Goal: Task Accomplishment & Management: Complete application form

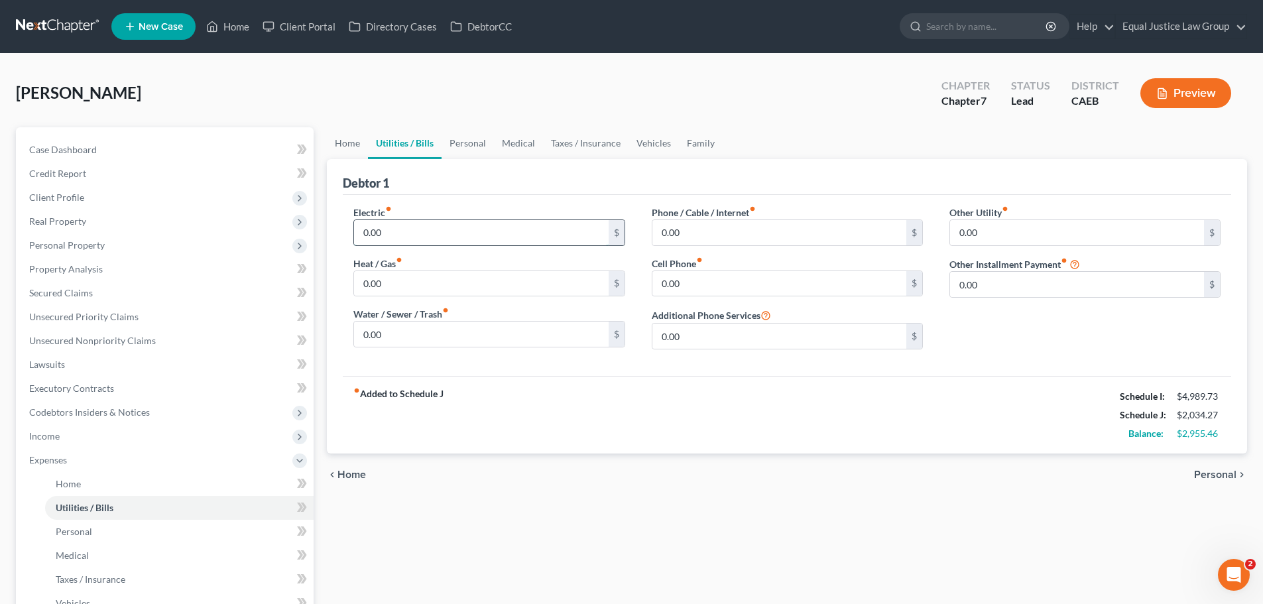
click at [389, 233] on input "0.00" at bounding box center [481, 232] width 254 height 25
type input "70.00"
click at [409, 288] on input "0.00" at bounding box center [481, 283] width 254 height 25
type input "70.00"
click at [435, 328] on input "0.00" at bounding box center [481, 334] width 254 height 25
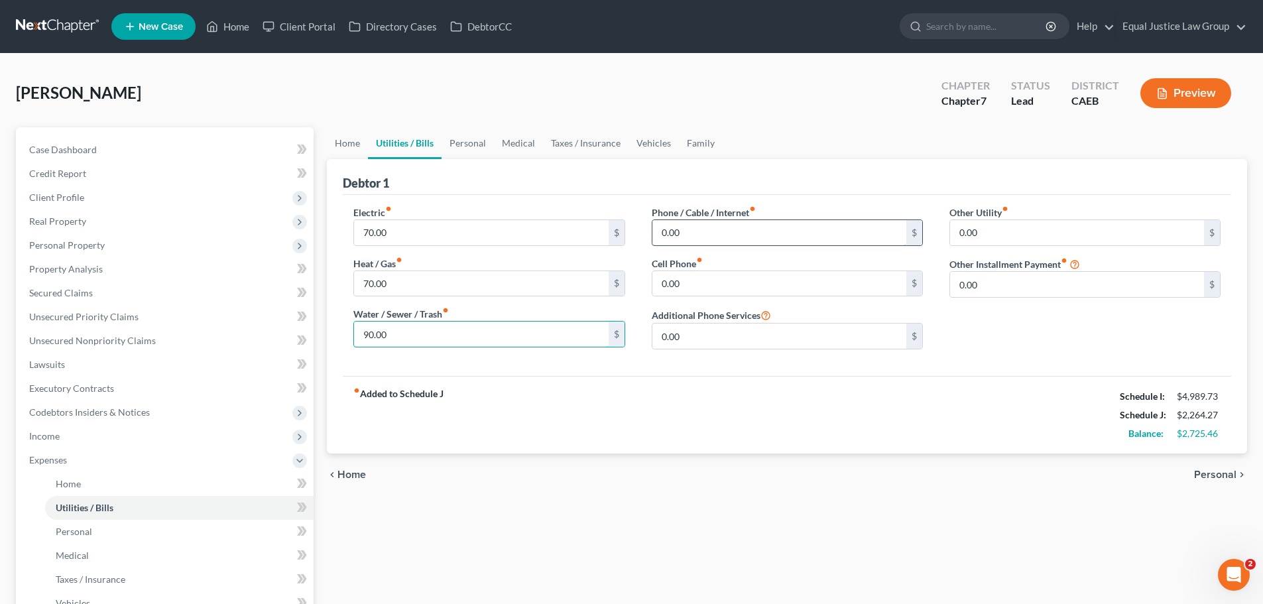
type input "90.00"
click at [744, 229] on input "0.00" at bounding box center [780, 232] width 254 height 25
type input "70.00"
click at [718, 275] on input "0.00" at bounding box center [780, 283] width 254 height 25
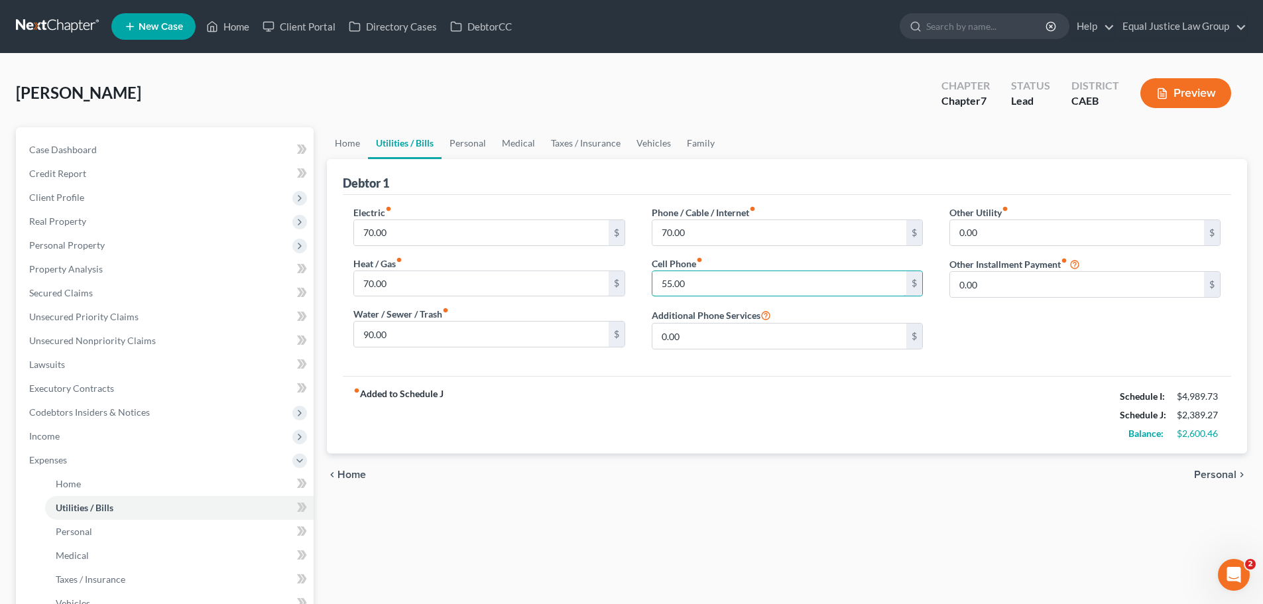
type input "55.00"
drag, startPoint x: 998, startPoint y: 212, endPoint x: 997, endPoint y: 220, distance: 8.0
click at [998, 214] on label "Other Utility fiber_manual_record" at bounding box center [979, 213] width 59 height 14
click at [1206, 474] on span "Personal" at bounding box center [1215, 475] width 42 height 11
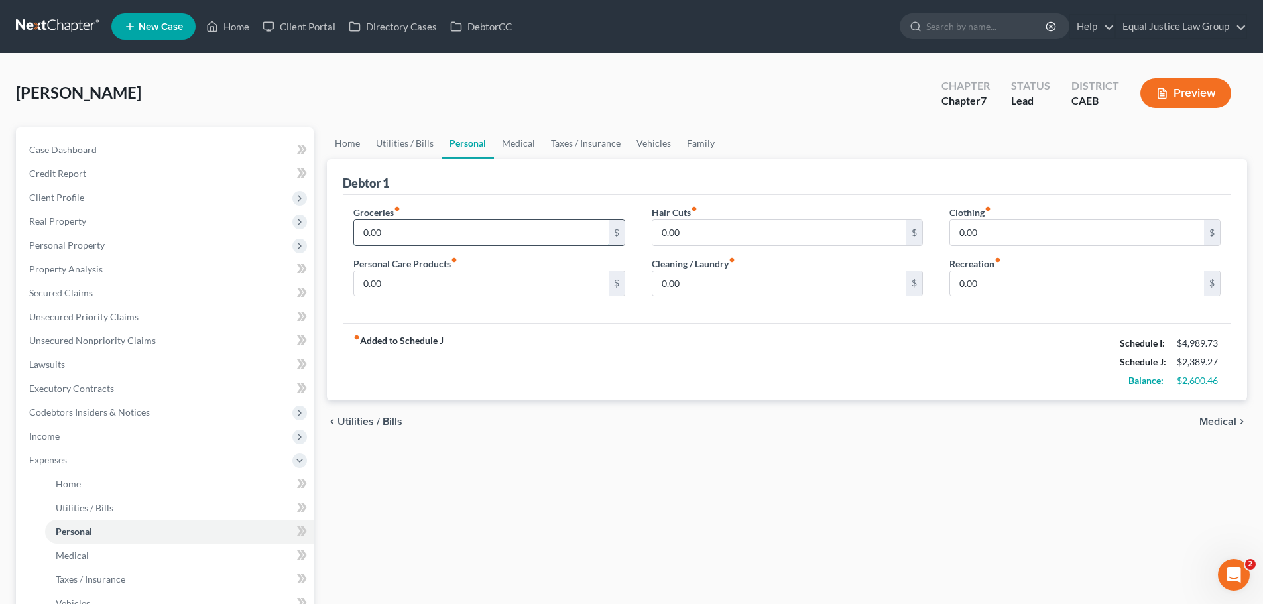
click at [424, 237] on input "0.00" at bounding box center [481, 232] width 254 height 25
type input "350.00"
click at [457, 278] on input "0.00" at bounding box center [481, 283] width 254 height 25
type input "150.00"
click at [696, 229] on input "0.00" at bounding box center [780, 232] width 254 height 25
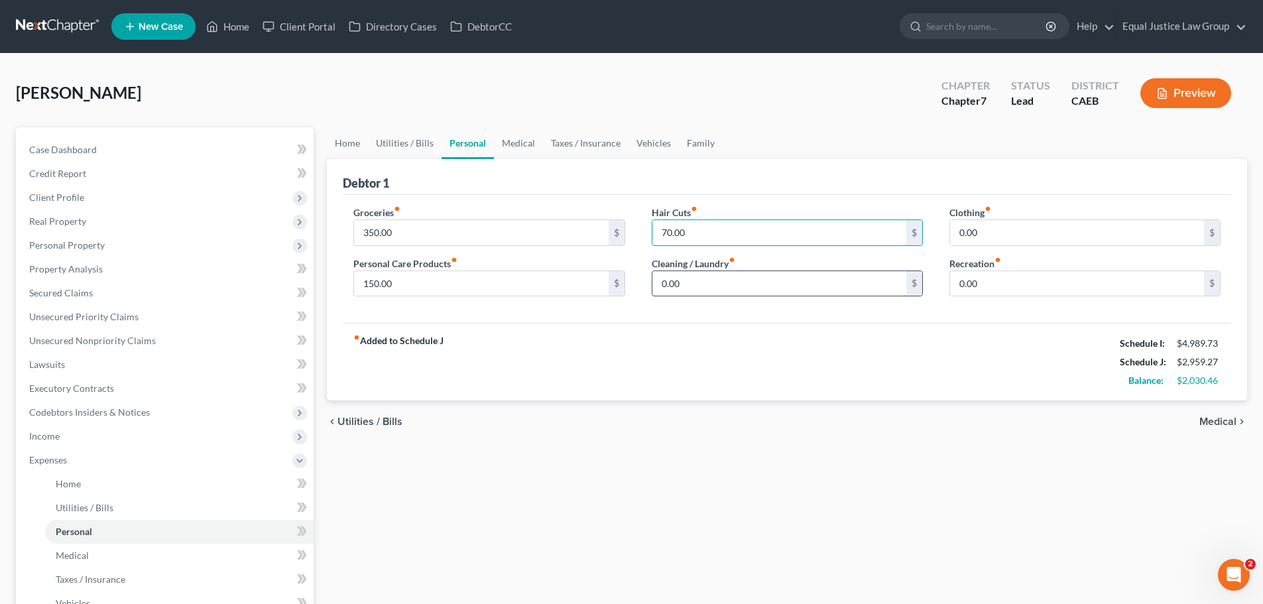
type input "70.00"
click at [692, 282] on input "0.00" at bounding box center [780, 283] width 254 height 25
type input "100.00"
click at [799, 342] on div "fiber_manual_record Added to Schedule J Schedule I: $4,989.73 Schedule J: $3,05…" at bounding box center [787, 362] width 889 height 78
click at [1017, 233] on input "0.00" at bounding box center [1077, 232] width 254 height 25
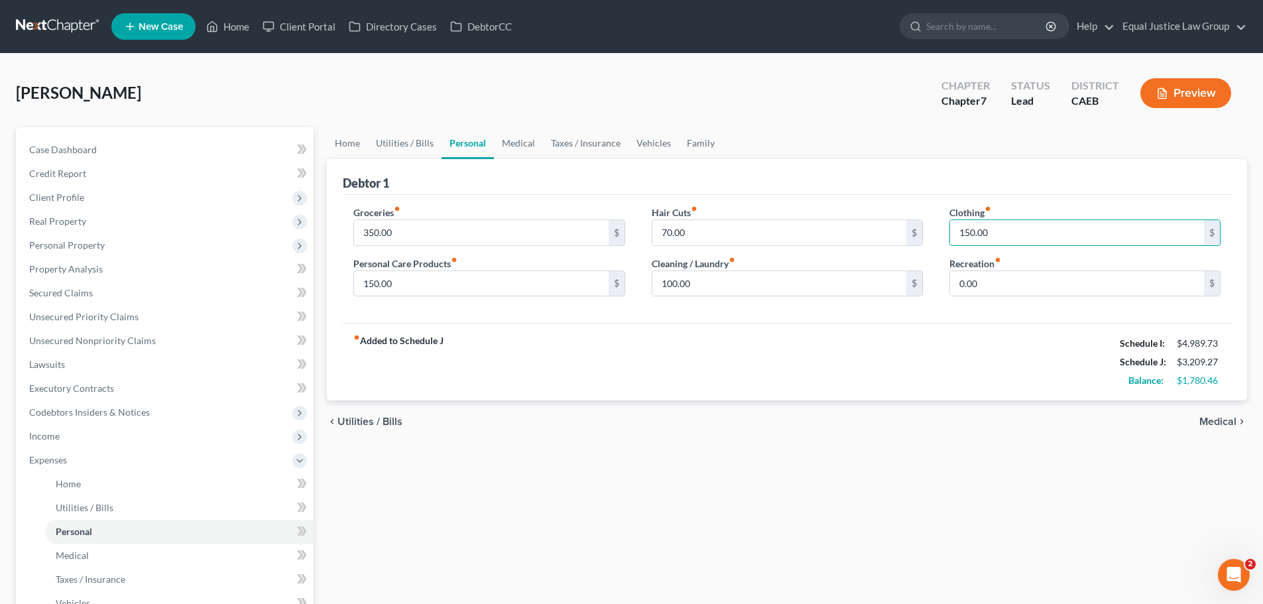
type input "150.00"
click at [1021, 268] on div "Recreation fiber_manual_record 0.00 $" at bounding box center [1085, 277] width 271 height 40
click at [1017, 281] on input "0.00" at bounding box center [1077, 283] width 254 height 25
type input "200.00"
drag, startPoint x: 957, startPoint y: 332, endPoint x: 939, endPoint y: 326, distance: 18.9
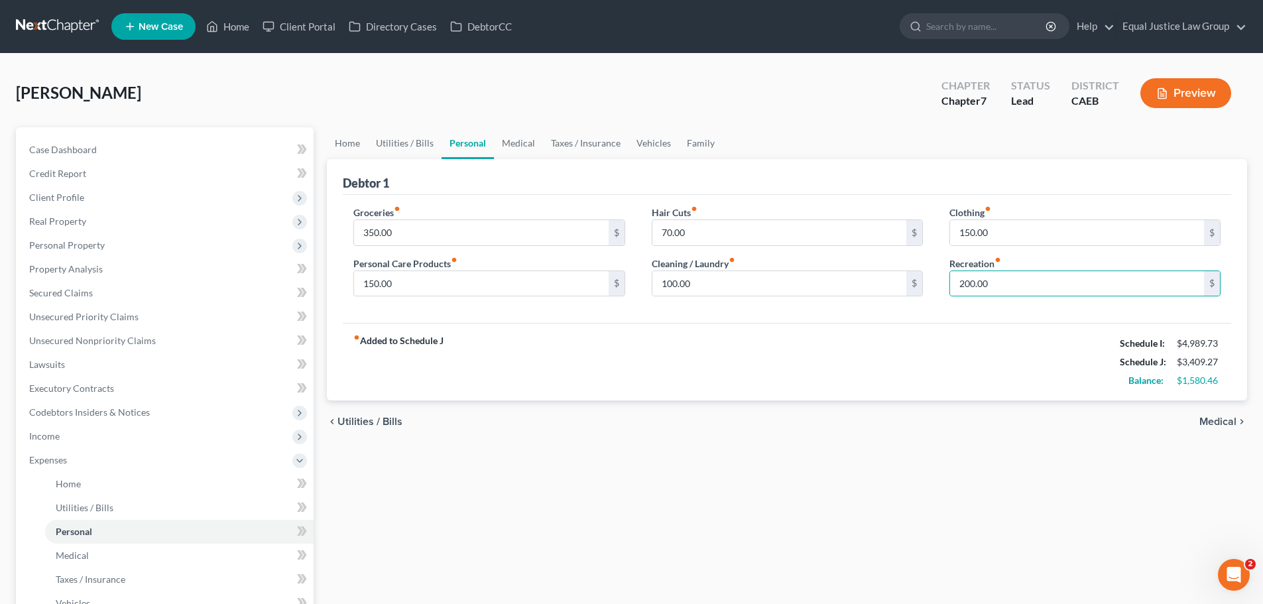
click at [956, 332] on div "fiber_manual_record Added to Schedule J Schedule I: $4,989.73 Schedule J: $3,40…" at bounding box center [787, 362] width 889 height 78
click at [1235, 424] on span "Medical" at bounding box center [1218, 421] width 37 height 11
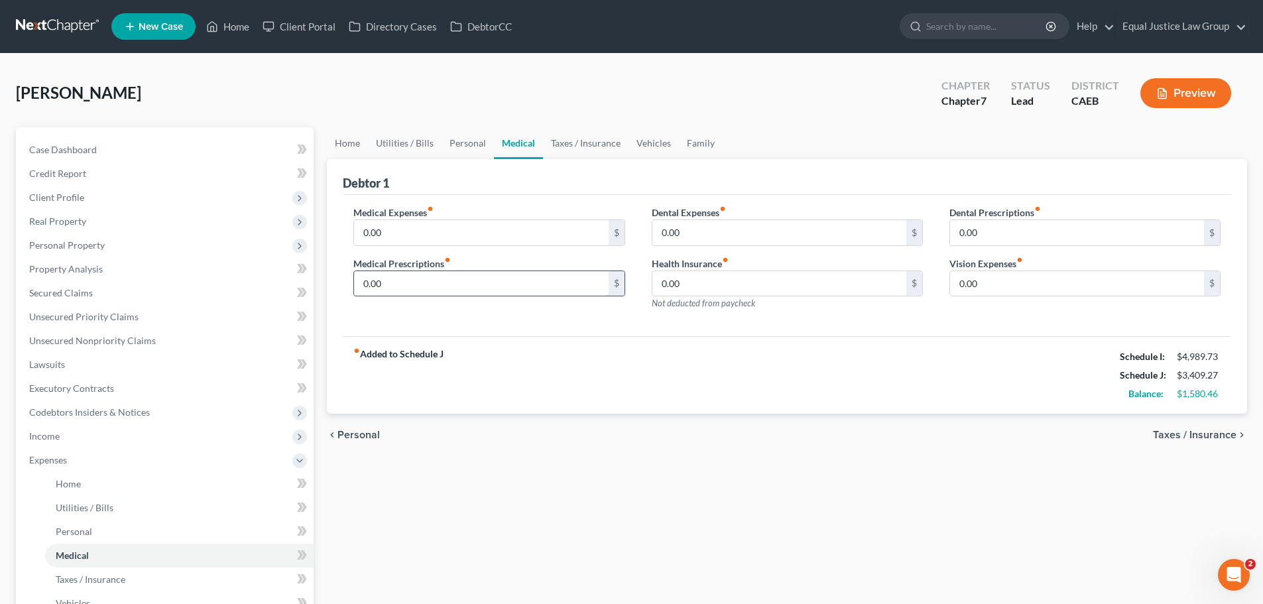
click at [436, 286] on input "0.00" at bounding box center [481, 283] width 254 height 25
type input "30.00"
click at [1206, 432] on span "Taxes / Insurance" at bounding box center [1195, 435] width 84 height 11
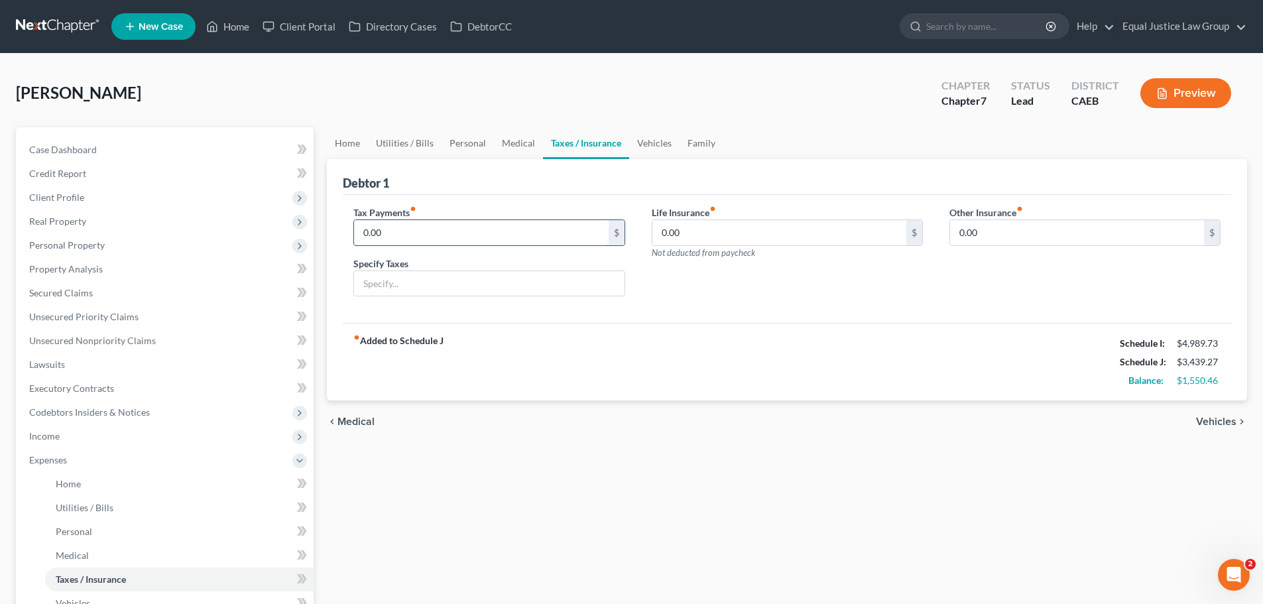
click at [439, 231] on input "0.00" at bounding box center [481, 232] width 254 height 25
click at [713, 236] on input "0.00" at bounding box center [780, 232] width 254 height 25
type input "101.08"
click at [930, 290] on div "Life Insurance fiber_manual_record 101.08 $ Not deducted from paycheck" at bounding box center [788, 257] width 298 height 102
click at [1208, 421] on span "Vehicles" at bounding box center [1216, 421] width 40 height 11
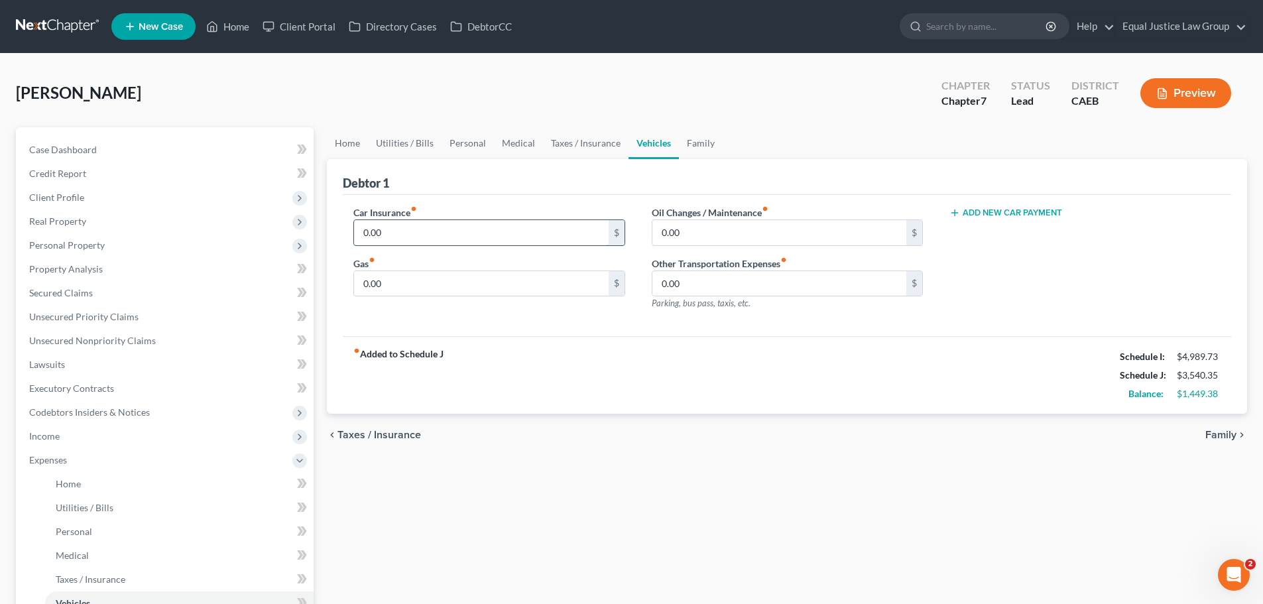
click at [448, 233] on input "0.00" at bounding box center [481, 232] width 254 height 25
type input "180.00"
click at [420, 277] on input "0.00" at bounding box center [481, 283] width 254 height 25
type input "280.00"
click at [719, 227] on input "0.00" at bounding box center [780, 232] width 254 height 25
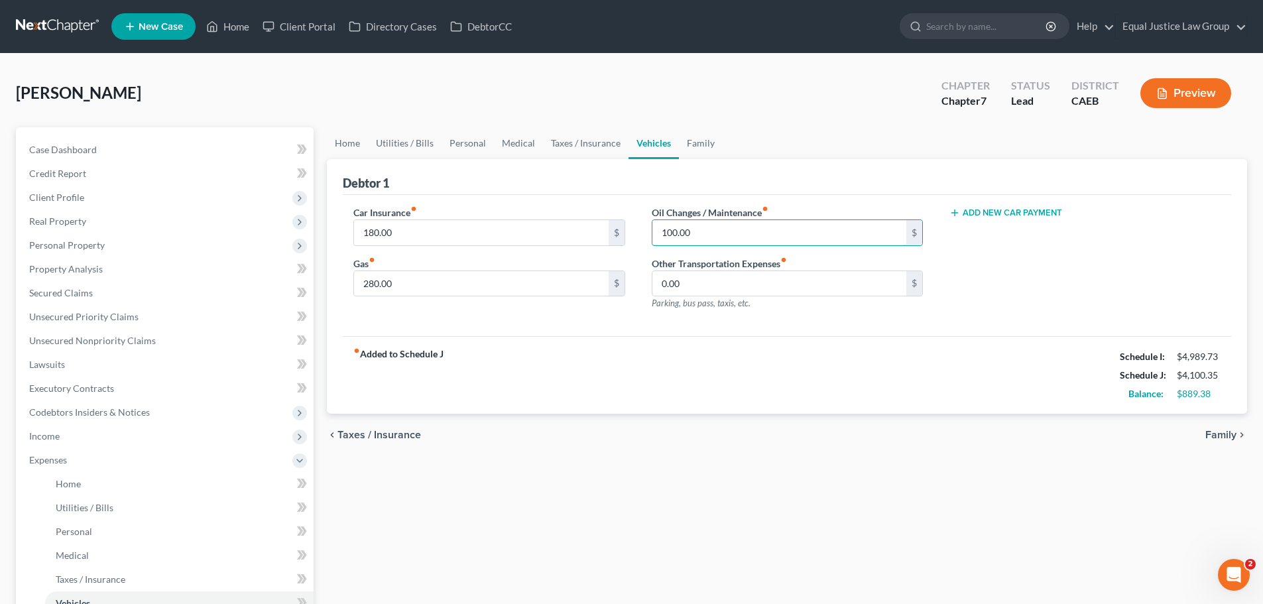
type input "100.00"
click at [771, 344] on div "fiber_manual_record Added to Schedule J Schedule I: $4,989.73 Schedule J: $4,10…" at bounding box center [787, 375] width 889 height 78
click at [1216, 434] on span "Family" at bounding box center [1221, 435] width 31 height 11
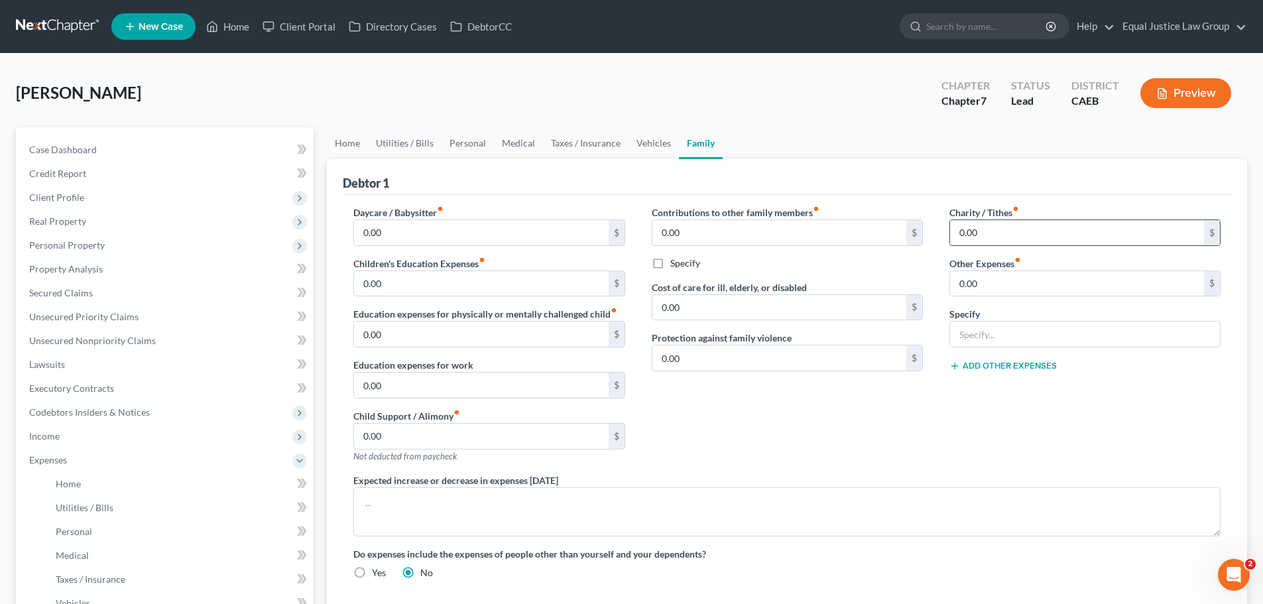
click at [997, 227] on input "0.00" at bounding box center [1077, 232] width 254 height 25
type input "150.00"
click at [953, 375] on div "Charity / Tithes fiber_manual_record 150.00 $ Other Expenses fiber_manual_recor…" at bounding box center [1085, 340] width 298 height 268
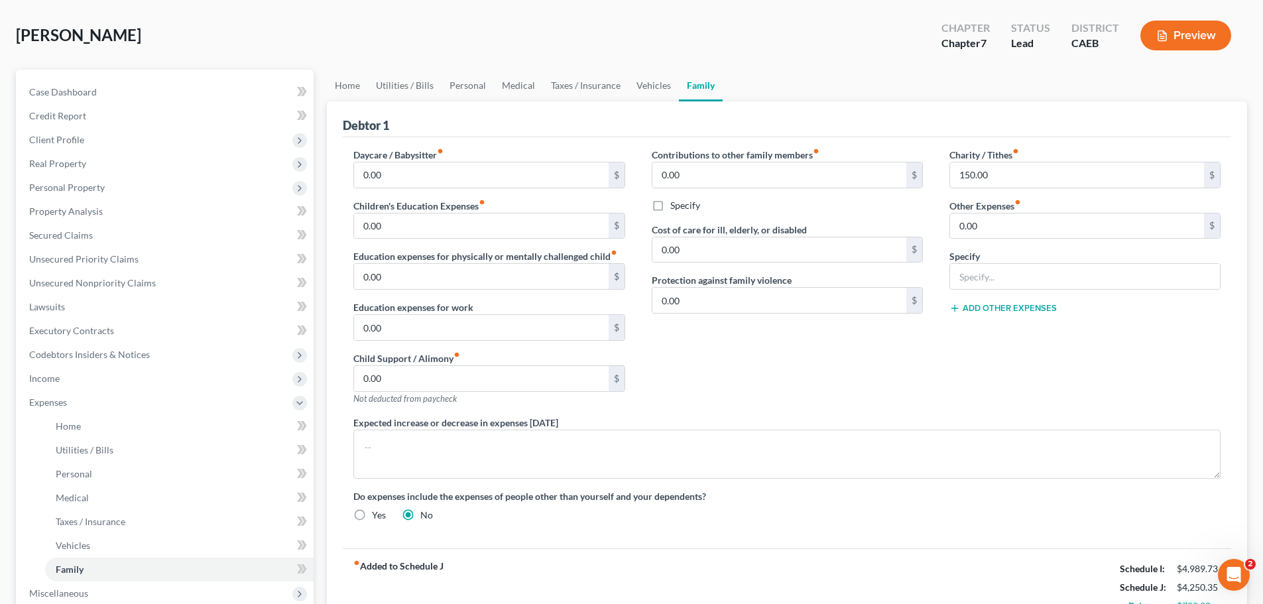
scroll to position [199, 0]
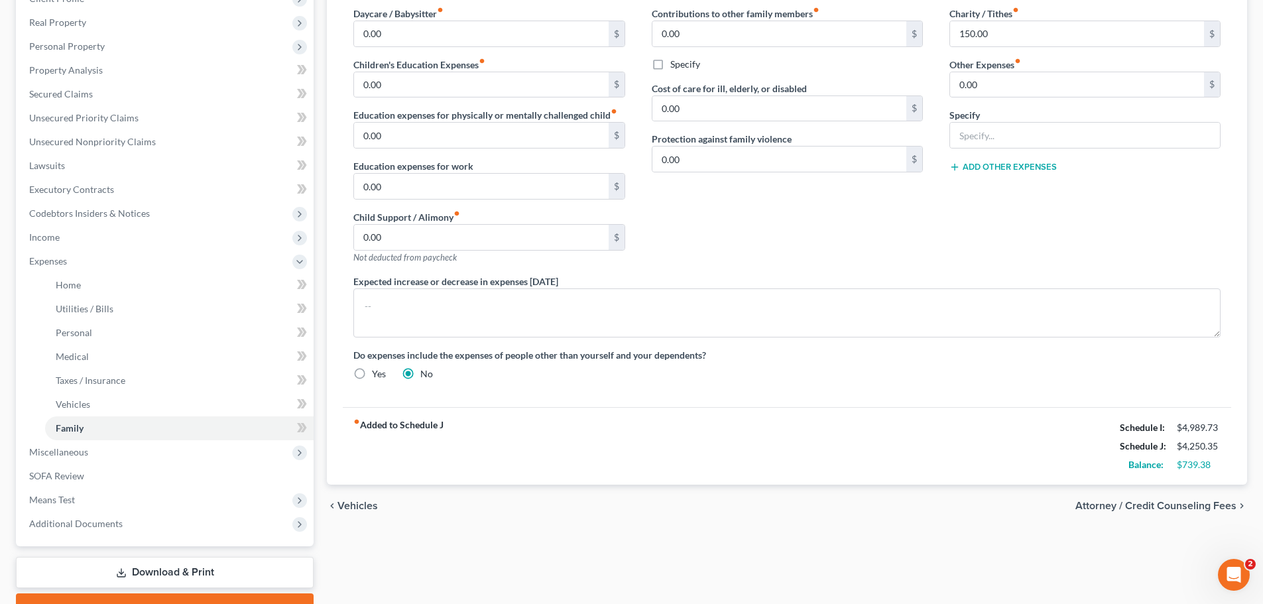
click at [1188, 501] on span "Attorney / Credit Counseling Fees" at bounding box center [1156, 506] width 161 height 11
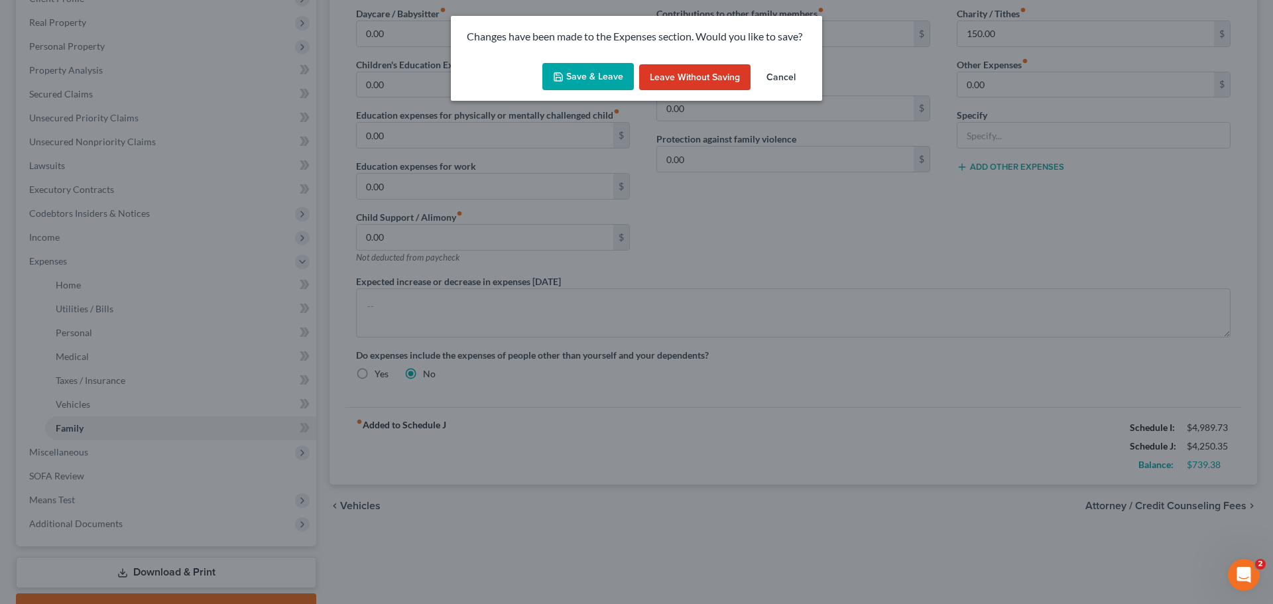
click at [585, 68] on button "Save & Leave" at bounding box center [588, 77] width 92 height 28
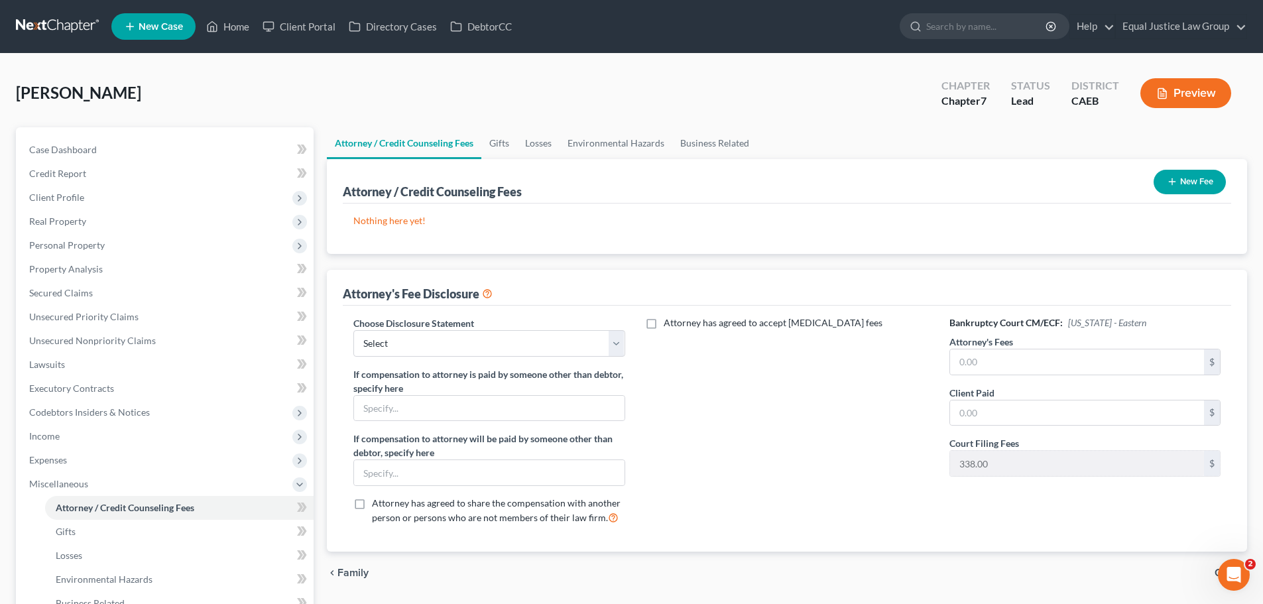
click at [1210, 183] on button "New Fee" at bounding box center [1190, 182] width 72 height 25
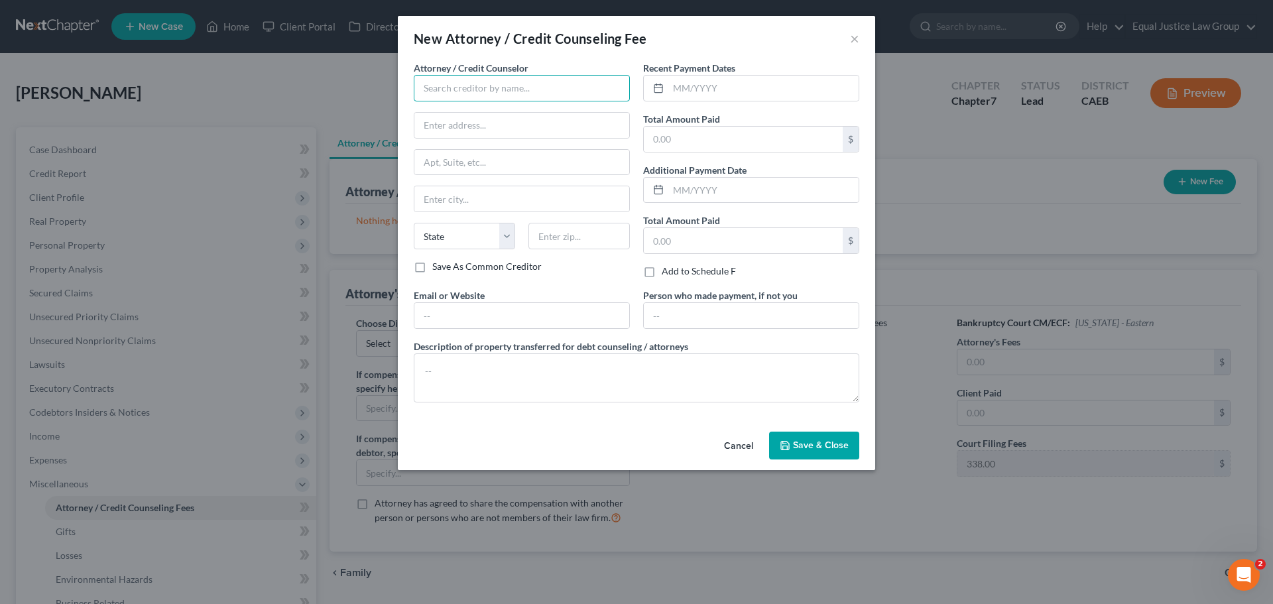
click at [485, 99] on input "text" at bounding box center [522, 88] width 216 height 27
type input "[PERSON_NAME]"
type input "[STREET_ADDRESS]"
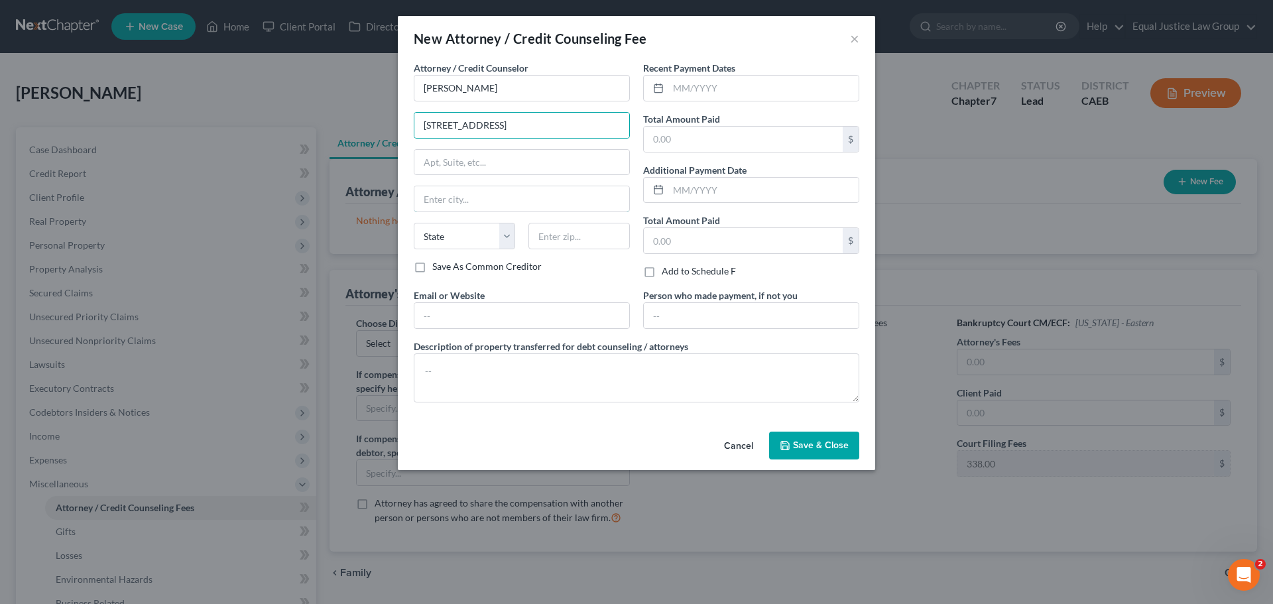
type input "[PERSON_NAME]"
select select "4"
type input "95642-2162"
type input "[EMAIL_ADDRESS][DOMAIN_NAME]"
click at [716, 88] on input "text" at bounding box center [763, 88] width 190 height 25
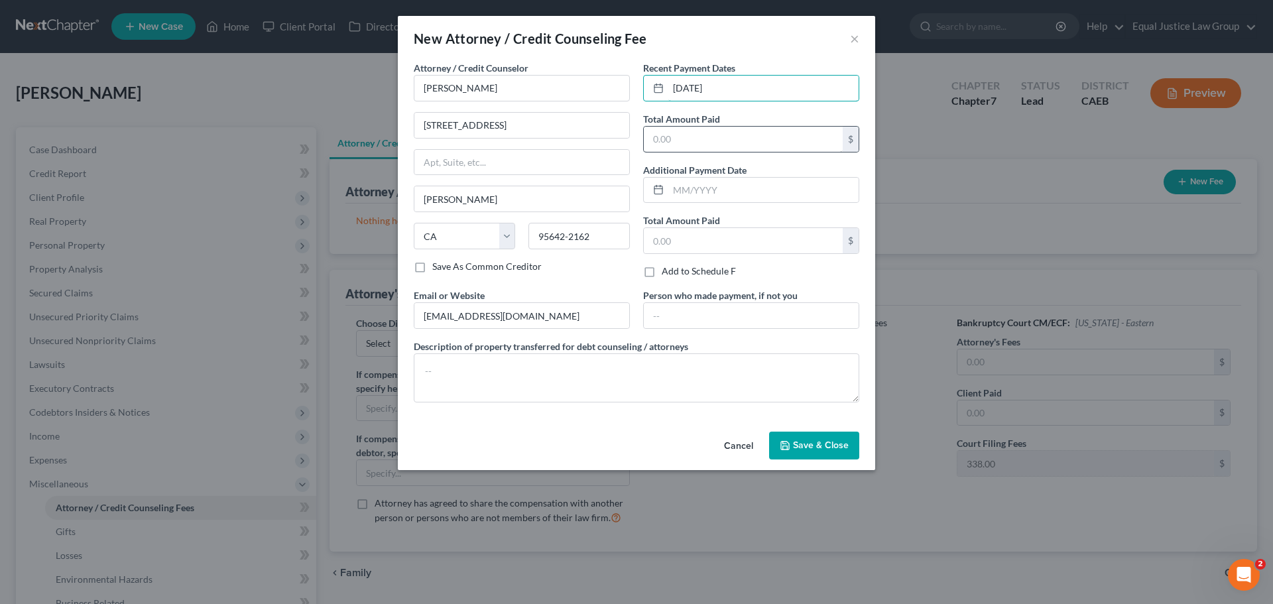
type input "[DATE]"
click at [698, 139] on input "text" at bounding box center [743, 139] width 199 height 25
type input "2,100.00"
click at [804, 440] on span "Save & Close" at bounding box center [821, 445] width 56 height 11
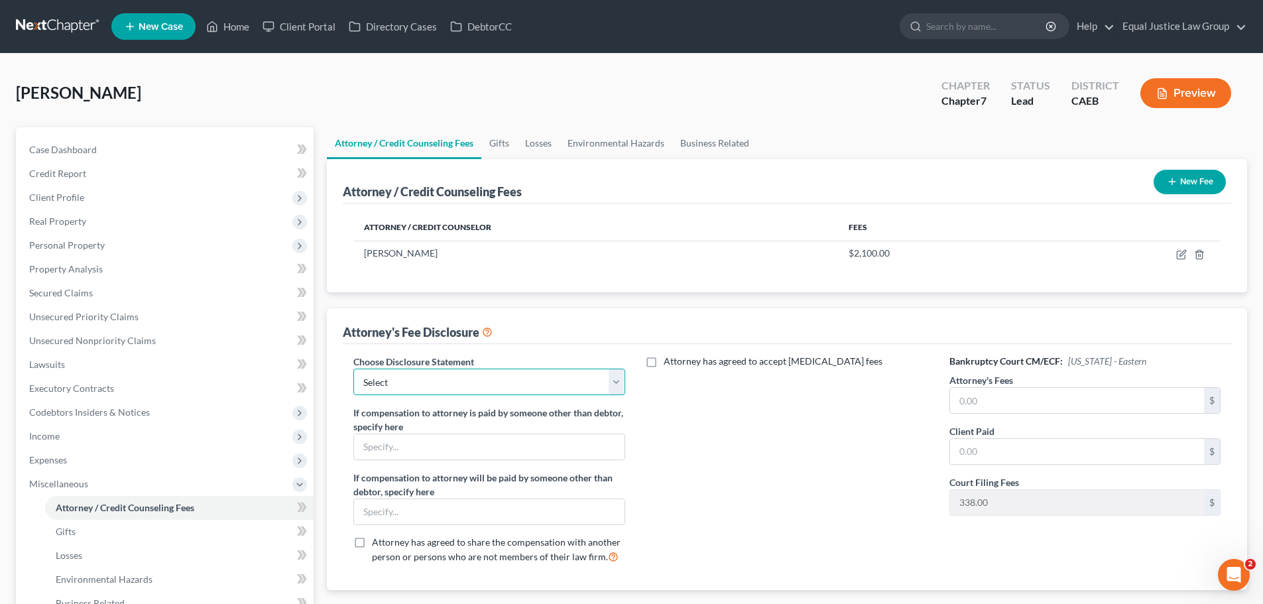
click at [620, 374] on select "Select Disclosure" at bounding box center [488, 382] width 271 height 27
select select "0"
click at [353, 369] on select "Select Disclosure" at bounding box center [488, 382] width 271 height 27
click at [874, 436] on div "Attorney has agreed to accept [MEDICAL_DATA] fees" at bounding box center [788, 465] width 298 height 220
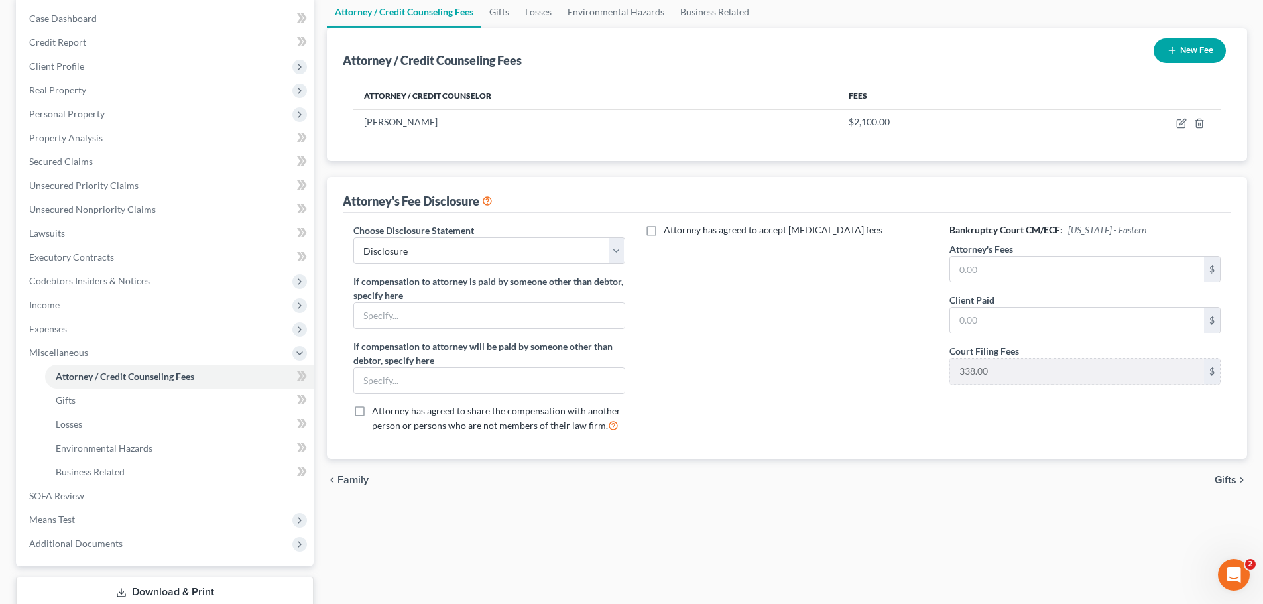
scroll to position [133, 0]
click at [991, 263] on input "text" at bounding box center [1077, 267] width 254 height 25
type input "2,100.00"
click at [979, 328] on input "text" at bounding box center [1077, 318] width 254 height 25
type input "2,100.00"
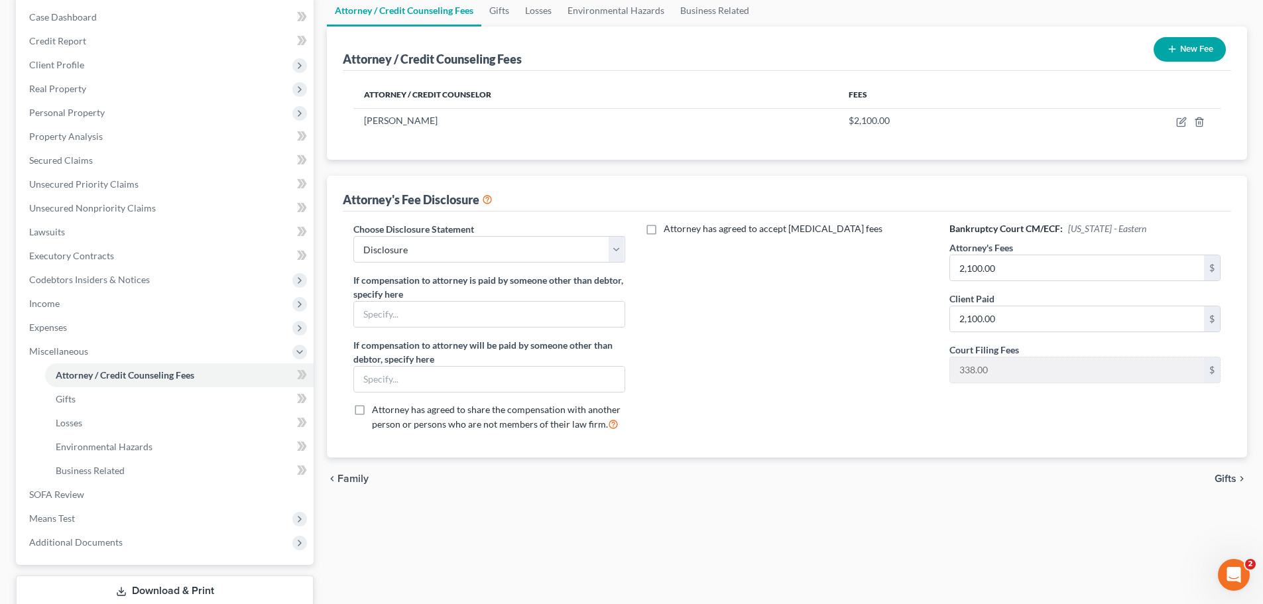
click at [820, 298] on div "Attorney has agreed to accept [MEDICAL_DATA] fees" at bounding box center [788, 332] width 298 height 220
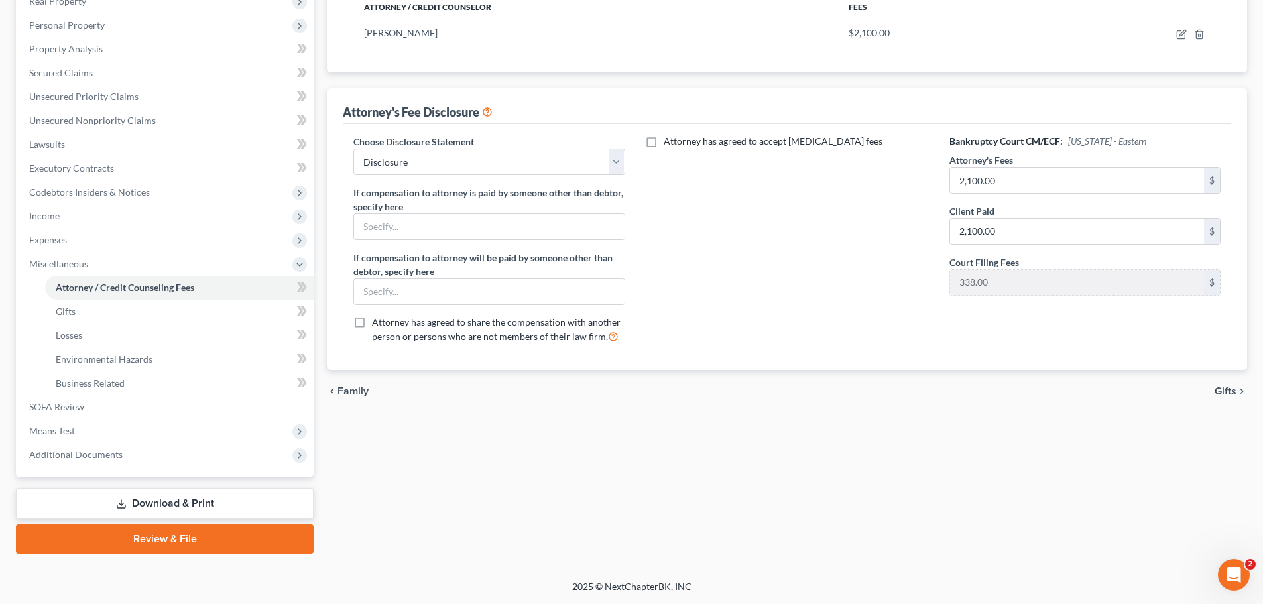
click at [1226, 389] on span "Gifts" at bounding box center [1226, 391] width 22 height 11
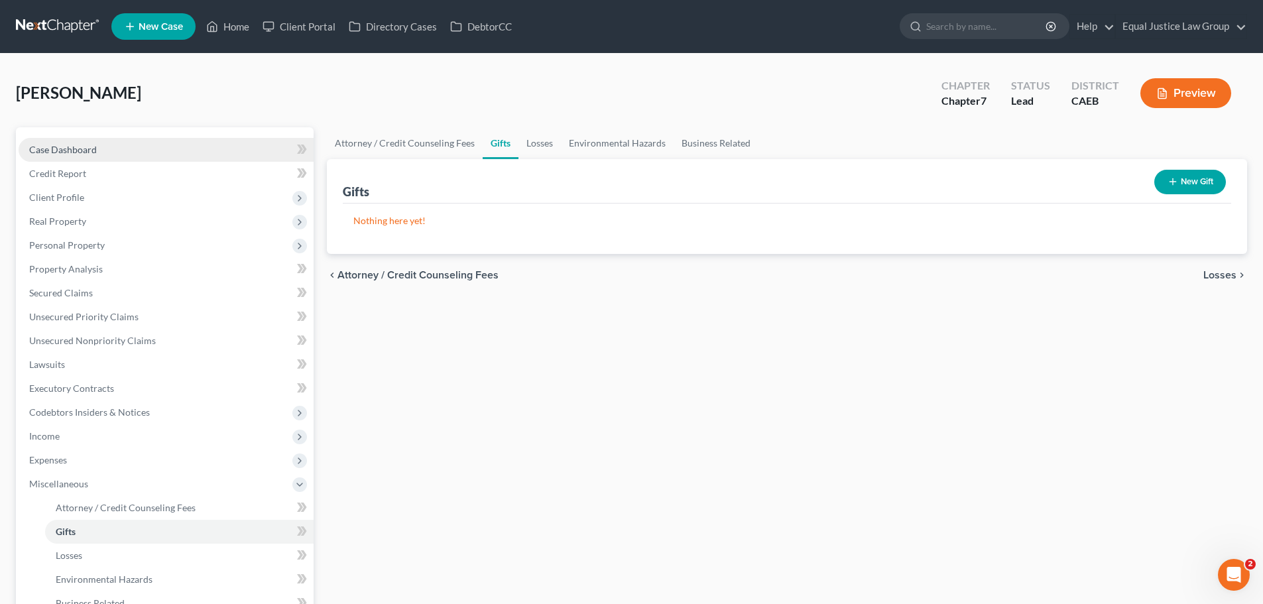
click at [91, 149] on span "Case Dashboard" at bounding box center [63, 149] width 68 height 11
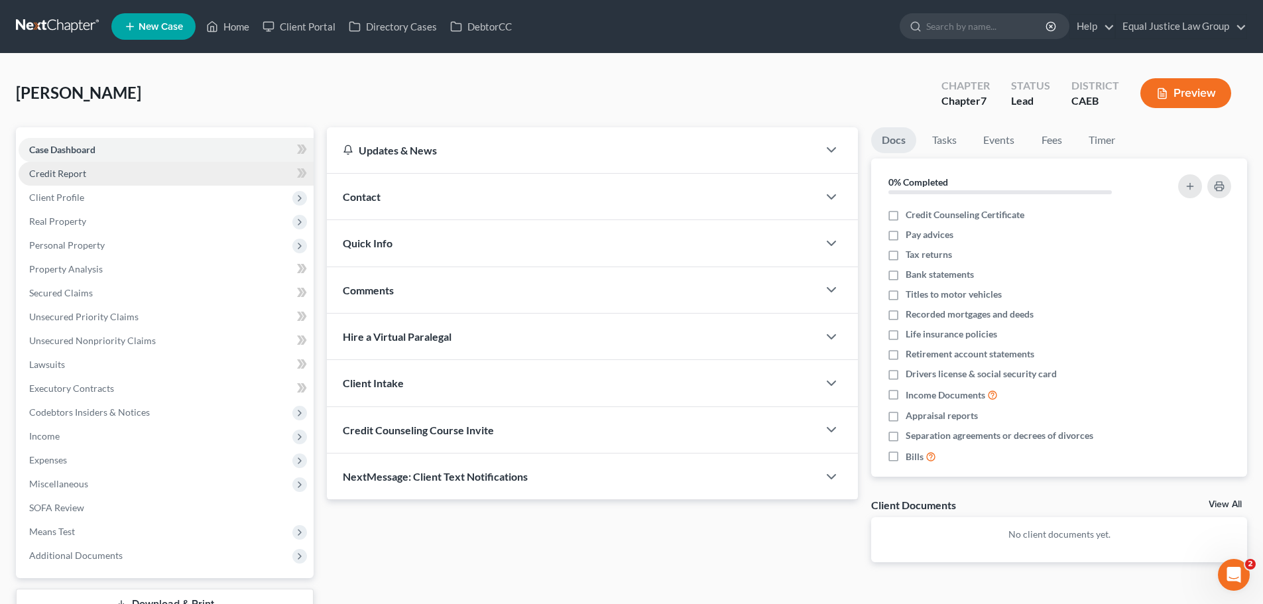
click at [72, 179] on link "Credit Report" at bounding box center [166, 174] width 295 height 24
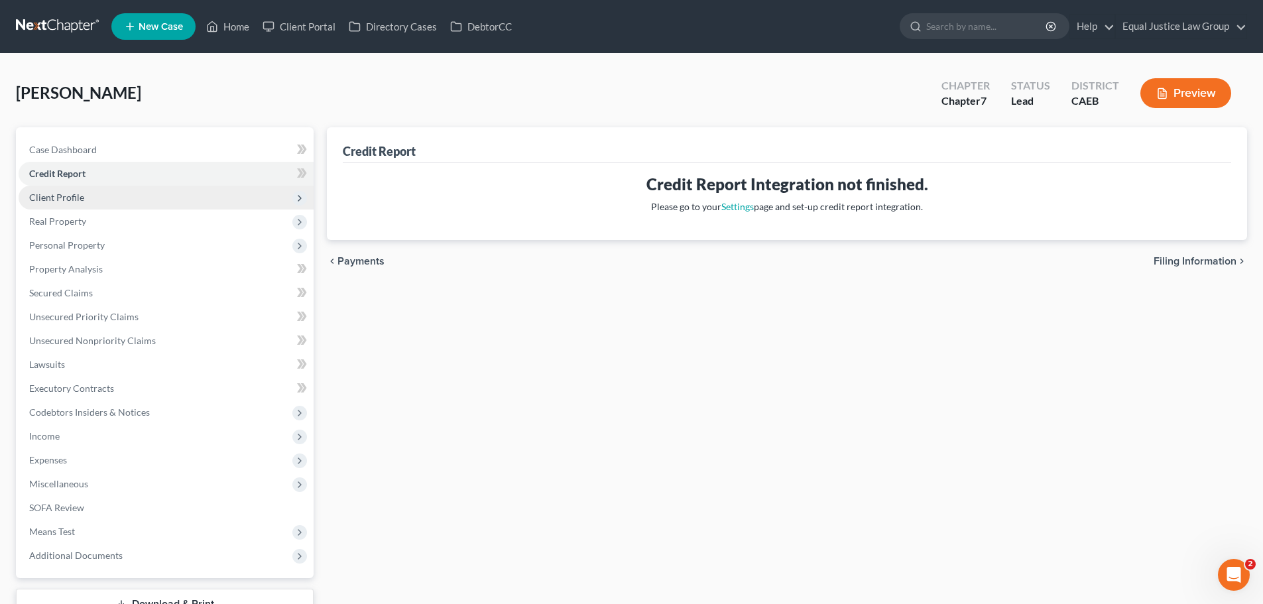
click at [79, 202] on span "Client Profile" at bounding box center [56, 197] width 55 height 11
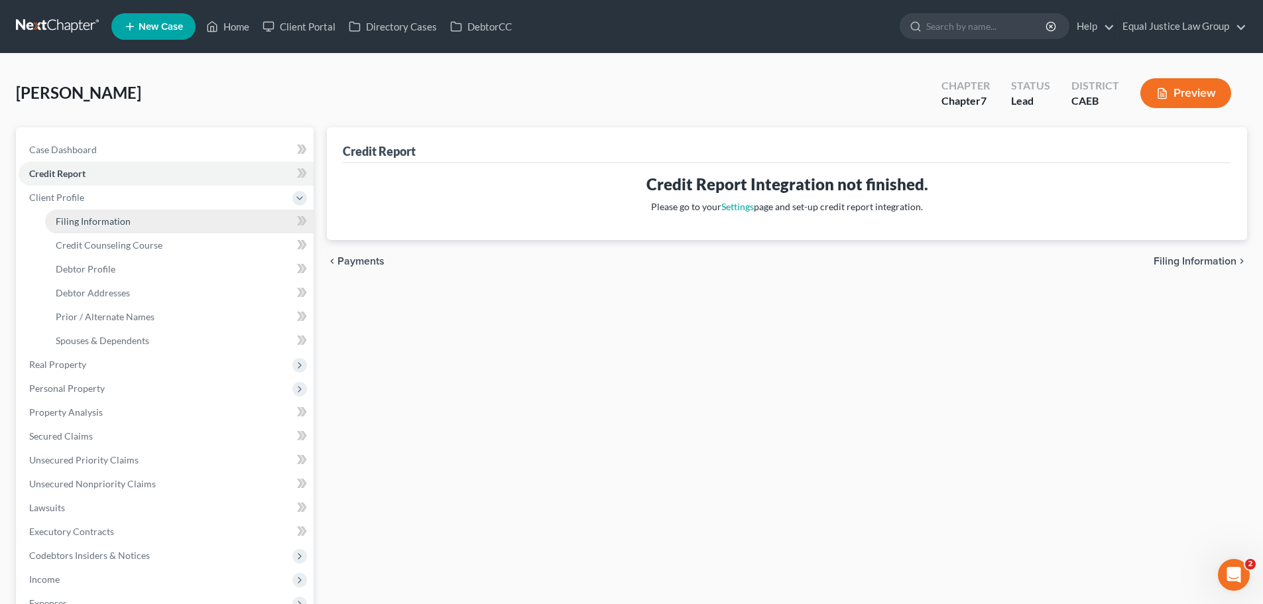
click at [76, 220] on span "Filing Information" at bounding box center [93, 221] width 75 height 11
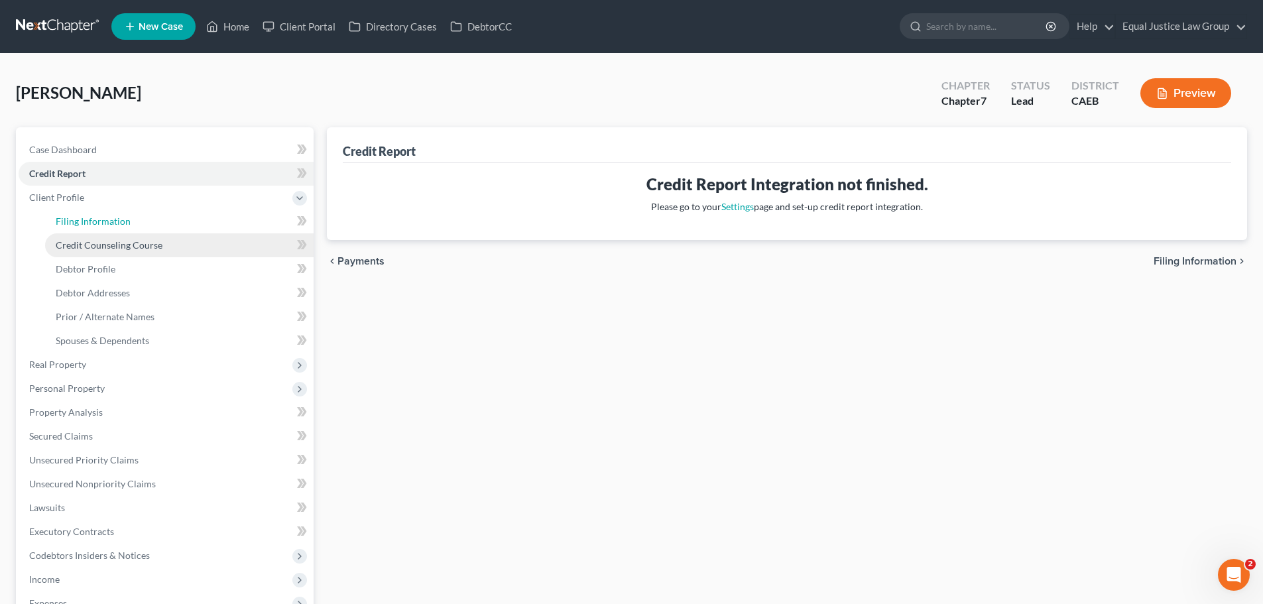
select select "1"
select select "0"
select select "4"
select select "1"
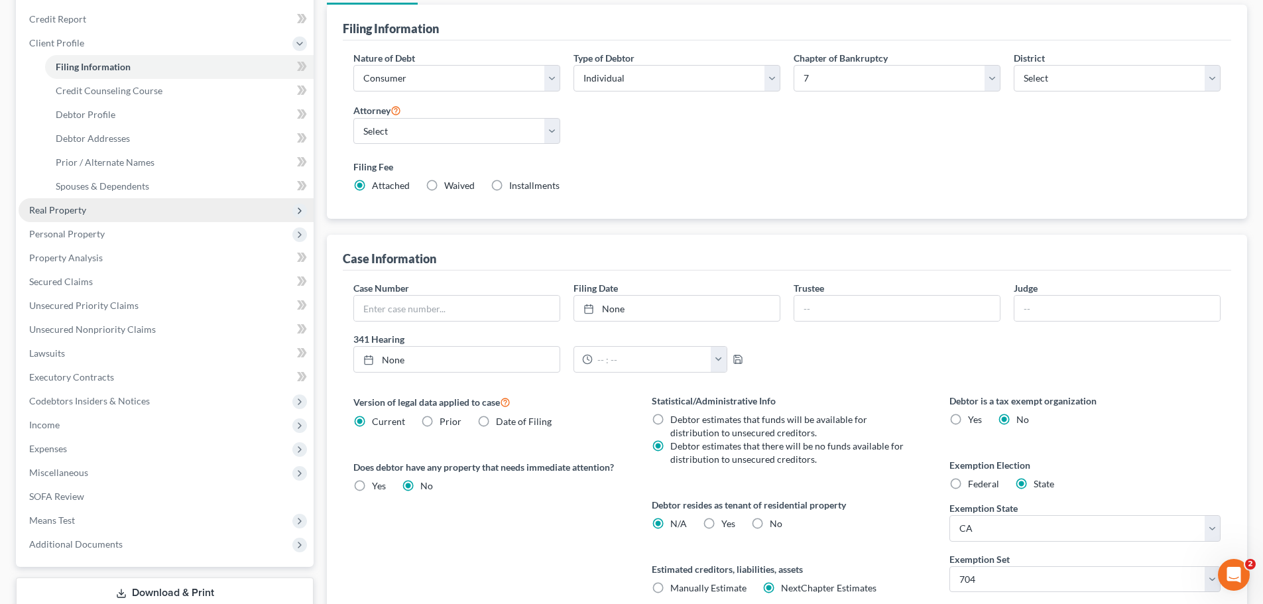
scroll to position [133, 0]
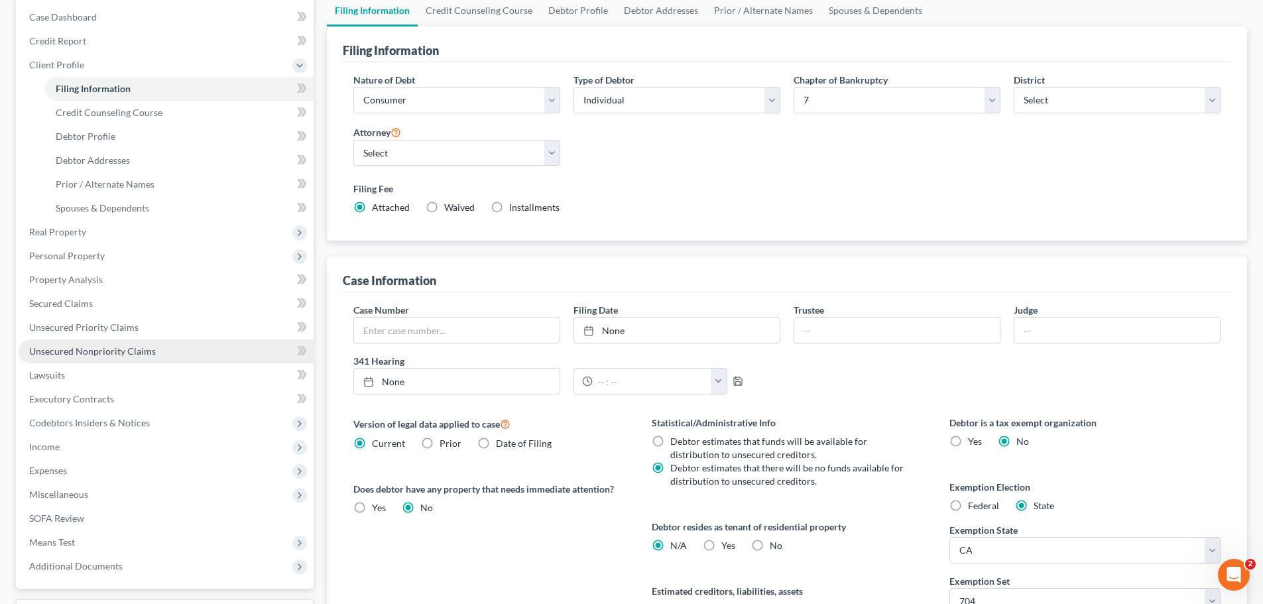
click at [149, 353] on span "Unsecured Nonpriority Claims" at bounding box center [92, 351] width 127 height 11
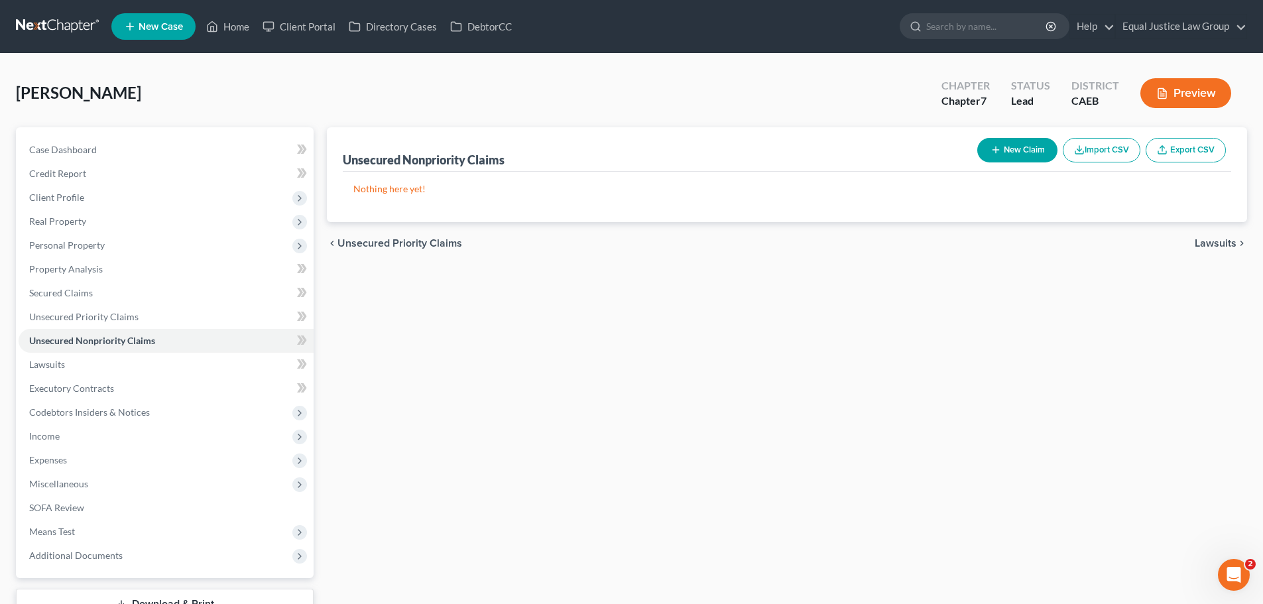
click at [1002, 149] on button "New Claim" at bounding box center [1018, 150] width 80 height 25
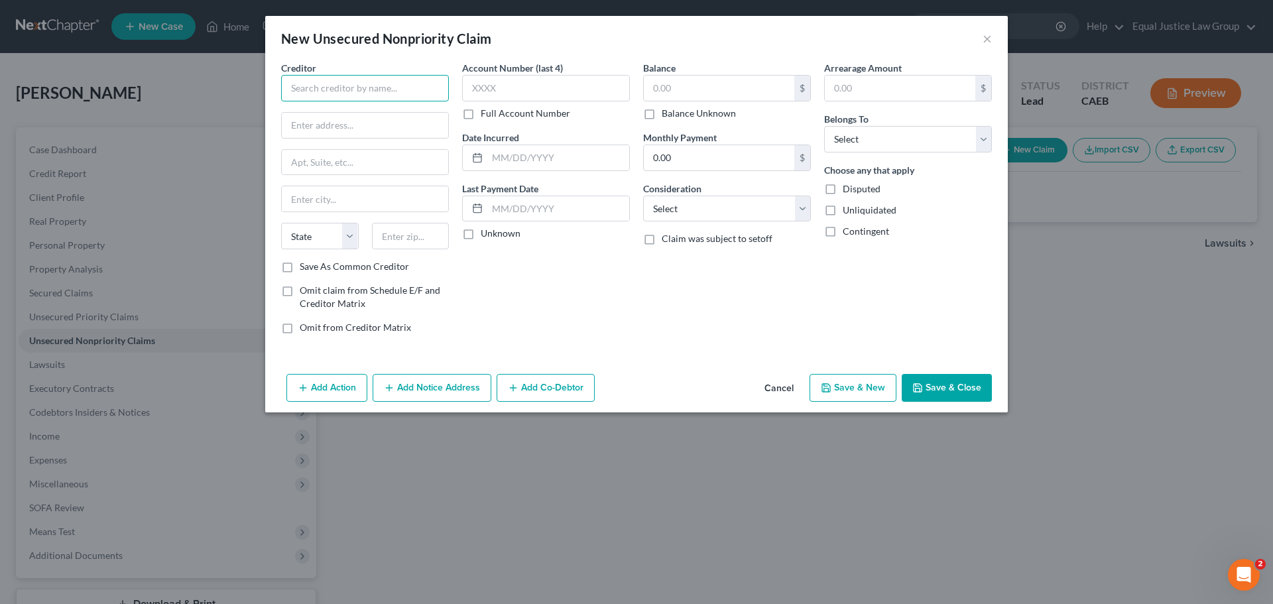
click at [388, 84] on input "text" at bounding box center [365, 88] width 168 height 27
type input "Bank of America"
paste input "Attn: Bankruptcy Department"
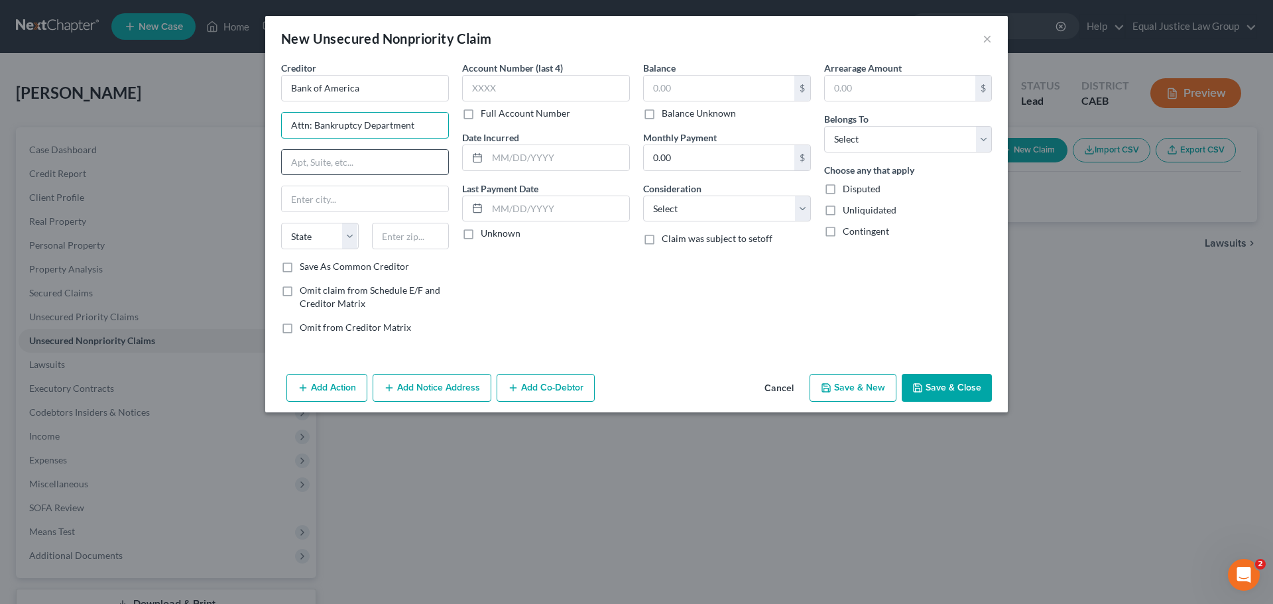
type input "Attn: Bankruptcy Department"
drag, startPoint x: 355, startPoint y: 159, endPoint x: 418, endPoint y: 150, distance: 64.3
click at [355, 159] on input "text" at bounding box center [365, 162] width 166 height 25
paste input "[STREET_ADDRESS]"
click at [367, 195] on input "text" at bounding box center [365, 198] width 166 height 25
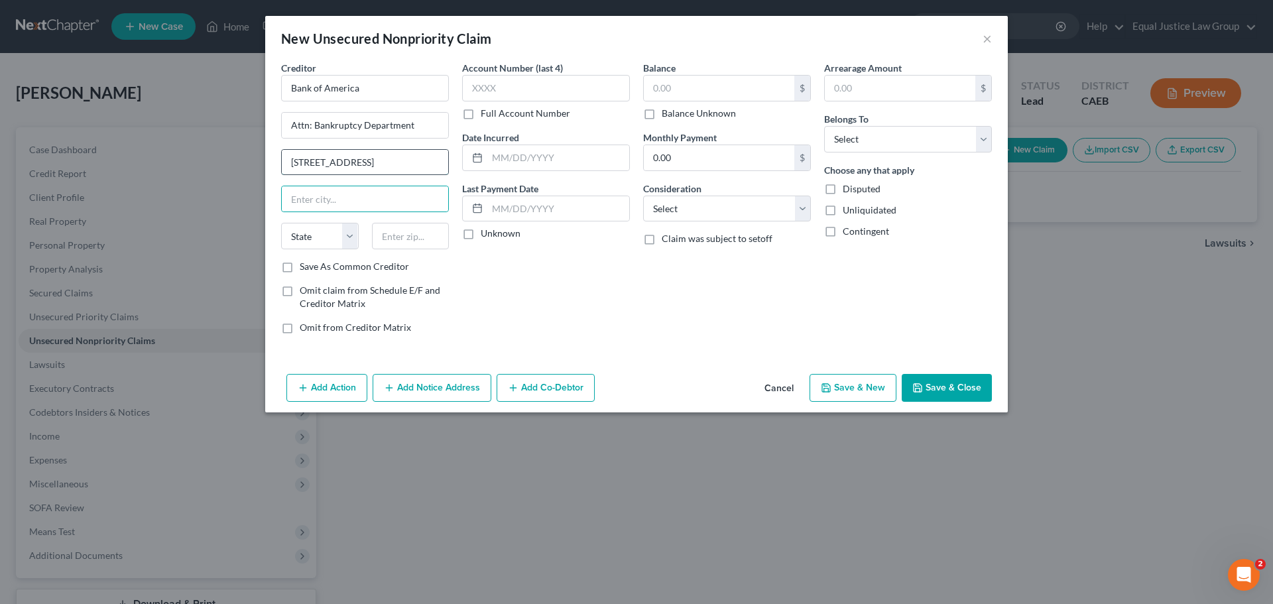
click at [407, 159] on input "[STREET_ADDRESS]" at bounding box center [365, 162] width 166 height 25
paste input "PO Box 9000"
type input "[STREET_ADDRESS]"
click at [332, 200] on input "text" at bounding box center [365, 198] width 166 height 25
paste input "14068"
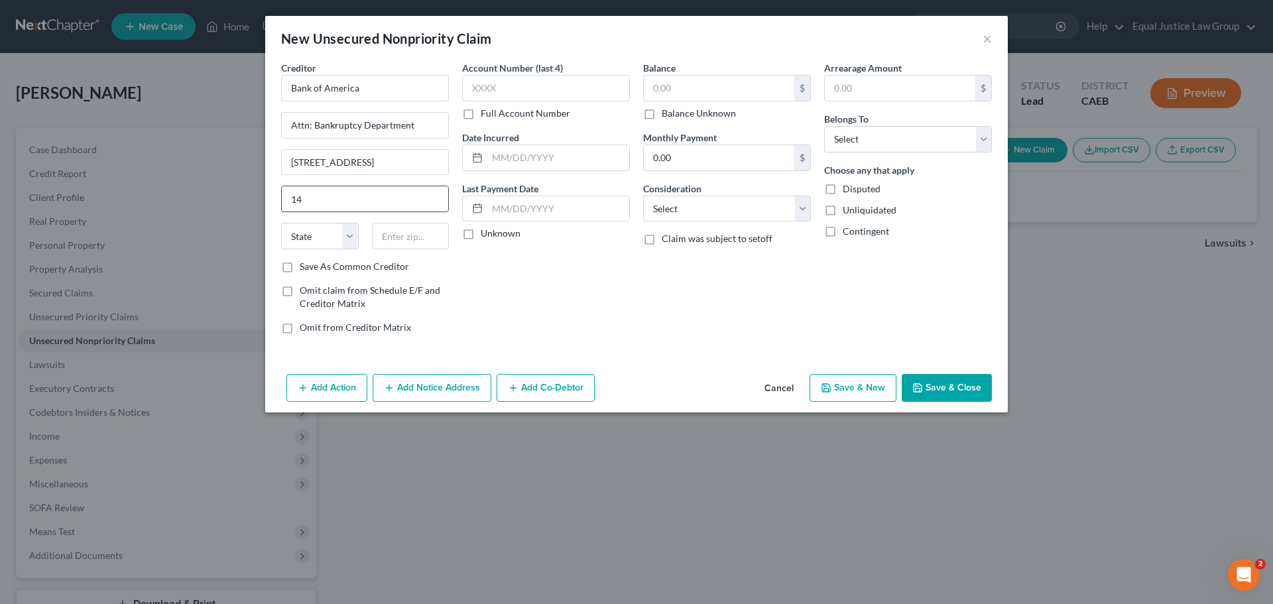
type input "1"
click at [423, 233] on input "text" at bounding box center [411, 236] width 78 height 27
paste input "14068"
type input "14068"
type input "[GEOGRAPHIC_DATA]"
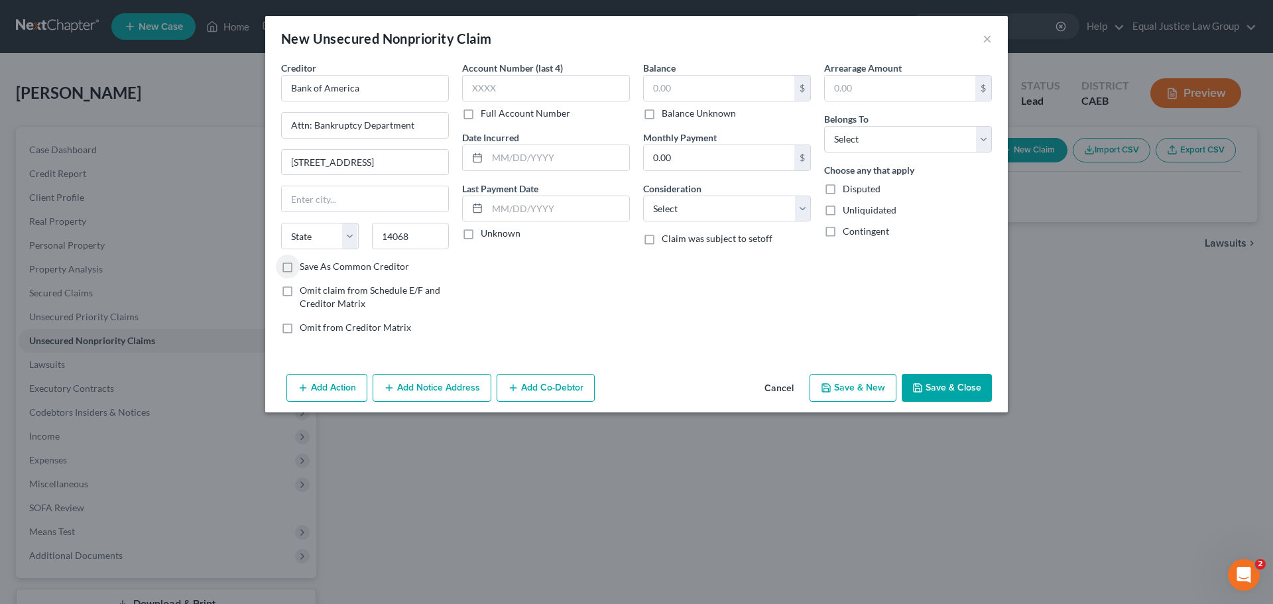
select select "35"
click at [424, 239] on input "14068" at bounding box center [411, 236] width 78 height 27
type input "14068-9000"
click at [508, 255] on div "Account Number (last 4) Full Account Number Date Incurred Last Payment Date Unk…" at bounding box center [546, 203] width 181 height 284
click at [518, 89] on input "text" at bounding box center [546, 88] width 168 height 27
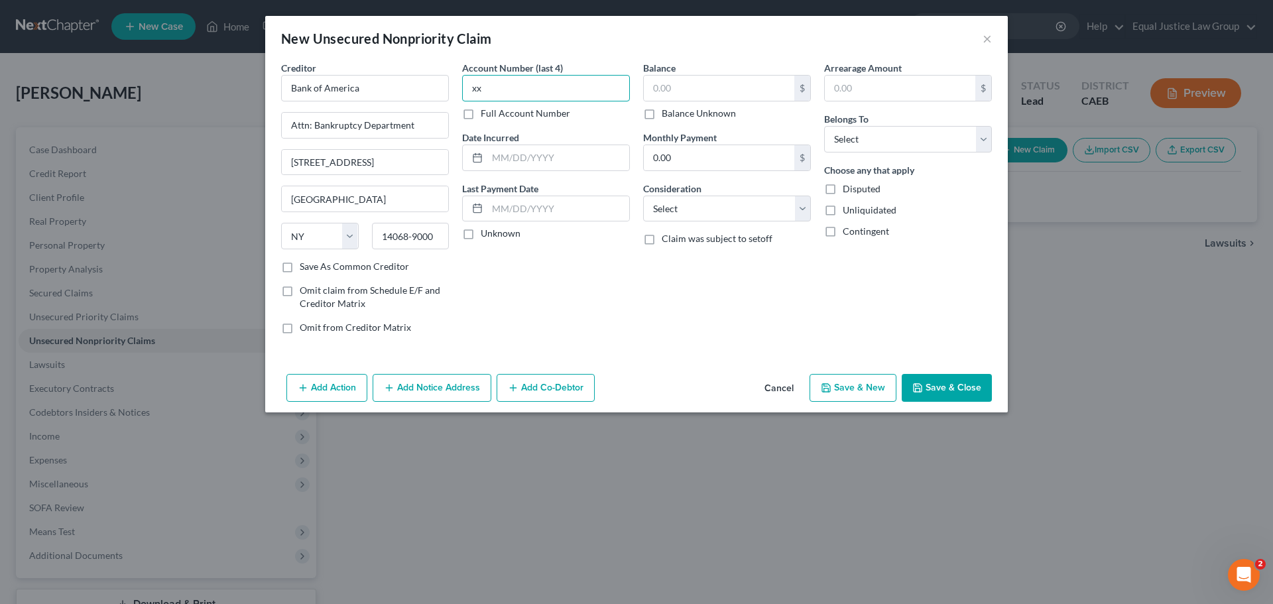
type input "x"
type input "XXXX"
type input "[DATE]"
click at [485, 230] on label "Unknown" at bounding box center [501, 233] width 40 height 13
click at [486, 230] on input "Unknown" at bounding box center [490, 231] width 9 height 9
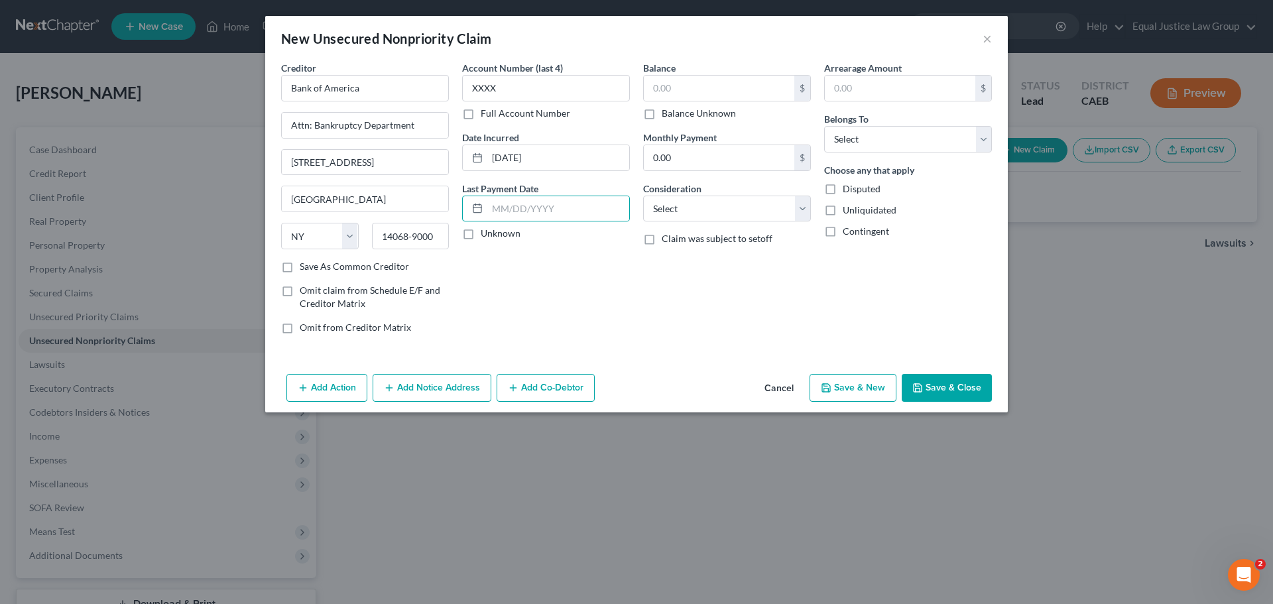
checkbox input "true"
click at [688, 97] on input "text" at bounding box center [719, 88] width 151 height 25
type input "10,838.00"
click at [700, 153] on input "0.00" at bounding box center [719, 157] width 151 height 25
type input "326.00"
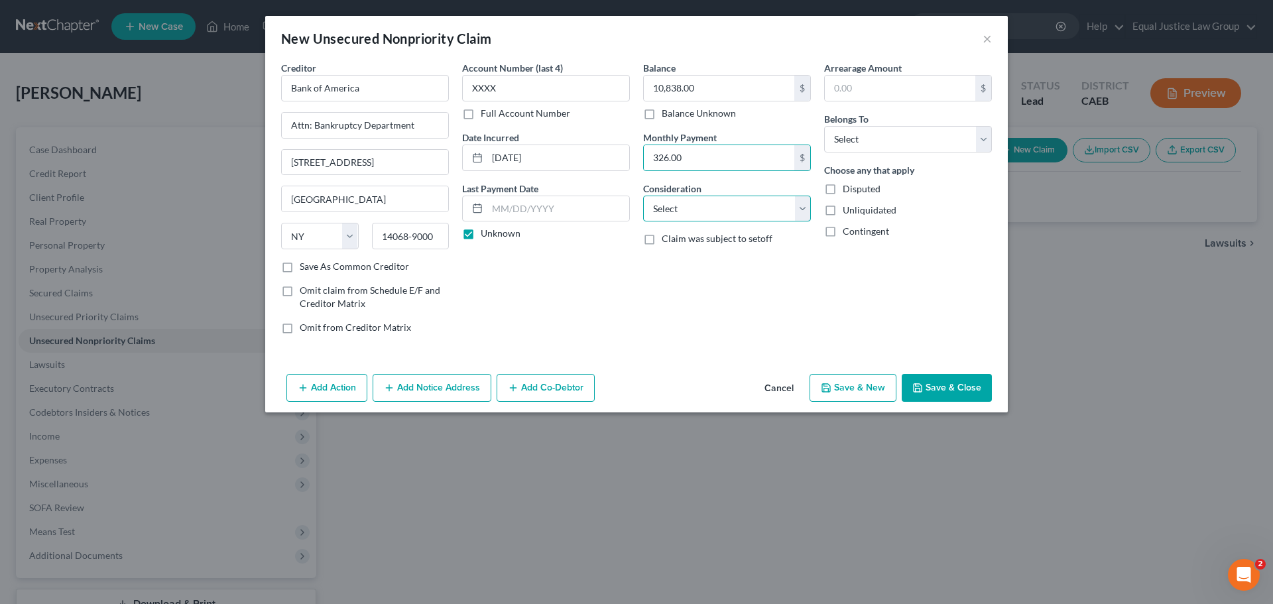
click at [768, 202] on select "Select Cable / Satellite Services Collection Agency Credit Card Debt Debt Couns…" at bounding box center [727, 209] width 168 height 27
select select "2"
click at [643, 196] on select "Select Cable / Satellite Services Collection Agency Credit Card Debt Debt Couns…" at bounding box center [727, 209] width 168 height 27
click at [858, 290] on div "Arrearage Amount $ Belongs To * Select Debtor 1 Only Debtor 2 Only Debtor 1 And…" at bounding box center [908, 203] width 181 height 284
click at [885, 142] on select "Select Debtor 1 Only Debtor 2 Only Debtor 1 And Debtor 2 Only At Least One Of T…" at bounding box center [908, 139] width 168 height 27
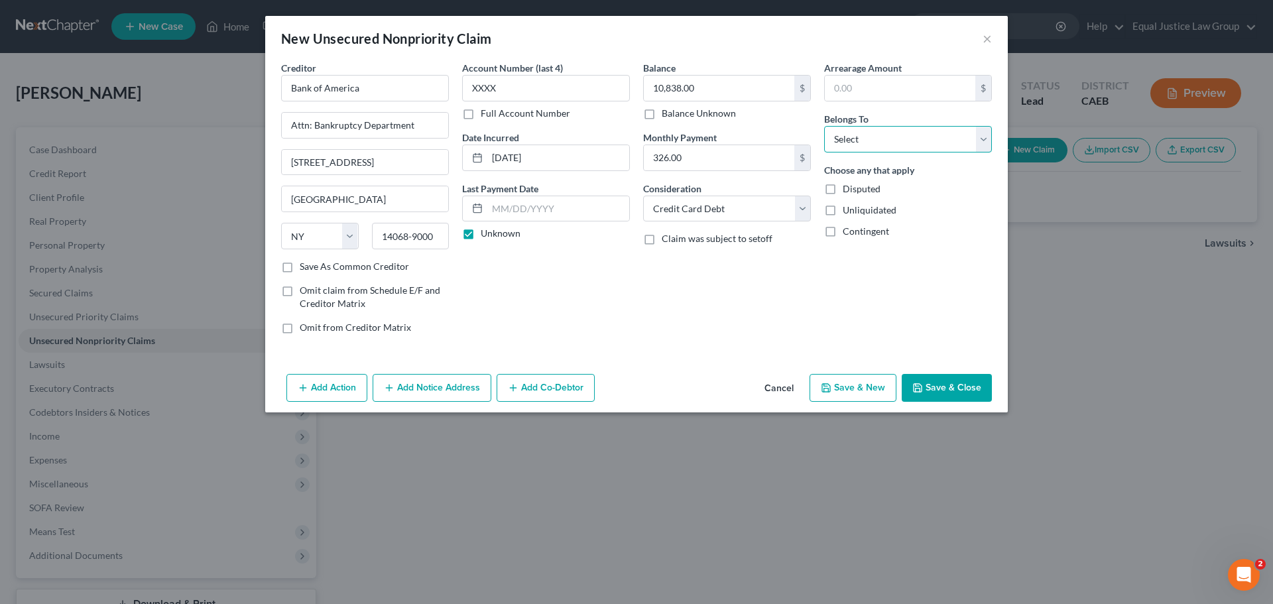
select select "0"
click at [824, 126] on select "Select Debtor 1 Only Debtor 2 Only Debtor 1 And Debtor 2 Only At Least One Of T…" at bounding box center [908, 139] width 168 height 27
click at [893, 87] on input "text" at bounding box center [900, 88] width 151 height 25
type input "2,338.00"
click at [951, 191] on div "Disputed" at bounding box center [908, 188] width 168 height 13
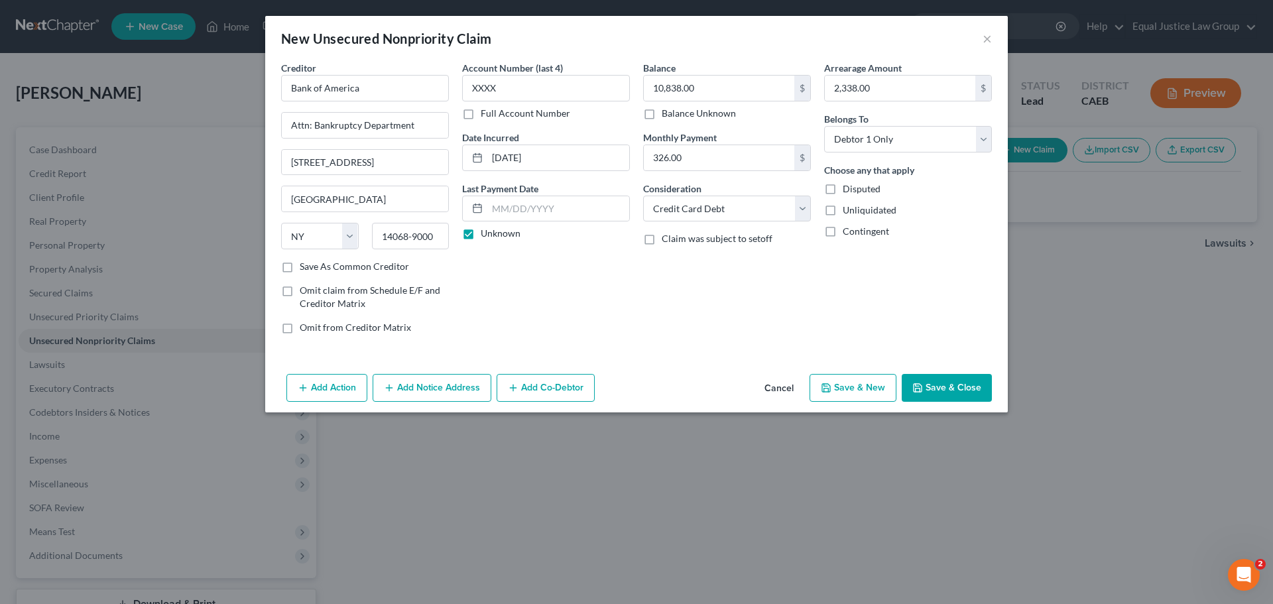
click at [926, 385] on button "Save & Close" at bounding box center [947, 388] width 90 height 28
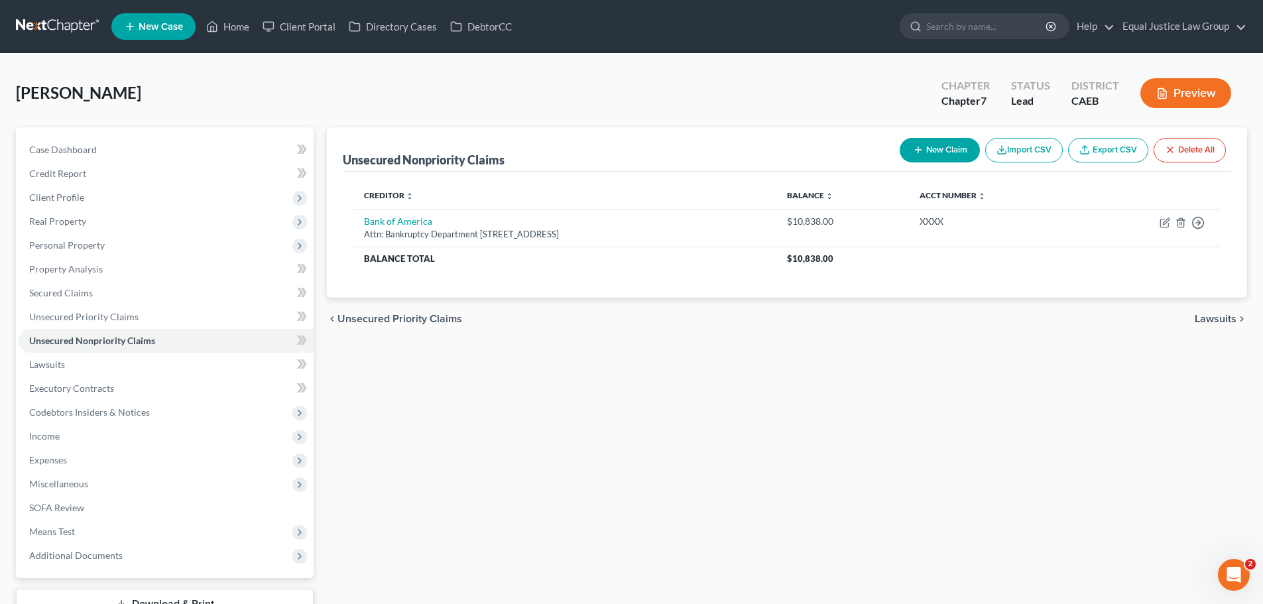
click at [926, 146] on button "New Claim" at bounding box center [940, 150] width 80 height 25
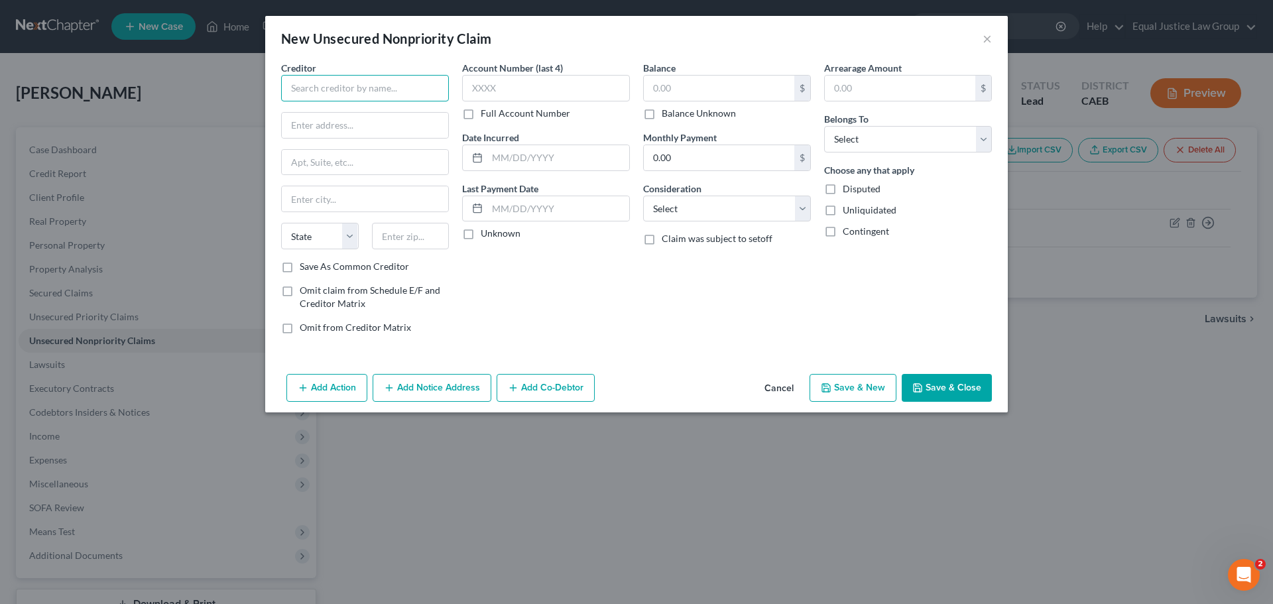
click at [343, 88] on input "text" at bounding box center [365, 88] width 168 height 27
click at [702, 207] on select "Select Cable / Satellite Services Collection Agency Credit Card Debt Debt Couns…" at bounding box center [727, 209] width 168 height 27
click at [859, 261] on div "Arrearage Amount $ Belongs To * Select Debtor 1 Only Debtor 2 Only Debtor 1 And…" at bounding box center [908, 203] width 181 height 284
click at [731, 202] on select "Select Cable / Satellite Services Collection Agency Credit Card Debt Debt Couns…" at bounding box center [727, 209] width 168 height 27
select select "10"
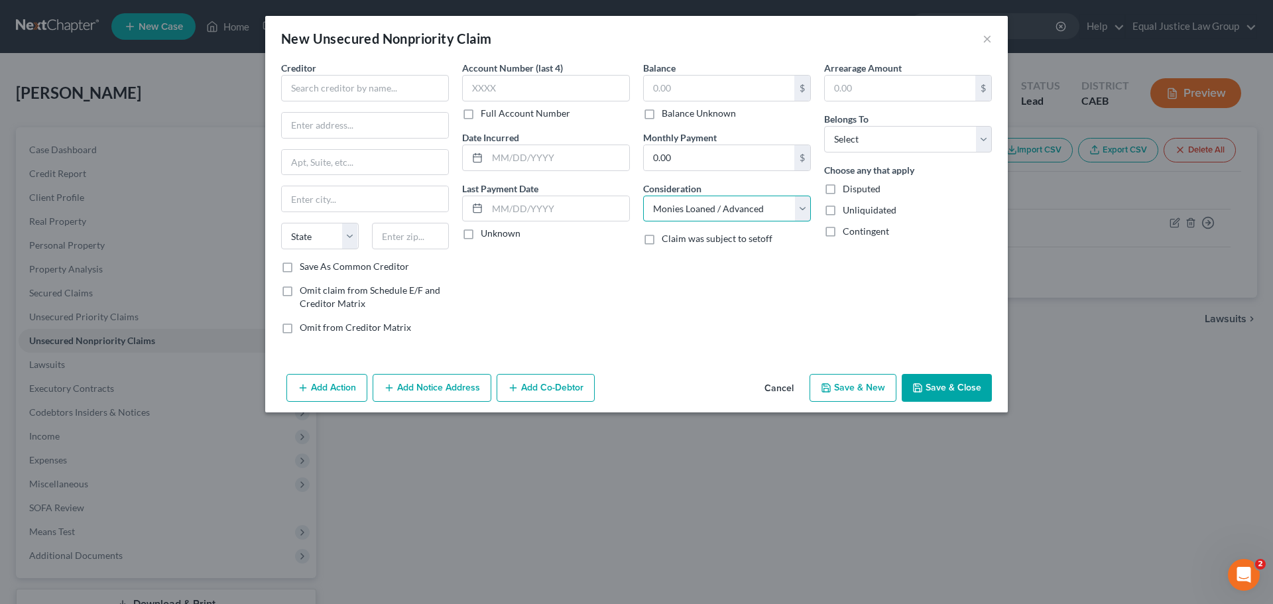
click at [643, 196] on select "Select Cable / Satellite Services Collection Agency Credit Card Debt Debt Couns…" at bounding box center [727, 209] width 168 height 27
click at [332, 82] on input "text" at bounding box center [365, 88] width 168 height 27
type input "b"
type input "Bay Cities Credit Union"
drag, startPoint x: 332, startPoint y: 82, endPoint x: 324, endPoint y: 76, distance: 10.1
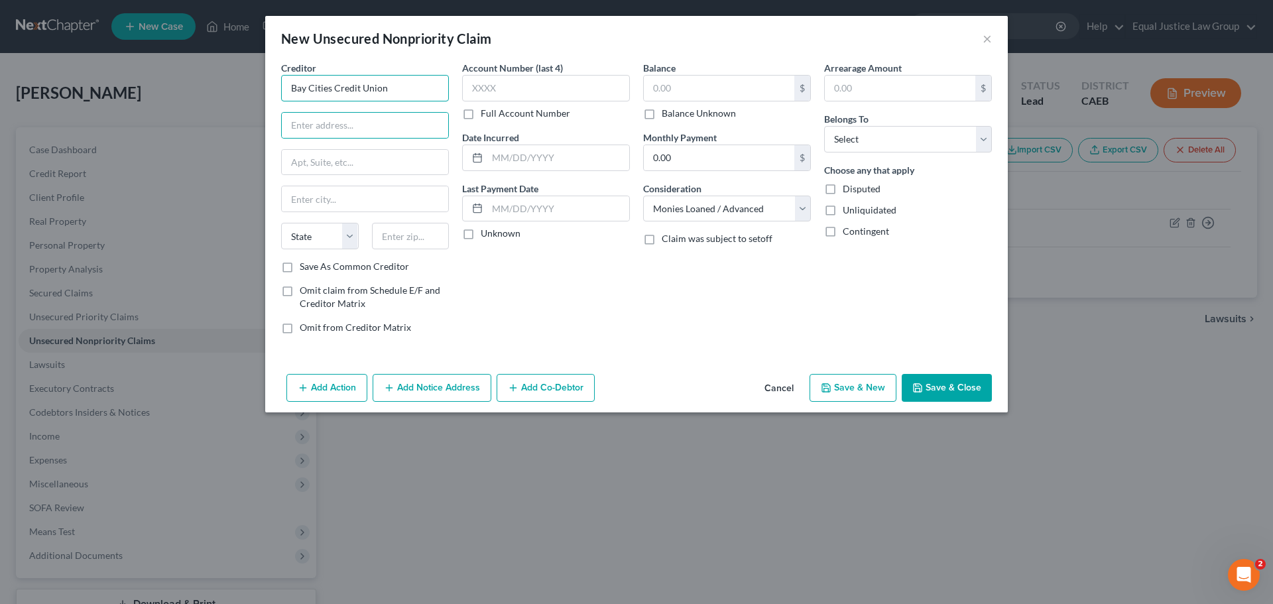
click at [330, 79] on input "Bay Cities Credit Union" at bounding box center [365, 88] width 168 height 27
click at [324, 76] on input "Bay Cities Credit Union" at bounding box center [365, 88] width 168 height 27
click at [324, 80] on input "Bay Cities Credit Union" at bounding box center [365, 88] width 168 height 27
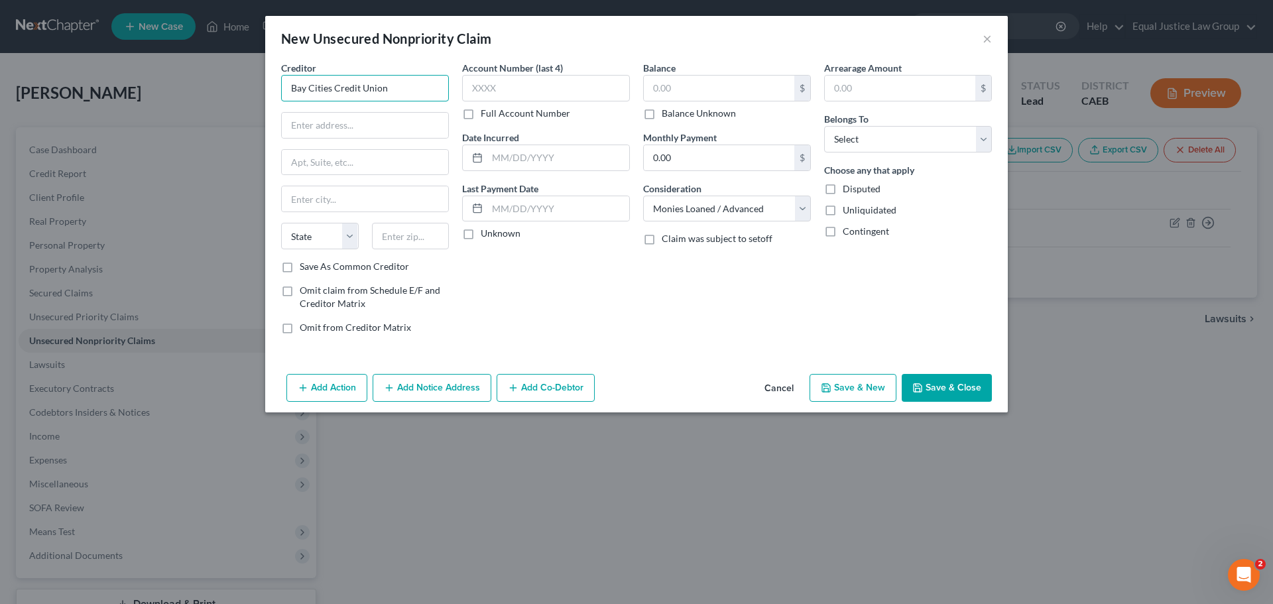
click at [325, 82] on input "Bay Cities Credit Union" at bounding box center [365, 88] width 168 height 27
click at [326, 135] on input "text" at bounding box center [365, 125] width 166 height 25
paste input "[STREET_ADDRESS]"
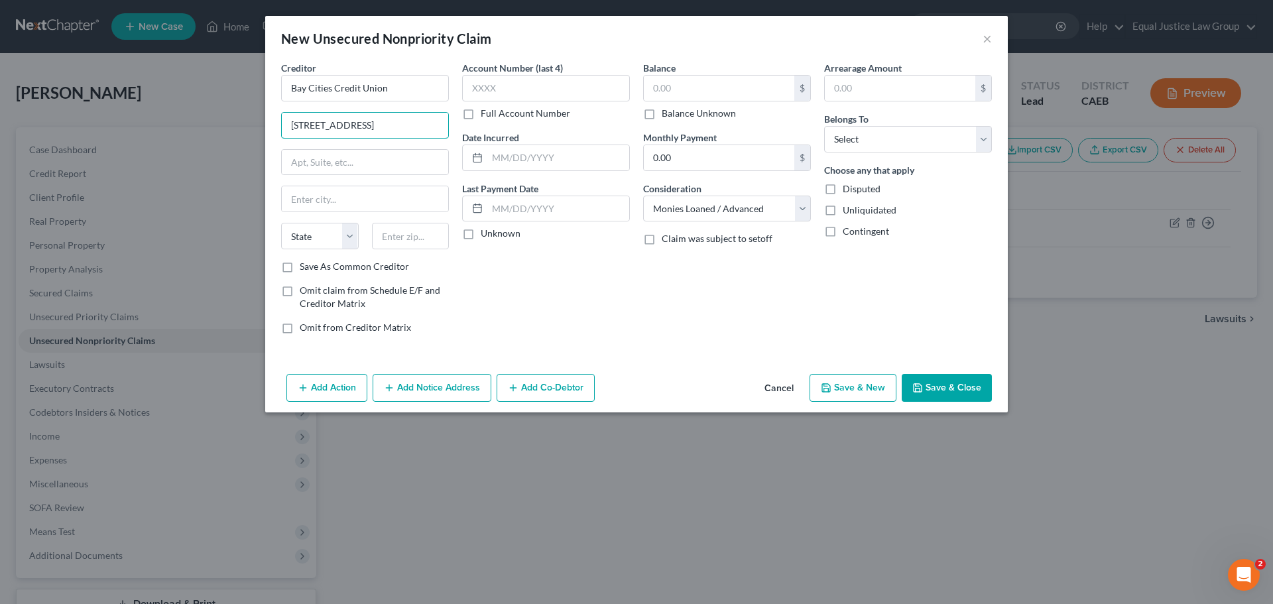
type input "[STREET_ADDRESS]"
click at [328, 203] on input "text" at bounding box center [365, 198] width 166 height 25
paste input "Hayward"
type input "Hayward"
drag, startPoint x: 407, startPoint y: 236, endPoint x: 414, endPoint y: 234, distance: 6.9
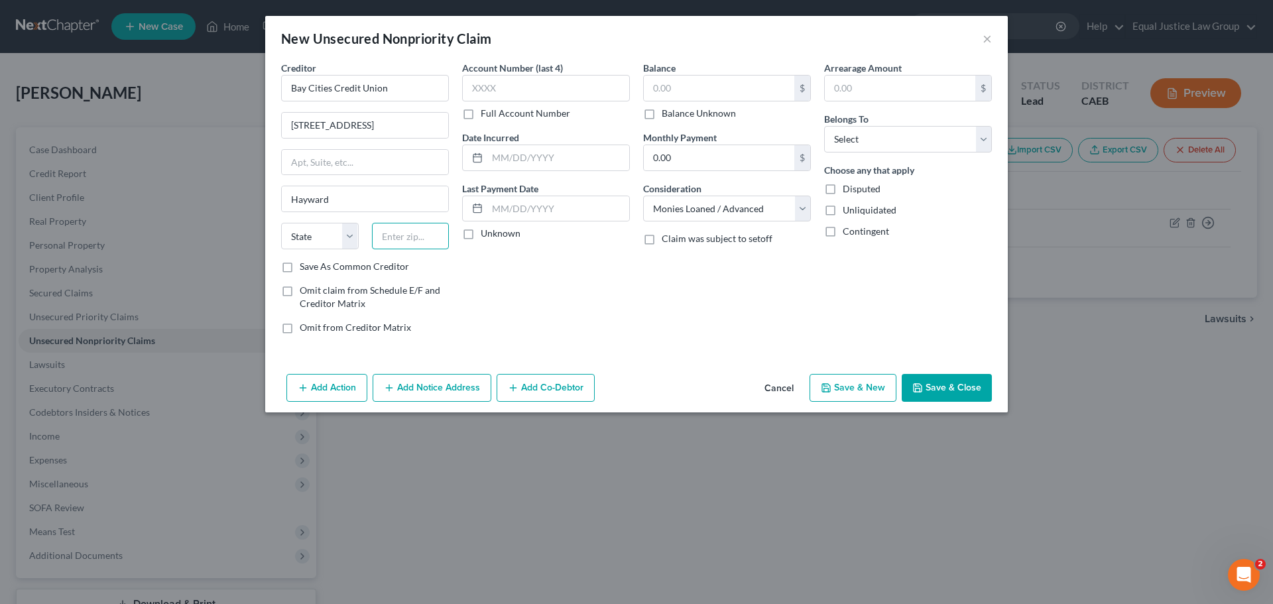
click at [408, 236] on input "text" at bounding box center [411, 236] width 78 height 27
paste input "94541"
type input "94541"
select select "4"
click at [529, 88] on input "text" at bounding box center [546, 88] width 168 height 27
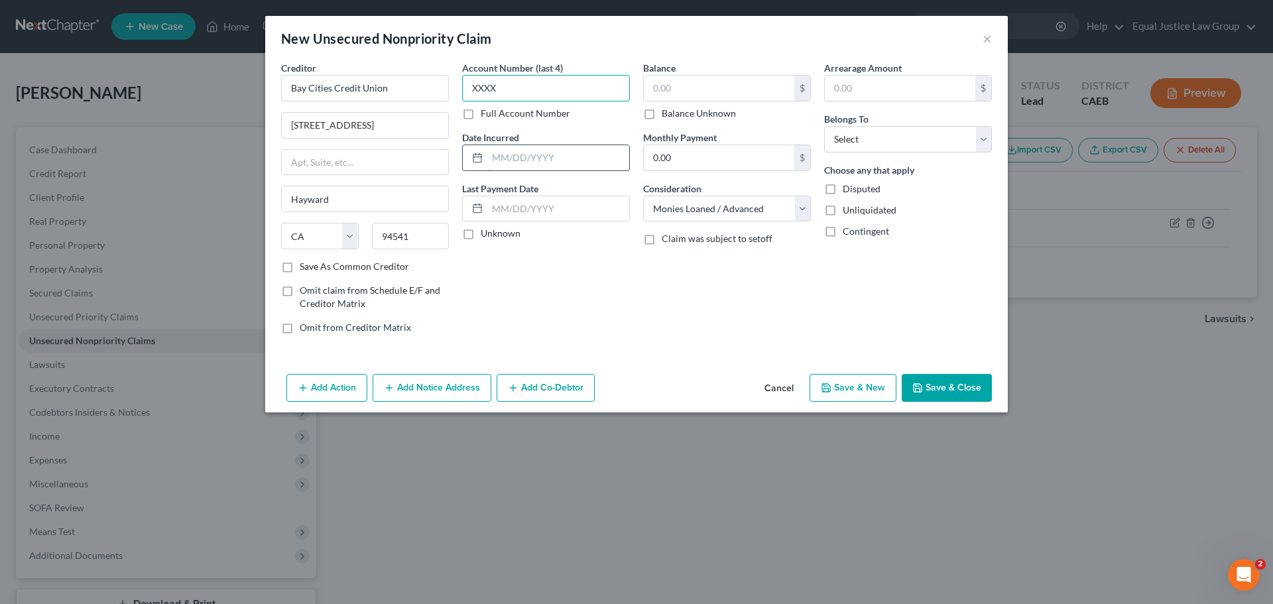
type input "XXXX"
click at [535, 158] on input "text" at bounding box center [558, 157] width 142 height 25
type input "[DATE]"
click at [542, 208] on input "text" at bounding box center [558, 208] width 142 height 25
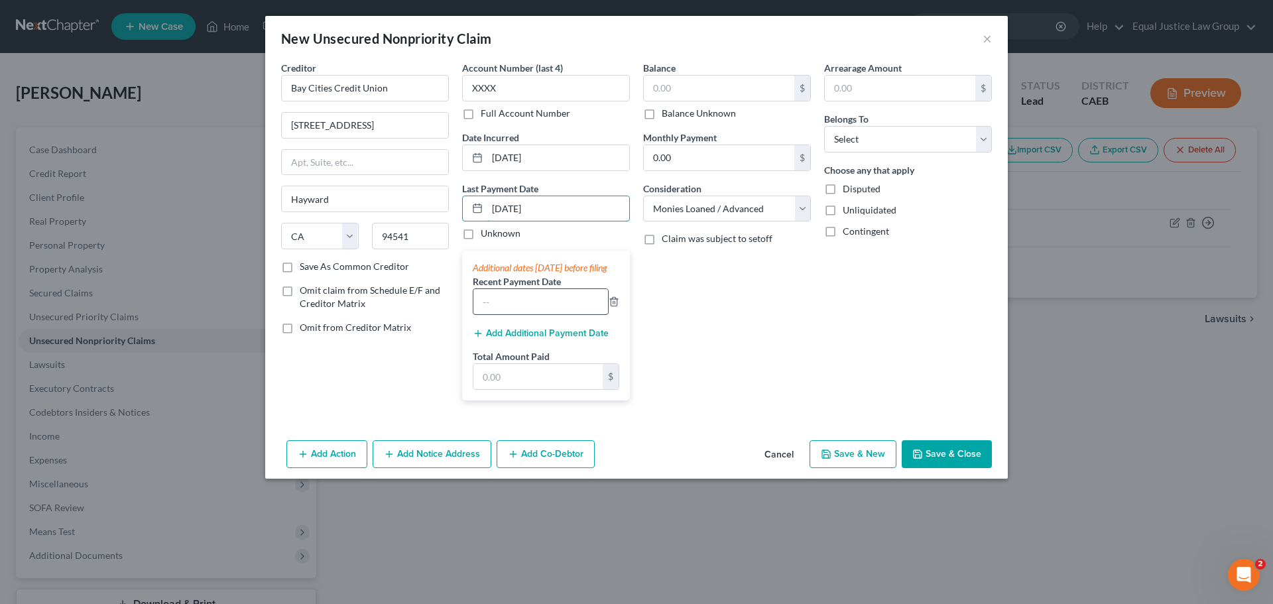
type input "[DATE]"
drag, startPoint x: 541, startPoint y: 316, endPoint x: 541, endPoint y: 328, distance: 11.3
click at [541, 314] on input "text" at bounding box center [541, 301] width 135 height 25
click at [507, 383] on input "text" at bounding box center [538, 376] width 129 height 25
click at [501, 387] on input "text" at bounding box center [538, 376] width 129 height 25
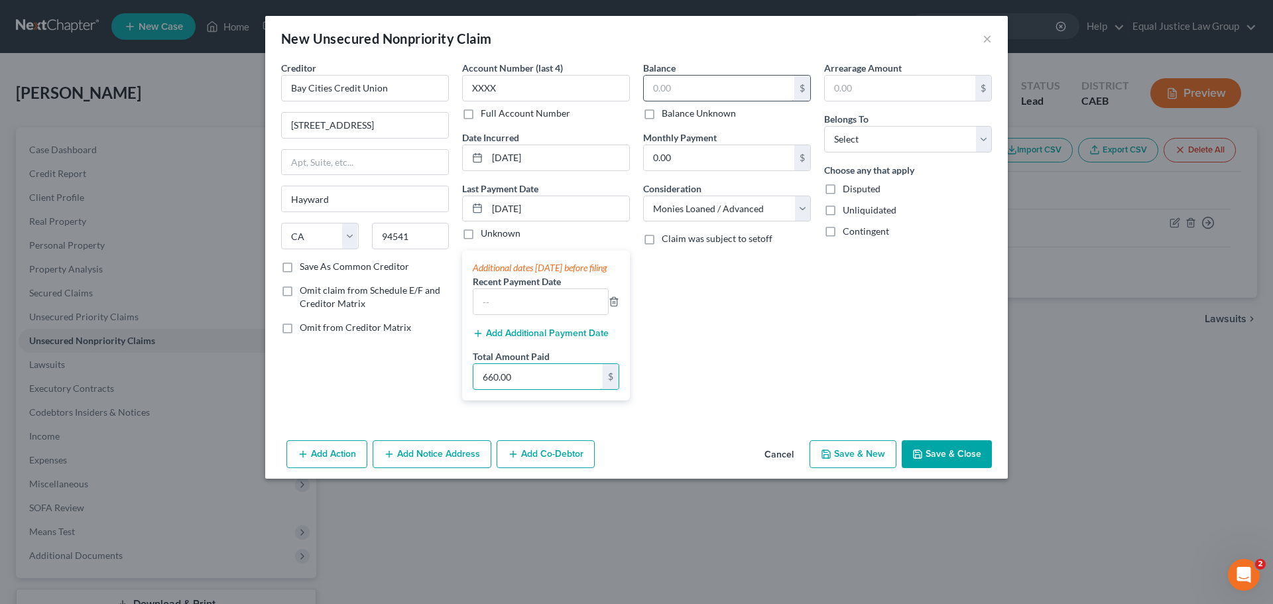
type input "660.00"
click at [722, 90] on input "text" at bounding box center [719, 88] width 151 height 25
type input "47,267.00"
click at [721, 160] on input "0.00" at bounding box center [719, 157] width 151 height 25
type input "660.00"
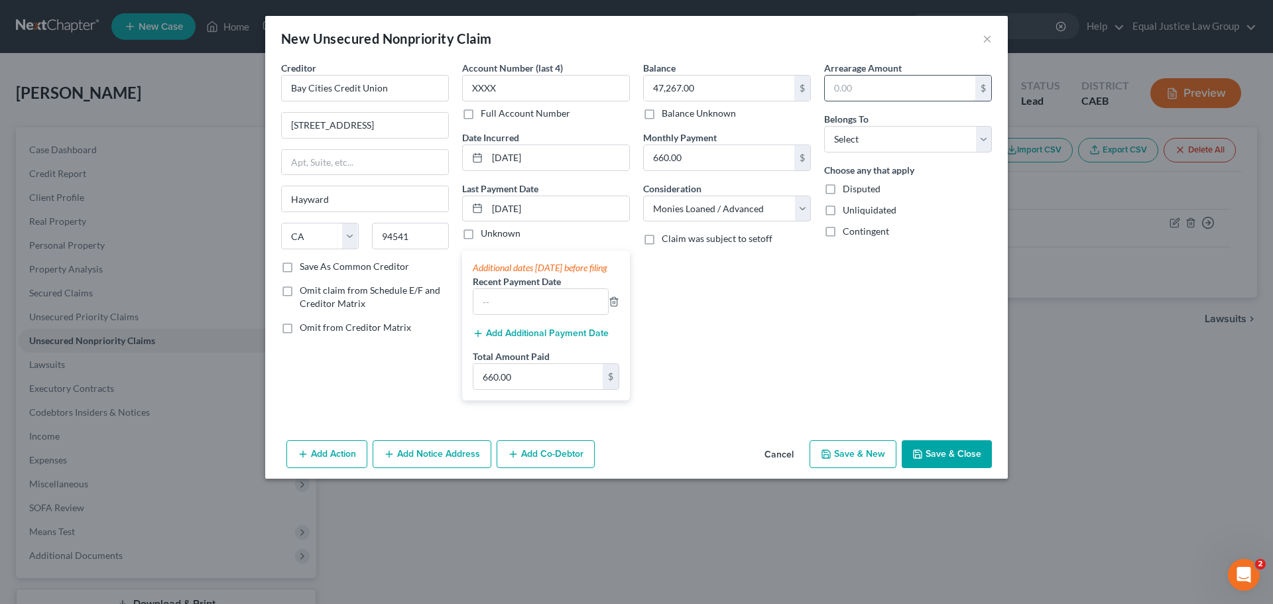
click at [878, 89] on input "text" at bounding box center [900, 88] width 151 height 25
click at [853, 147] on select "Select Debtor 1 Only Debtor 2 Only Debtor 1 And Debtor 2 Only At Least One Of T…" at bounding box center [908, 139] width 168 height 27
select select "3"
click at [824, 126] on select "Select Debtor 1 Only Debtor 2 Only Debtor 1 And Debtor 2 Only At Least One Of T…" at bounding box center [908, 139] width 168 height 27
click at [909, 310] on div "Arrearage Amount $ Belongs To * Select Debtor 1 Only Debtor 2 Only Debtor 1 And…" at bounding box center [908, 236] width 181 height 350
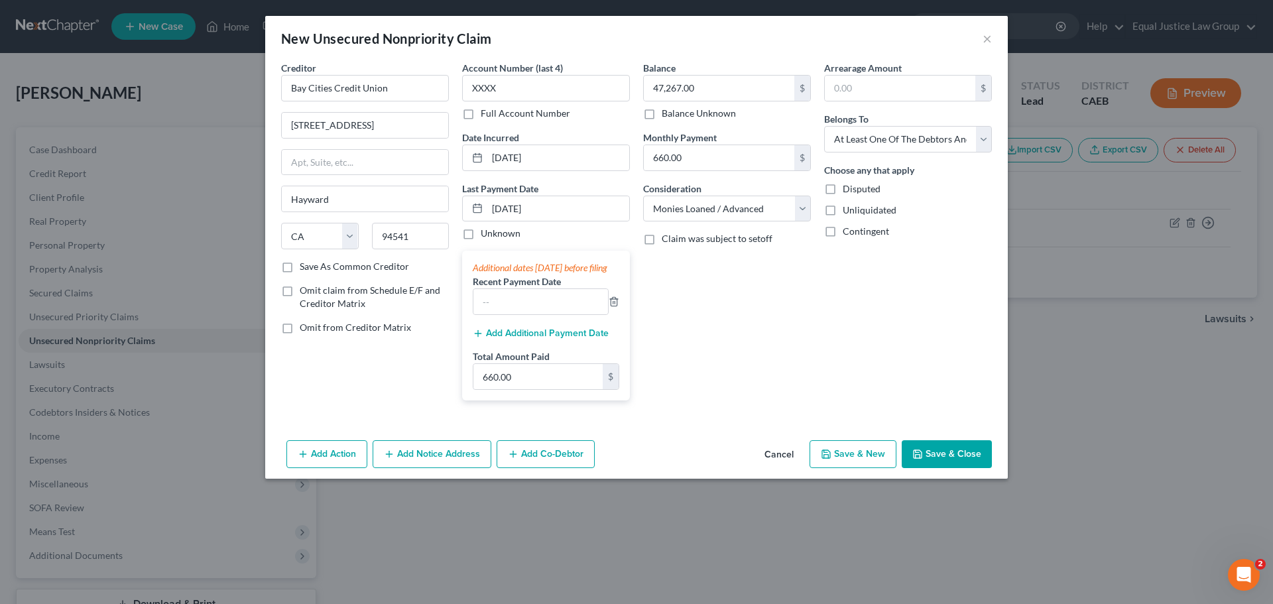
click at [574, 467] on button "Add Co-Debtor" at bounding box center [546, 454] width 98 height 28
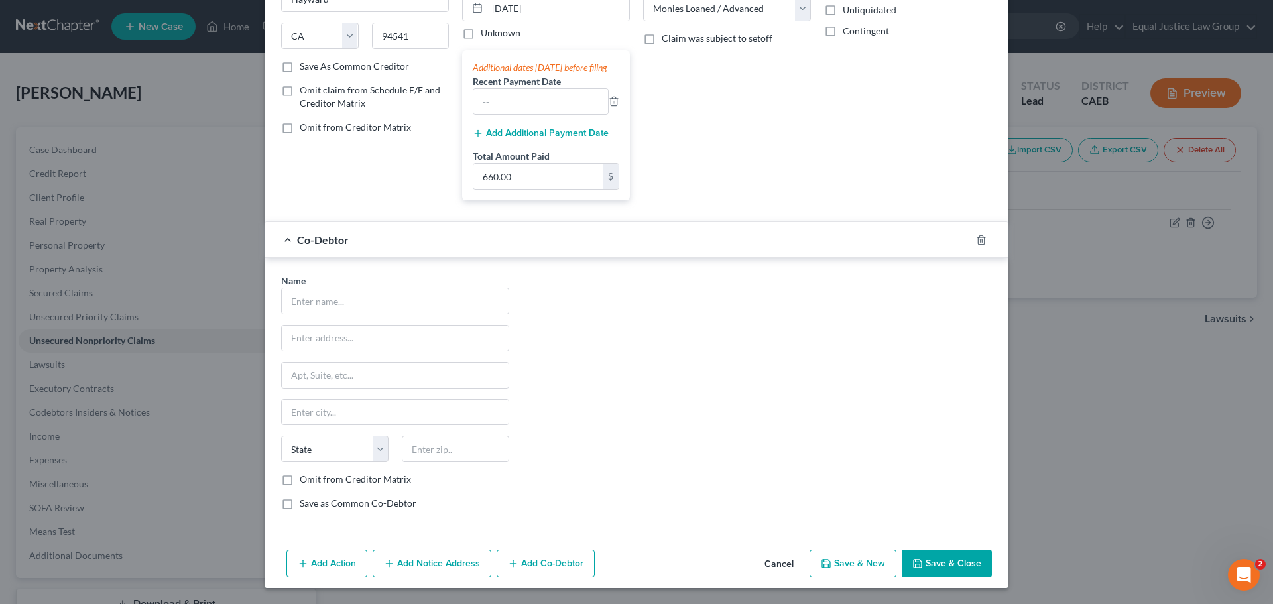
scroll to position [214, 0]
click at [346, 294] on input "text" at bounding box center [395, 300] width 227 height 25
type input "[PERSON_NAME]"
click at [946, 564] on button "Save & Close" at bounding box center [947, 564] width 90 height 28
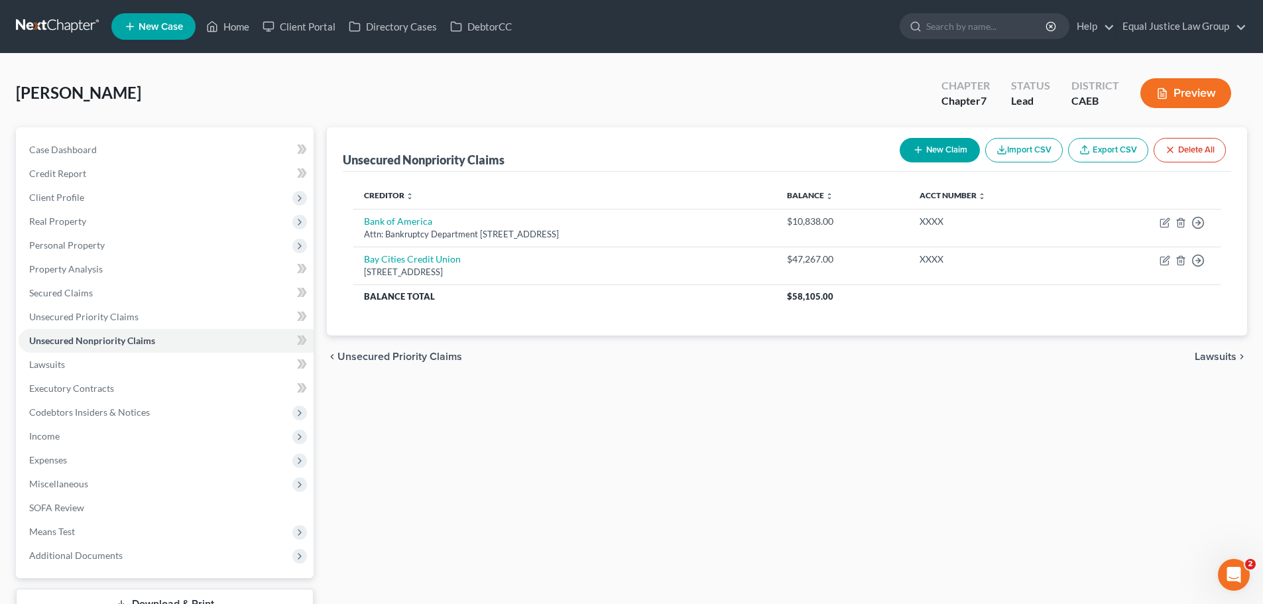
click at [946, 150] on button "New Claim" at bounding box center [940, 150] width 80 height 25
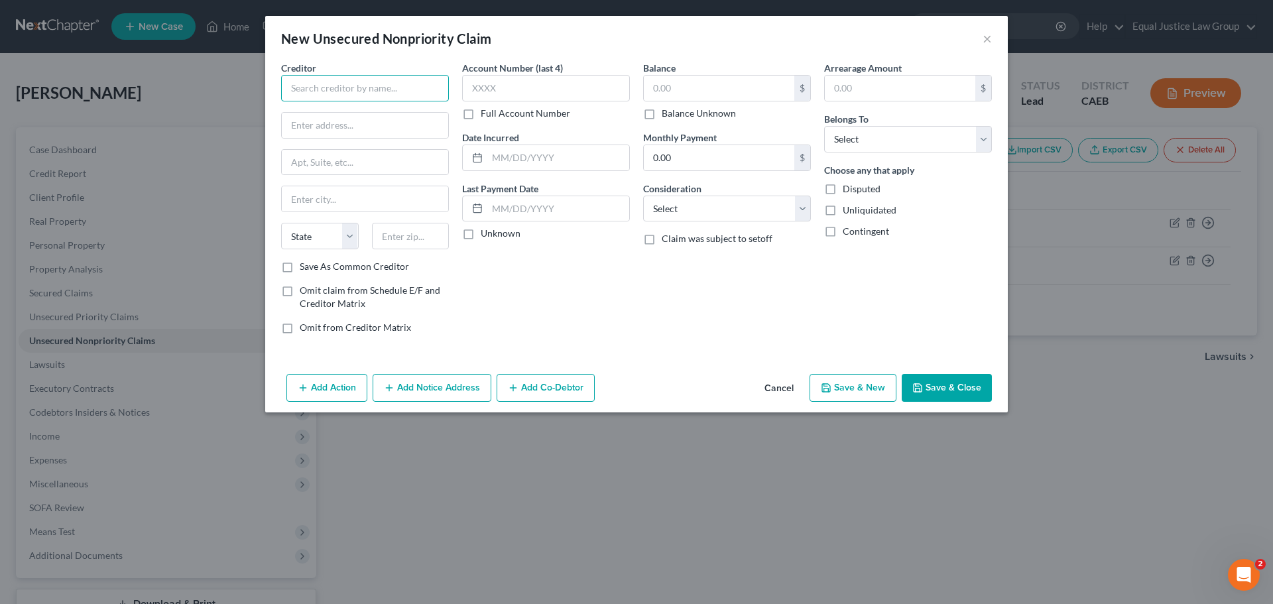
click at [351, 95] on input "text" at bounding box center [365, 88] width 168 height 27
type input "Capital One"
click at [342, 110] on div "Creditor * Capital One State [US_STATE] AK AR AZ CA CO [GEOGRAPHIC_DATA] DE DC …" at bounding box center [365, 160] width 168 height 199
click at [345, 124] on input "text" at bounding box center [365, 125] width 166 height 25
paste input "P.O. Box 30285"
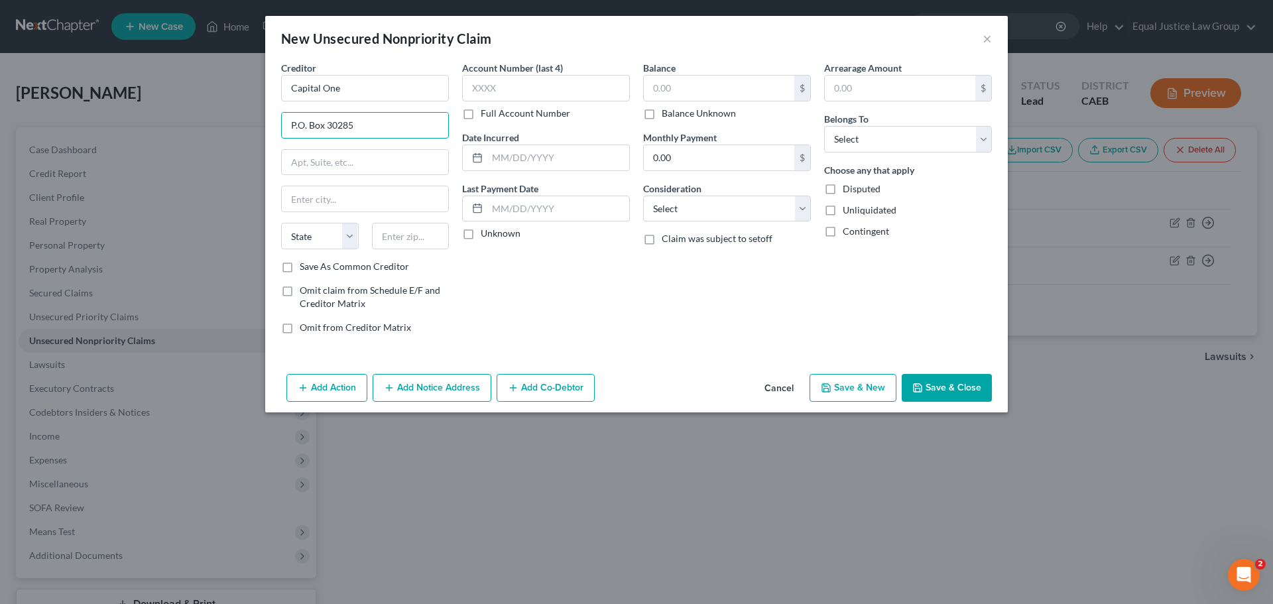
type input "P.O. Box 30285"
click at [390, 233] on input "text" at bounding box center [411, 236] width 78 height 27
paste input "84130"
type input "84130"
type input "[GEOGRAPHIC_DATA]"
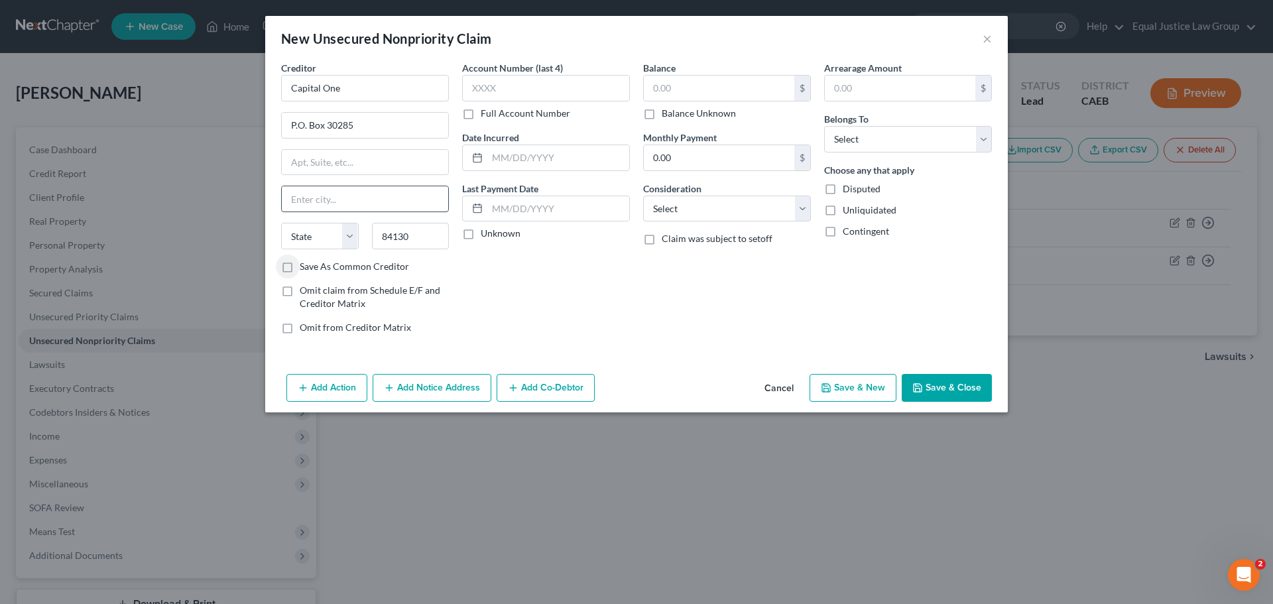
select select "46"
click at [416, 235] on input "84130" at bounding box center [411, 236] width 78 height 27
type input "84130-0285"
click at [539, 90] on input "text" at bounding box center [546, 88] width 168 height 27
type input "XXXX"
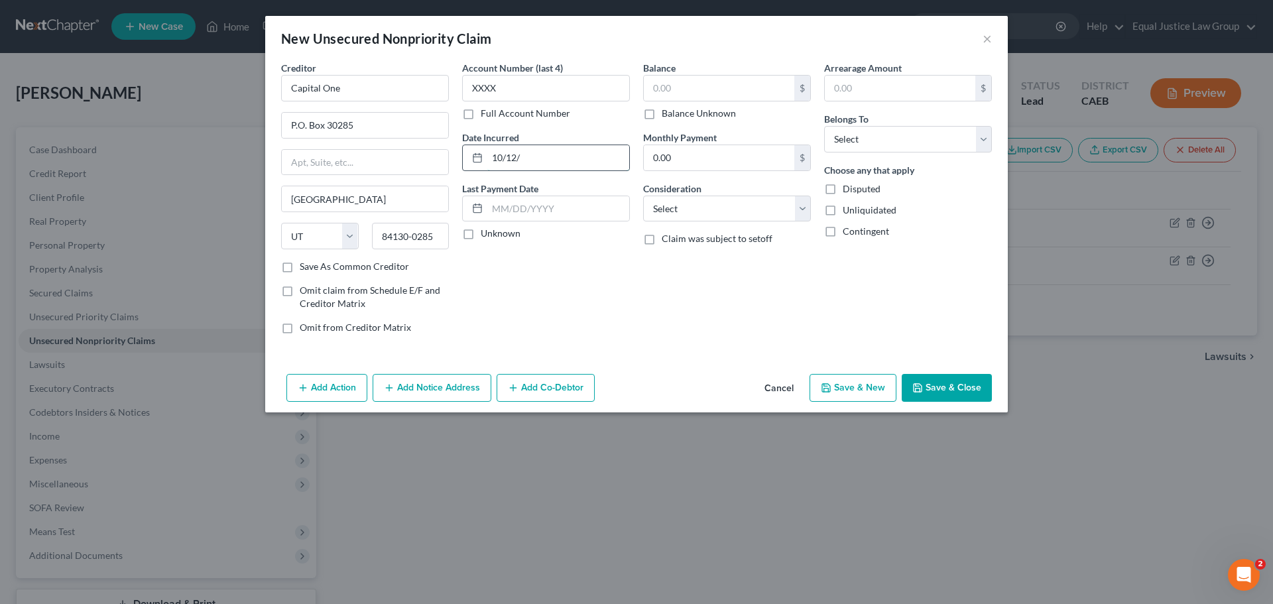
click at [533, 168] on input "10/12/" at bounding box center [558, 157] width 142 height 25
type input "[DATE]"
click at [533, 202] on input "text" at bounding box center [558, 208] width 142 height 25
click at [481, 232] on label "Unknown" at bounding box center [501, 233] width 40 height 13
click at [486, 232] on input "Unknown" at bounding box center [490, 231] width 9 height 9
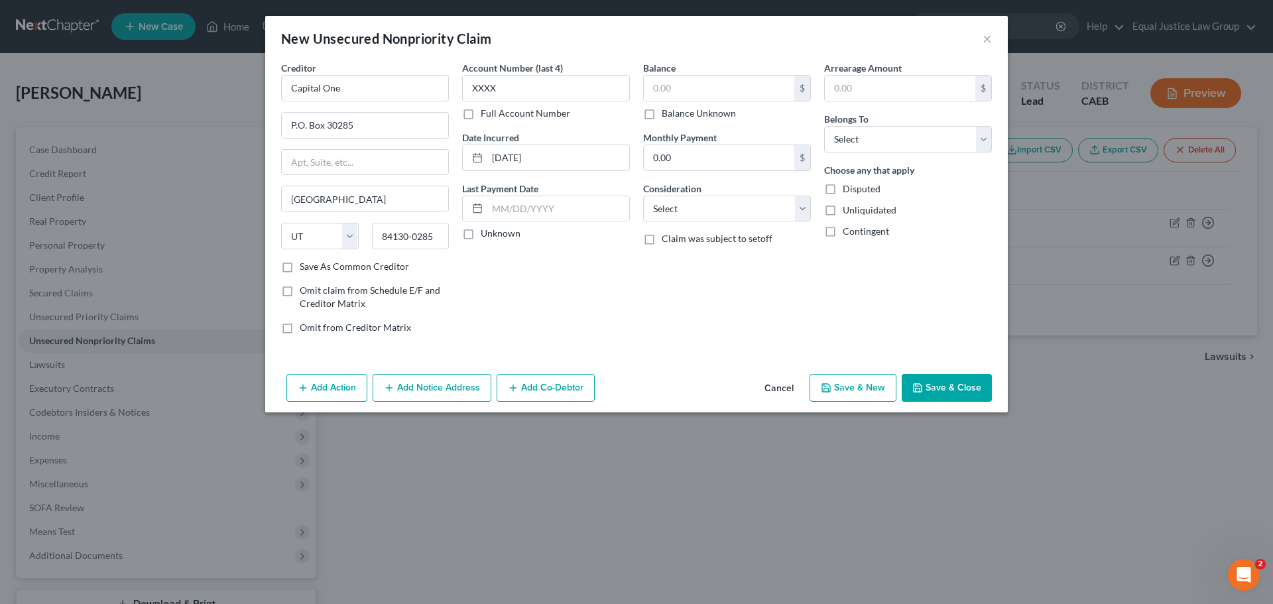
checkbox input "true"
click at [700, 80] on input "text" at bounding box center [719, 88] width 151 height 25
type input "2,807.00"
click at [681, 151] on input "0.00" at bounding box center [719, 157] width 151 height 25
type input "135.00"
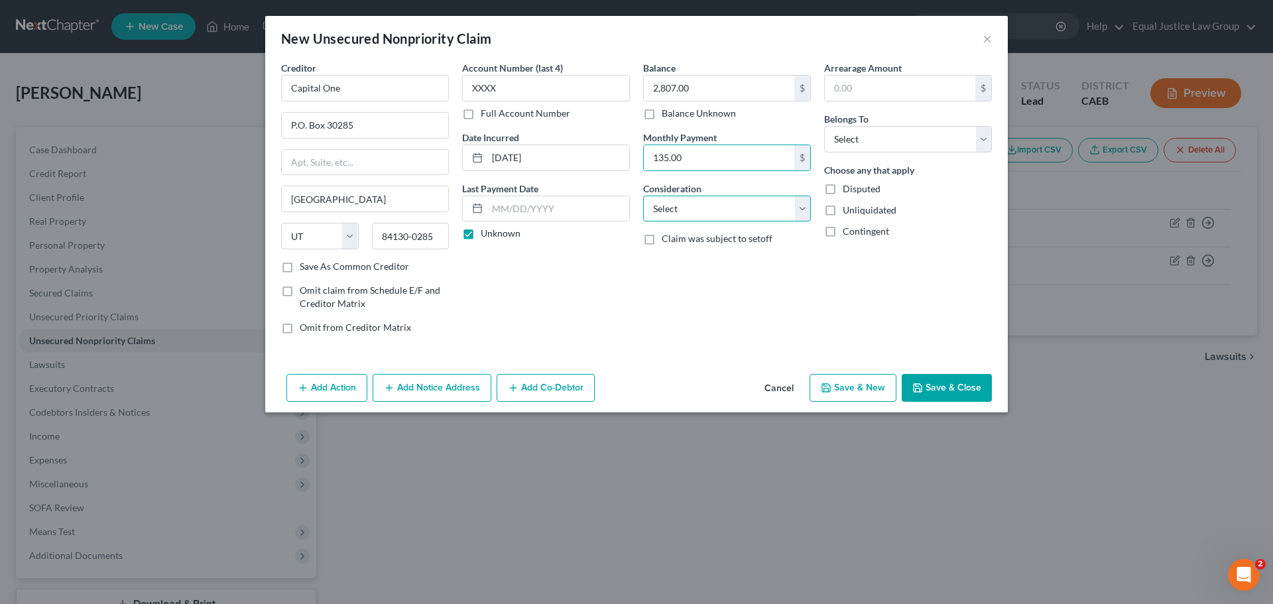
click at [715, 201] on select "Select Cable / Satellite Services Collection Agency Credit Card Debt Debt Couns…" at bounding box center [727, 209] width 168 height 27
select select "2"
click at [643, 196] on select "Select Cable / Satellite Services Collection Agency Credit Card Debt Debt Couns…" at bounding box center [727, 209] width 168 height 27
click at [877, 285] on div "Arrearage Amount $ Belongs To * Select Debtor 1 Only Debtor 2 Only Debtor 1 And…" at bounding box center [908, 203] width 181 height 284
click at [886, 141] on select "Select Debtor 1 Only Debtor 2 Only Debtor 1 And Debtor 2 Only At Least One Of T…" at bounding box center [908, 139] width 168 height 27
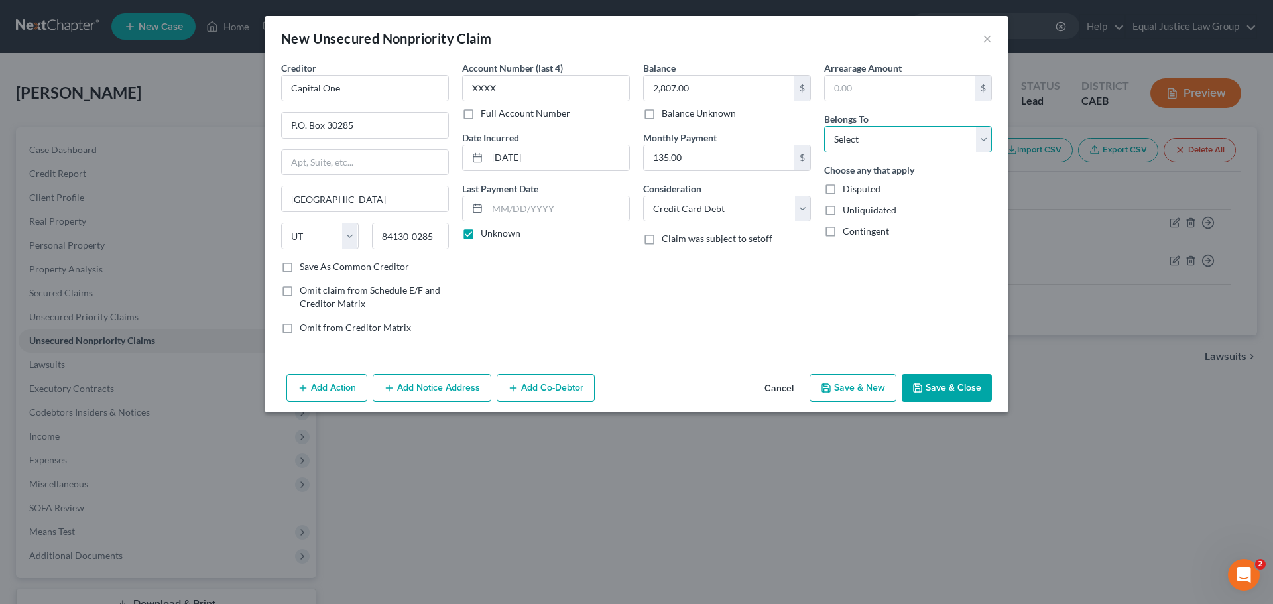
select select "0"
click at [824, 126] on select "Select Debtor 1 Only Debtor 2 Only Debtor 1 And Debtor 2 Only At Least One Of T…" at bounding box center [908, 139] width 168 height 27
click at [859, 328] on div "Arrearage Amount $ Belongs To * Select Debtor 1 Only Debtor 2 Only Debtor 1 And…" at bounding box center [908, 203] width 181 height 284
click at [926, 388] on button "Save & Close" at bounding box center [947, 388] width 90 height 28
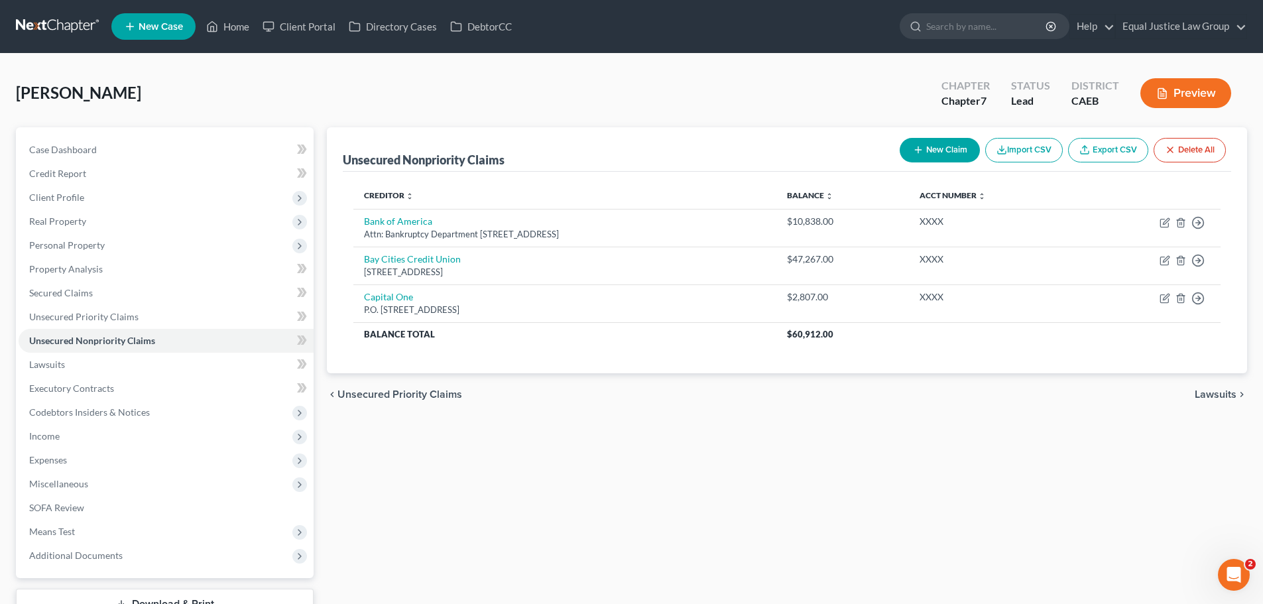
click at [938, 150] on button "New Claim" at bounding box center [940, 150] width 80 height 25
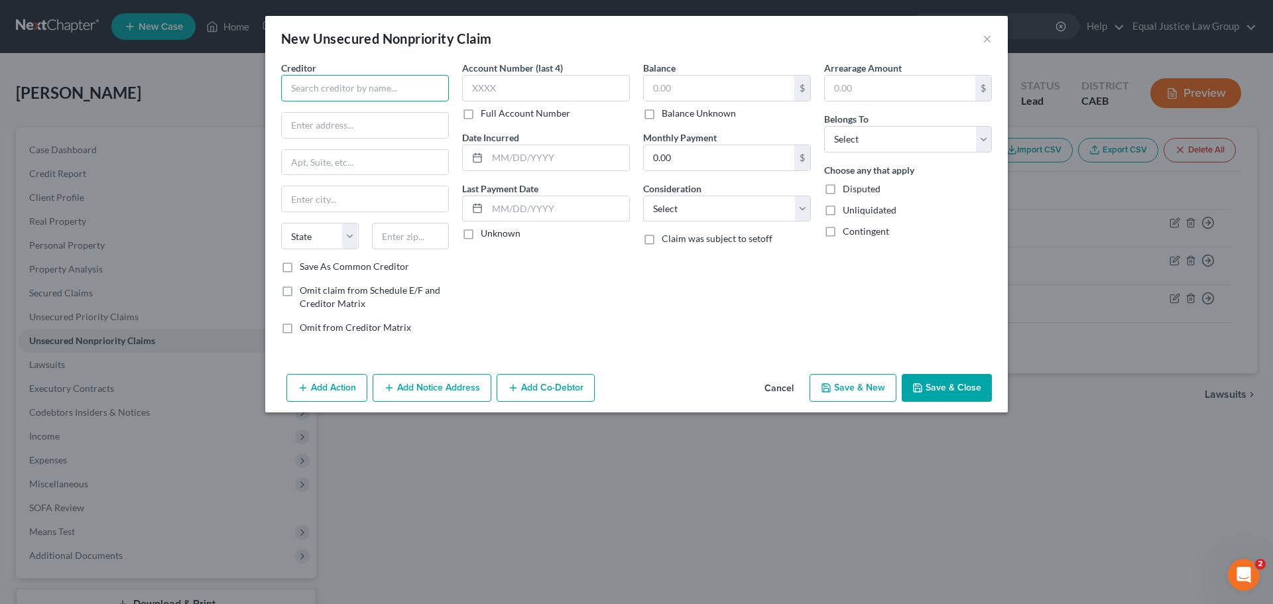
click at [318, 87] on input "text" at bounding box center [365, 88] width 168 height 27
type input "Comenity Capital/ AAA RWD"
click at [371, 122] on input "text" at bounding box center [365, 125] width 166 height 25
type input "PO Box 182120"
click at [388, 160] on input "text" at bounding box center [365, 162] width 166 height 25
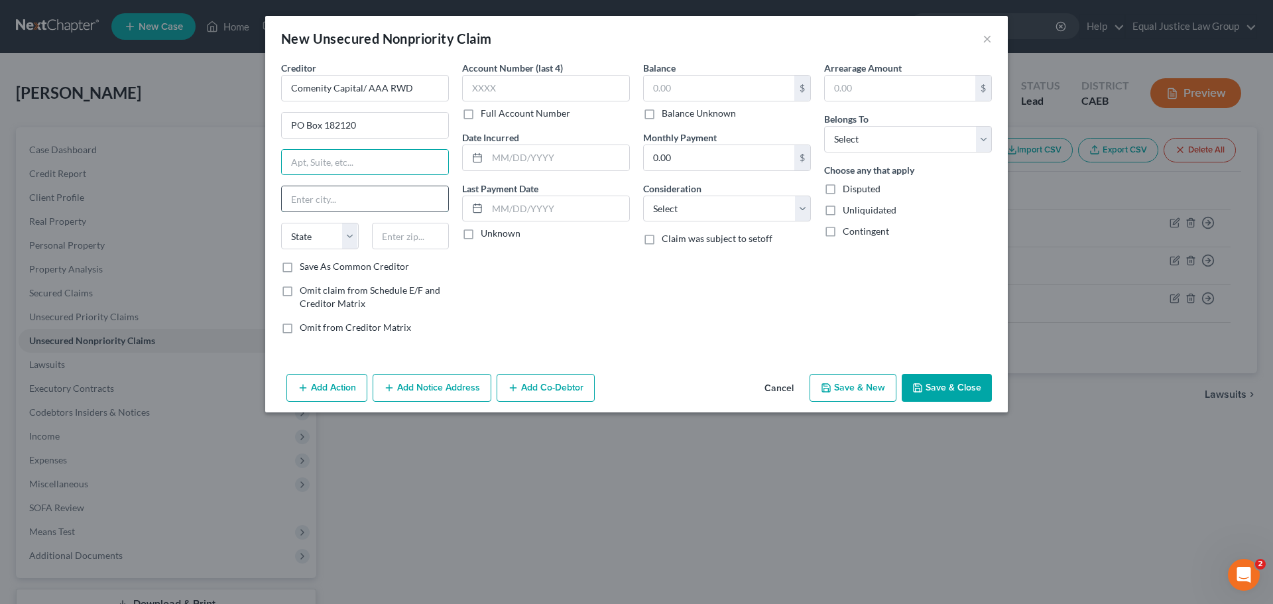
click at [330, 190] on input "text" at bounding box center [365, 198] width 166 height 25
type input "Columbus"
select select "36"
type input "43218"
click at [428, 386] on button "Add Notice Address" at bounding box center [432, 388] width 119 height 28
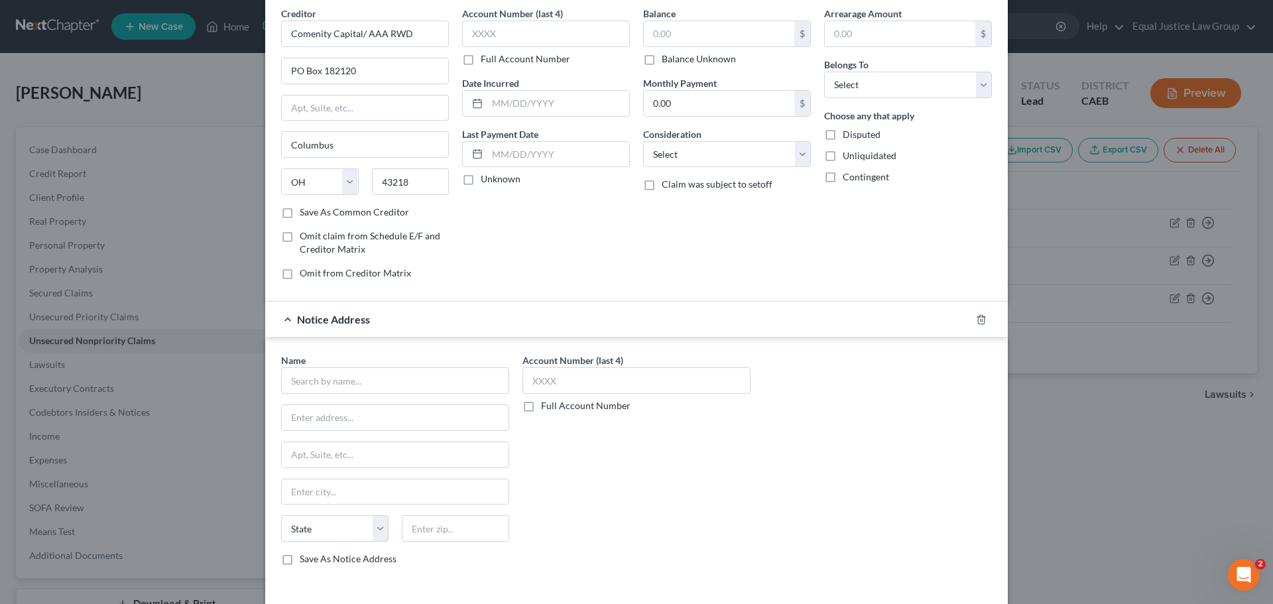
scroll to position [110, 0]
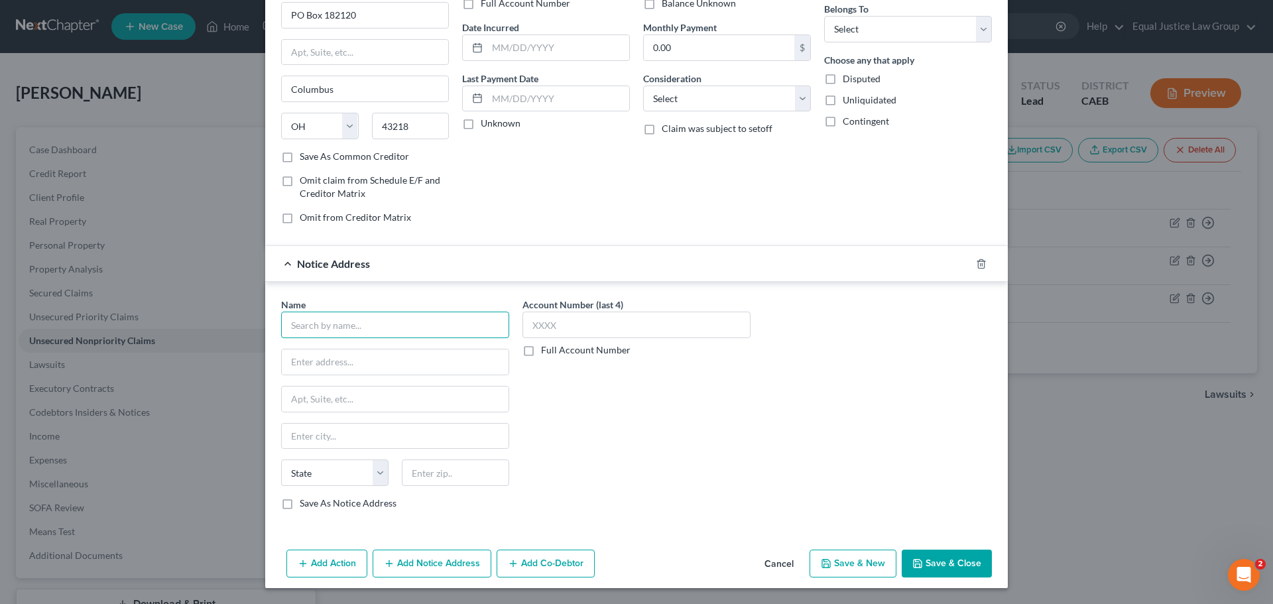
click at [367, 326] on input "text" at bounding box center [395, 325] width 228 height 27
click at [342, 363] on input "text" at bounding box center [395, 361] width 227 height 25
paste input "Bankruptcy Department"
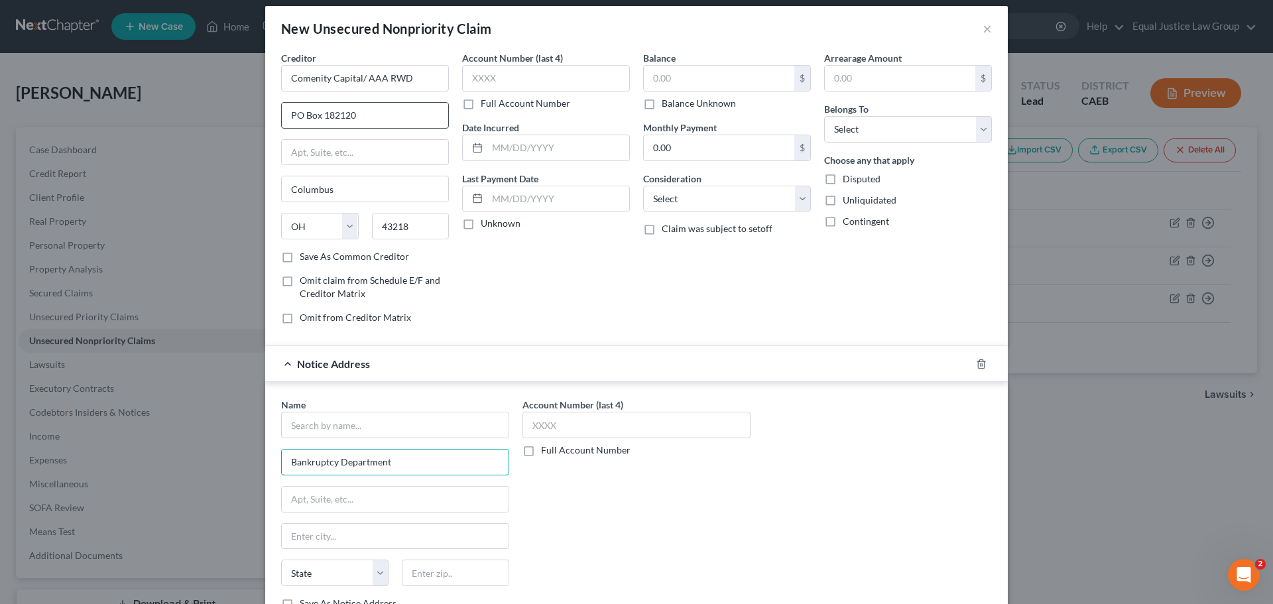
scroll to position [0, 0]
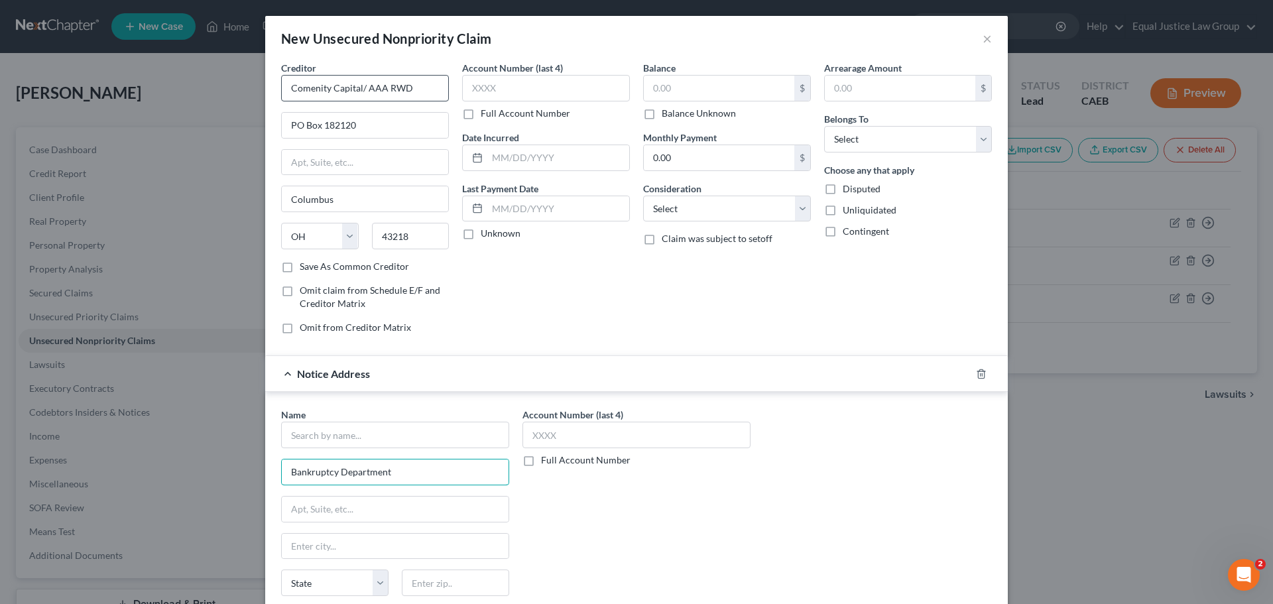
type input "Bankruptcy Department"
click at [346, 88] on input "Comenity Capital/ AAA RWD" at bounding box center [365, 88] width 168 height 27
click at [336, 434] on input "text" at bounding box center [395, 435] width 228 height 27
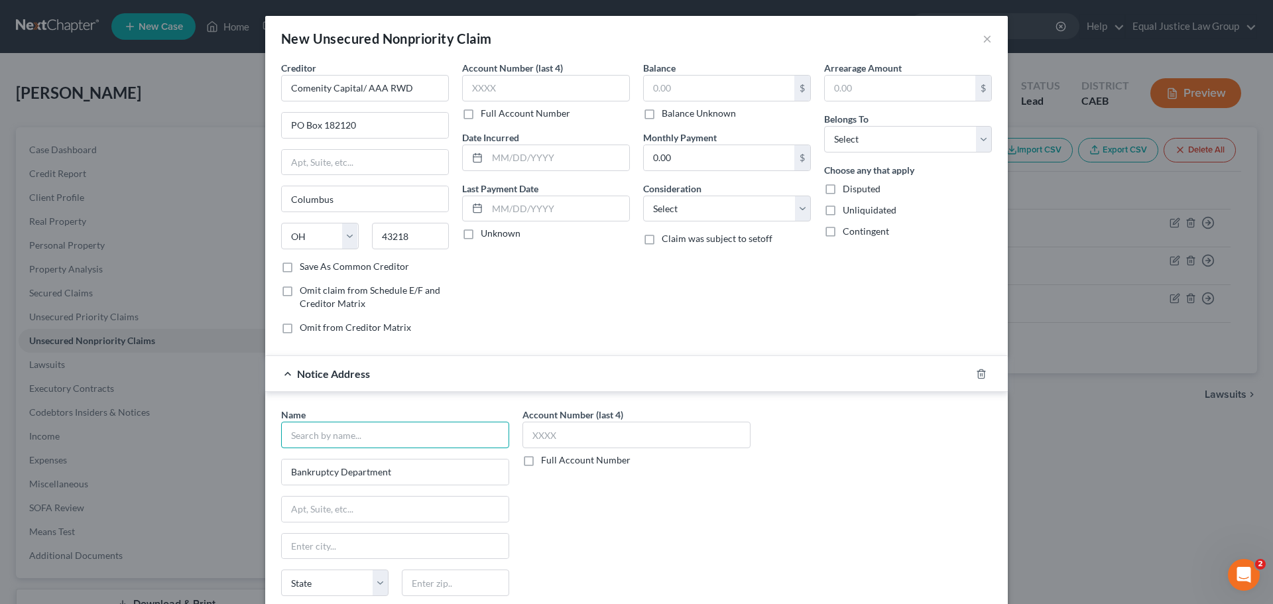
paste input "Comenity Capital/ AAA RWD"
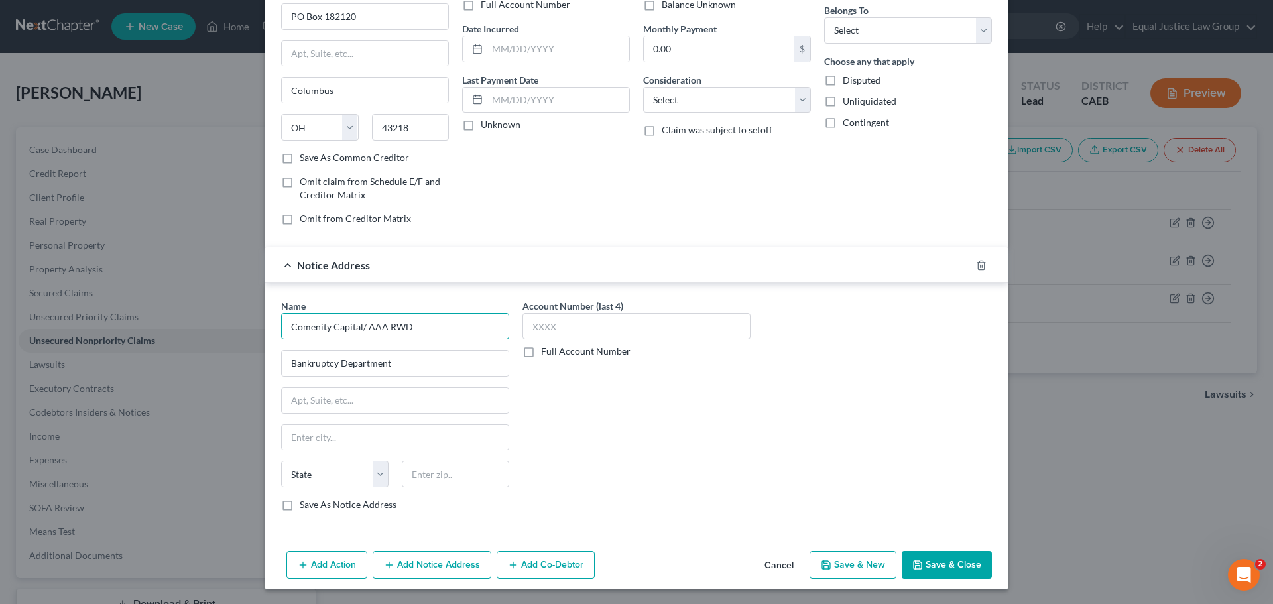
scroll to position [110, 0]
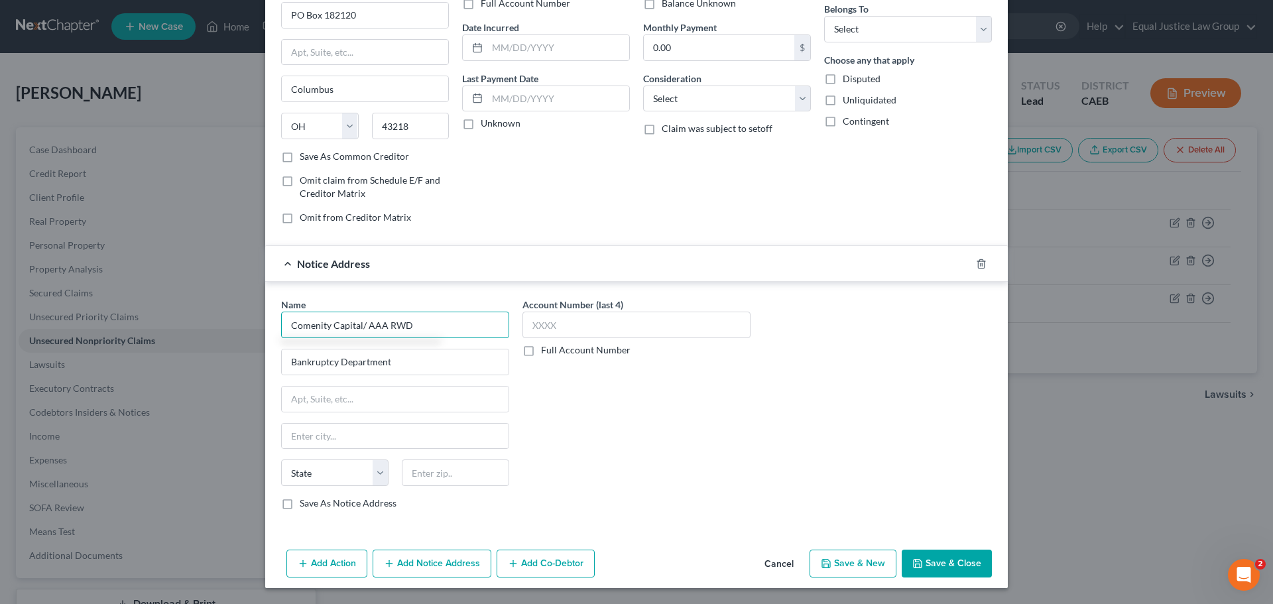
type input "Comenity Capital/ AAA RWD"
click at [348, 397] on input "text" at bounding box center [395, 399] width 227 height 25
paste input "PO Box 182125"
type input "PO Box 182125"
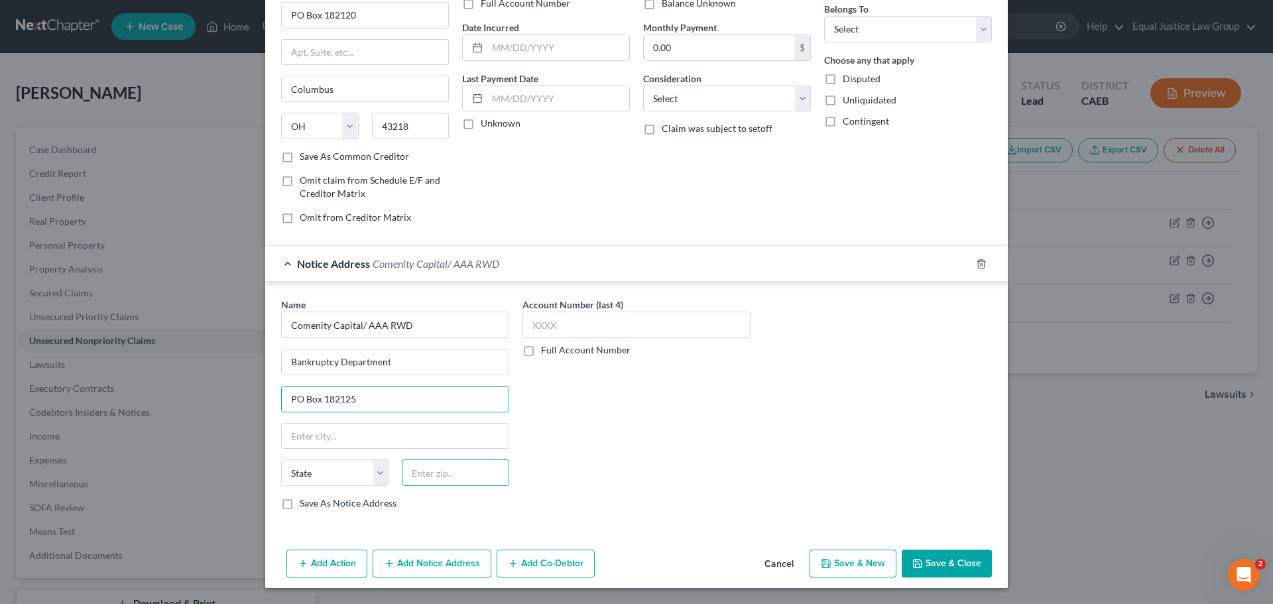
click at [444, 480] on input "text" at bounding box center [455, 473] width 107 height 27
paste input "43218"
type input "43218"
type input "Columbus"
select select "36"
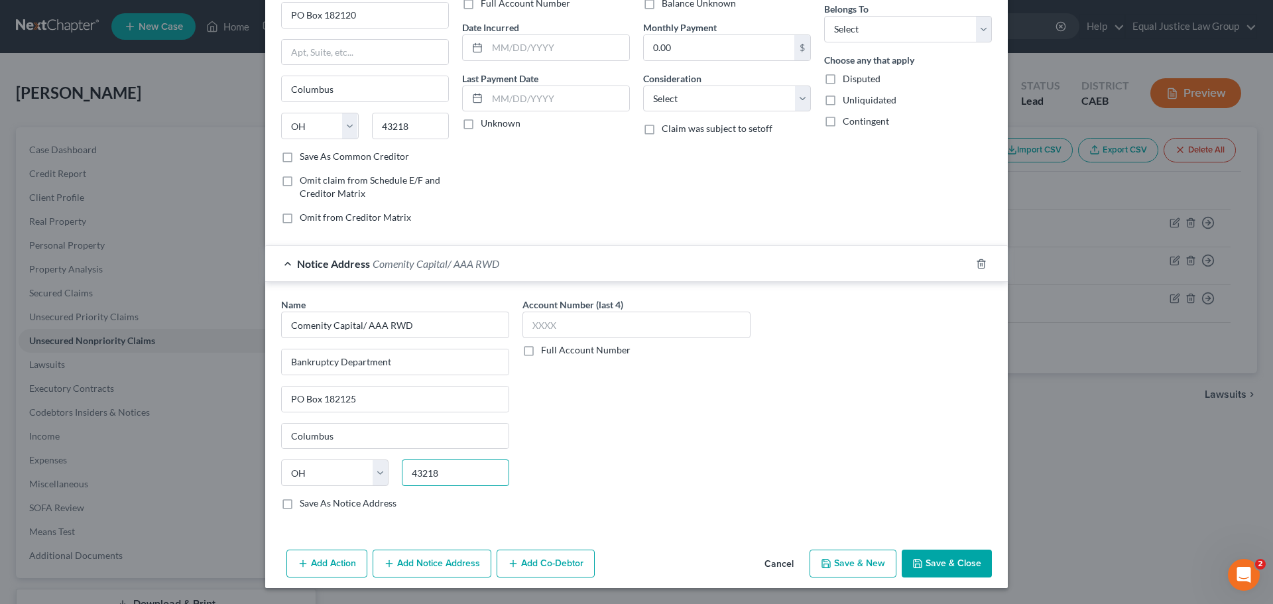
click at [449, 471] on input "43218" at bounding box center [455, 473] width 107 height 27
type input "43218-2125"
click at [611, 427] on div "Account Number (last 4) Full Account Number" at bounding box center [636, 409] width 241 height 223
click at [590, 316] on input "text" at bounding box center [637, 325] width 228 height 27
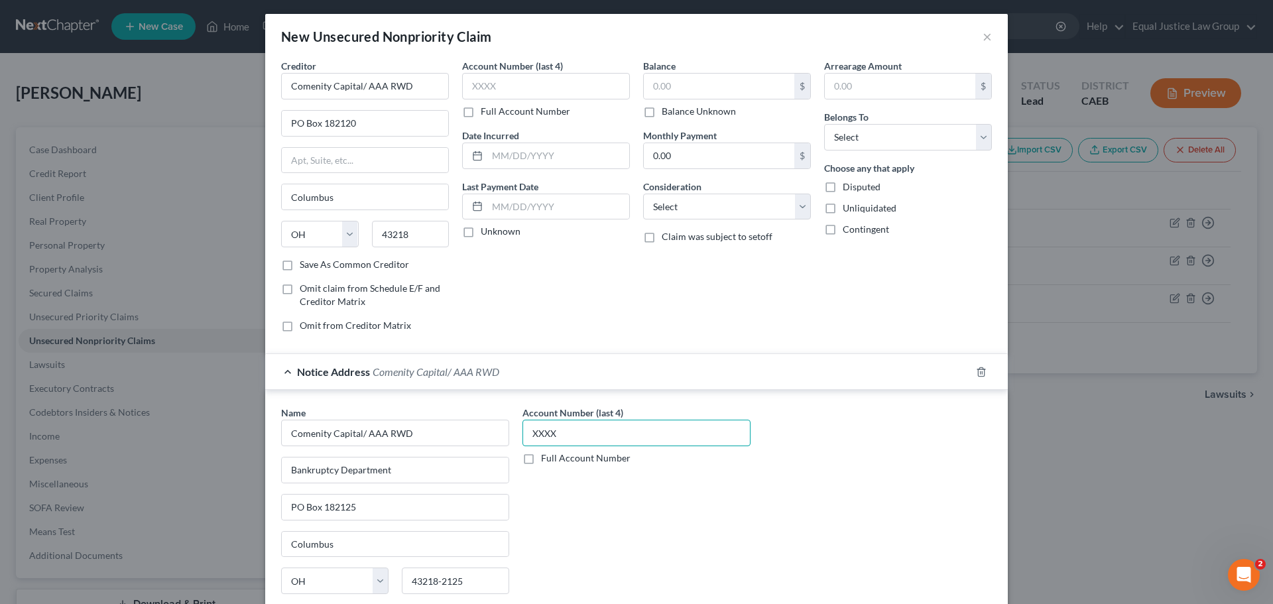
scroll to position [0, 0]
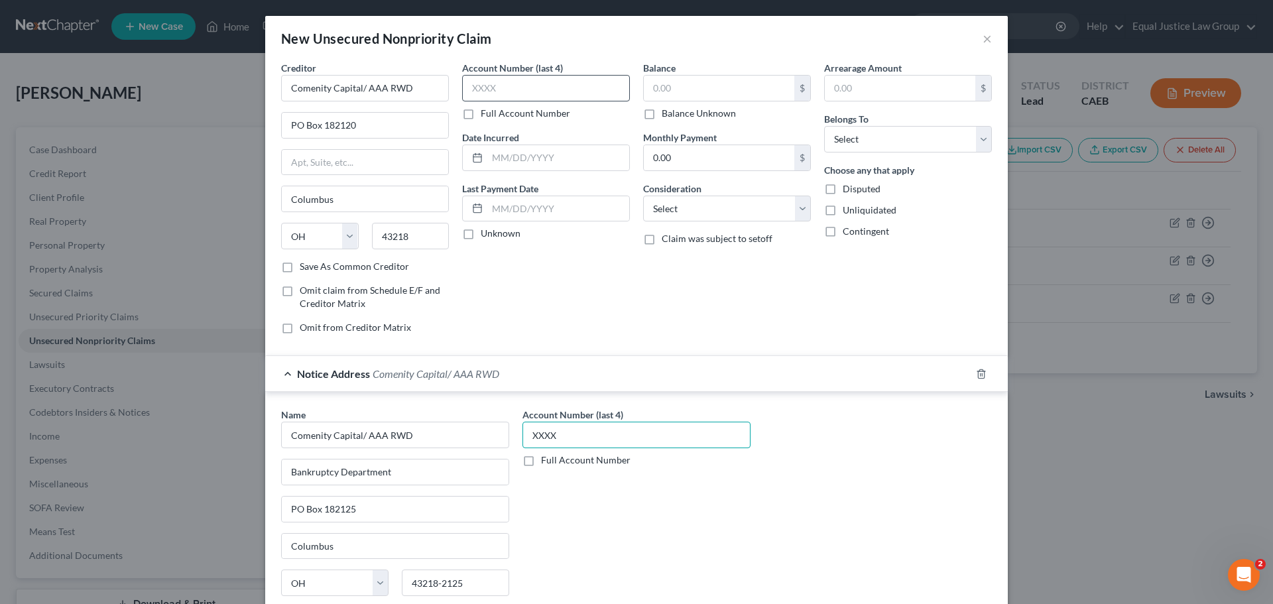
type input "XXXX"
click at [517, 86] on input "text" at bounding box center [546, 88] width 168 height 27
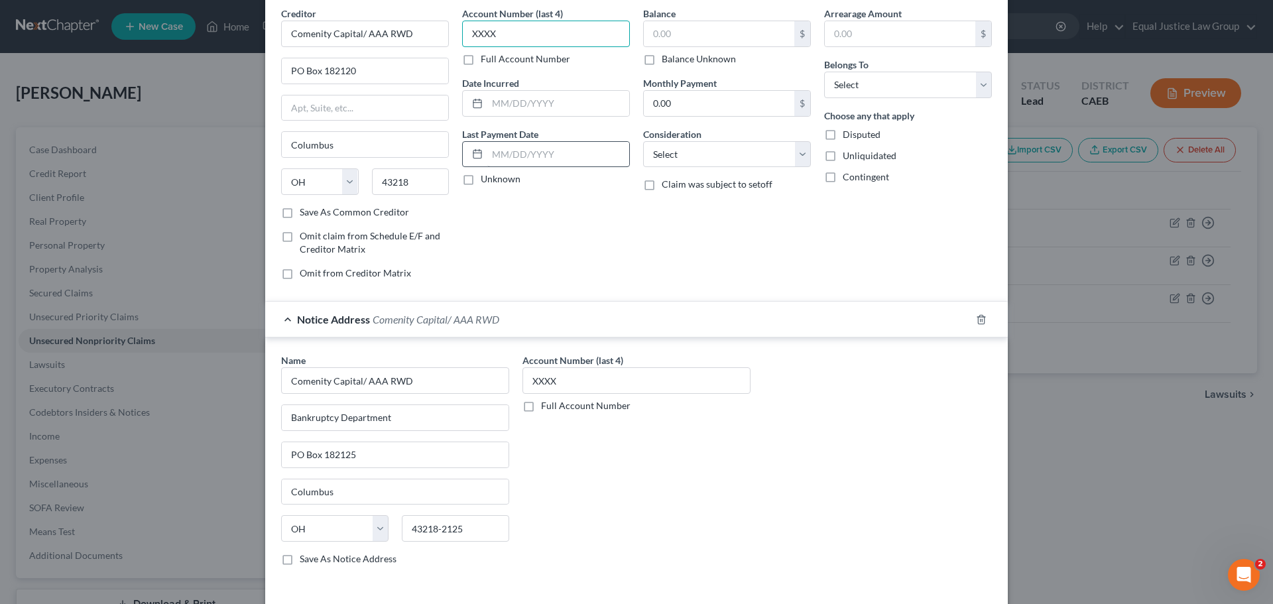
scroll to position [110, 0]
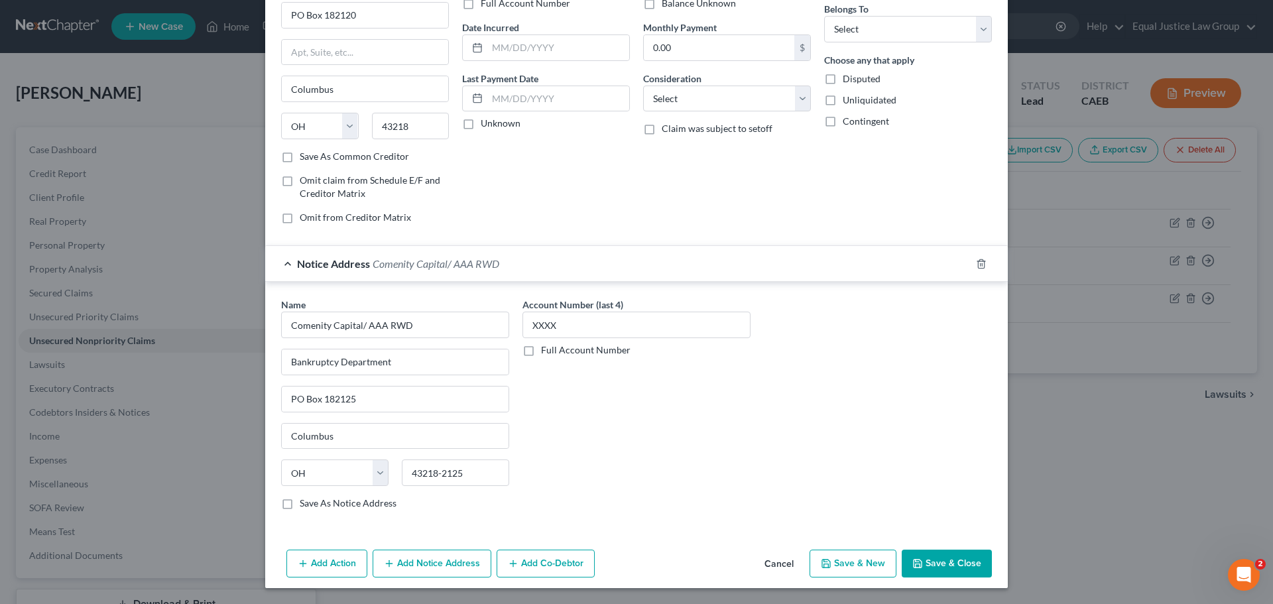
type input "XXXX"
click at [425, 566] on button "Add Notice Address" at bounding box center [432, 564] width 119 height 28
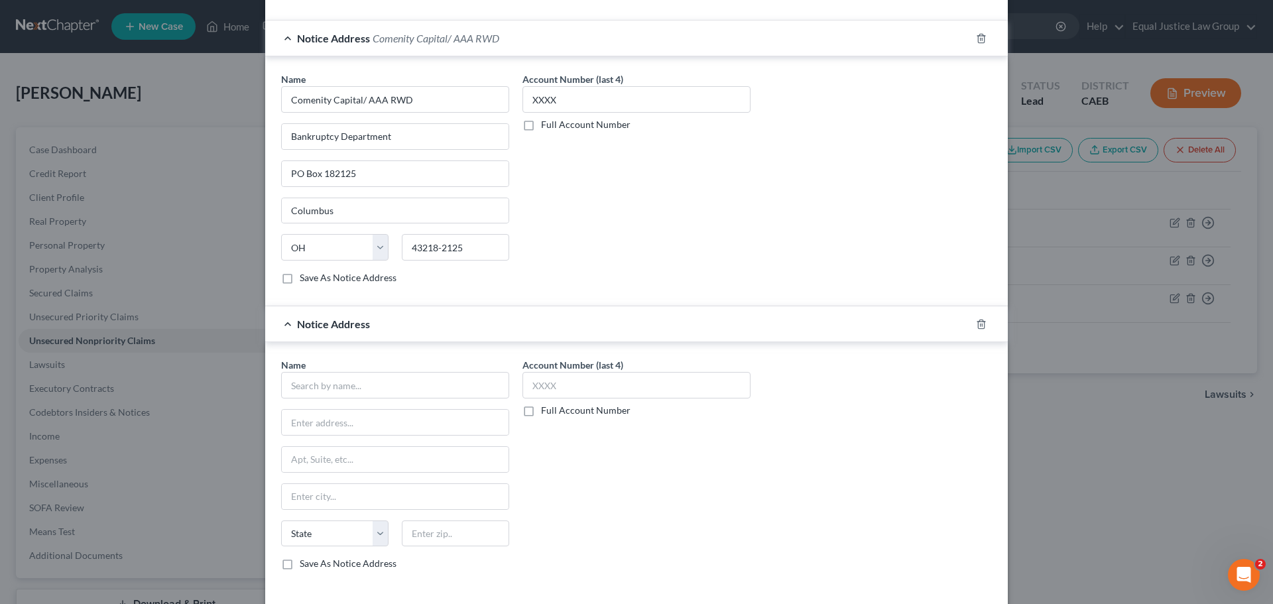
scroll to position [396, 0]
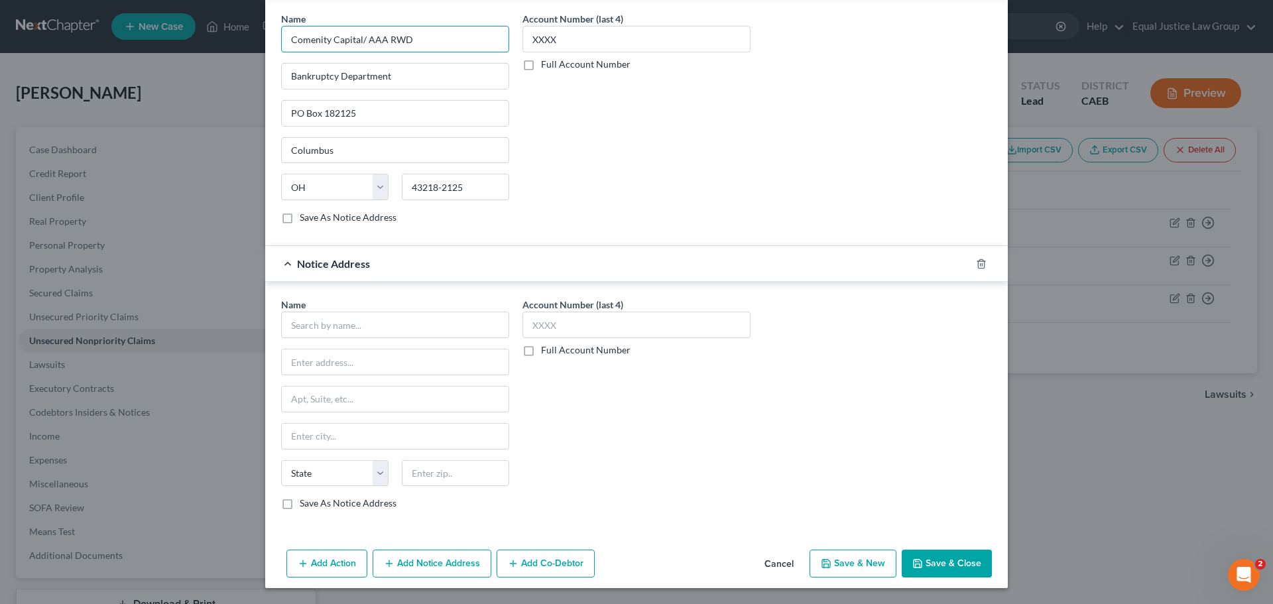
drag, startPoint x: 411, startPoint y: 42, endPoint x: 279, endPoint y: 42, distance: 132.6
click at [281, 42] on input "Comenity Capital/ AAA RWD" at bounding box center [395, 39] width 228 height 27
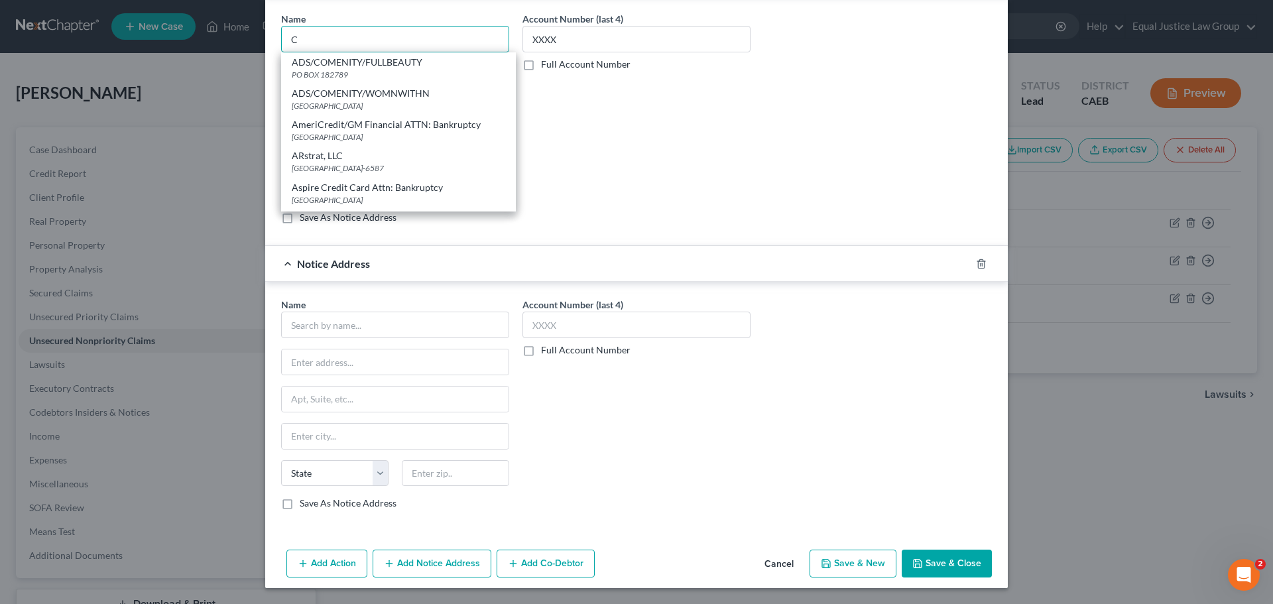
type input "Comenity Capital/ AAA RWD"
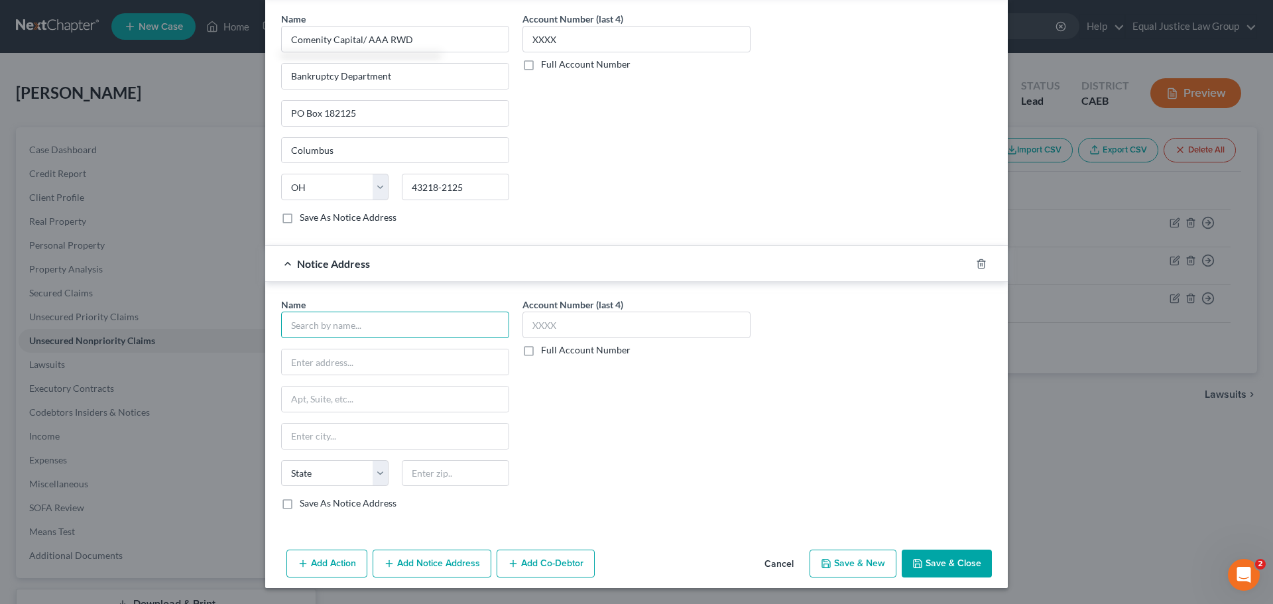
click at [340, 328] on input "text" at bounding box center [395, 325] width 228 height 27
paste input "Comenity Capital/ AAA RWD"
type input "Comenity Capital/ AAA RWD"
drag, startPoint x: 355, startPoint y: 325, endPoint x: 347, endPoint y: 325, distance: 8.6
click at [347, 325] on input "Comenity Capital/ AAA RWD" at bounding box center [395, 325] width 228 height 27
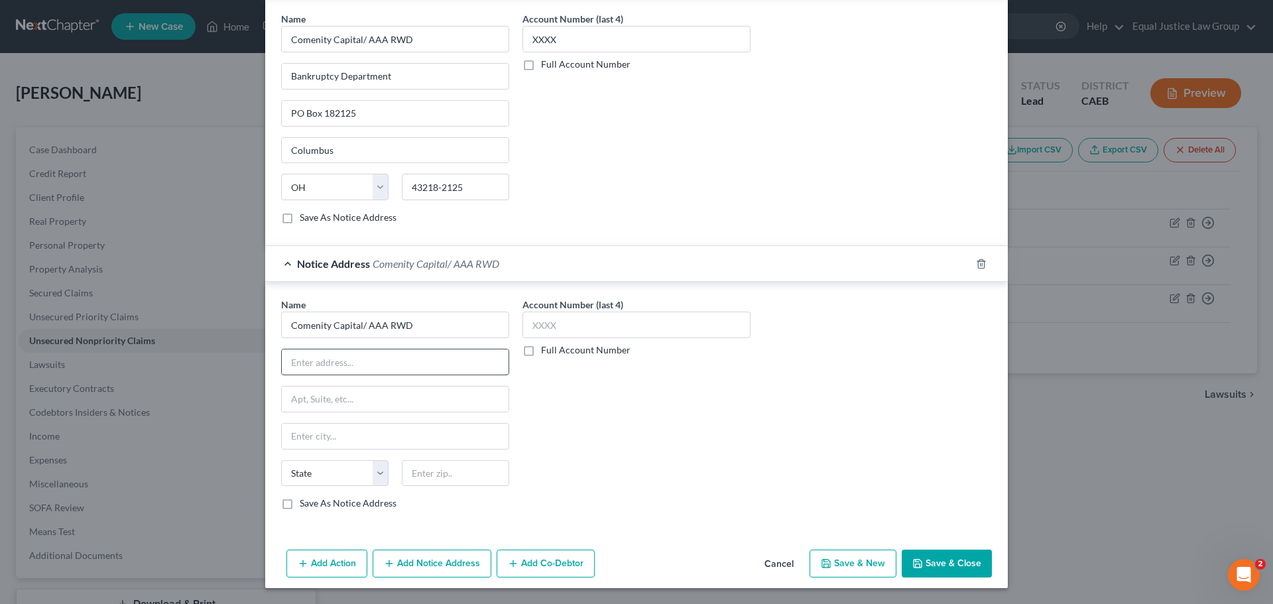
click at [381, 363] on input "text" at bounding box center [395, 361] width 227 height 25
paste input "Bankruptcy Department"
type input "Bankruptcy Department"
click at [348, 396] on input "text" at bounding box center [395, 399] width 227 height 25
paste input "PO Box 183043"
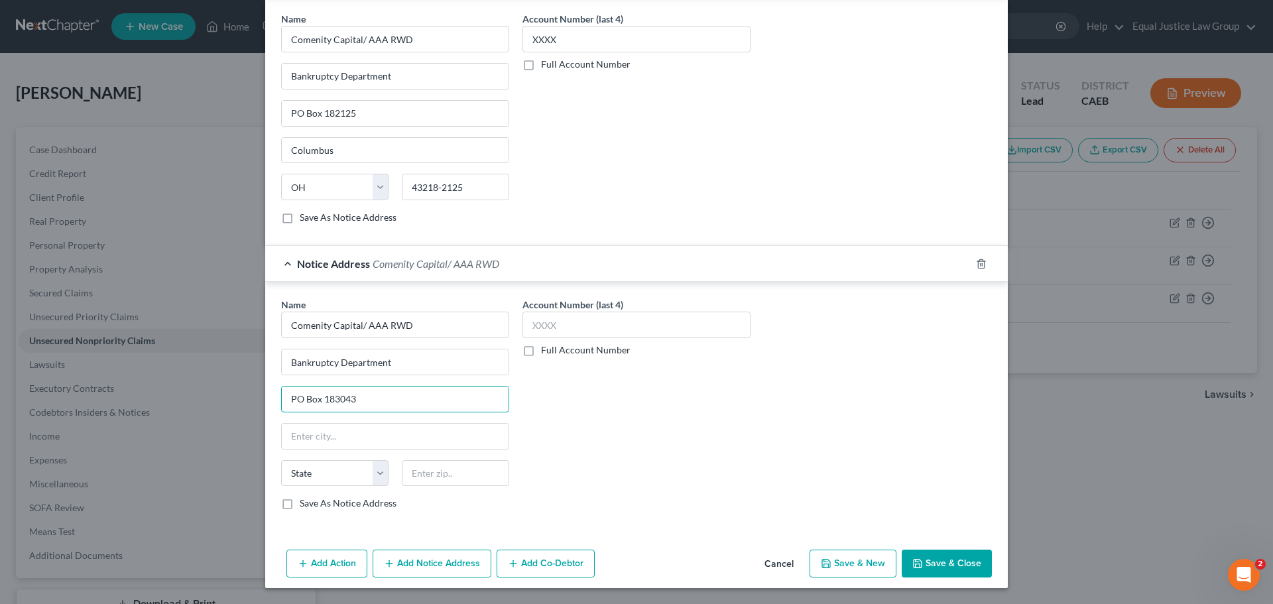
type input "PO Box 183043"
click at [342, 436] on input "text" at bounding box center [395, 436] width 227 height 25
click at [416, 467] on input "text" at bounding box center [455, 473] width 107 height 27
paste input "43218"
type input "43218-3043"
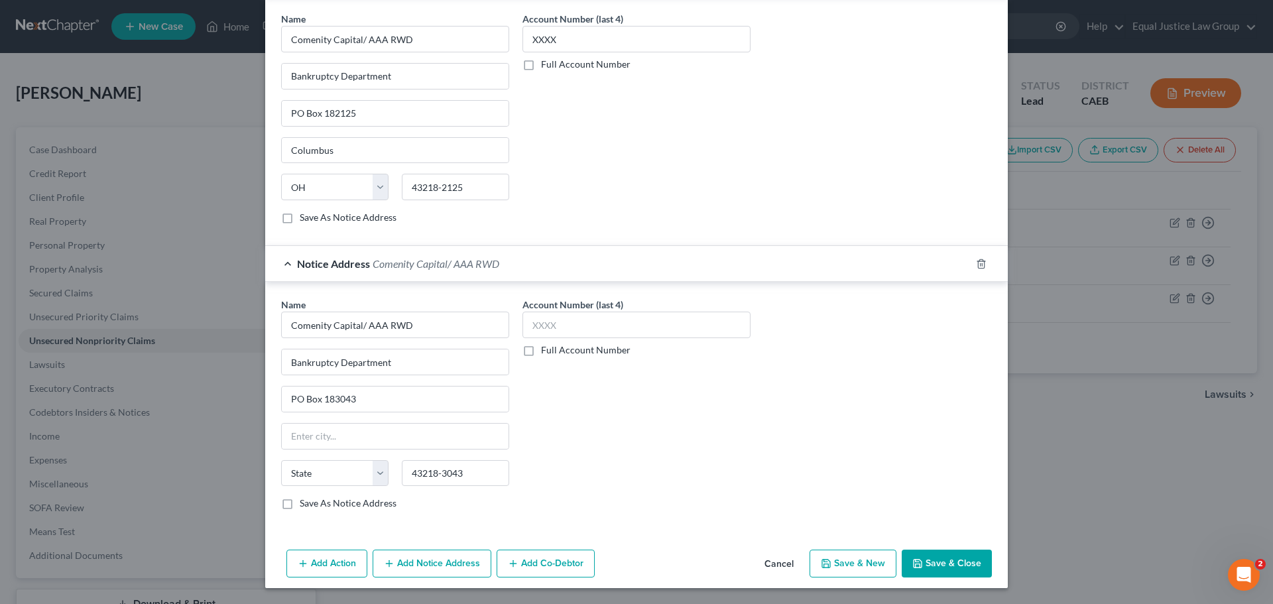
click at [688, 419] on div "Account Number (last 4) Full Account Number" at bounding box center [636, 409] width 241 height 223
drag, startPoint x: 434, startPoint y: 474, endPoint x: 470, endPoint y: 474, distance: 36.5
click at [470, 474] on input "43218-3043" at bounding box center [455, 473] width 107 height 27
drag, startPoint x: 472, startPoint y: 474, endPoint x: 377, endPoint y: 475, distance: 94.2
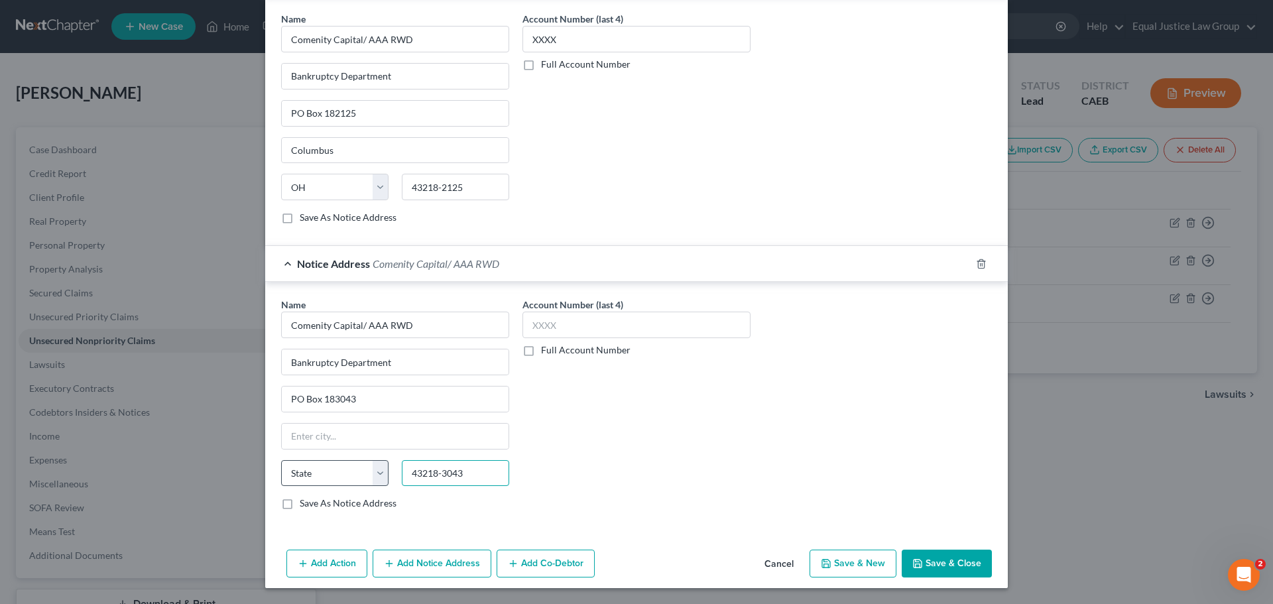
click at [377, 475] on div "State [US_STATE] AK AR AZ CA CO CT DE DC [GEOGRAPHIC_DATA] [GEOGRAPHIC_DATA] GU…" at bounding box center [395, 478] width 241 height 37
paste input "43218"
type input "43218"
type input "Columbus"
select select "36"
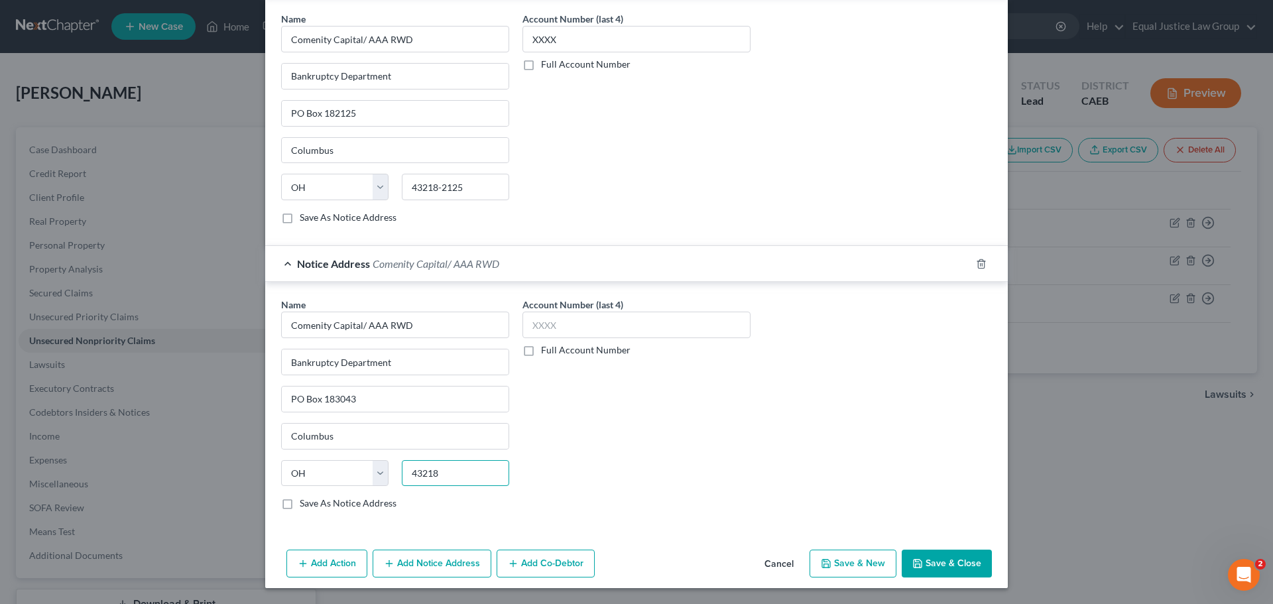
click at [464, 475] on input "43218" at bounding box center [455, 473] width 107 height 27
type input "43218-3043"
click at [629, 324] on input "text" at bounding box center [637, 325] width 228 height 27
type input "XXXX"
click at [702, 454] on div "Account Number (last 4) XXXX Full Account Number" at bounding box center [636, 409] width 241 height 223
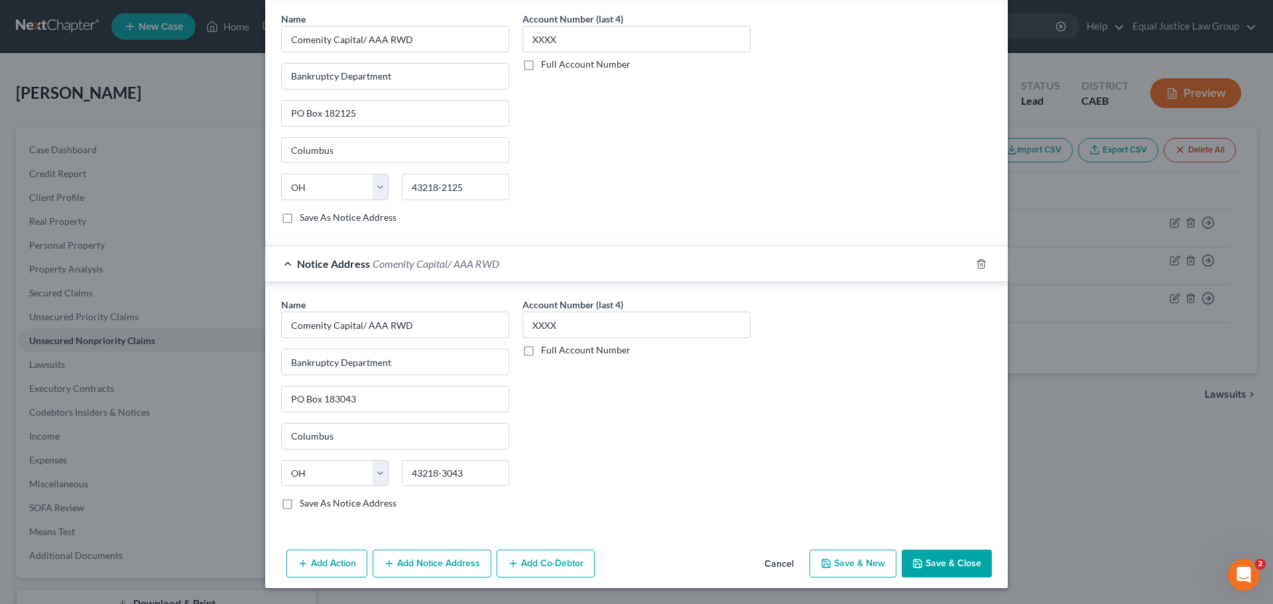
click at [917, 559] on icon "button" at bounding box center [918, 563] width 11 height 11
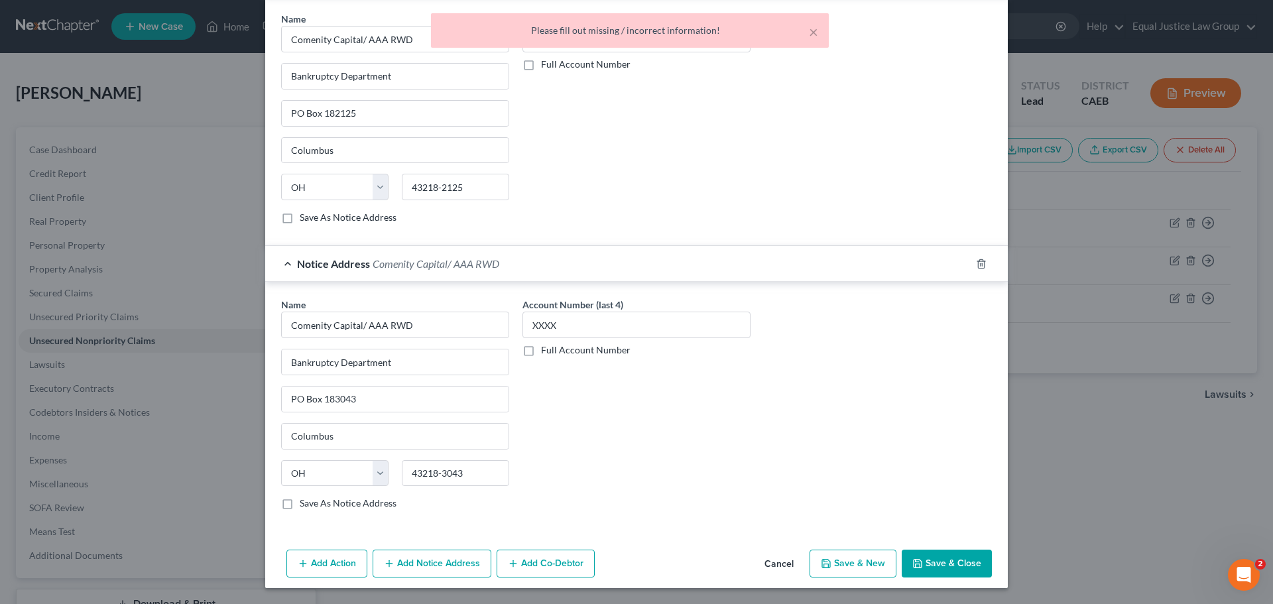
scroll to position [0, 0]
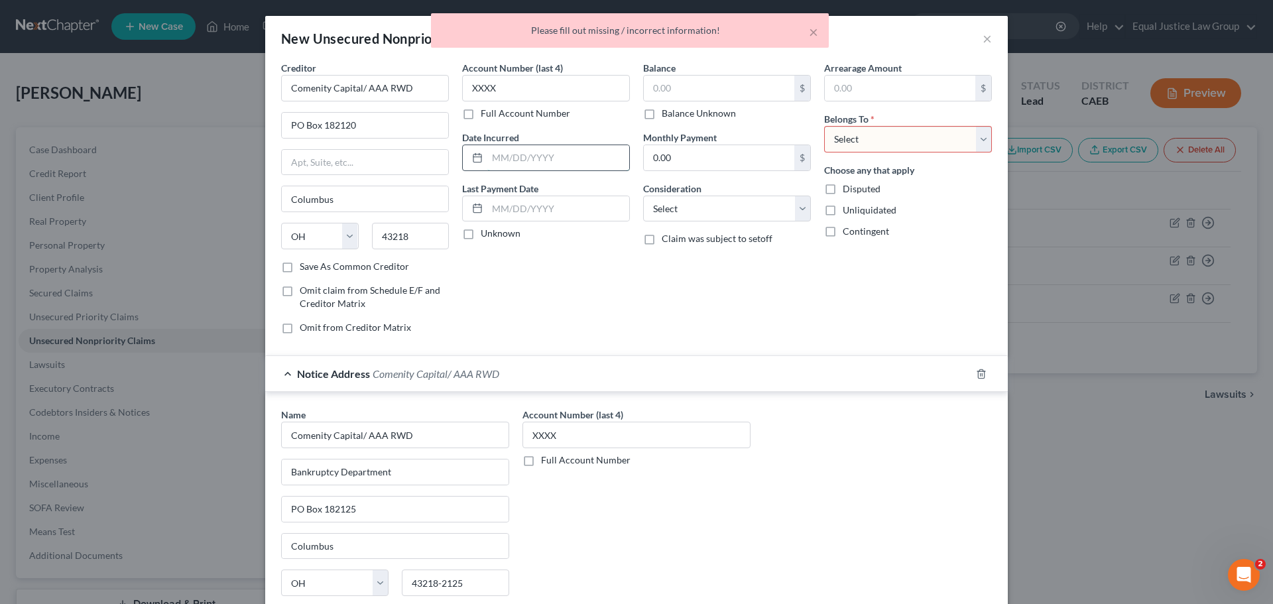
click at [542, 160] on input "text" at bounding box center [558, 157] width 142 height 25
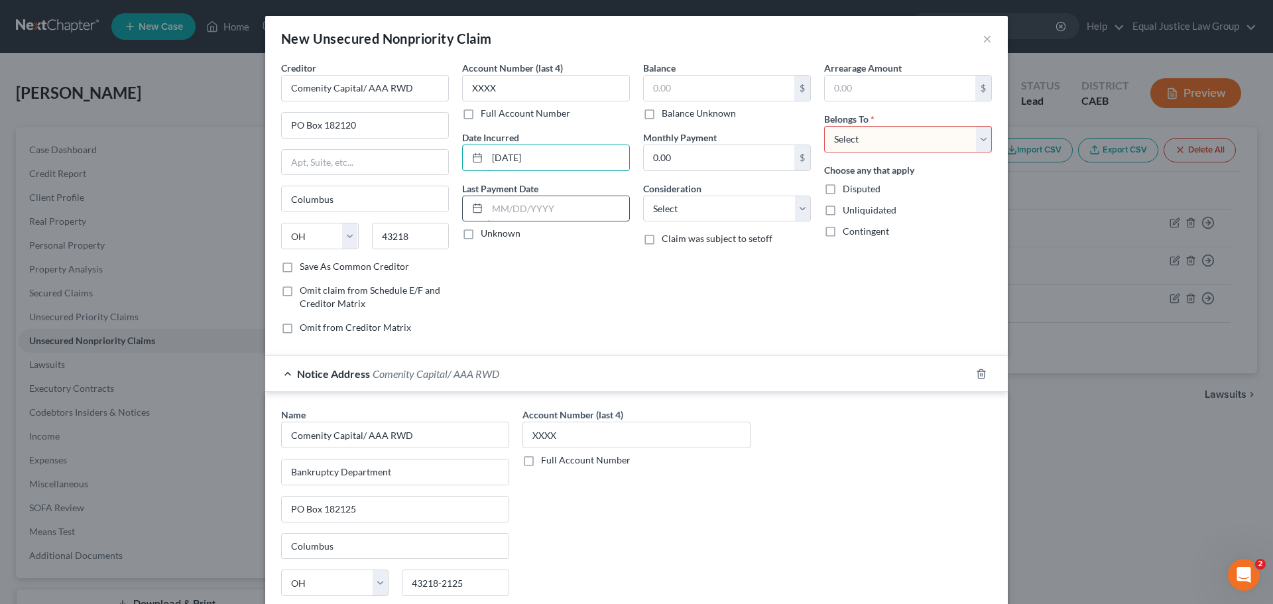
type input "[DATE]"
click at [579, 204] on input "text" at bounding box center [558, 208] width 142 height 25
click at [488, 236] on label "Unknown" at bounding box center [501, 233] width 40 height 13
click at [488, 235] on input "Unknown" at bounding box center [490, 231] width 9 height 9
checkbox input "true"
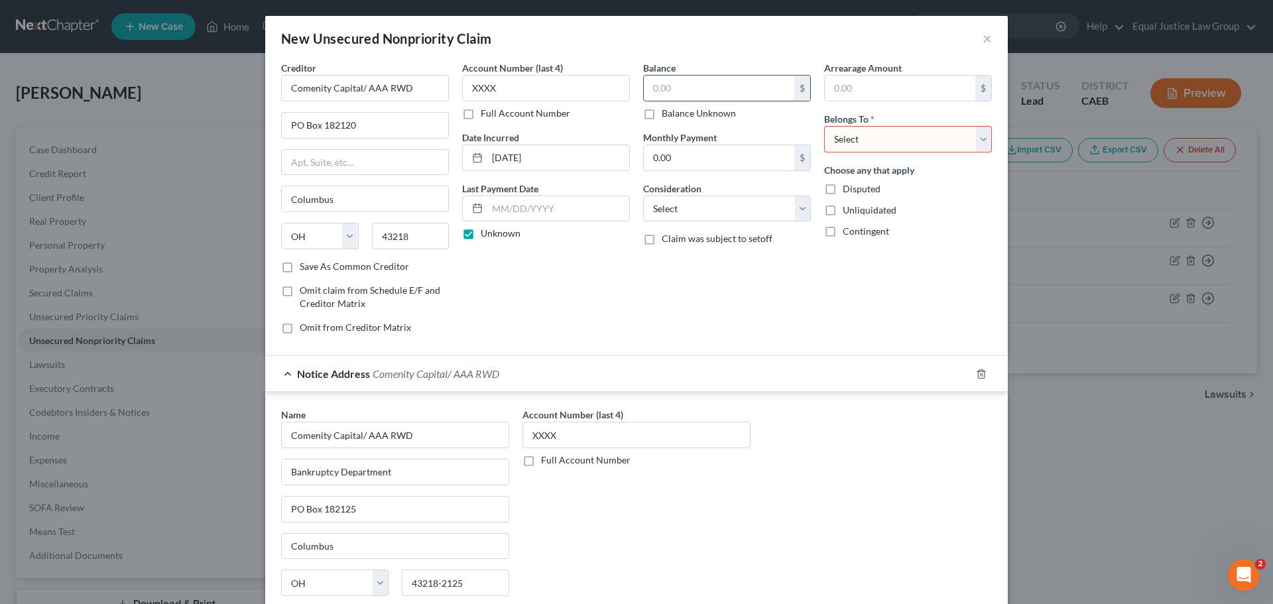
click at [700, 85] on input "text" at bounding box center [719, 88] width 151 height 25
type input "9,442.00"
click at [922, 81] on input "text" at bounding box center [900, 88] width 151 height 25
type input "1,360.00"
click at [757, 150] on input "0.00" at bounding box center [719, 157] width 151 height 25
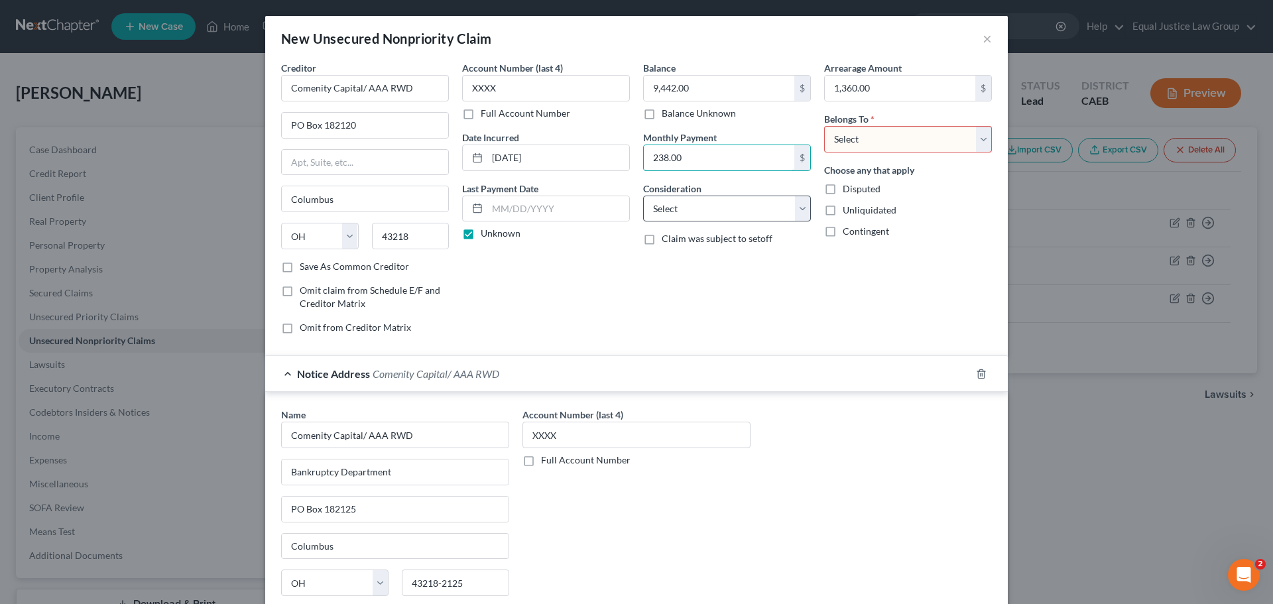
type input "238.00"
click at [762, 206] on select "Select Cable / Satellite Services Collection Agency Credit Card Debt Debt Couns…" at bounding box center [727, 209] width 168 height 27
select select "2"
click at [643, 196] on select "Select Cable / Satellite Services Collection Agency Credit Card Debt Debt Couns…" at bounding box center [727, 209] width 168 height 27
click at [883, 141] on select "Select Debtor 1 Only Debtor 2 Only Debtor 1 And Debtor 2 Only At Least One Of T…" at bounding box center [908, 139] width 168 height 27
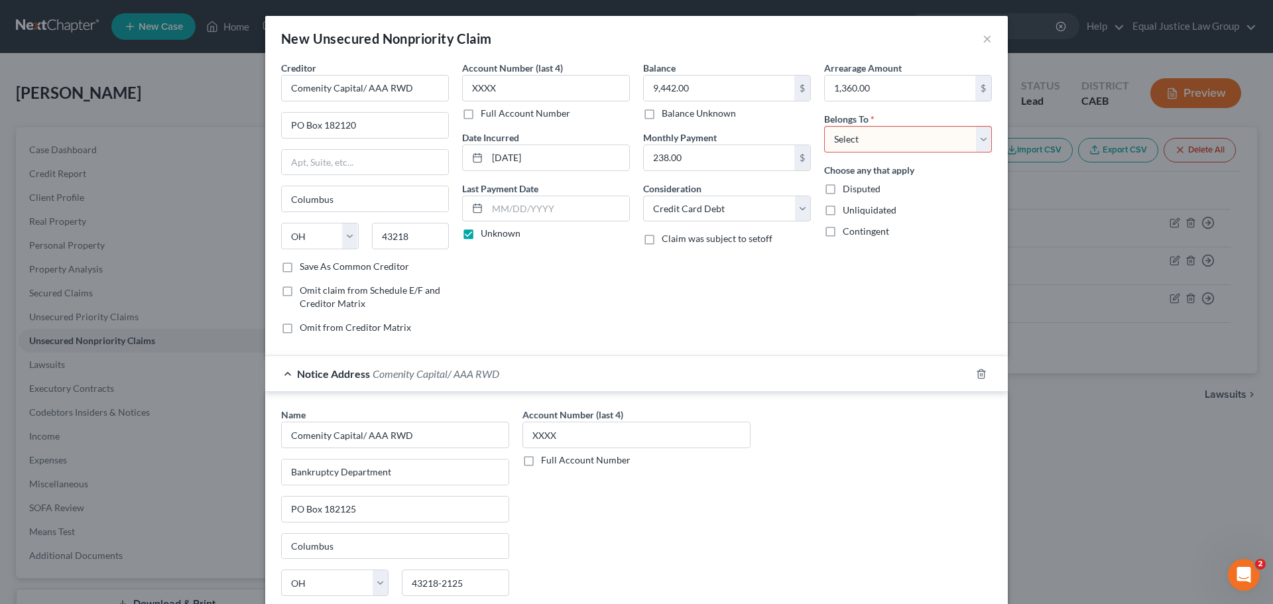
select select "0"
click at [824, 126] on select "Select Debtor 1 Only Debtor 2 Only Debtor 1 And Debtor 2 Only At Least One Of T…" at bounding box center [908, 139] width 168 height 27
click at [826, 295] on div "Arrearage Amount 1,360.00 $ Belongs To * Select Debtor 1 Only Debtor 2 Only Deb…" at bounding box center [908, 203] width 181 height 284
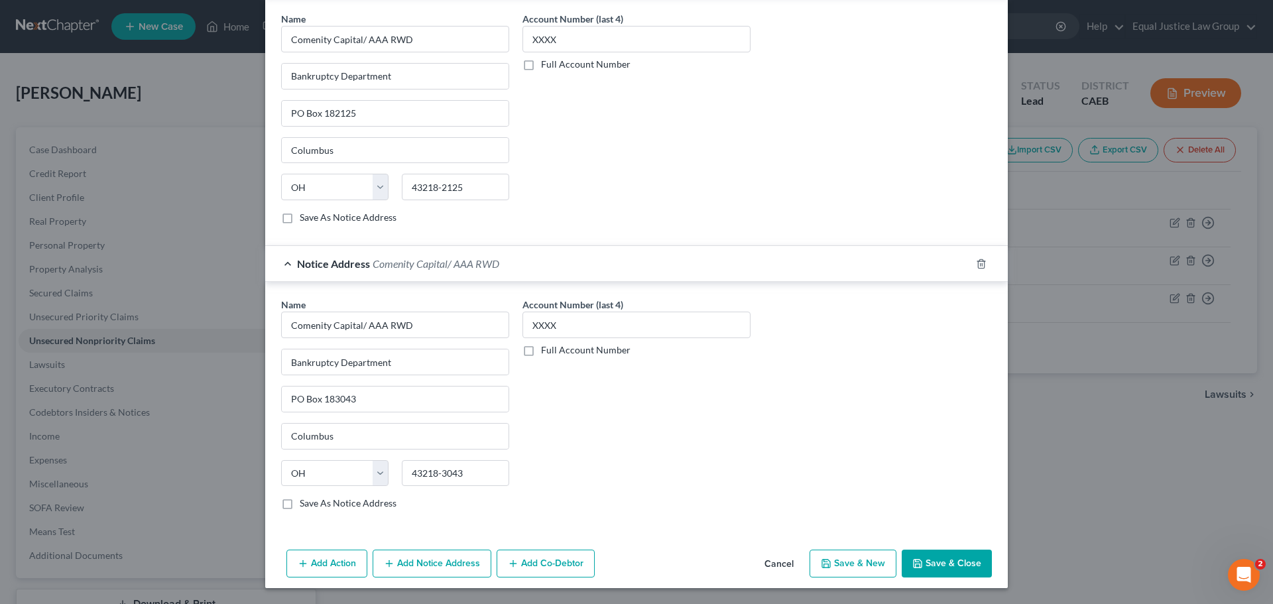
click at [939, 560] on button "Save & Close" at bounding box center [947, 564] width 90 height 28
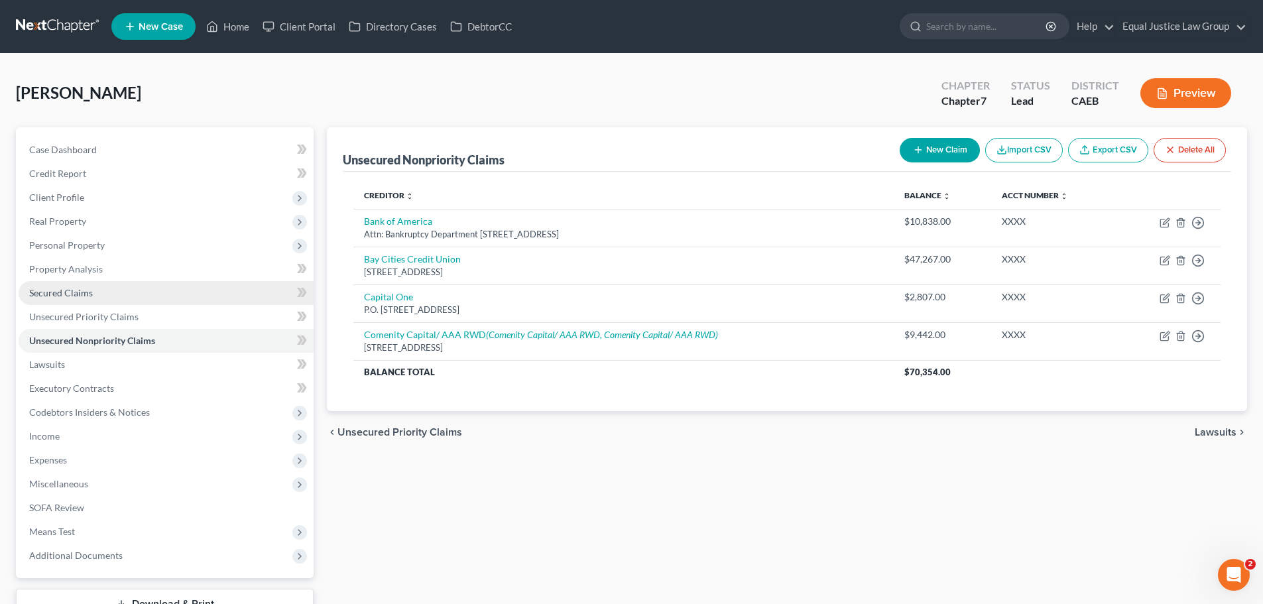
click at [77, 293] on span "Secured Claims" at bounding box center [61, 292] width 64 height 11
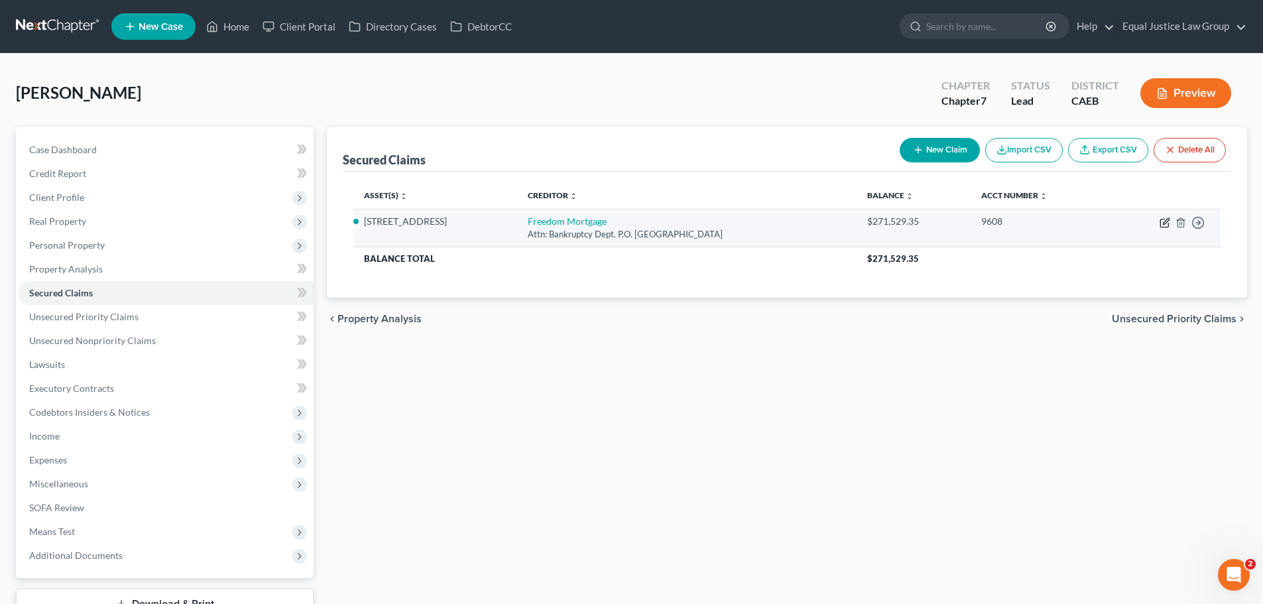
click at [1162, 218] on icon "button" at bounding box center [1165, 223] width 11 height 11
select select "15"
select select "3"
select select "2"
select select "3"
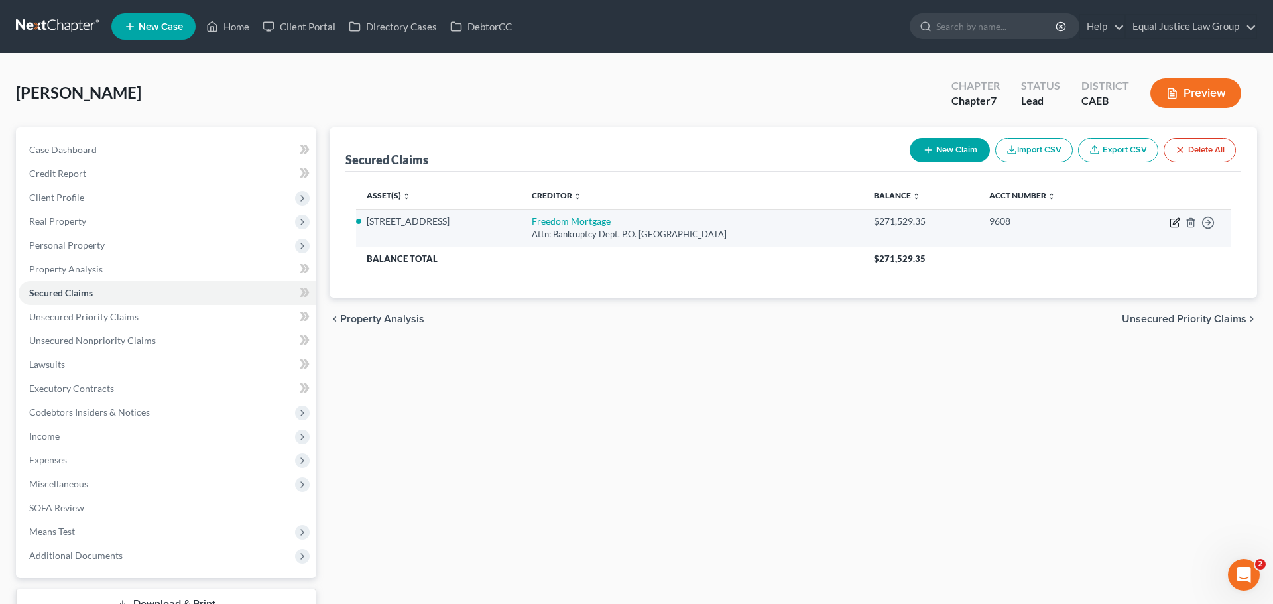
select select "0"
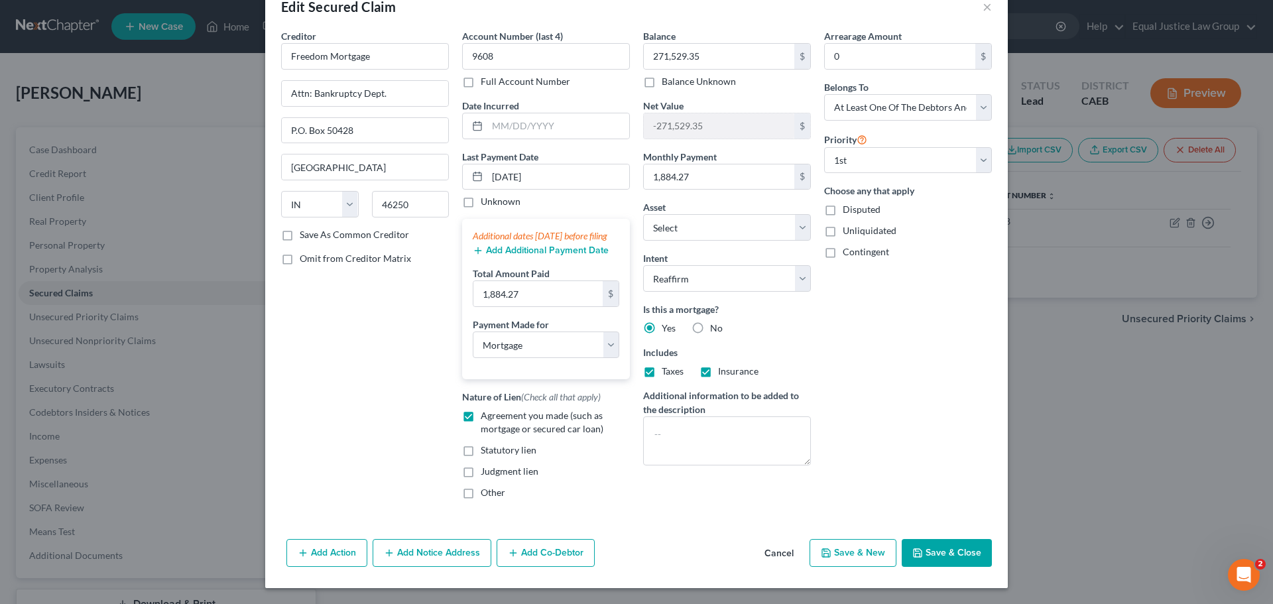
scroll to position [45, 0]
click at [517, 113] on input "text" at bounding box center [558, 125] width 142 height 25
type input "[DATE]"
click at [939, 334] on div "Arrearage Amount 0 $ Belongs To * Select Debtor 1 Only Debtor 2 Only Debtor 1 A…" at bounding box center [908, 269] width 181 height 481
click at [568, 543] on button "Add Co-Debtor" at bounding box center [546, 553] width 98 height 28
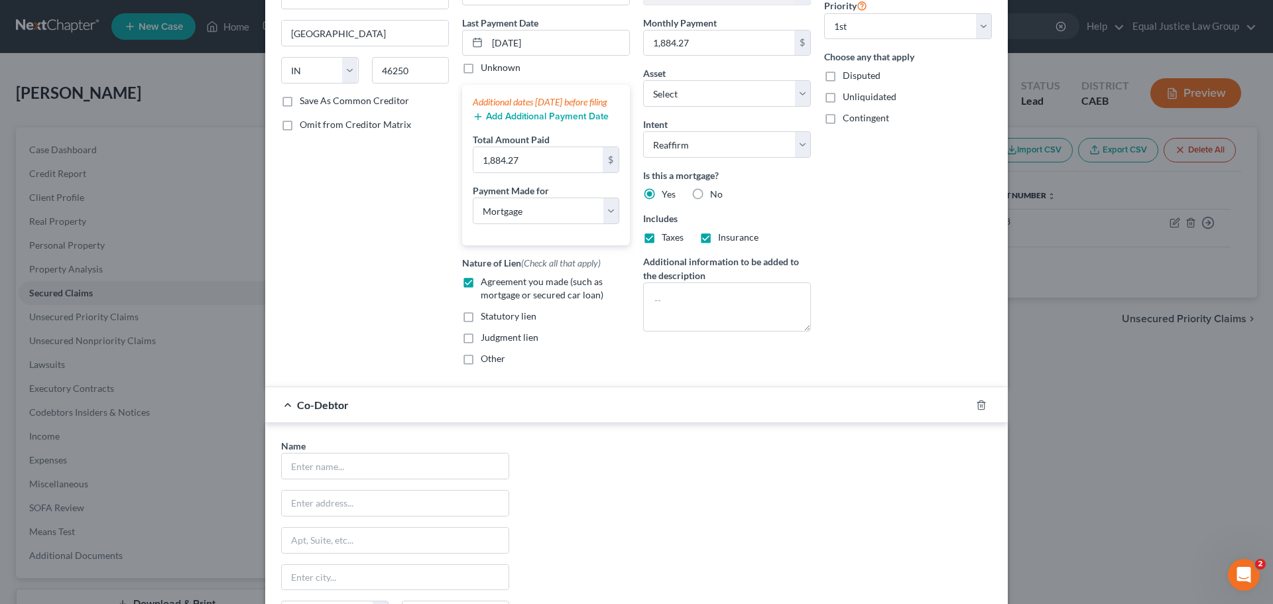
scroll to position [355, 0]
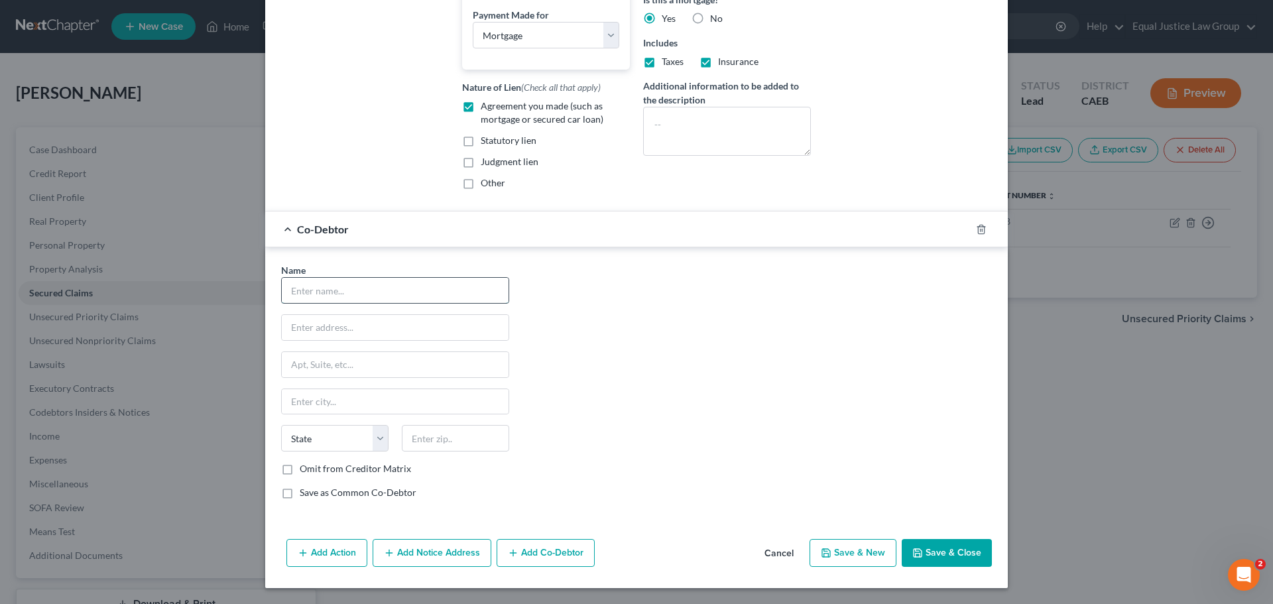
click at [333, 290] on input "text" at bounding box center [395, 290] width 227 height 25
type input "[PERSON_NAME]"
click at [622, 325] on div "Name * [PERSON_NAME] State [US_STATE] AK AR AZ CA CO CT DE DC [GEOGRAPHIC_DATA]…" at bounding box center [637, 386] width 724 height 247
click at [948, 552] on button "Save & Close" at bounding box center [947, 553] width 90 height 28
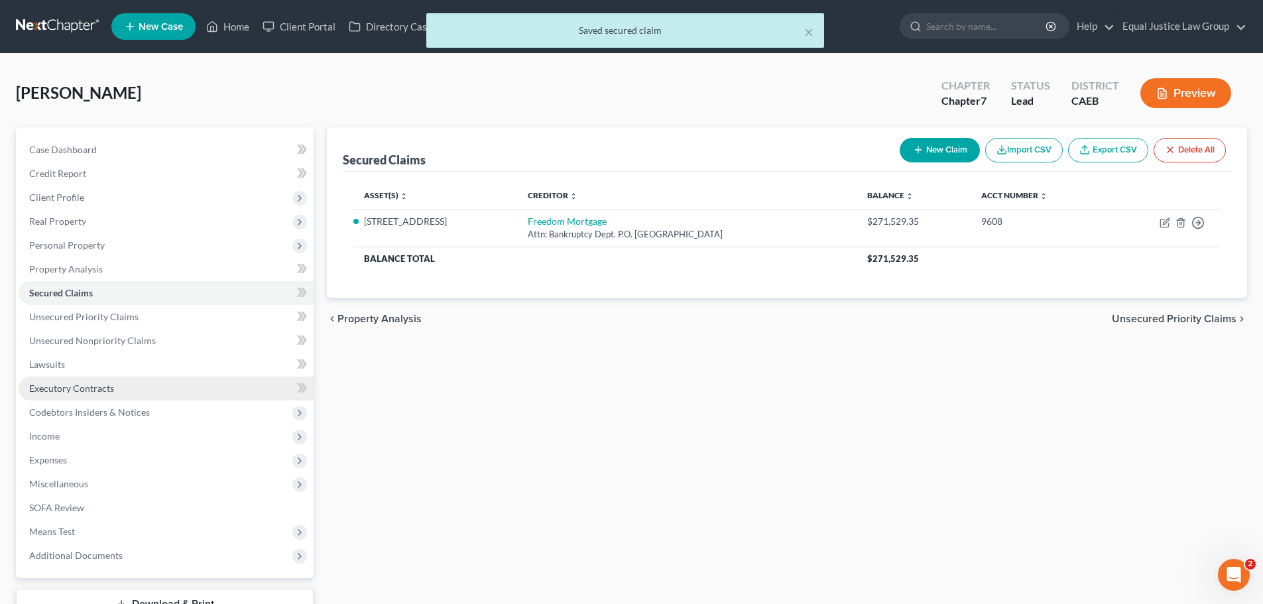
click at [68, 380] on link "Executory Contracts" at bounding box center [166, 389] width 295 height 24
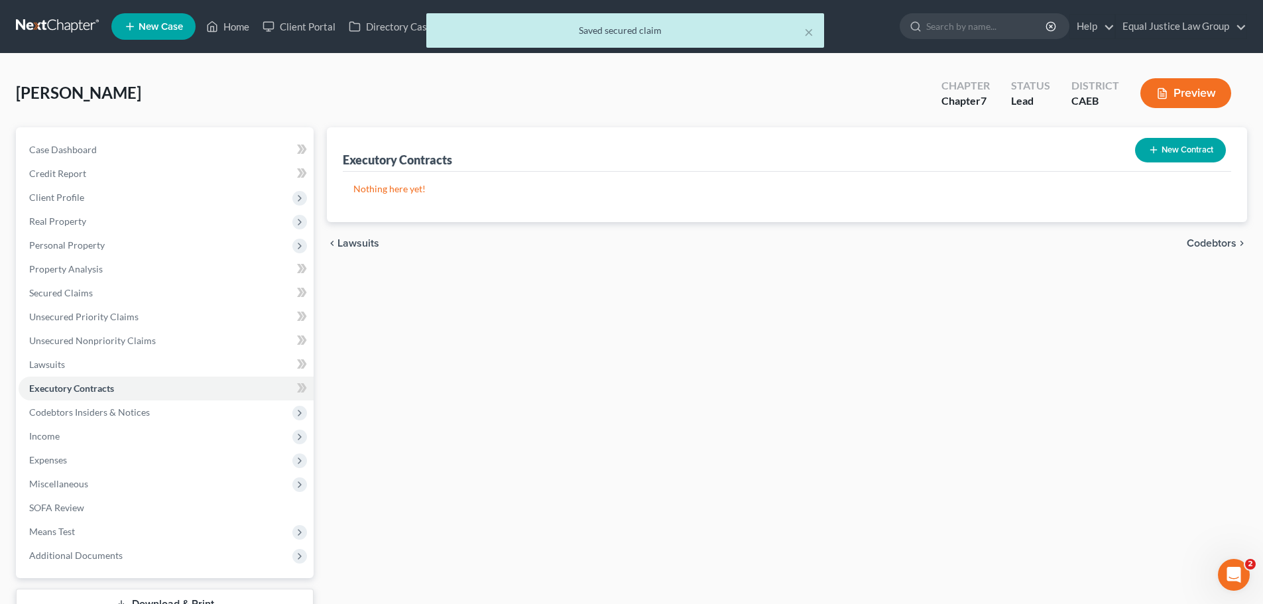
click at [1163, 149] on button "New Contract" at bounding box center [1180, 150] width 91 height 25
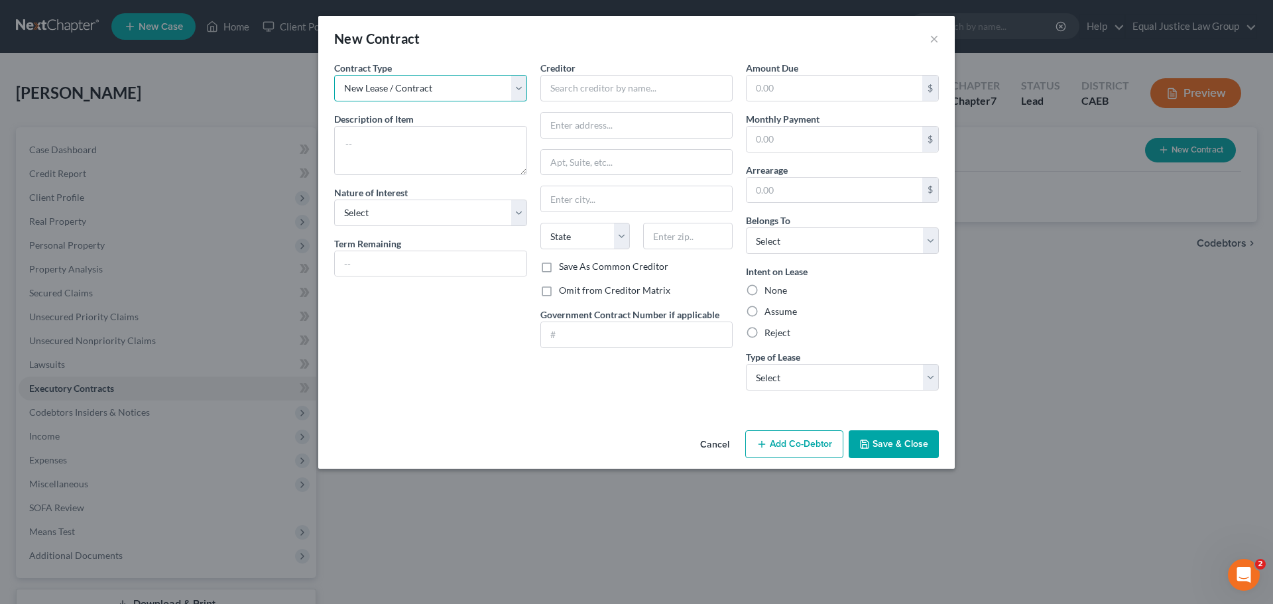
click at [450, 81] on select "New Lease / Contract New Timeshare" at bounding box center [430, 88] width 193 height 27
click at [372, 140] on textarea at bounding box center [430, 150] width 193 height 49
type textarea "Residential Loan"
click at [438, 223] on select "Select Purchaser Agent Lessor Lessee" at bounding box center [430, 213] width 193 height 27
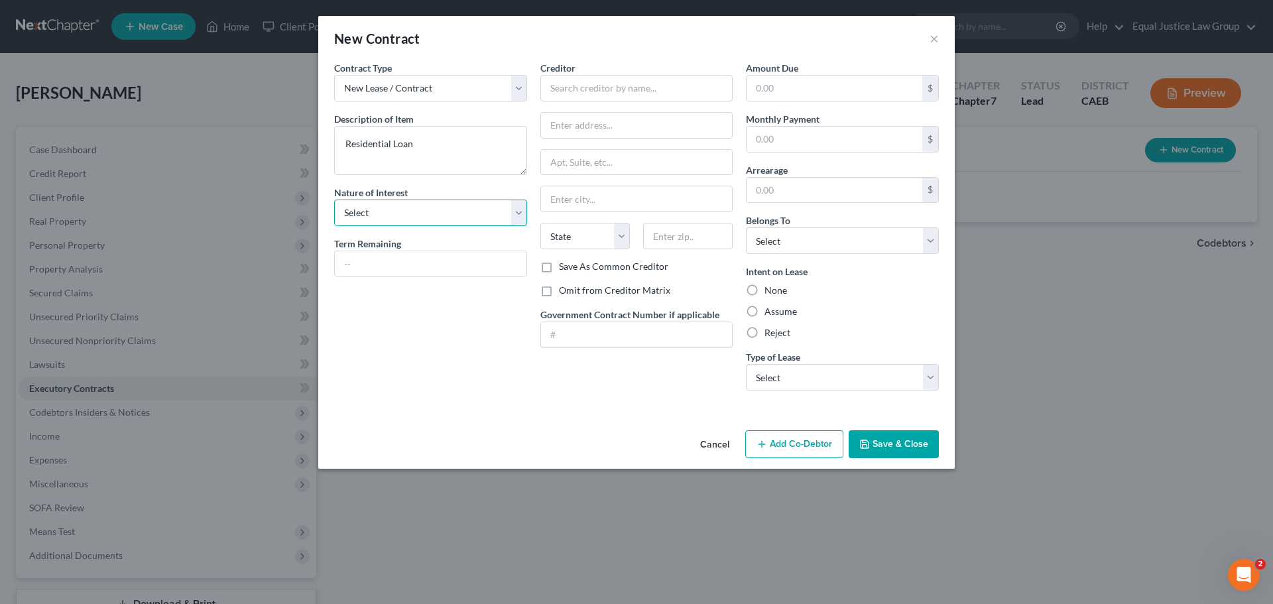
select select "0"
click at [334, 200] on select "Select Purchaser Agent Lessor Lessee" at bounding box center [430, 213] width 193 height 27
click at [416, 260] on input "text" at bounding box center [431, 263] width 192 height 25
type input "24yrs 8mo"
click at [568, 70] on span "Creditor" at bounding box center [557, 67] width 35 height 11
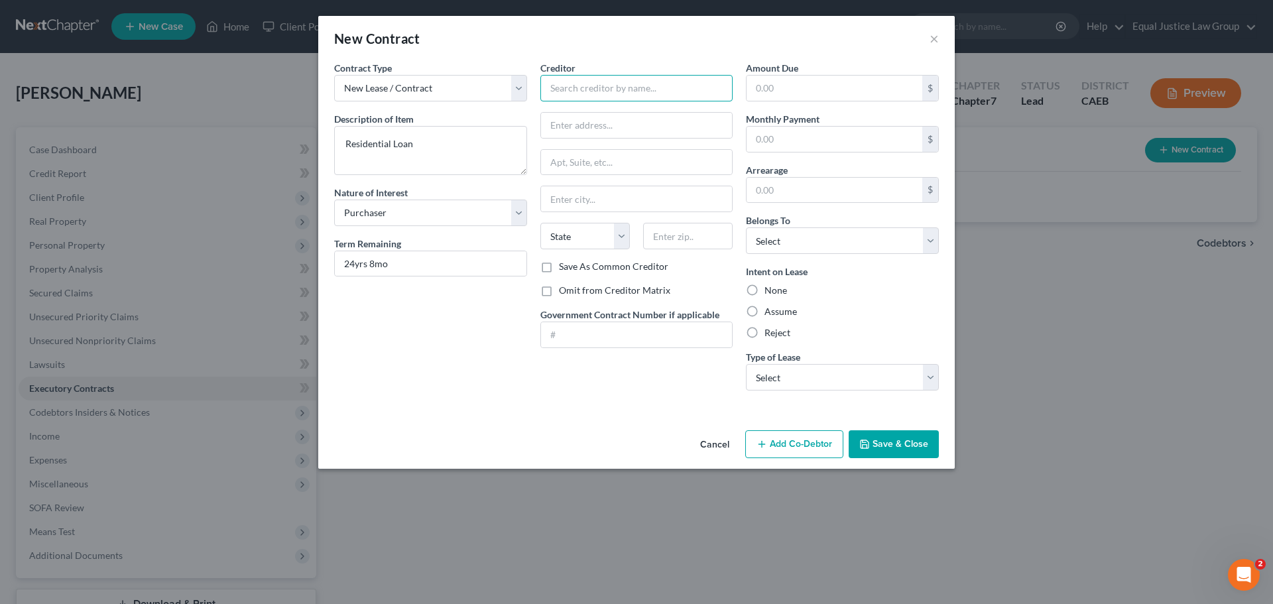
click at [570, 81] on input "text" at bounding box center [636, 88] width 193 height 27
type input "Freedom Mortgage"
paste input "P.O. BOX 50428"
type input "P.O. BOX 50428"
click at [574, 163] on input "text" at bounding box center [637, 162] width 192 height 25
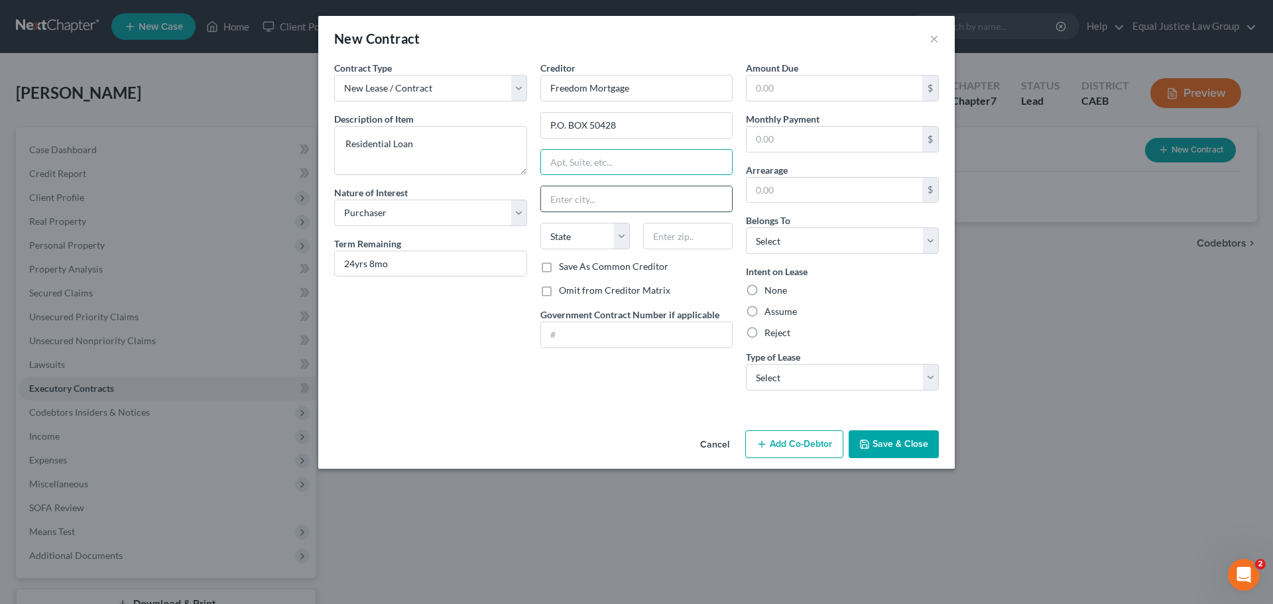
click at [576, 197] on input "text" at bounding box center [637, 198] width 192 height 25
click at [729, 239] on input "text" at bounding box center [688, 236] width 90 height 27
paste input "46250"
type input "46250"
type input "[GEOGRAPHIC_DATA]"
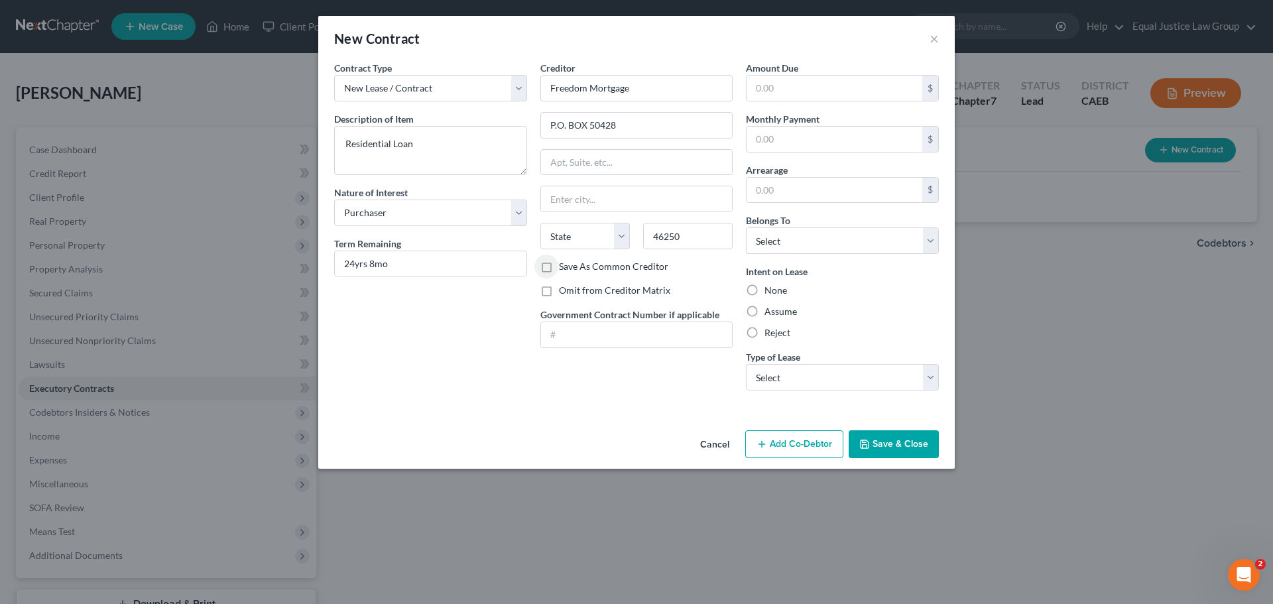
select select "15"
click at [696, 237] on input "46250" at bounding box center [688, 236] width 90 height 27
type input "46250-0401"
drag, startPoint x: 631, startPoint y: 125, endPoint x: 537, endPoint y: 131, distance: 94.4
click at [537, 131] on div "Creditor * Freedom Mortgage P.O. BOX 50428 [GEOGRAPHIC_DATA] [US_STATE] AK AR A…" at bounding box center [637, 231] width 206 height 340
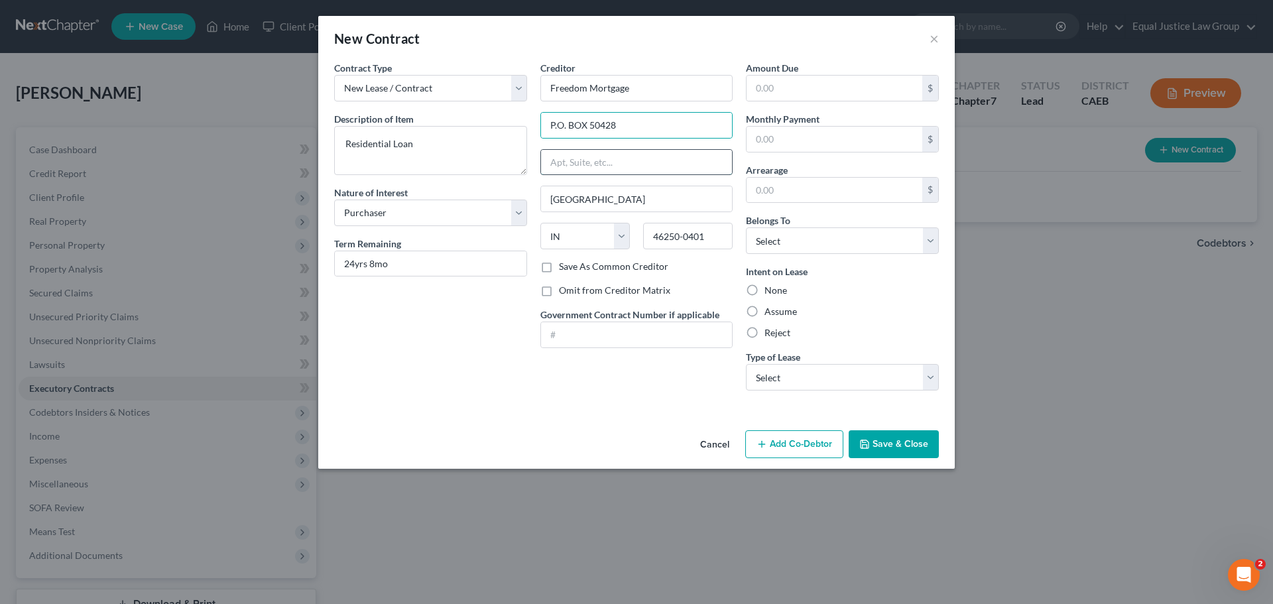
click at [576, 167] on input "text" at bounding box center [637, 162] width 192 height 25
paste input "P.O. BOX 50428"
type input "P.O. BOX 50428"
drag, startPoint x: 634, startPoint y: 124, endPoint x: 547, endPoint y: 129, distance: 87.0
click at [548, 129] on input "P.O. BOX 50428" at bounding box center [637, 125] width 192 height 25
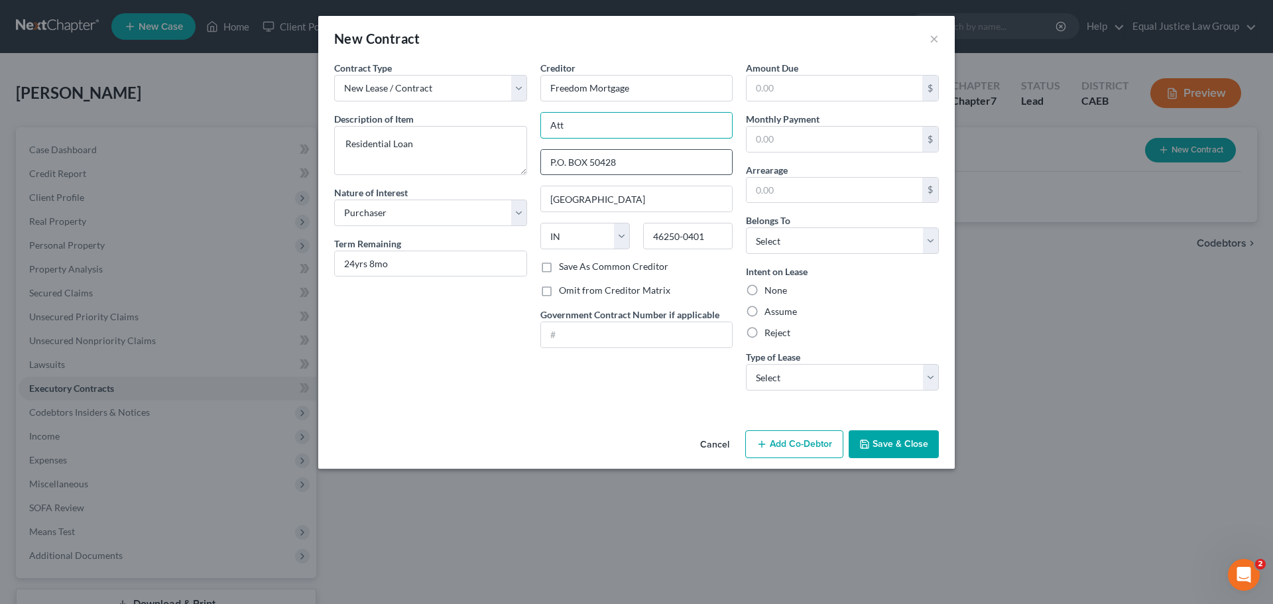
type input "Attn: Bankruptcy Dept."
click at [517, 362] on div "Contract Type New Lease / Contract New Timeshare Description of non-residential…" at bounding box center [431, 231] width 206 height 340
click at [829, 84] on input "text" at bounding box center [835, 88] width 176 height 25
type input "271,529.35"
click at [822, 136] on input "text" at bounding box center [835, 139] width 176 height 25
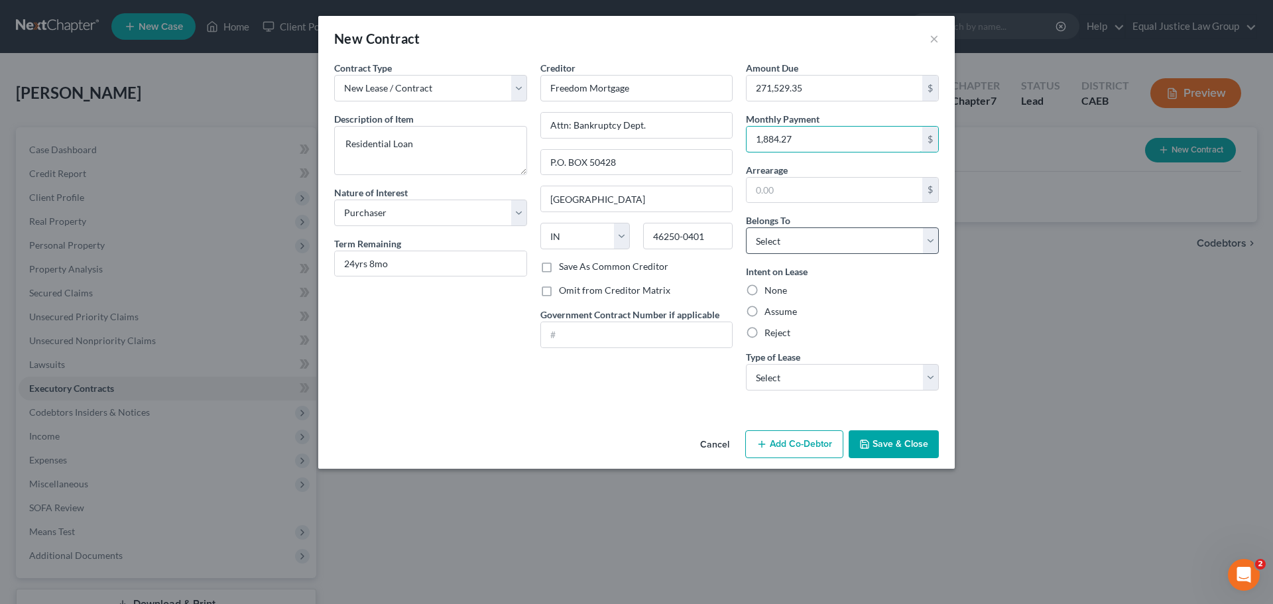
type input "1,884.27"
click at [812, 239] on select "Select Debtor 1 Only Debtor 2 Only Debtor 1 And Debtor 2 Only At Least One Of T…" at bounding box center [842, 240] width 193 height 27
select select "3"
click at [746, 227] on select "Select Debtor 1 Only Debtor 2 Only Debtor 1 And Debtor 2 Only At Least One Of T…" at bounding box center [842, 240] width 193 height 27
click at [869, 300] on div "Intent on Lease None Assume Reject" at bounding box center [842, 302] width 193 height 75
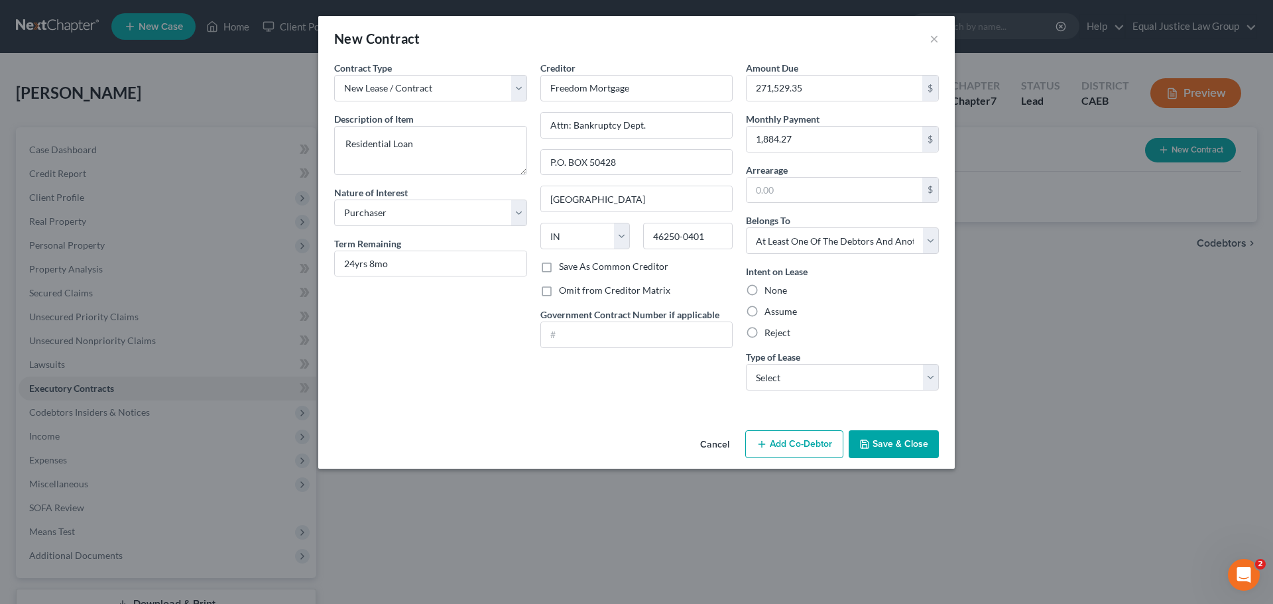
click at [785, 313] on label "Assume" at bounding box center [781, 311] width 32 height 13
click at [779, 313] on input "Assume" at bounding box center [774, 309] width 9 height 9
radio input "true"
click at [824, 380] on select "Select Real Estate Car Other" at bounding box center [842, 377] width 193 height 27
select select "0"
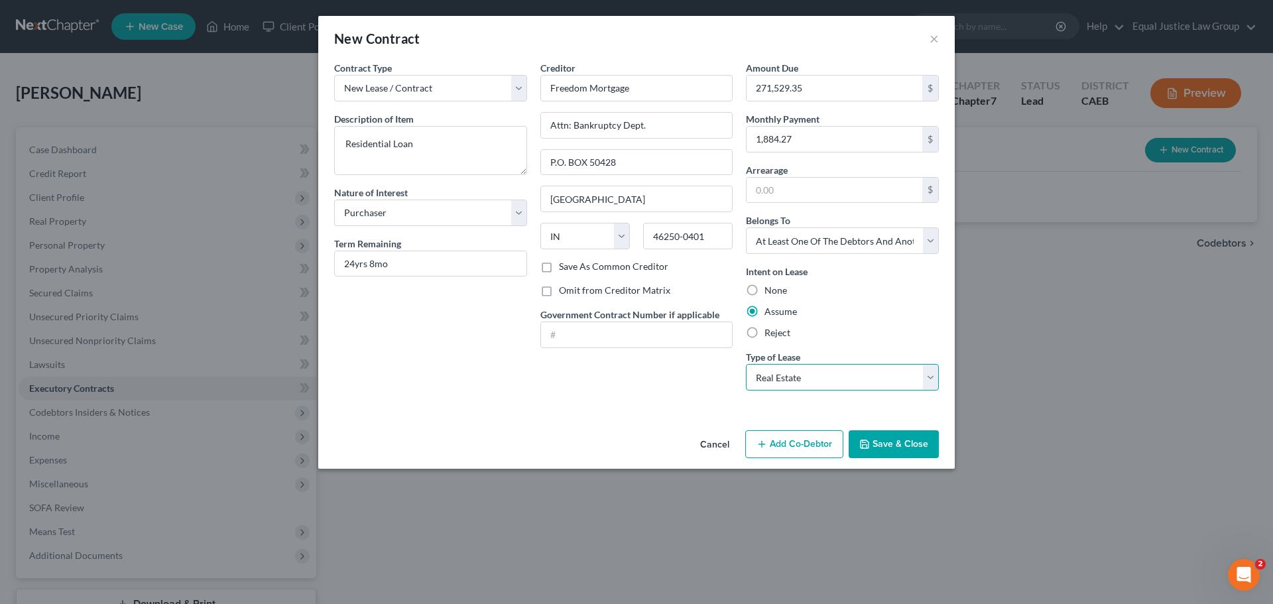
click at [746, 364] on select "Select Real Estate Car Other" at bounding box center [842, 377] width 193 height 27
click at [867, 323] on div "Intent on Lease None Assume Reject" at bounding box center [842, 302] width 193 height 75
click at [804, 440] on button "Add Co-Debtor" at bounding box center [794, 444] width 98 height 28
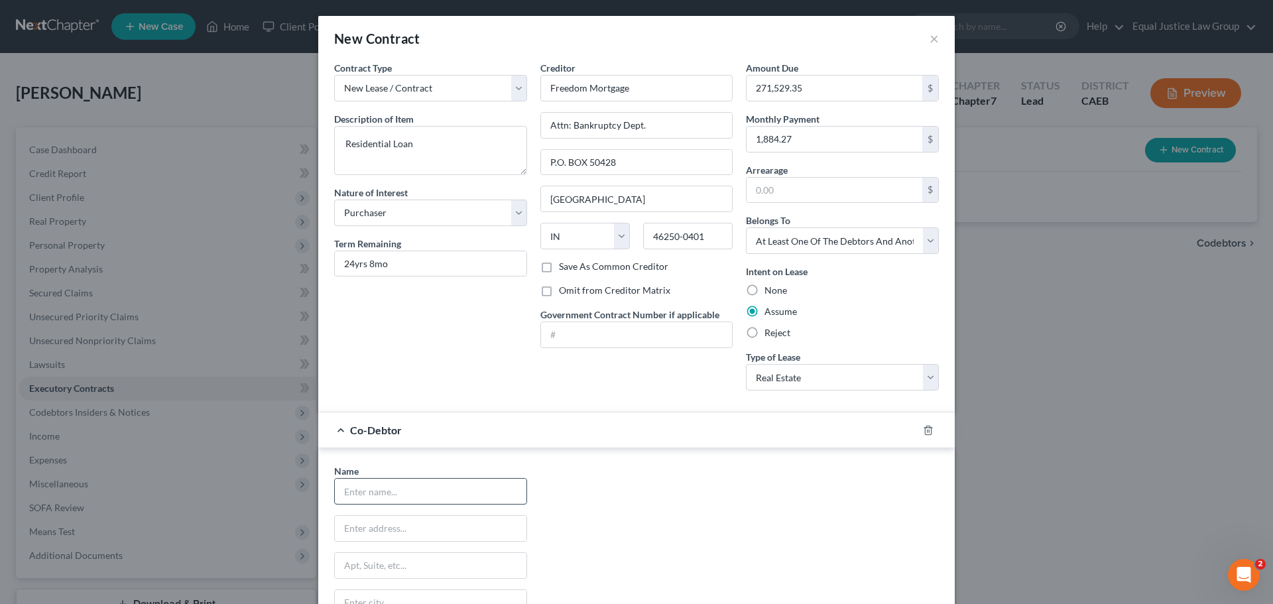
click at [392, 483] on input "text" at bounding box center [431, 491] width 192 height 25
type input "[PERSON_NAME]"
click at [638, 516] on div "Name * [PERSON_NAME] State [US_STATE] AK AR AZ CA CO CT DE DC [GEOGRAPHIC_DATA]…" at bounding box center [637, 587] width 618 height 247
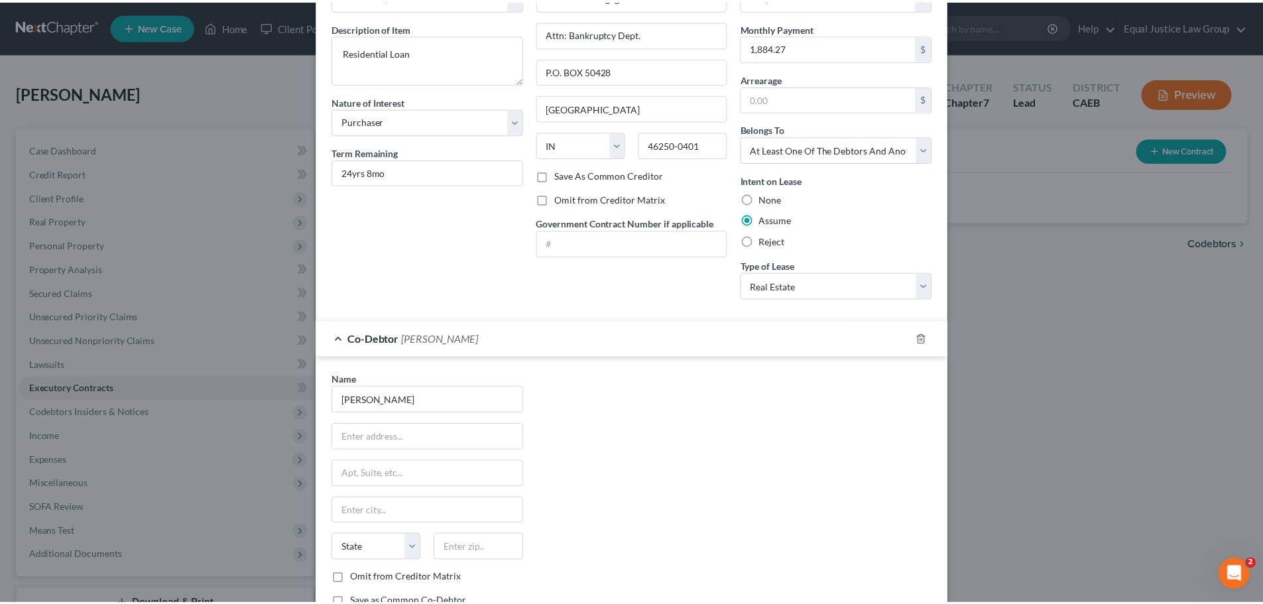
scroll to position [190, 0]
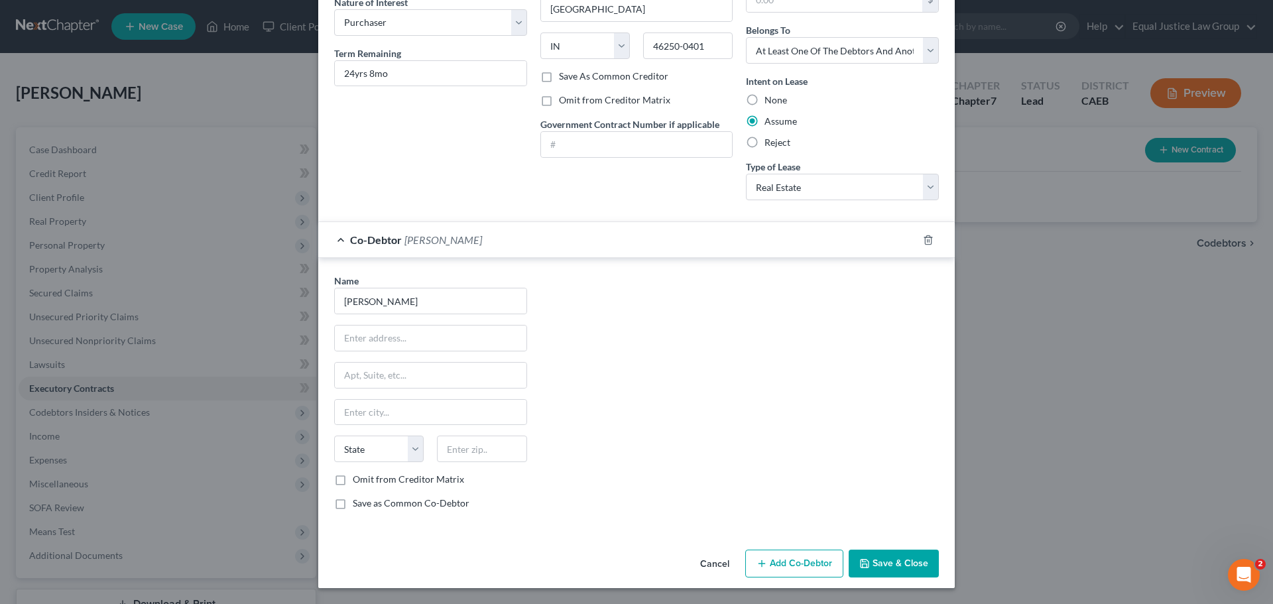
click at [886, 566] on button "Save & Close" at bounding box center [894, 564] width 90 height 28
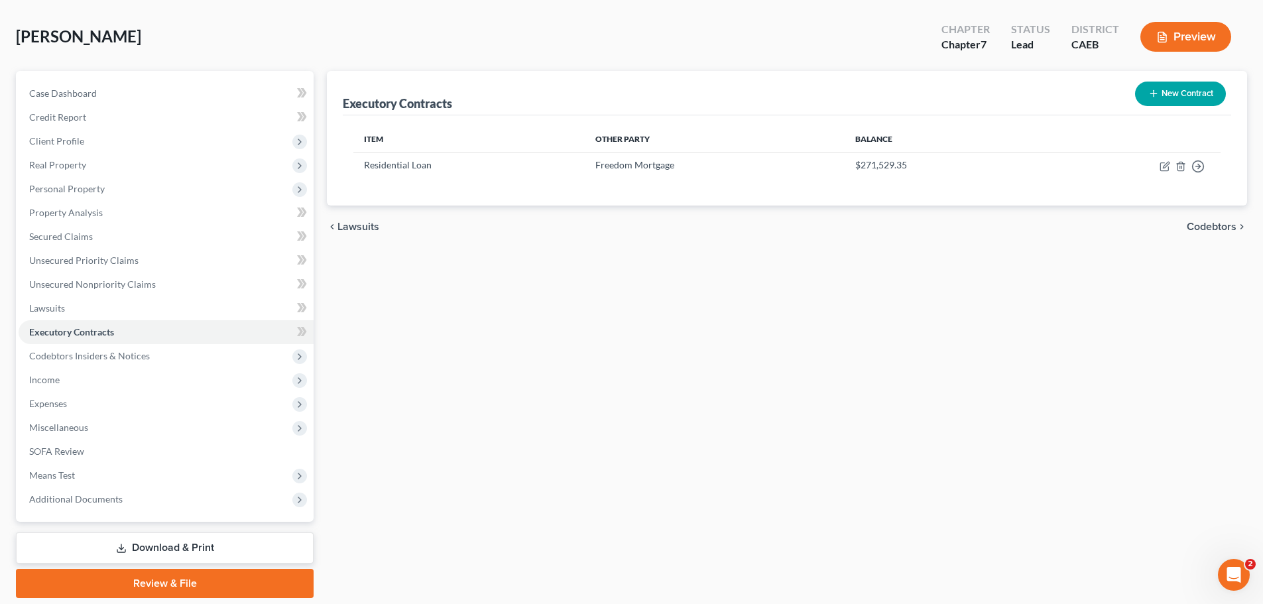
scroll to position [34, 0]
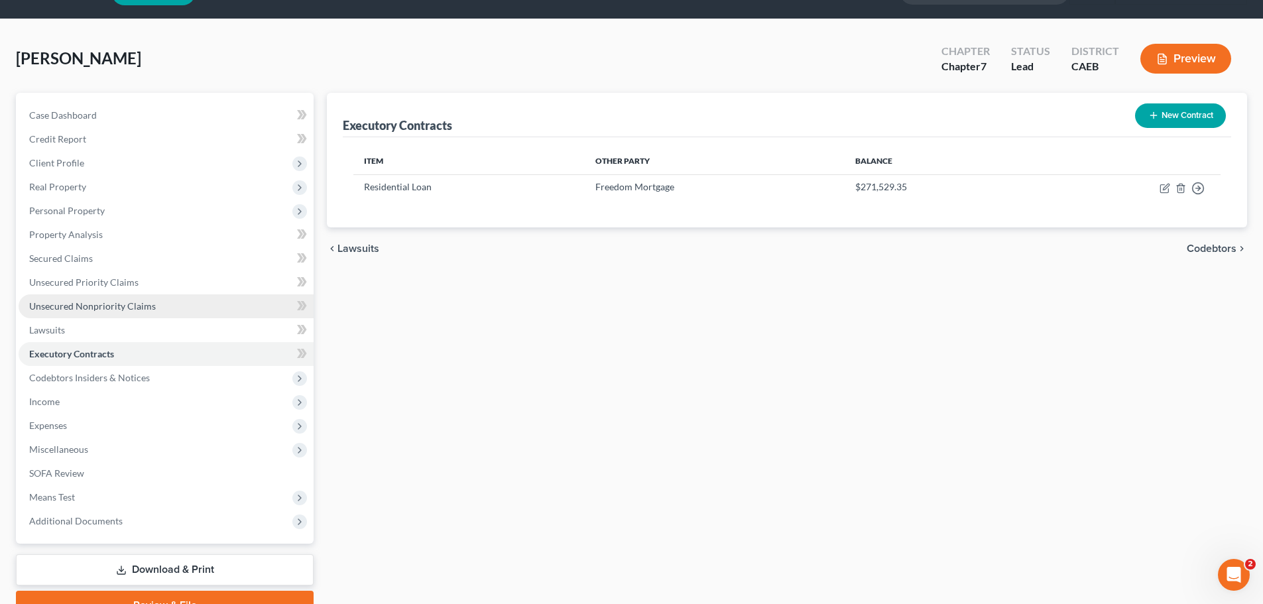
click at [92, 306] on span "Unsecured Nonpriority Claims" at bounding box center [92, 305] width 127 height 11
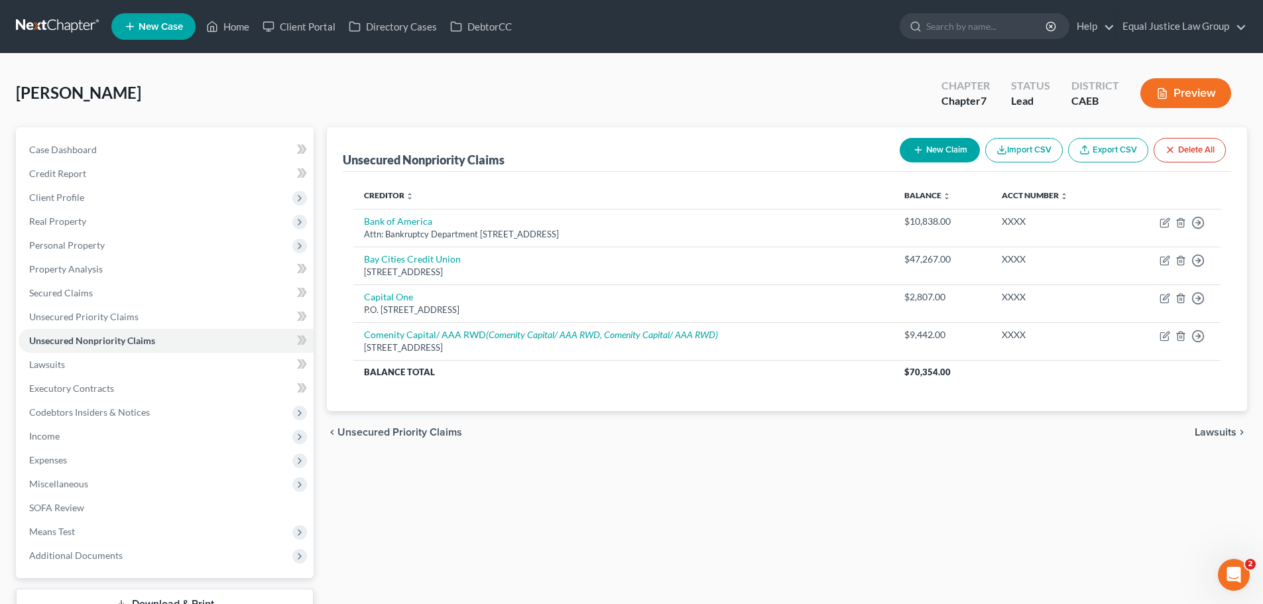
click at [952, 153] on button "New Claim" at bounding box center [940, 150] width 80 height 25
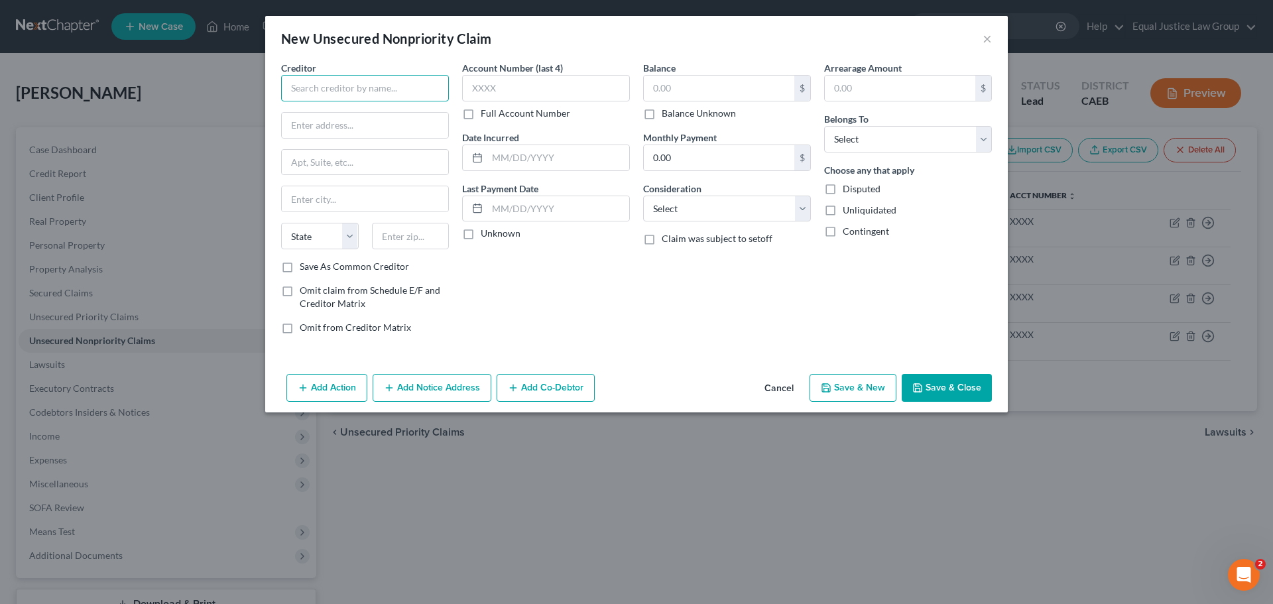
click at [342, 92] on input "text" at bounding box center [365, 88] width 168 height 27
click at [775, 385] on button "Cancel" at bounding box center [779, 388] width 50 height 27
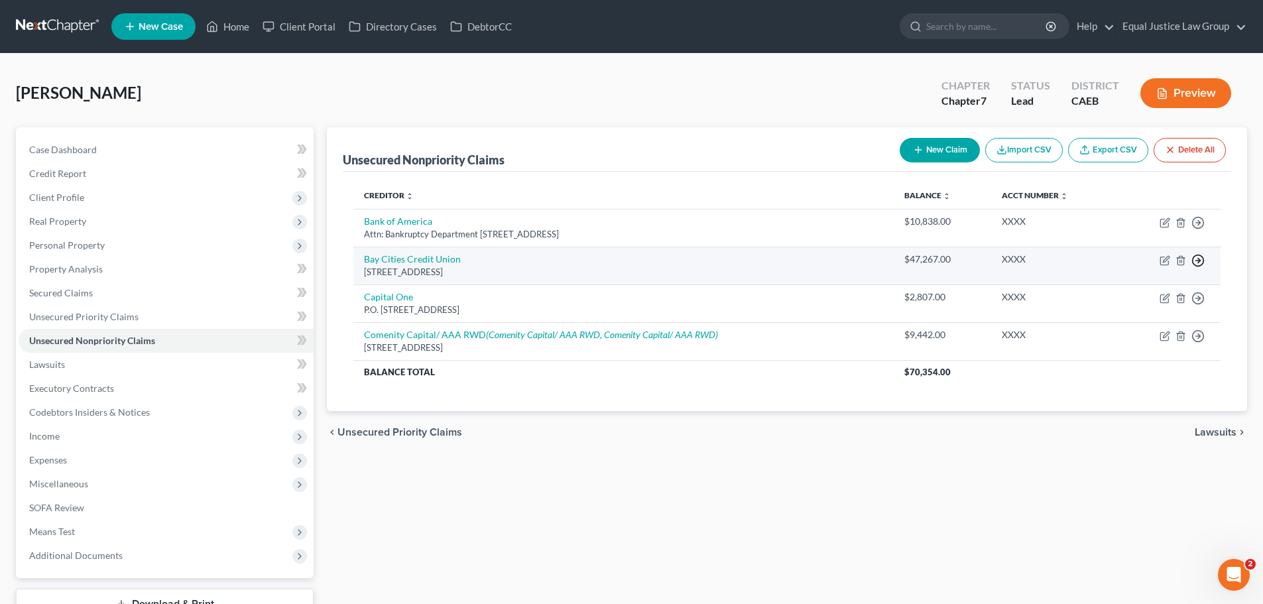
click at [1199, 260] on icon "button" at bounding box center [1198, 260] width 13 height 13
click at [1130, 268] on link "Move to D" at bounding box center [1137, 270] width 111 height 23
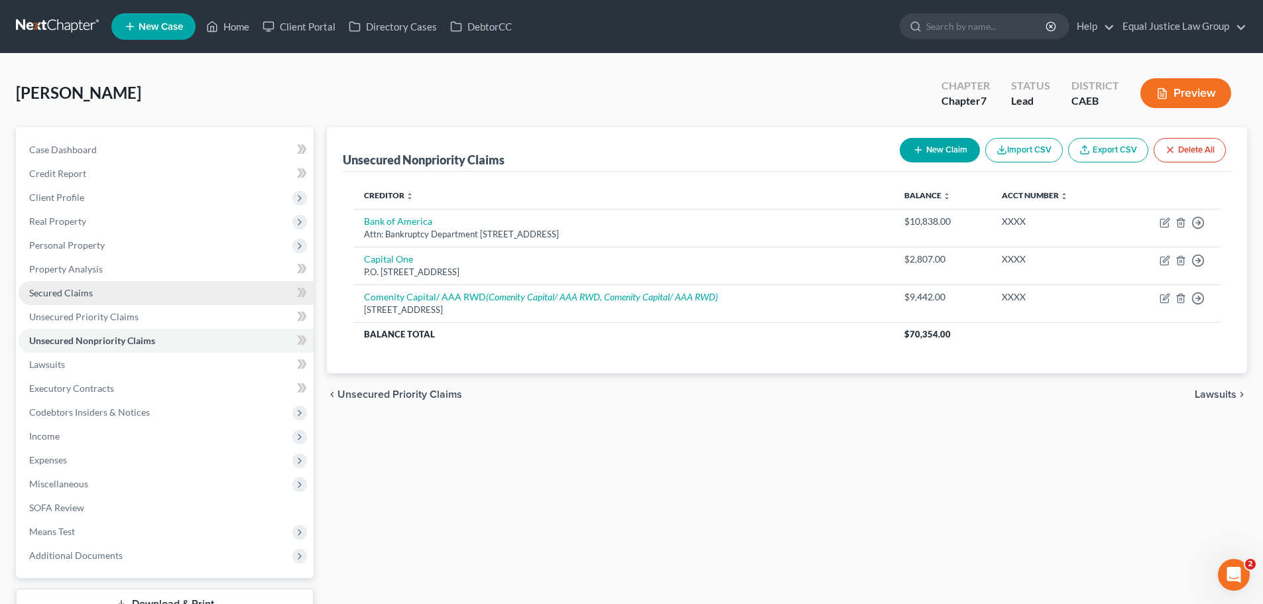
click at [65, 296] on span "Secured Claims" at bounding box center [61, 292] width 64 height 11
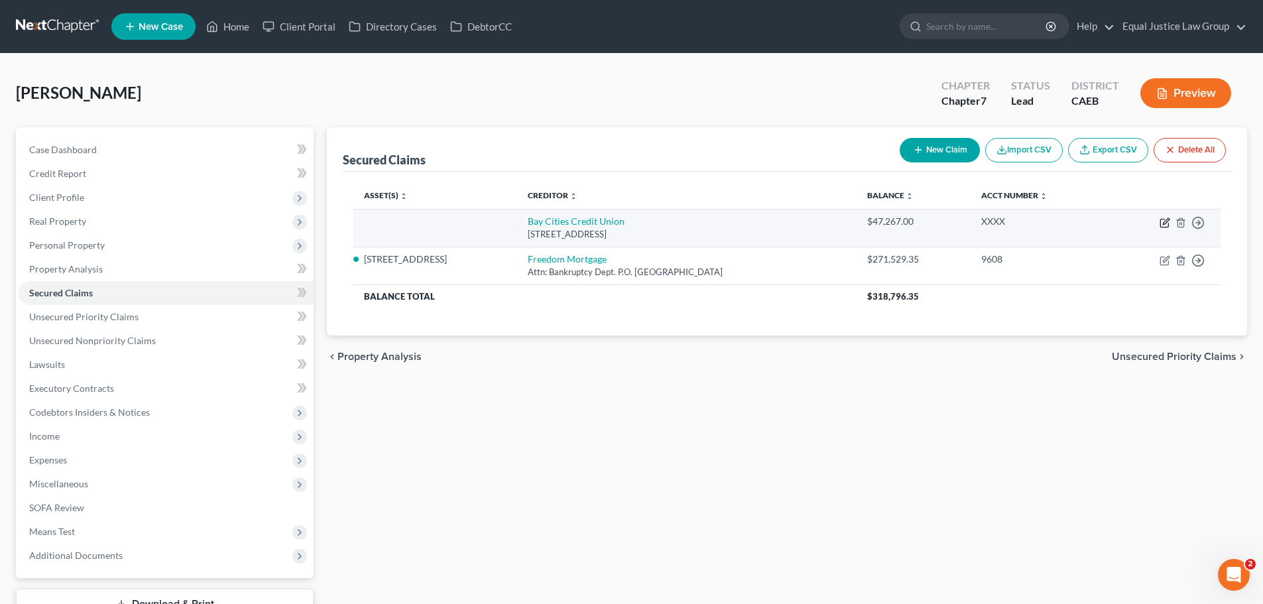
click at [1163, 222] on icon "button" at bounding box center [1165, 223] width 11 height 11
select select "4"
select select "3"
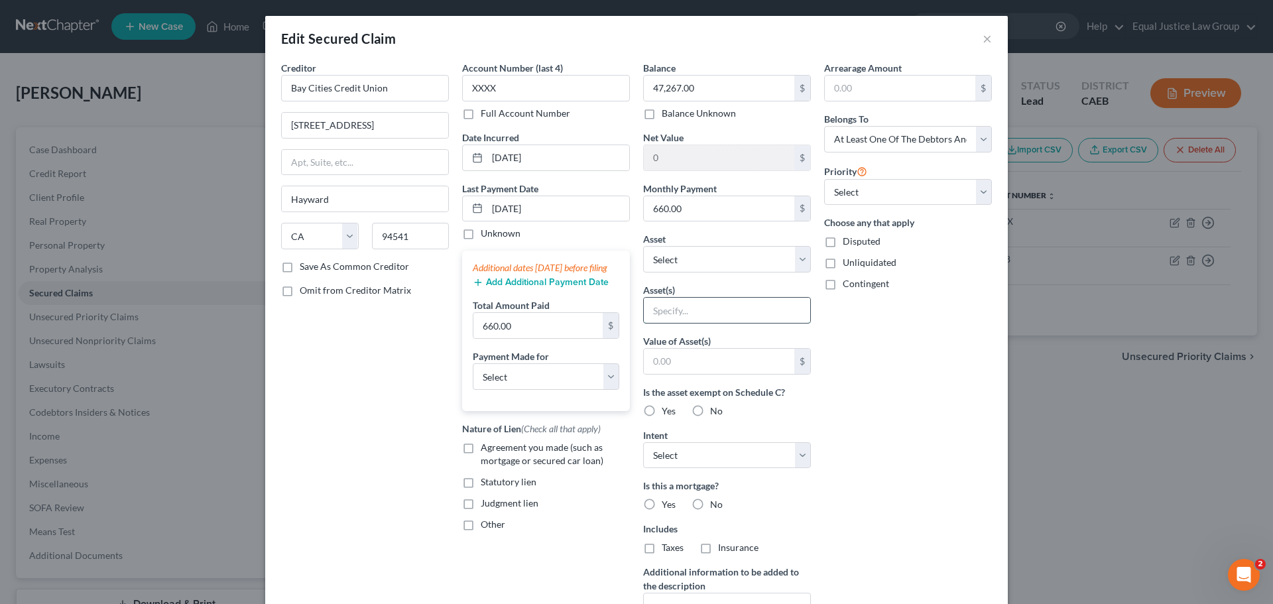
click at [680, 308] on input "text" at bounding box center [727, 310] width 166 height 25
type input "[STREET_ADDRESS]"
click at [714, 359] on input "text" at bounding box center [719, 361] width 151 height 25
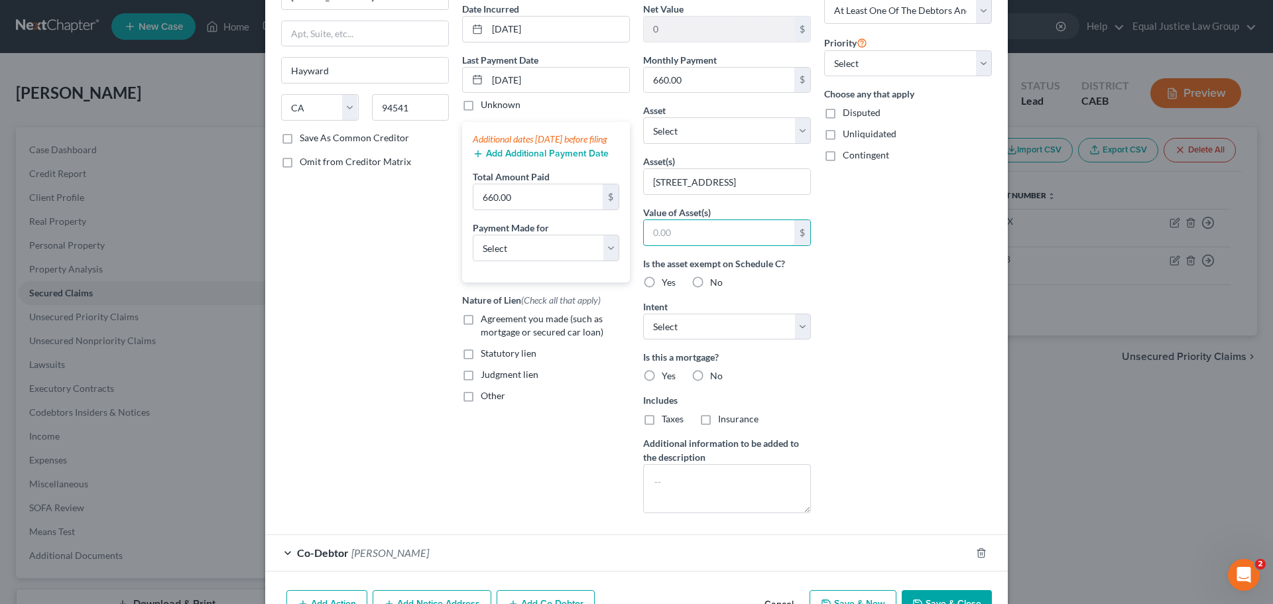
scroll to position [133, 0]
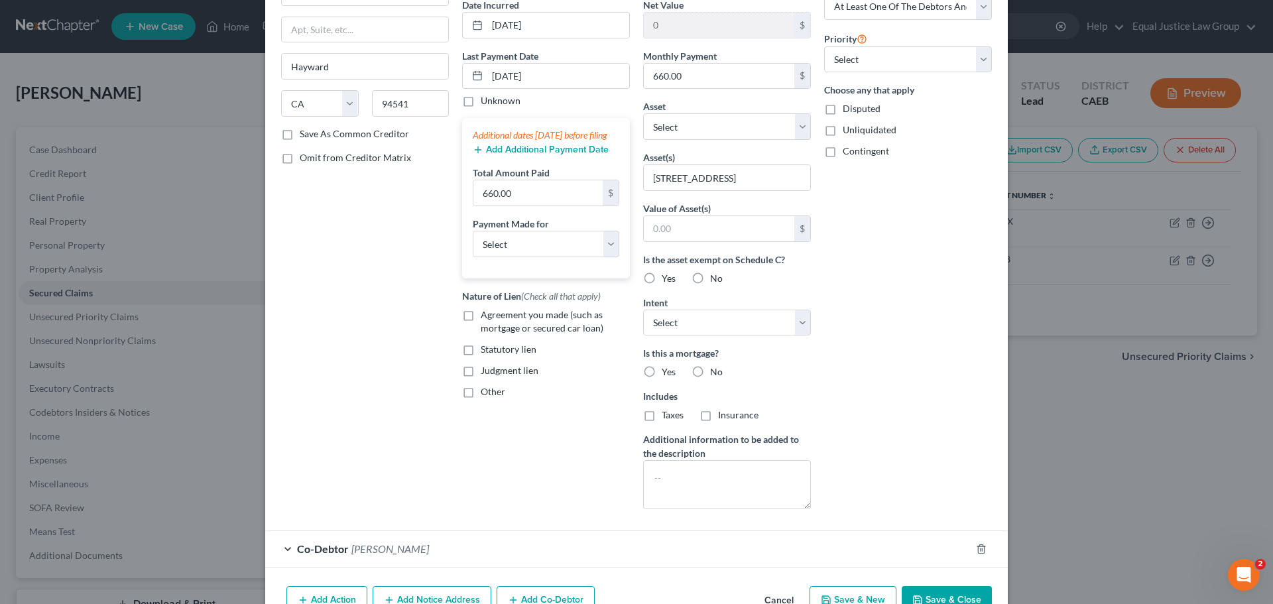
click at [662, 278] on label "Yes" at bounding box center [669, 278] width 14 height 13
click at [667, 278] on input "Yes" at bounding box center [671, 276] width 9 height 9
radio input "true"
click at [791, 321] on select "Select Surrender Redeem Reaffirm Avoid Other" at bounding box center [727, 323] width 168 height 27
select select "2"
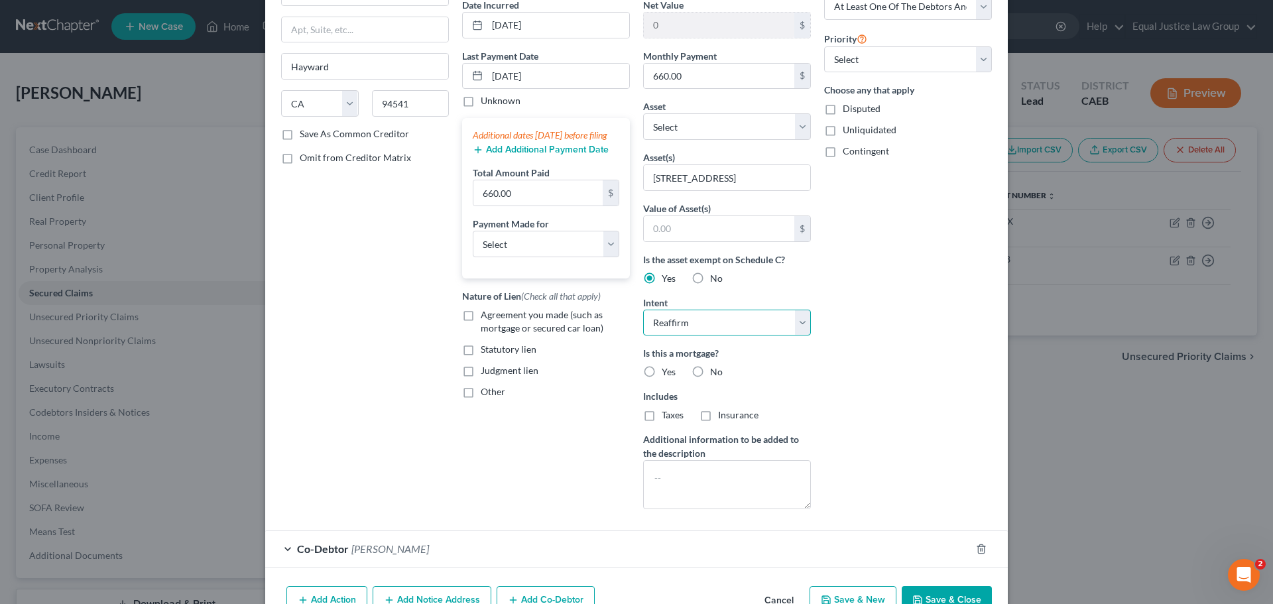
click at [643, 310] on select "Select Surrender Redeem Reaffirm Avoid Other" at bounding box center [727, 323] width 168 height 27
click at [874, 379] on div "Arrearage Amount $ Belongs To * Select Debtor 1 Only Debtor 2 Only Debtor 1 And…" at bounding box center [908, 224] width 181 height 592
click at [663, 373] on span "Yes" at bounding box center [669, 371] width 14 height 11
click at [667, 373] on input "Yes" at bounding box center [671, 369] width 9 height 9
radio input "true"
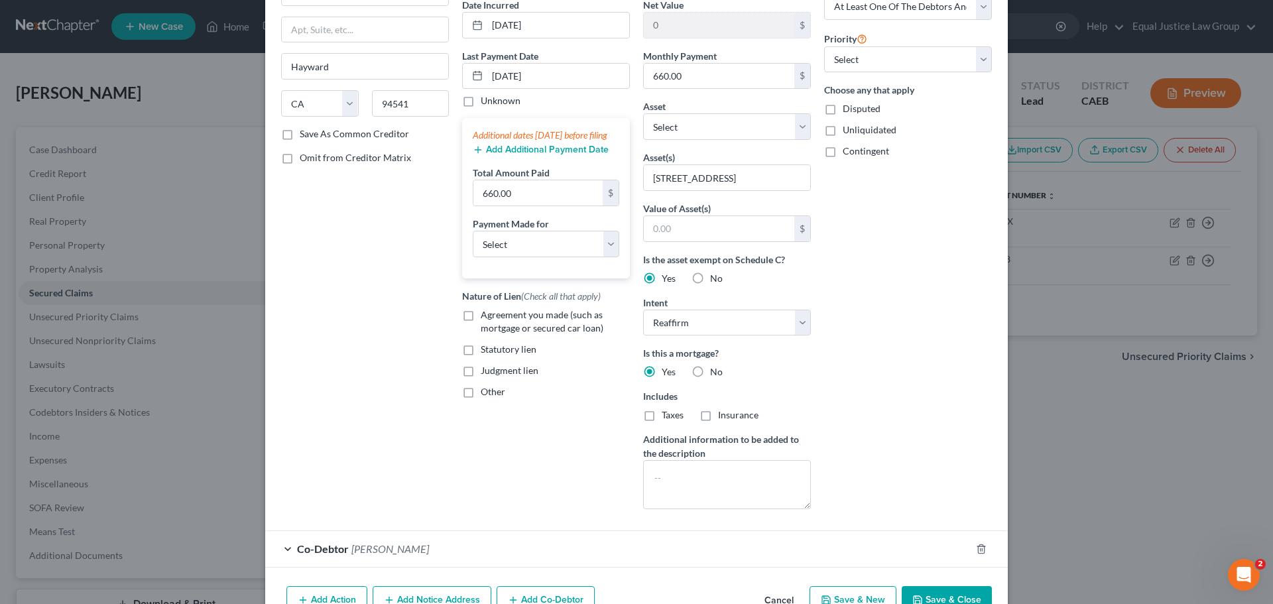
click at [710, 369] on label "No" at bounding box center [716, 371] width 13 height 13
click at [716, 369] on input "No" at bounding box center [720, 369] width 9 height 9
radio input "true"
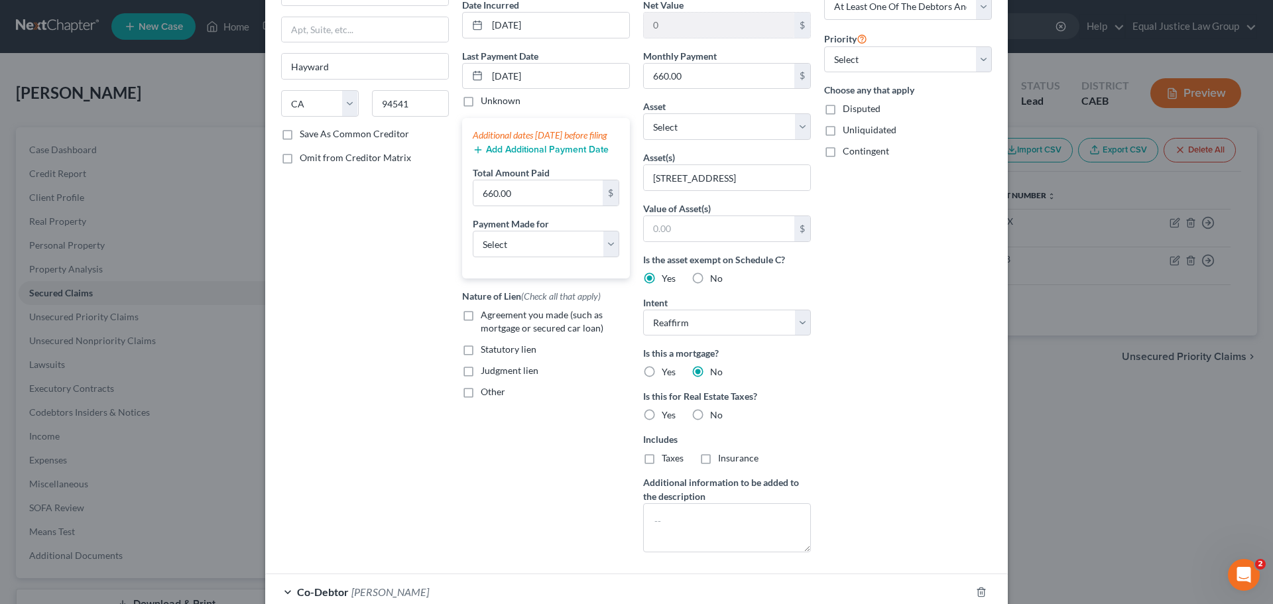
click at [710, 414] on label "No" at bounding box center [716, 415] width 13 height 13
click at [716, 414] on input "No" at bounding box center [720, 413] width 9 height 9
radio input "true"
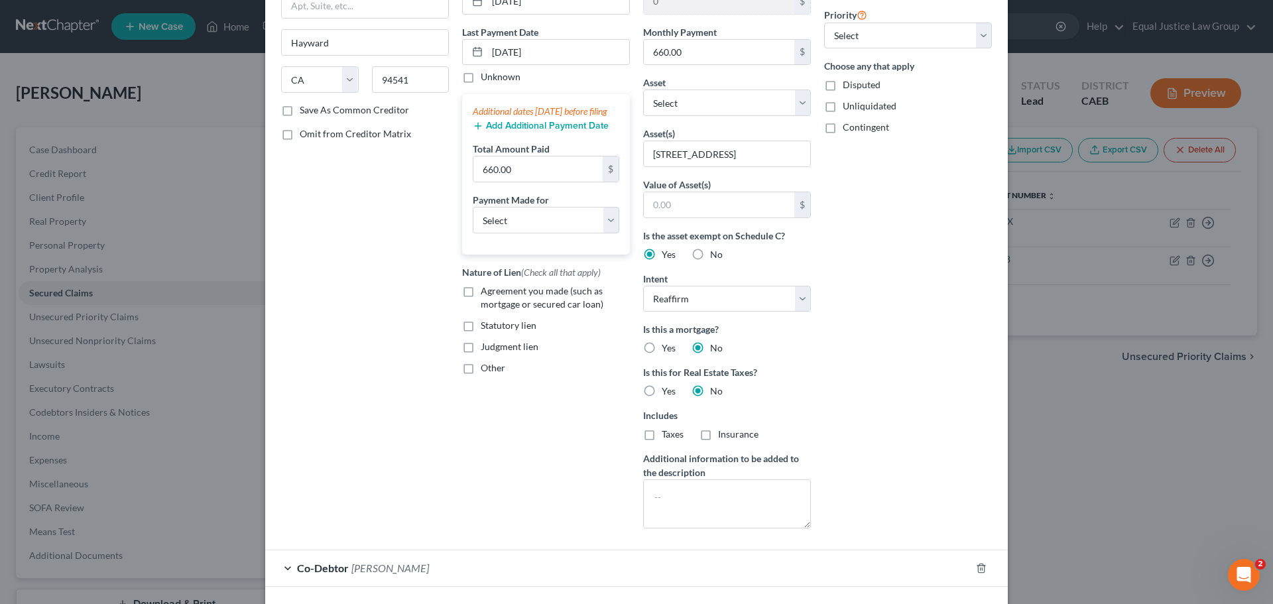
scroll to position [199, 0]
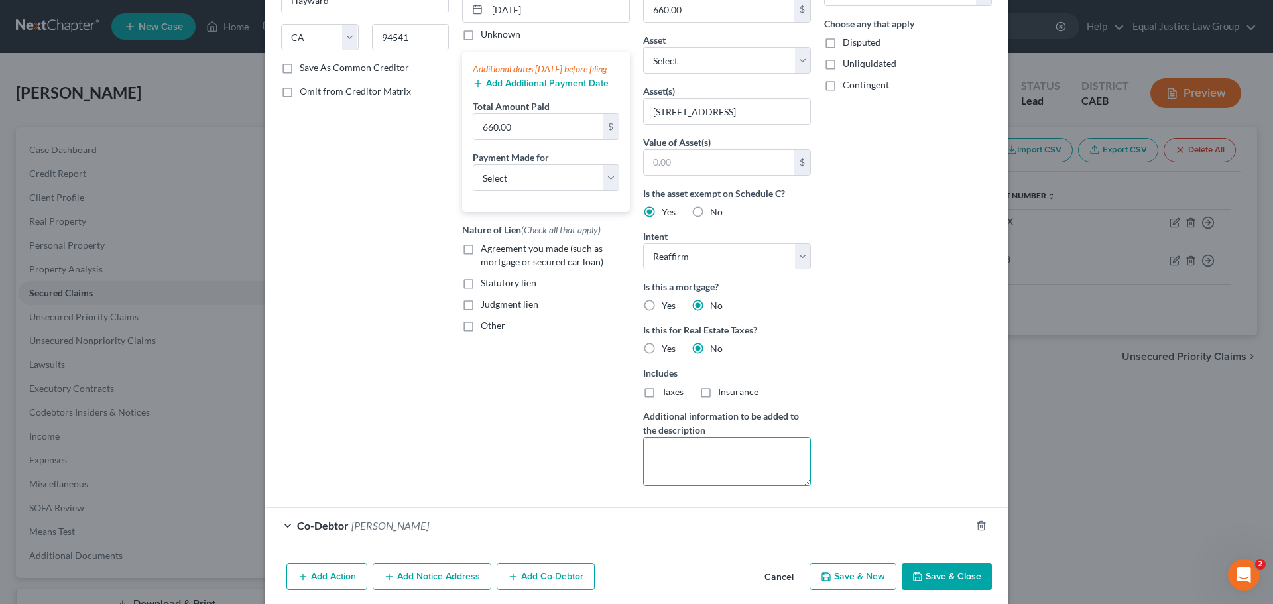
click at [686, 451] on textarea at bounding box center [727, 461] width 168 height 49
click at [481, 269] on label "Agreement you made (such as mortgage or secured car loan)" at bounding box center [555, 255] width 149 height 27
click at [486, 251] on input "Agreement you made (such as mortgage or secured car loan)" at bounding box center [490, 246] width 9 height 9
checkbox input "true"
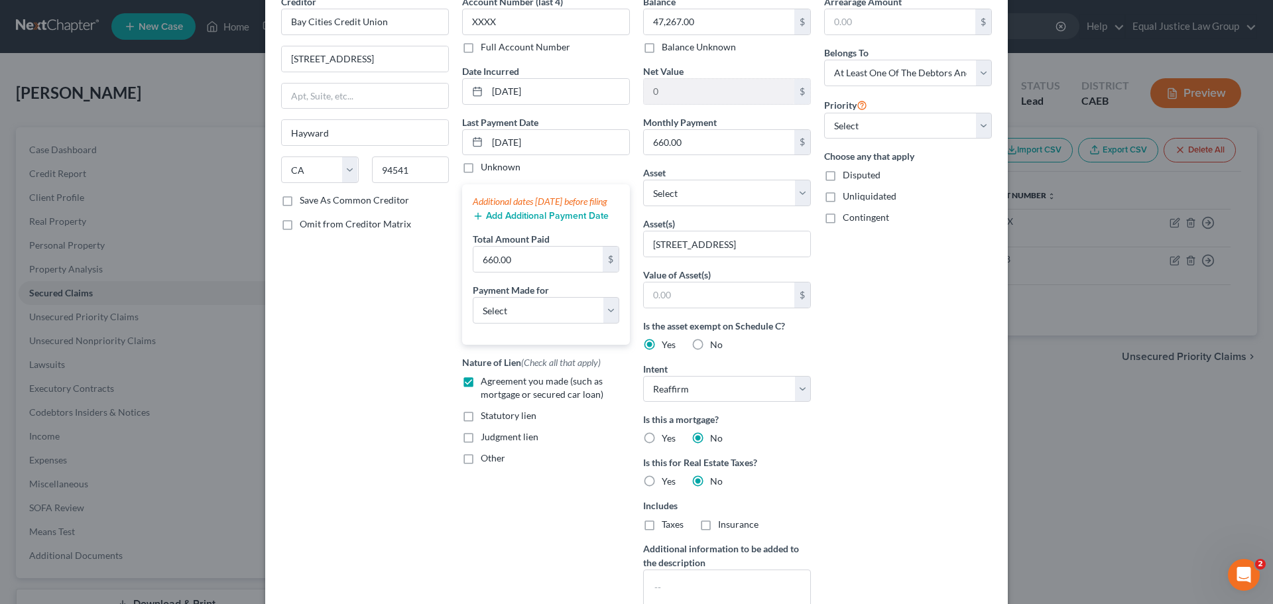
scroll to position [0, 0]
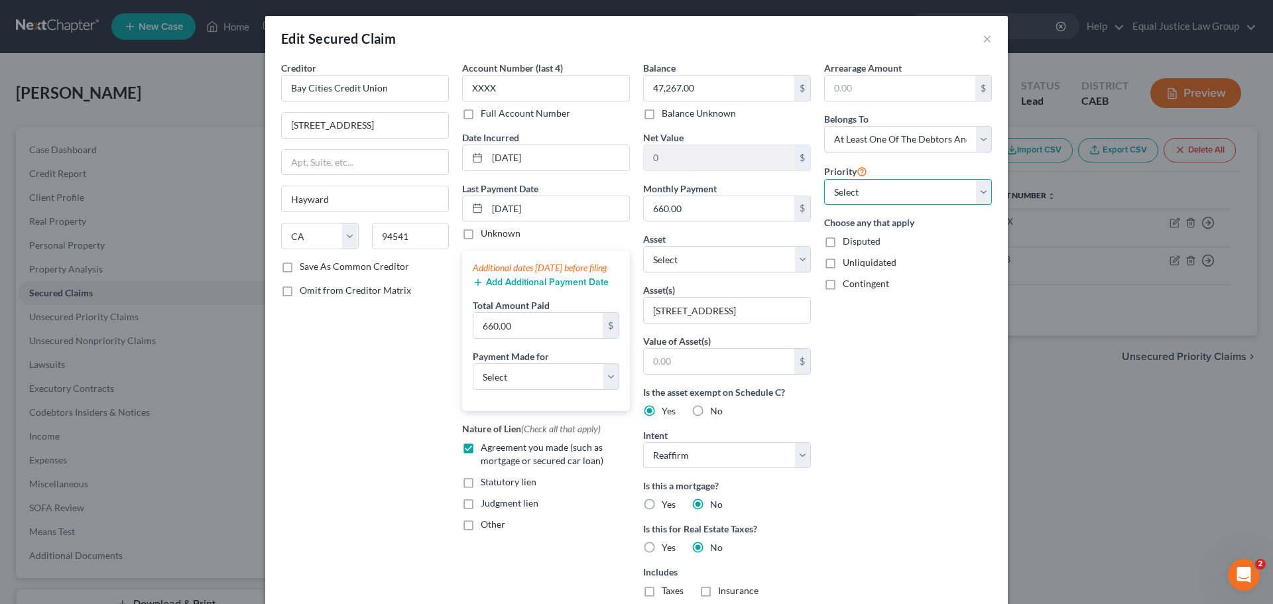
click at [868, 194] on select "Select 1st 2nd 3rd 4th 5th 6th 7th 8th 9th 10th 11th 12th 13th 14th 15th 16th 1…" at bounding box center [908, 192] width 168 height 27
select select "0"
click at [824, 179] on select "Select 1st 2nd 3rd 4th 5th 6th 7th 8th 9th 10th 11th 12th 13th 14th 15th 16th 1…" at bounding box center [908, 192] width 168 height 27
click at [940, 265] on div "Unliquidated" at bounding box center [908, 262] width 168 height 13
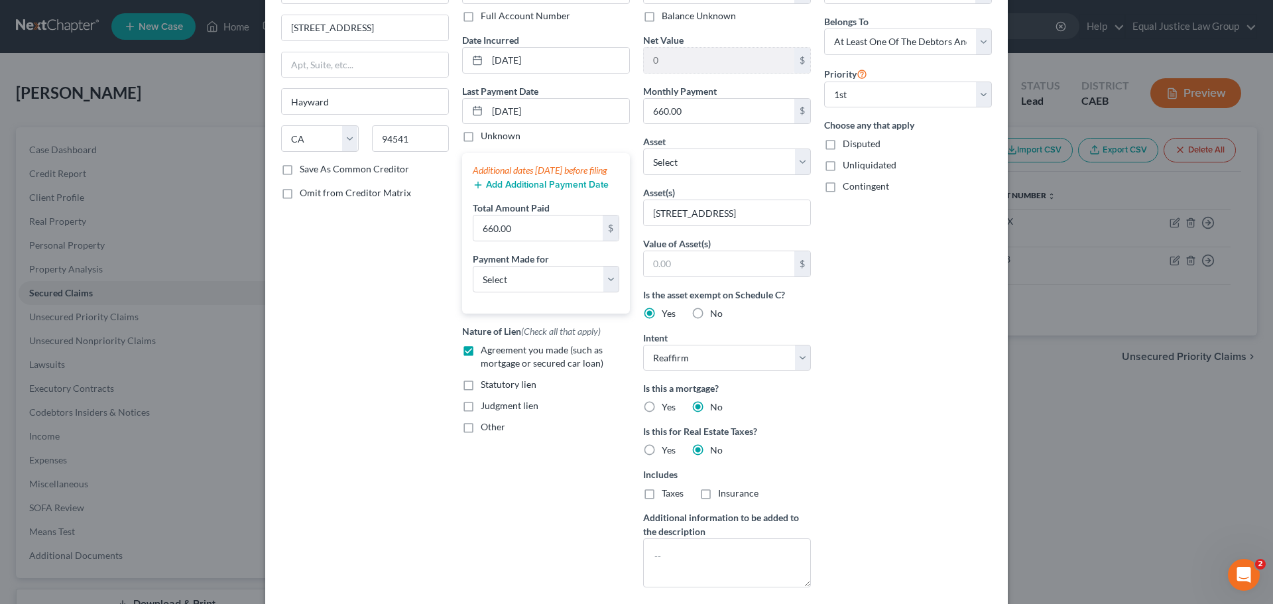
scroll to position [250, 0]
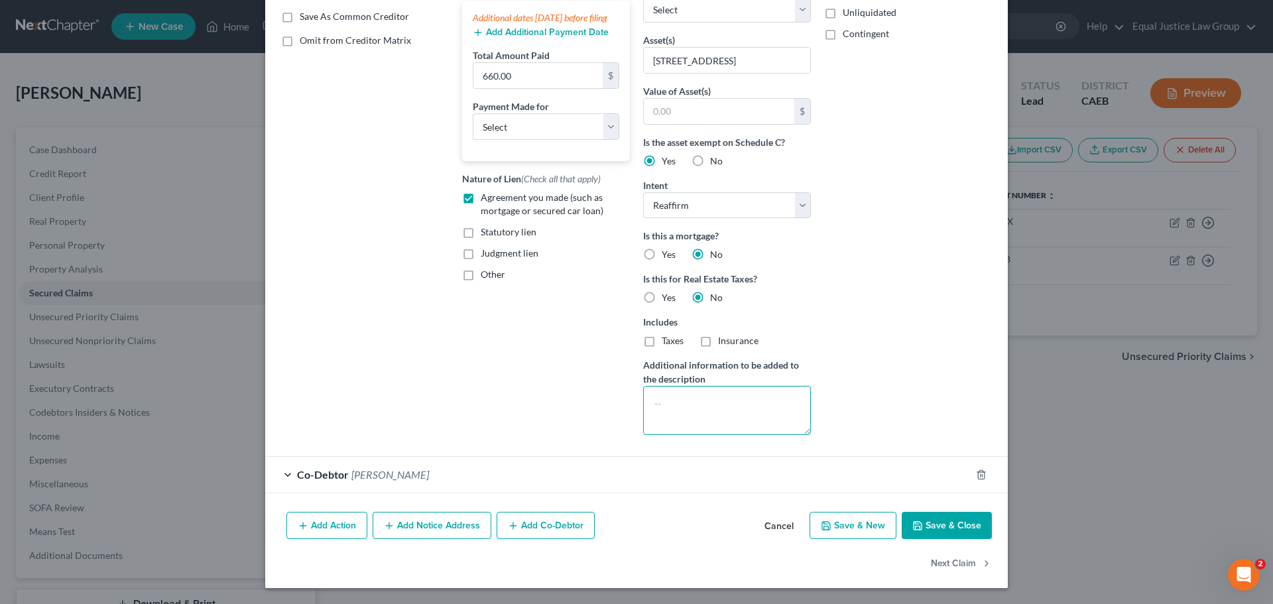
click at [678, 404] on textarea at bounding box center [727, 410] width 168 height 49
type textarea "Home Equity line of credit"
click at [838, 249] on div "Arrearage Amount $ Belongs To * Select Debtor 1 Only Debtor 2 Only Debtor 1 And…" at bounding box center [908, 128] width 181 height 635
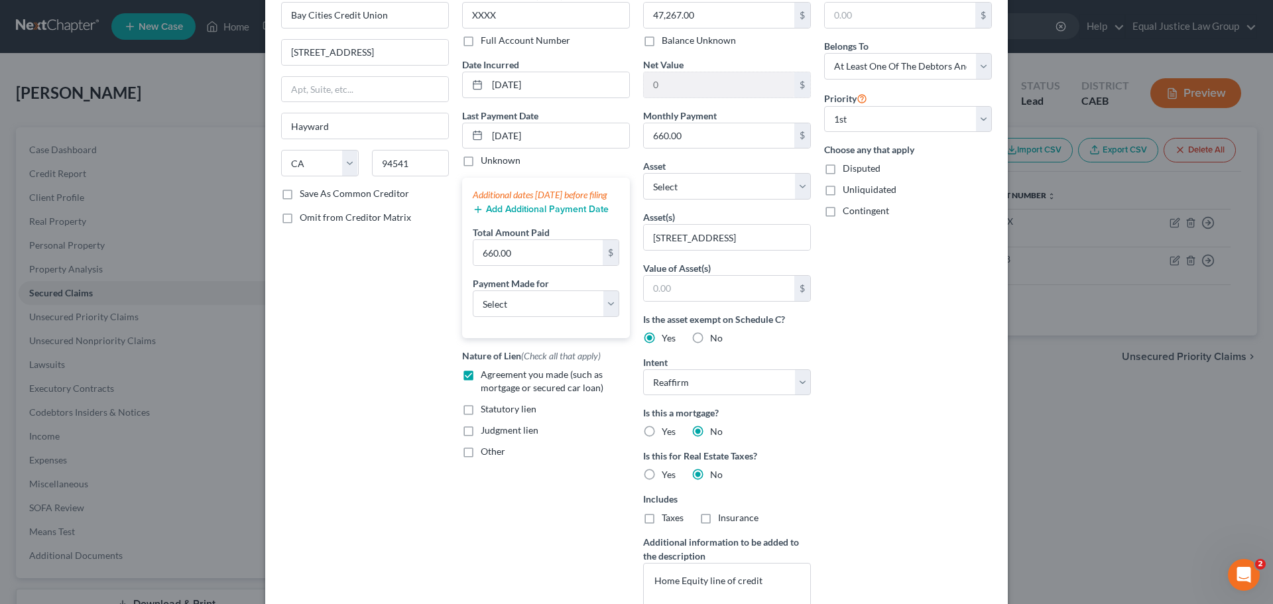
scroll to position [51, 0]
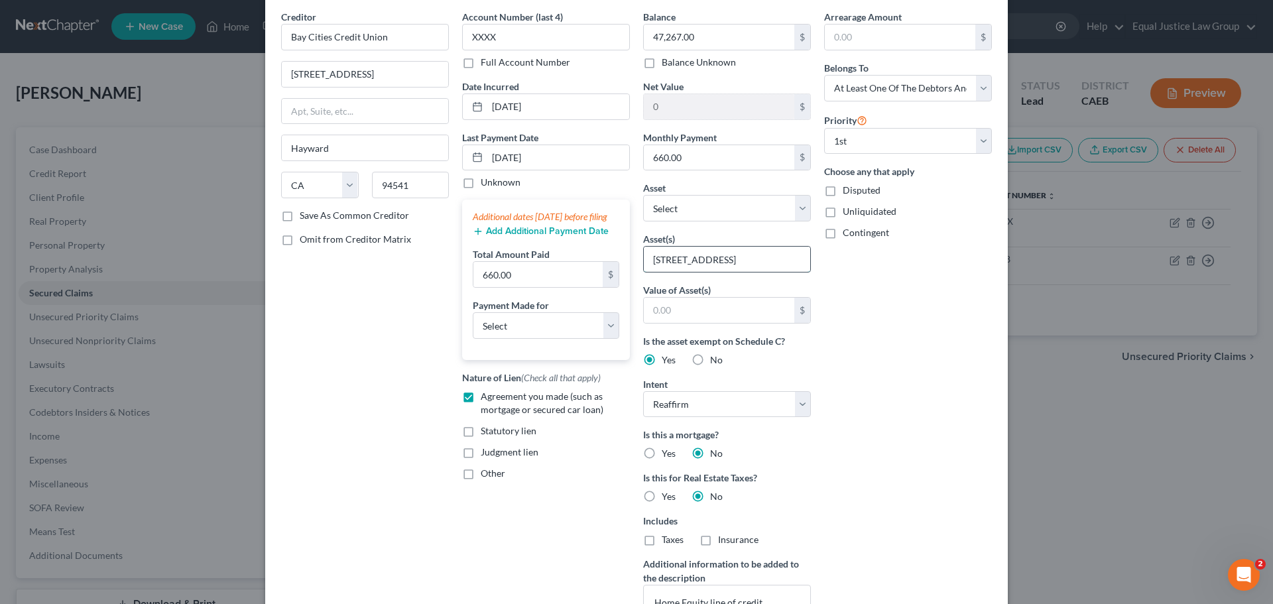
click at [740, 266] on input "[STREET_ADDRESS]" at bounding box center [727, 259] width 166 height 25
type input "[STREET_ADDRESS]"
click at [922, 336] on div "Arrearage Amount $ Belongs To * Select Debtor 1 Only Debtor 2 Only Debtor 1 And…" at bounding box center [908, 327] width 181 height 635
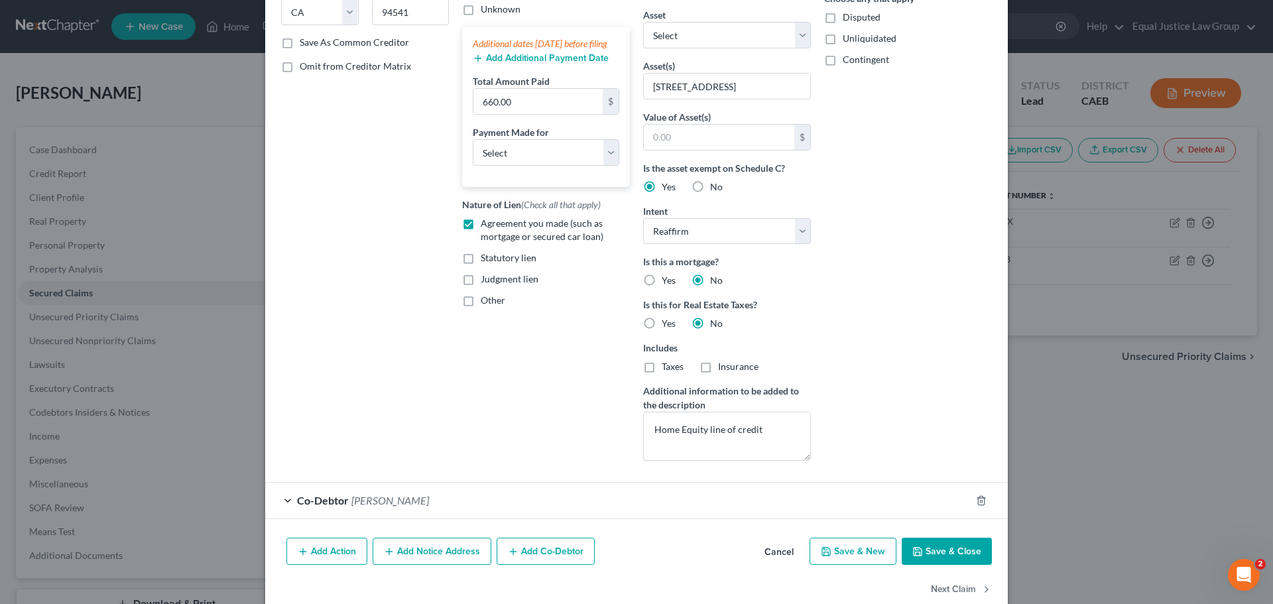
scroll to position [250, 0]
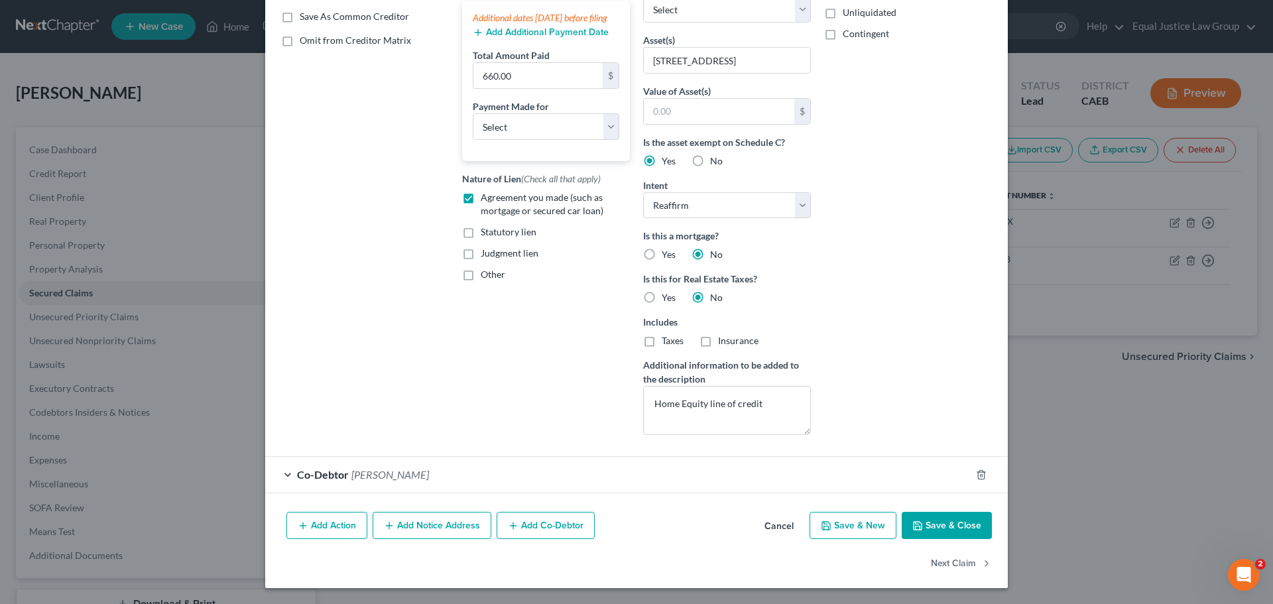
click at [939, 525] on button "Save & Close" at bounding box center [947, 526] width 90 height 28
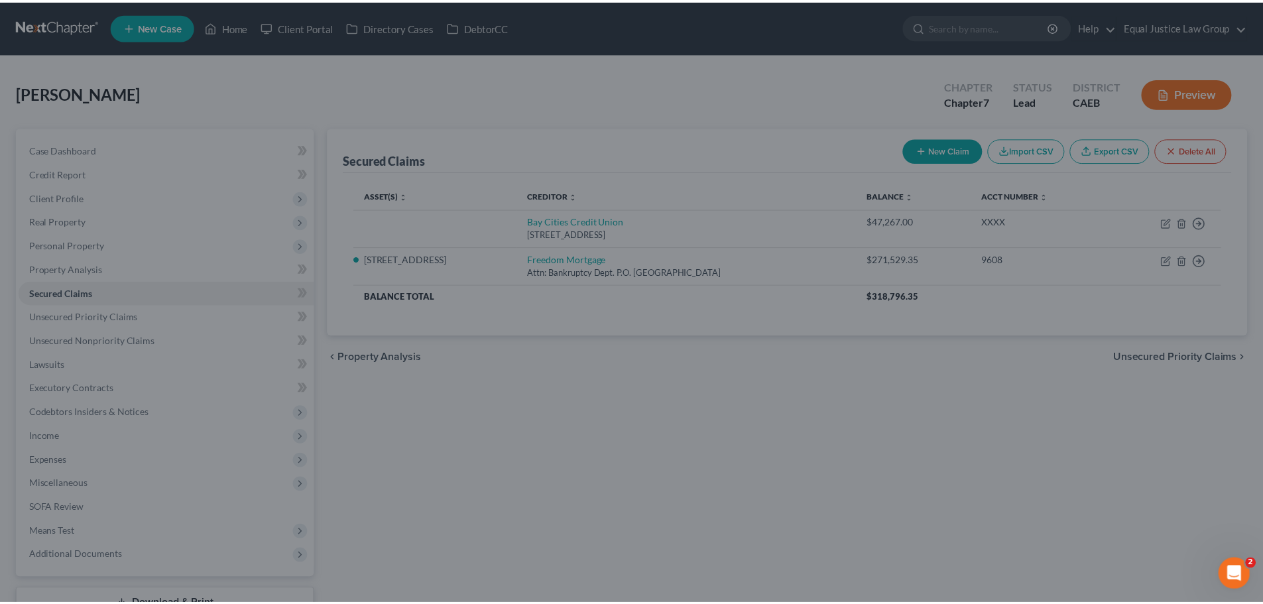
scroll to position [109, 0]
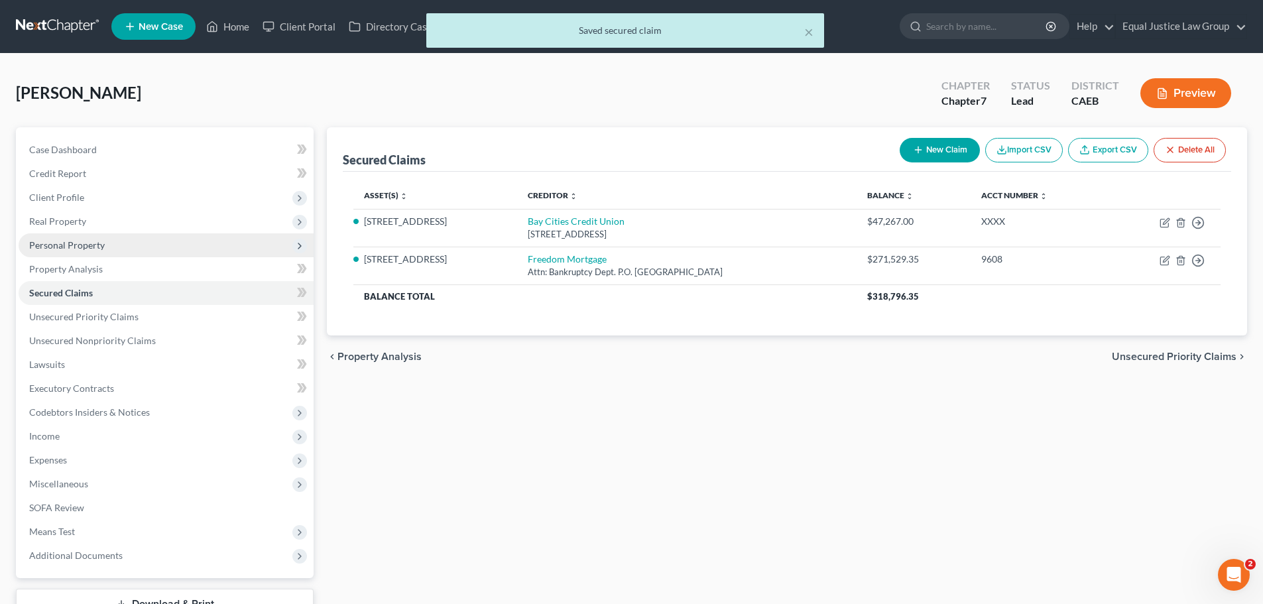
click at [86, 242] on span "Personal Property" at bounding box center [67, 244] width 76 height 11
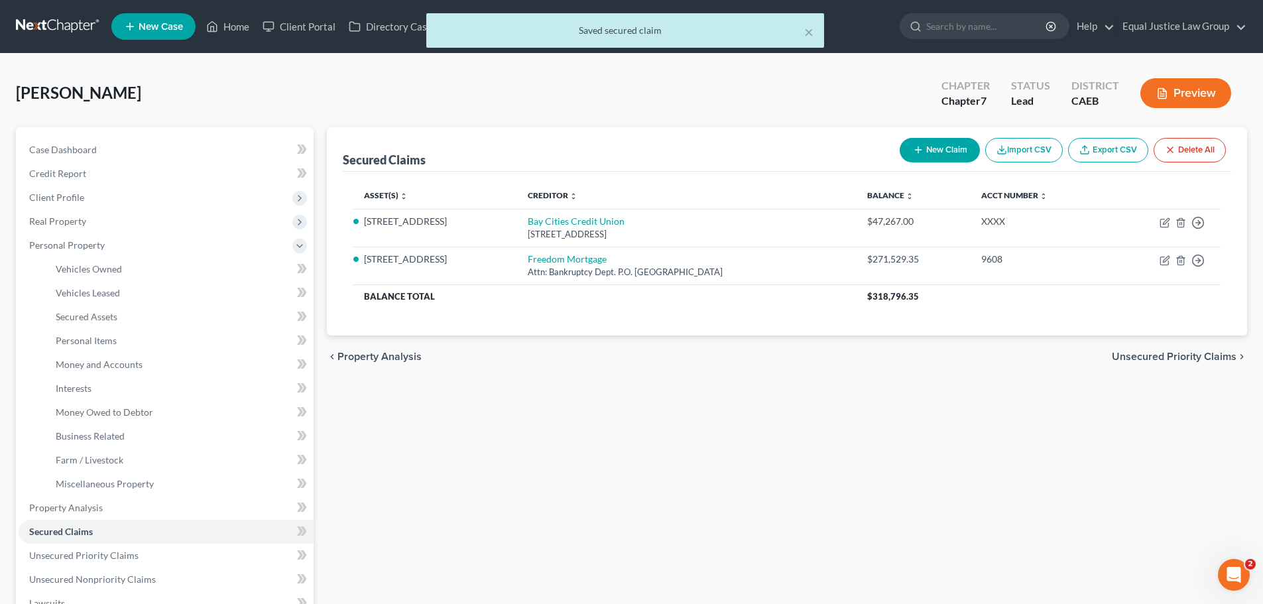
click at [869, 517] on div "Secured Claims New Claim Import CSV Export CSV Delete All Asset(s) expand_more …" at bounding box center [787, 510] width 934 height 766
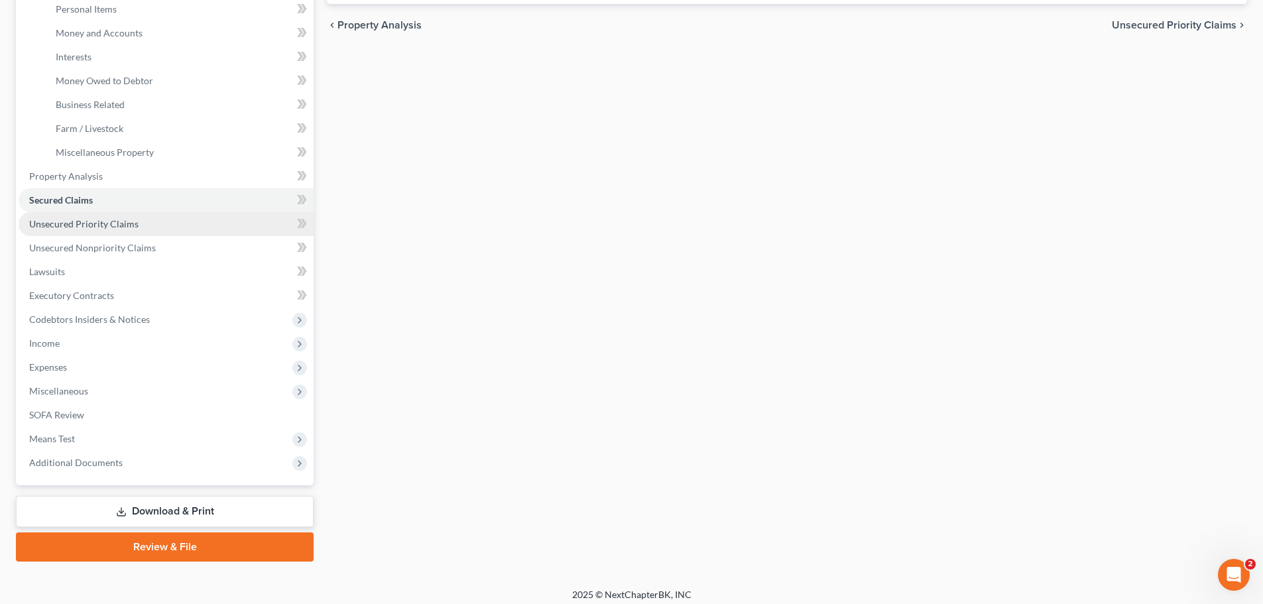
click at [130, 224] on span "Unsecured Priority Claims" at bounding box center [83, 223] width 109 height 11
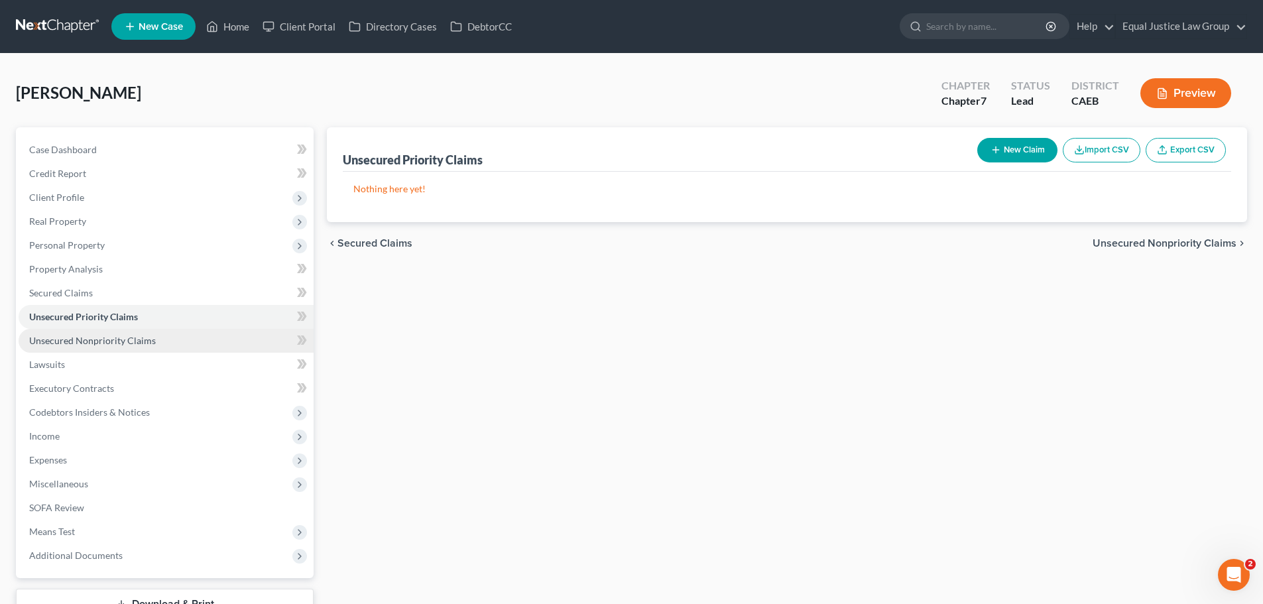
click at [81, 342] on span "Unsecured Nonpriority Claims" at bounding box center [92, 340] width 127 height 11
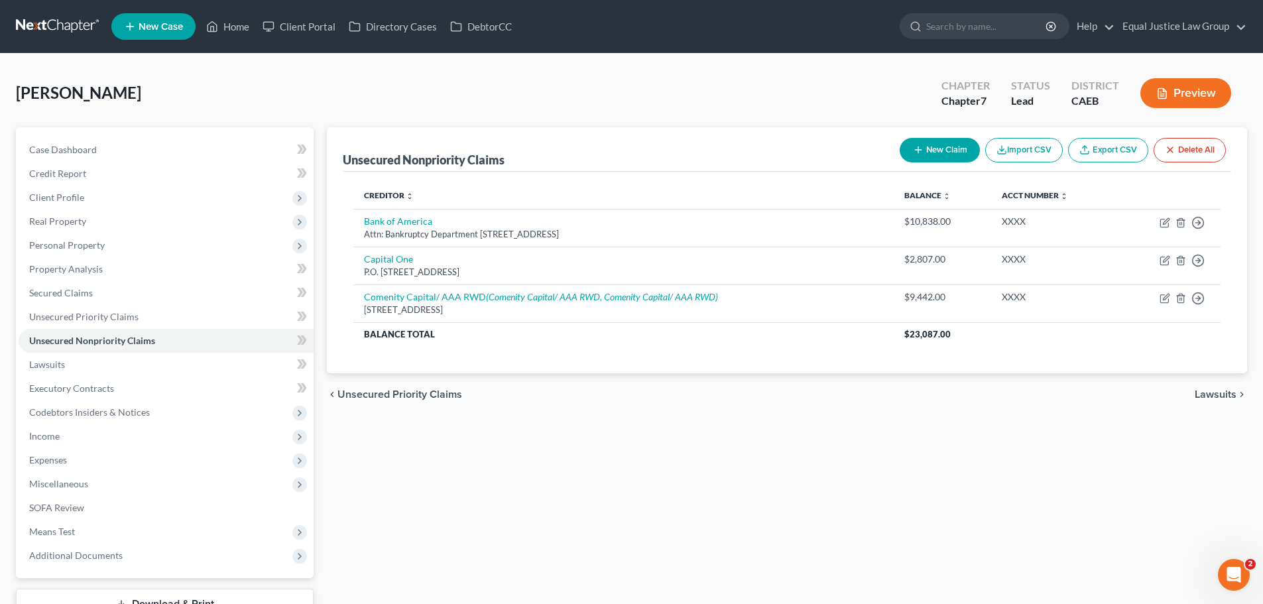
click at [948, 154] on button "New Claim" at bounding box center [940, 150] width 80 height 25
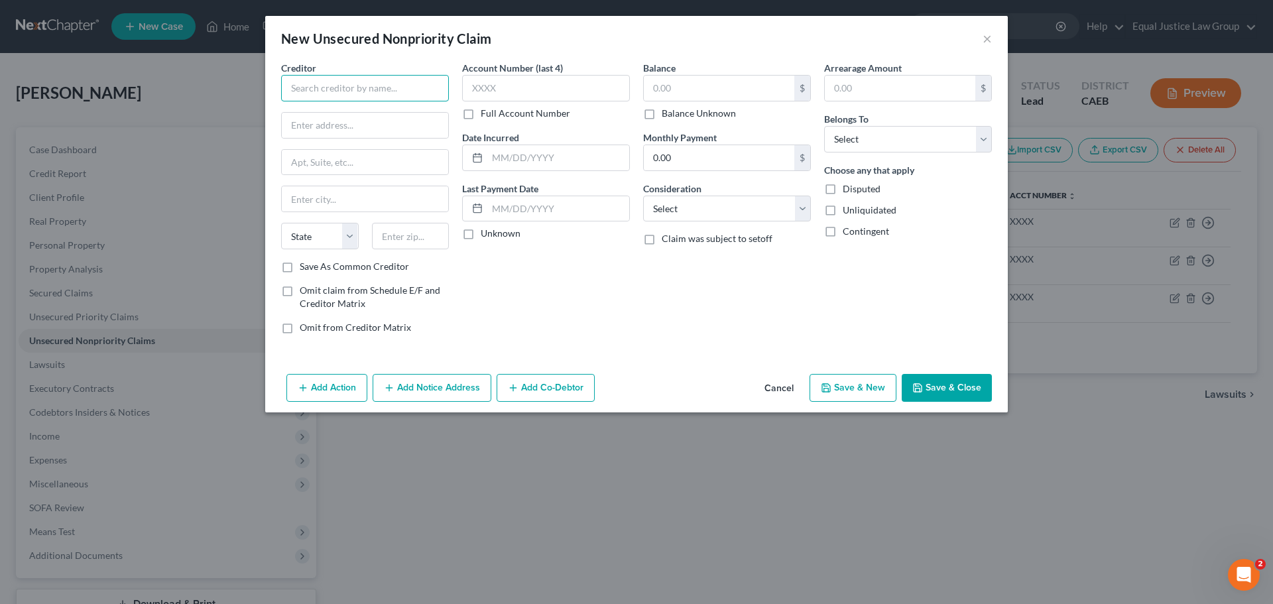
click at [400, 85] on input "text" at bounding box center [365, 88] width 168 height 27
type input "SYNCB/ Amazon"
paste input "Attn: Bankruptcy Dept."
type input "Attn: Bankruptcy Dept."
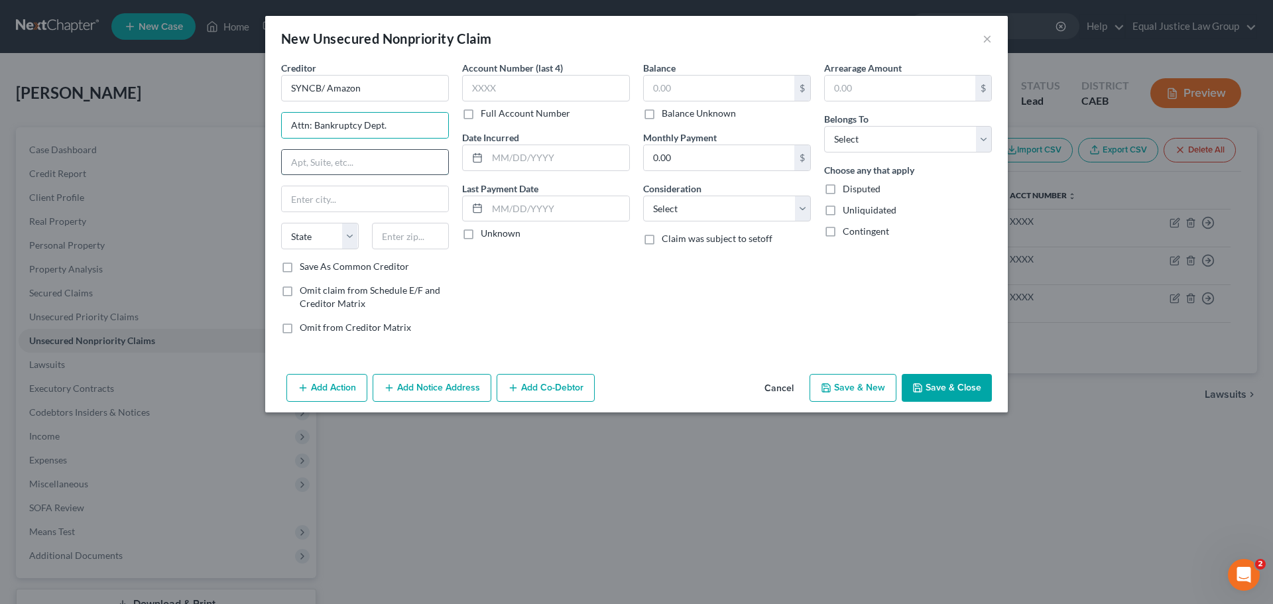
click at [321, 159] on input "text" at bounding box center [365, 162] width 166 height 25
paste input "P.O. Box 965061"
type input "P.O. Box 965061"
click at [340, 197] on input "text" at bounding box center [365, 198] width 166 height 25
paste input "Orlando"
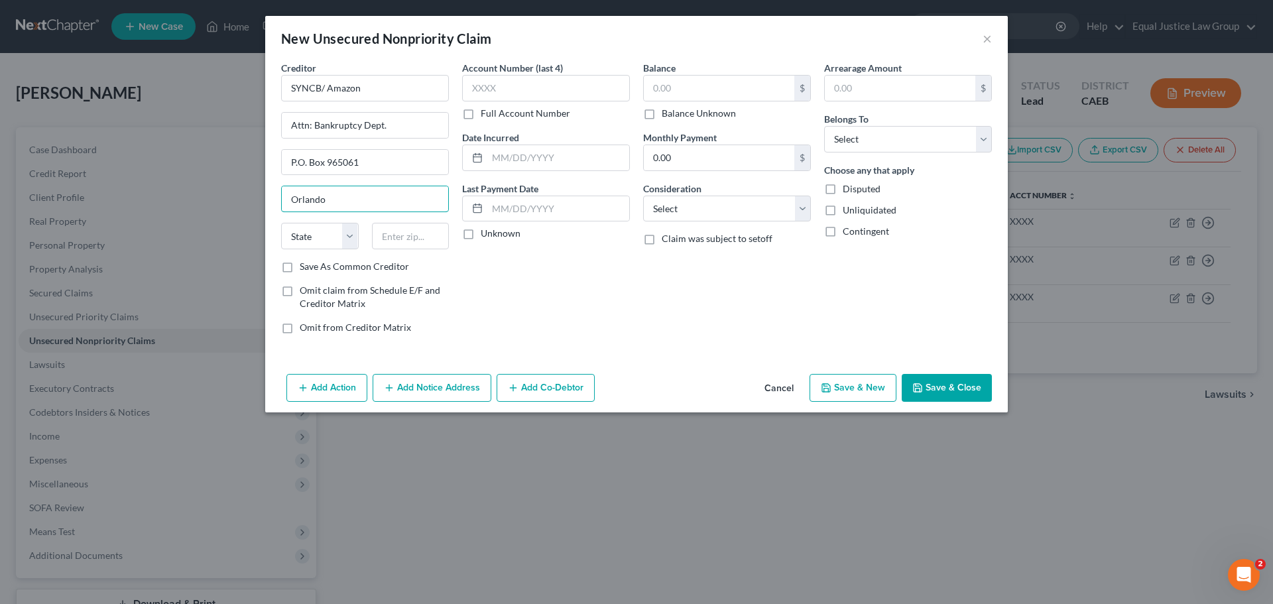
type input "Orlando"
click at [538, 303] on div "Account Number (last 4) Full Account Number Date Incurred Last Payment Date Unk…" at bounding box center [546, 203] width 181 height 284
click at [420, 245] on input "text" at bounding box center [411, 236] width 78 height 27
paste input "32896"
type input "32896-5061"
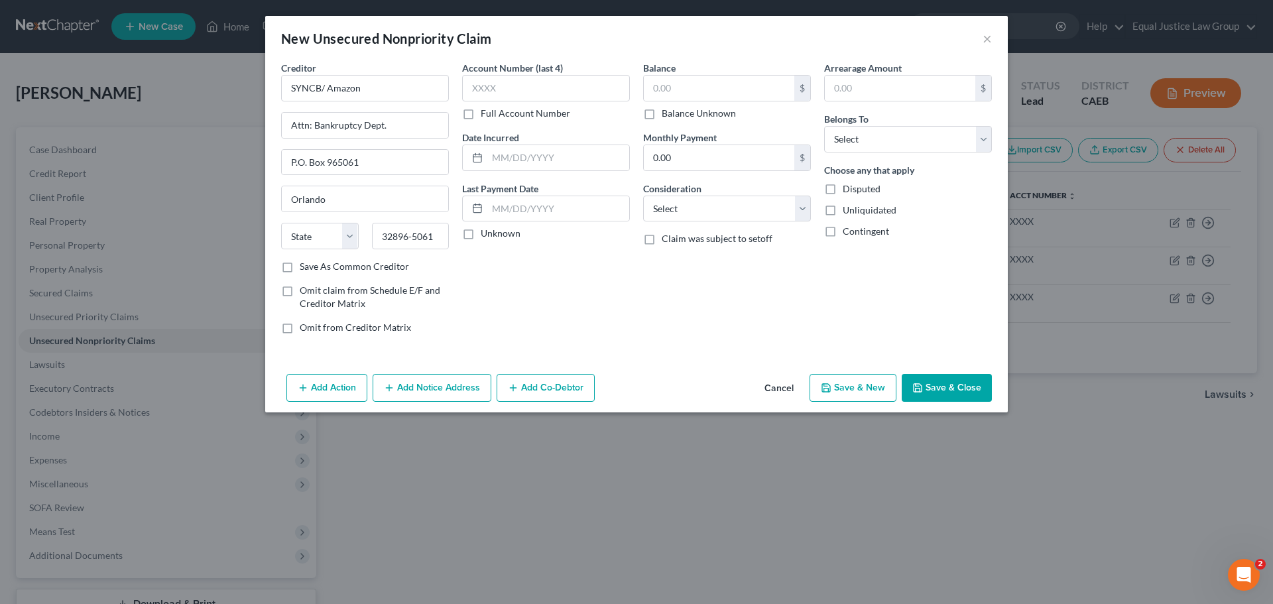
drag, startPoint x: 609, startPoint y: 283, endPoint x: 587, endPoint y: 112, distance: 172.5
click at [609, 283] on div "Account Number (last 4) Full Account Number Date Incurred Last Payment Date Unk…" at bounding box center [546, 203] width 181 height 284
click at [559, 79] on input "text" at bounding box center [546, 88] width 168 height 27
type input "XXXX"
click at [550, 160] on input "text" at bounding box center [558, 157] width 142 height 25
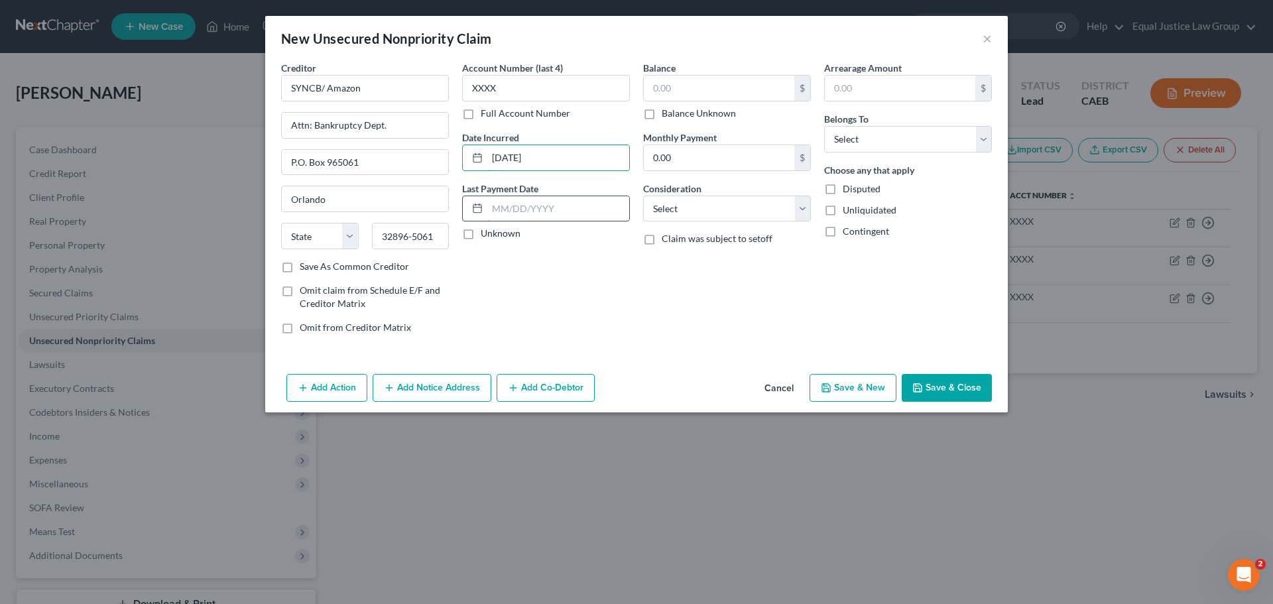
type input "[DATE]"
click at [565, 211] on input "text" at bounding box center [558, 208] width 142 height 25
drag, startPoint x: 492, startPoint y: 229, endPoint x: 771, endPoint y: 101, distance: 306.5
click at [492, 230] on label "Unknown" at bounding box center [501, 233] width 40 height 13
click at [492, 230] on input "Unknown" at bounding box center [490, 231] width 9 height 9
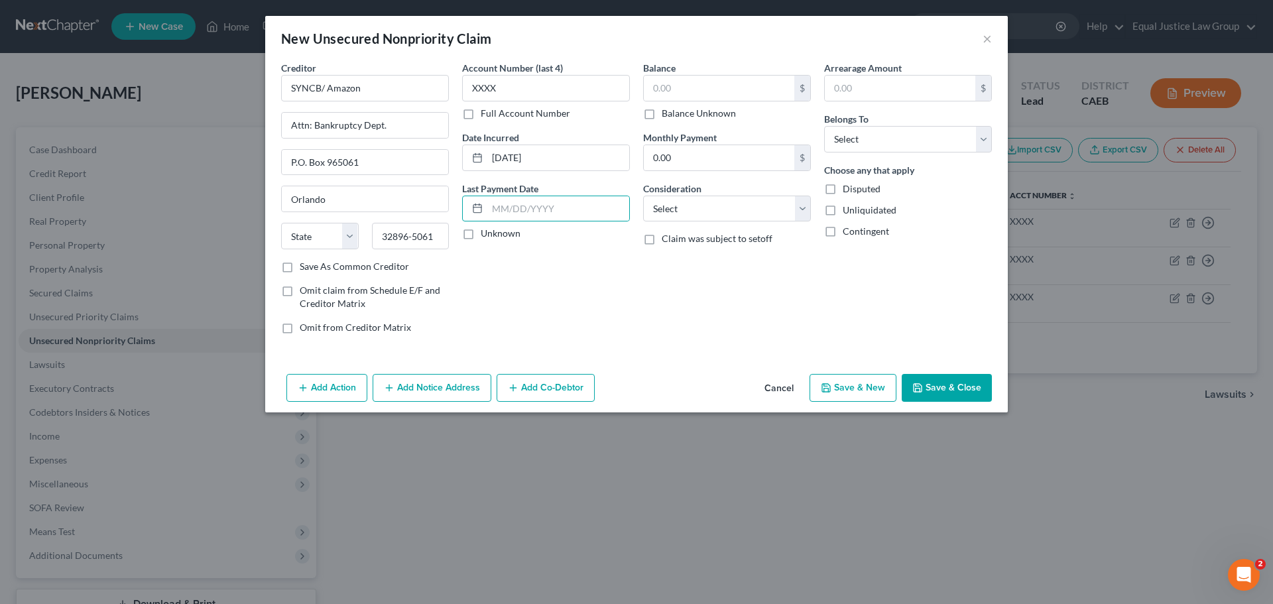
checkbox input "true"
click at [714, 84] on input "text" at bounding box center [719, 88] width 151 height 25
type input "993.00"
click at [702, 152] on input "0.00" at bounding box center [719, 157] width 151 height 25
type input "20.00"
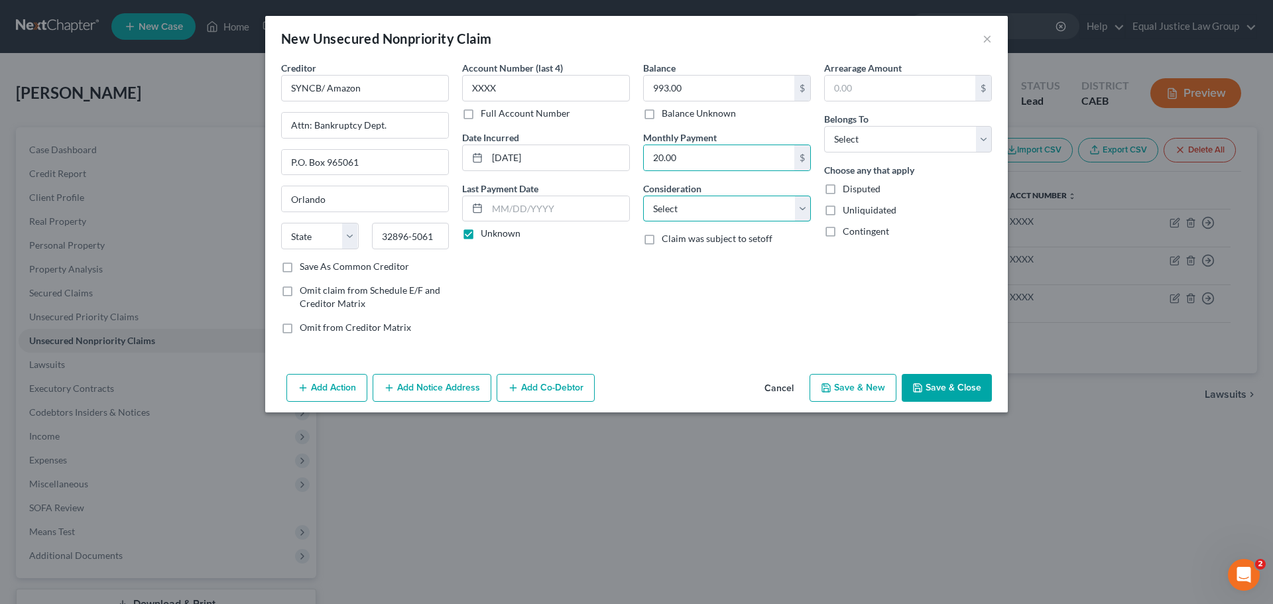
click at [749, 205] on select "Select Cable / Satellite Services Collection Agency Credit Card Debt Debt Couns…" at bounding box center [727, 209] width 168 height 27
select select "2"
click at [643, 196] on select "Select Cable / Satellite Services Collection Agency Credit Card Debt Debt Couns…" at bounding box center [727, 209] width 168 height 27
click at [780, 279] on div "Balance 993.00 $ Balance Unknown Balance Undetermined 993.00 $ Balance Unknown …" at bounding box center [727, 203] width 181 height 284
click at [876, 80] on input "text" at bounding box center [900, 88] width 151 height 25
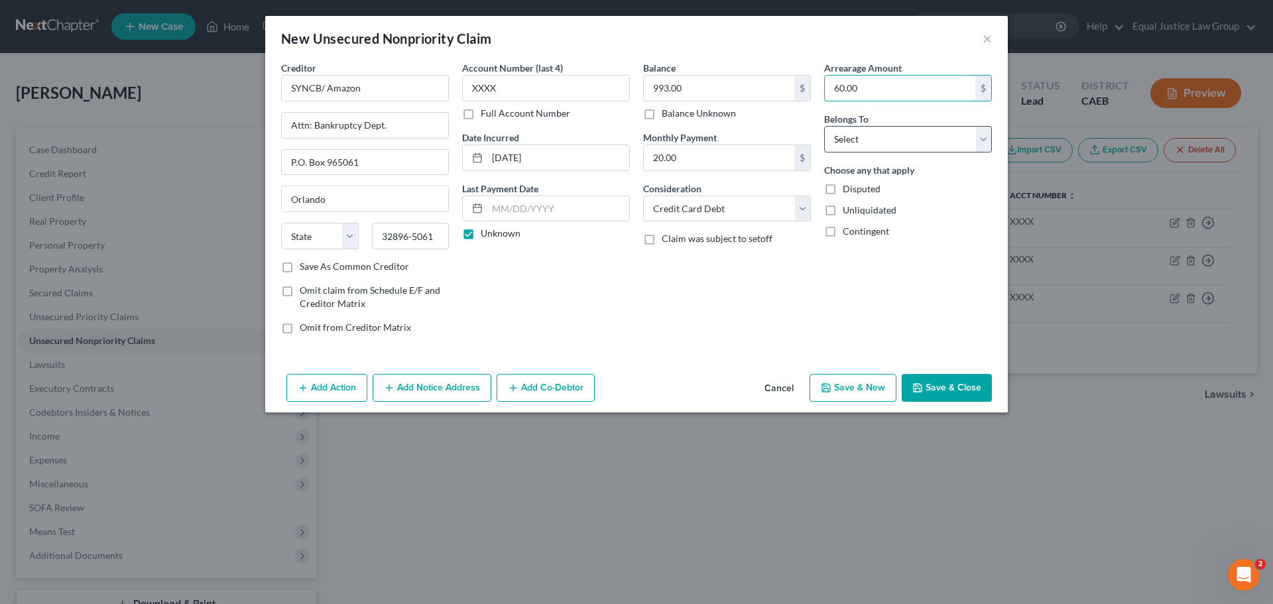
type input "60.00"
click at [895, 140] on select "Select Debtor 1 Only Debtor 2 Only Debtor 1 And Debtor 2 Only At Least One Of T…" at bounding box center [908, 139] width 168 height 27
select select "0"
click at [824, 126] on select "Select Debtor 1 Only Debtor 2 Only Debtor 1 And Debtor 2 Only At Least One Of T…" at bounding box center [908, 139] width 168 height 27
click at [911, 283] on div "Arrearage Amount 60.00 $ Belongs To * Select Debtor 1 Only Debtor 2 Only Debtor…" at bounding box center [908, 203] width 181 height 284
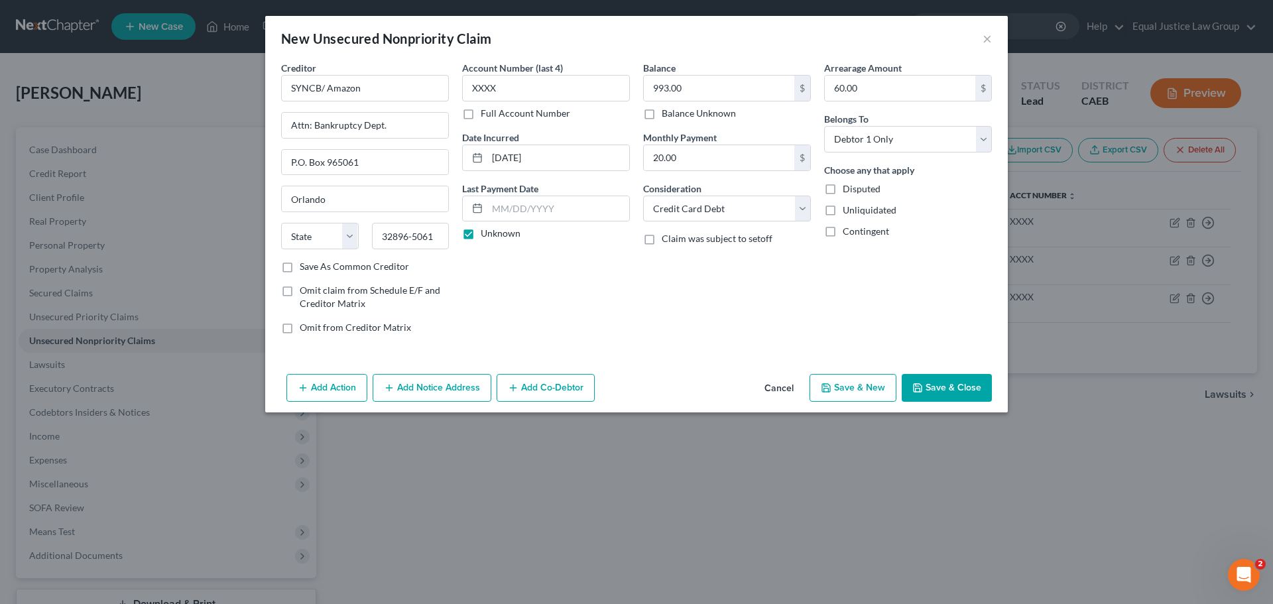
click at [934, 387] on button "Save & Close" at bounding box center [947, 388] width 90 height 28
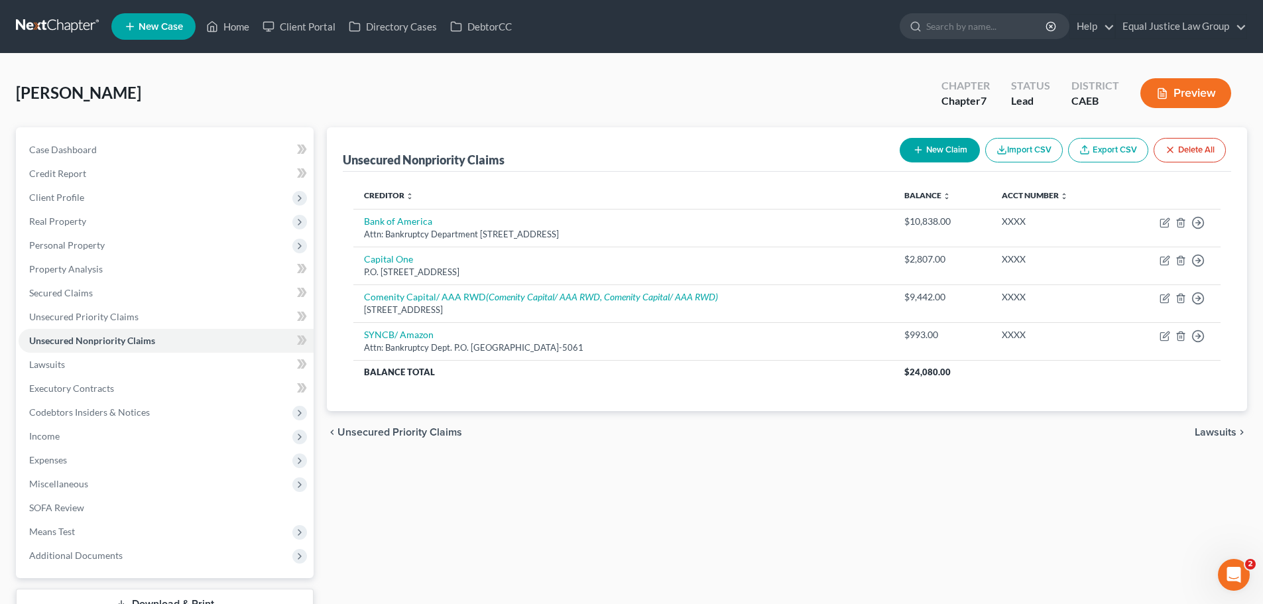
click at [933, 141] on button "New Claim" at bounding box center [940, 150] width 80 height 25
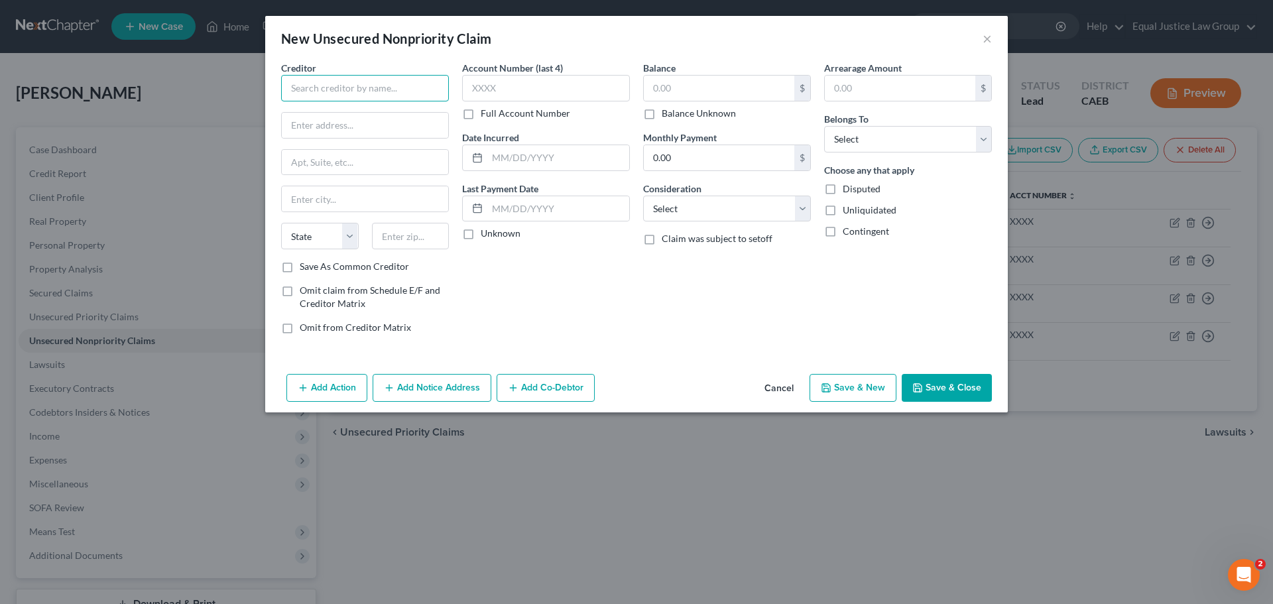
click at [316, 92] on input "text" at bounding box center [365, 88] width 168 height 27
drag, startPoint x: 326, startPoint y: 87, endPoint x: 390, endPoint y: 84, distance: 64.4
click at [390, 84] on input "SYNCB/ CARE CREDIT DC" at bounding box center [365, 88] width 168 height 27
type input "SYNCB/ CARE CREDIT DC"
click at [343, 118] on input "text" at bounding box center [365, 125] width 166 height 25
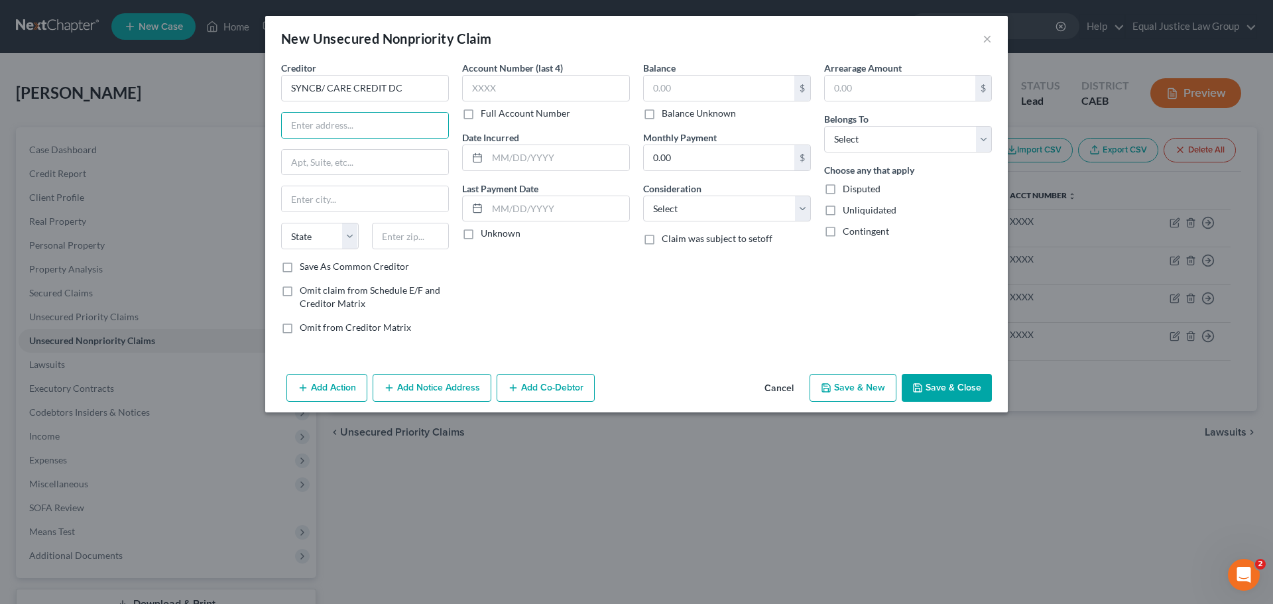
click at [631, 260] on div "Account Number (last 4) Full Account Number Date Incurred Last Payment Date Unk…" at bounding box center [546, 203] width 181 height 284
click at [316, 126] on input "text" at bounding box center [365, 125] width 166 height 25
paste input "Attn: Bankruptcy Dept."
type input "Attn: Bankruptcy Dept."
click at [306, 164] on input "Attn: Bankruptcy Dept." at bounding box center [365, 162] width 166 height 25
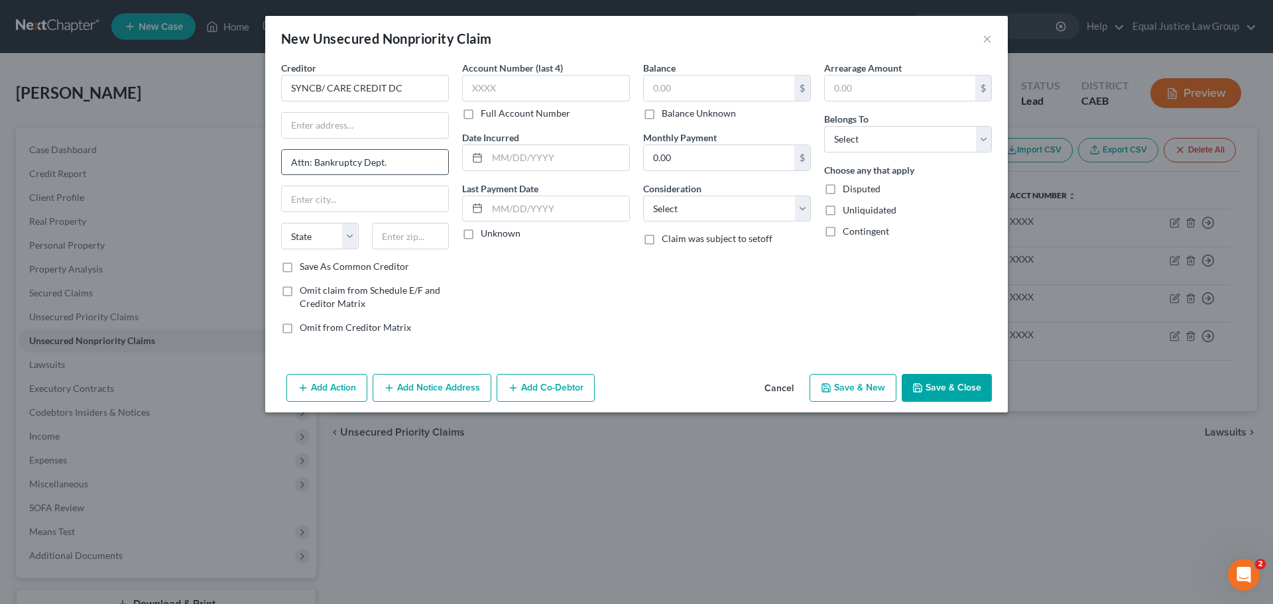
drag, startPoint x: 404, startPoint y: 162, endPoint x: 283, endPoint y: 167, distance: 120.8
click at [284, 167] on input "Attn: Bankruptcy Dept." at bounding box center [365, 162] width 166 height 25
click at [314, 127] on input "text" at bounding box center [365, 125] width 166 height 25
paste input "Attn: Bankruptcy Dept."
type input "Attn: Bankruptcy Dept."
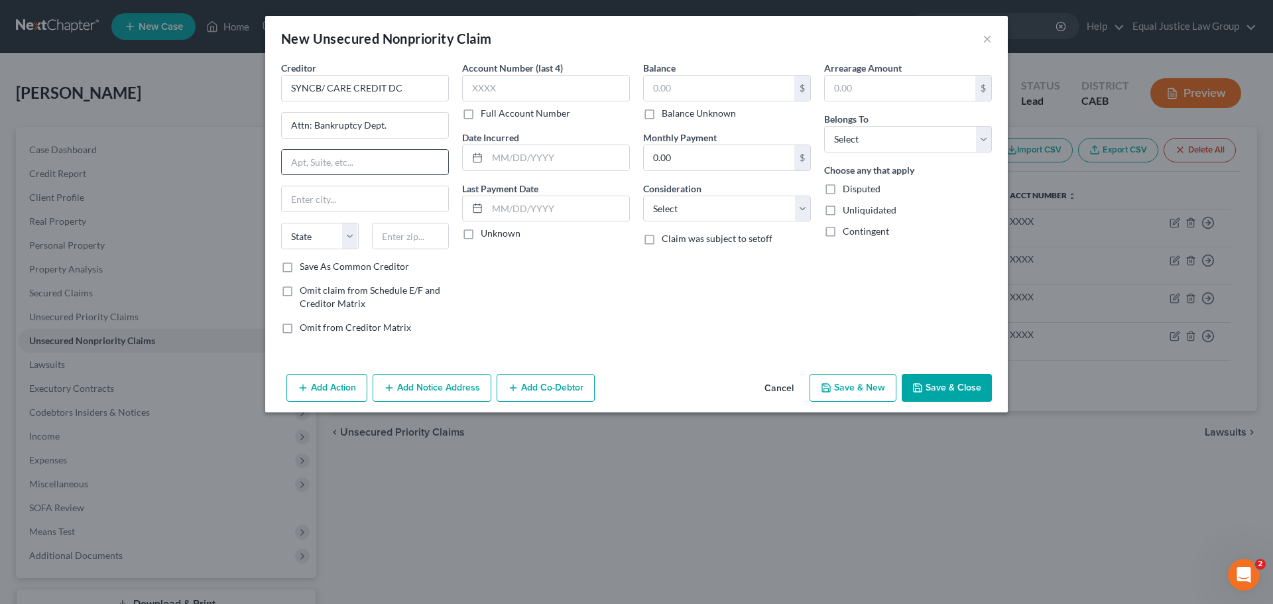
click at [337, 166] on input "text" at bounding box center [365, 162] width 166 height 25
paste input "P.O. Box 71783"
type input "P.O. Box 71783"
click at [405, 243] on input "text" at bounding box center [411, 236] width 78 height 27
paste input "19176"
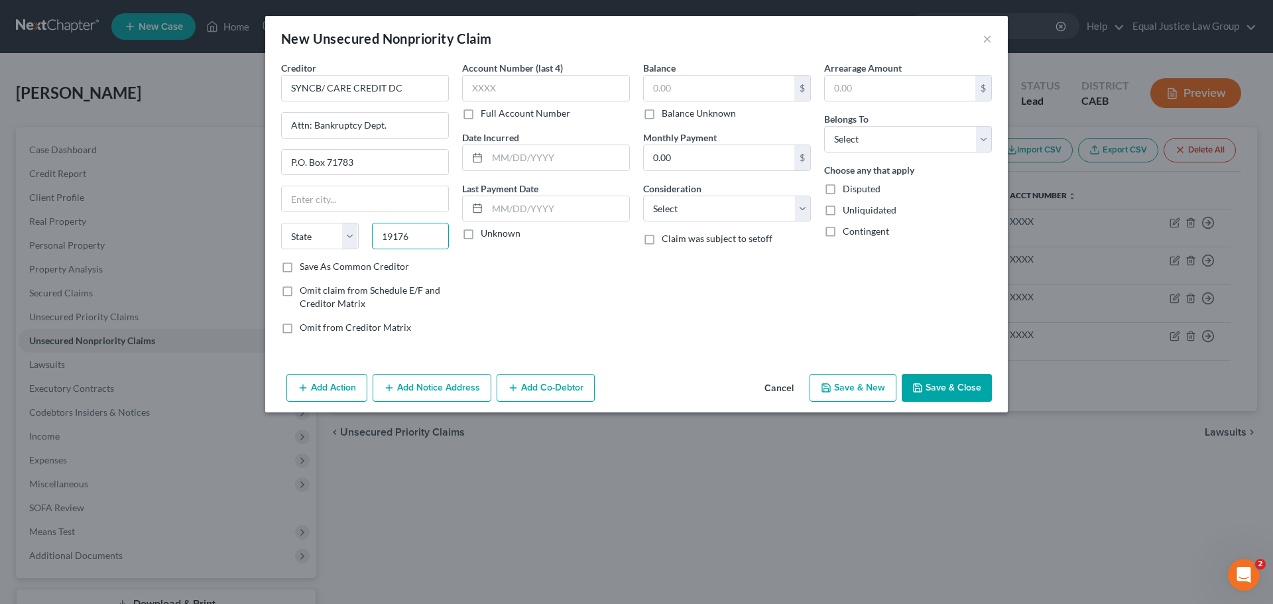
type input "19176"
click at [511, 90] on input "text" at bounding box center [546, 88] width 168 height 27
click at [419, 229] on input "19176" at bounding box center [411, 236] width 78 height 27
click at [420, 229] on input "19176" at bounding box center [411, 236] width 78 height 27
click at [387, 242] on input "text" at bounding box center [411, 236] width 78 height 27
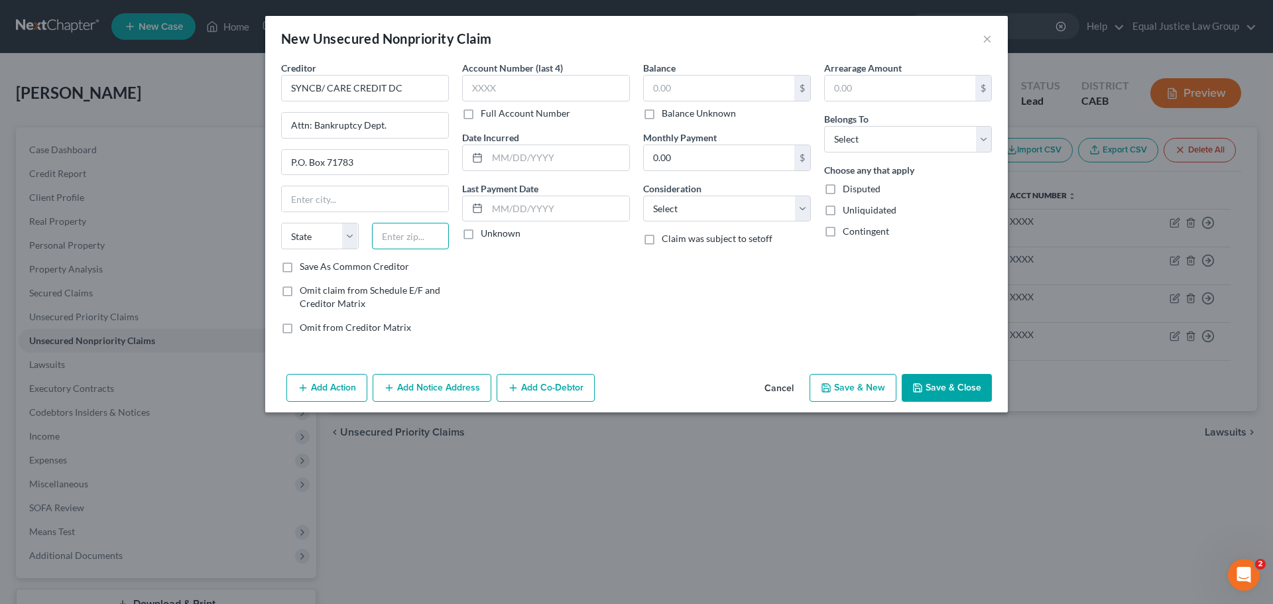
paste input "19176"
type input "19176"
click at [363, 203] on input "text" at bounding box center [365, 198] width 166 height 25
paste input "[GEOGRAPHIC_DATA]"
type input "[GEOGRAPHIC_DATA]"
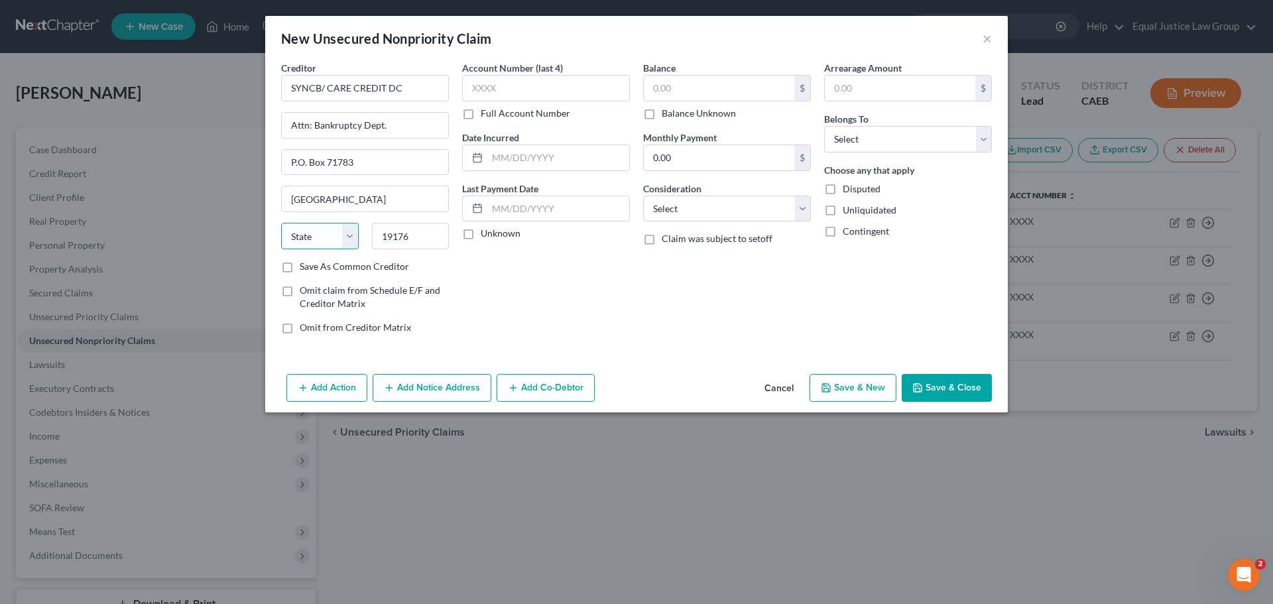
select select "39"
click at [430, 241] on input "19176" at bounding box center [411, 236] width 78 height 27
type input "19176-1783"
click at [573, 281] on div "Account Number (last 4) Full Account Number Date Incurred Last Payment Date Unk…" at bounding box center [546, 203] width 181 height 284
click at [521, 90] on input "text" at bounding box center [546, 88] width 168 height 27
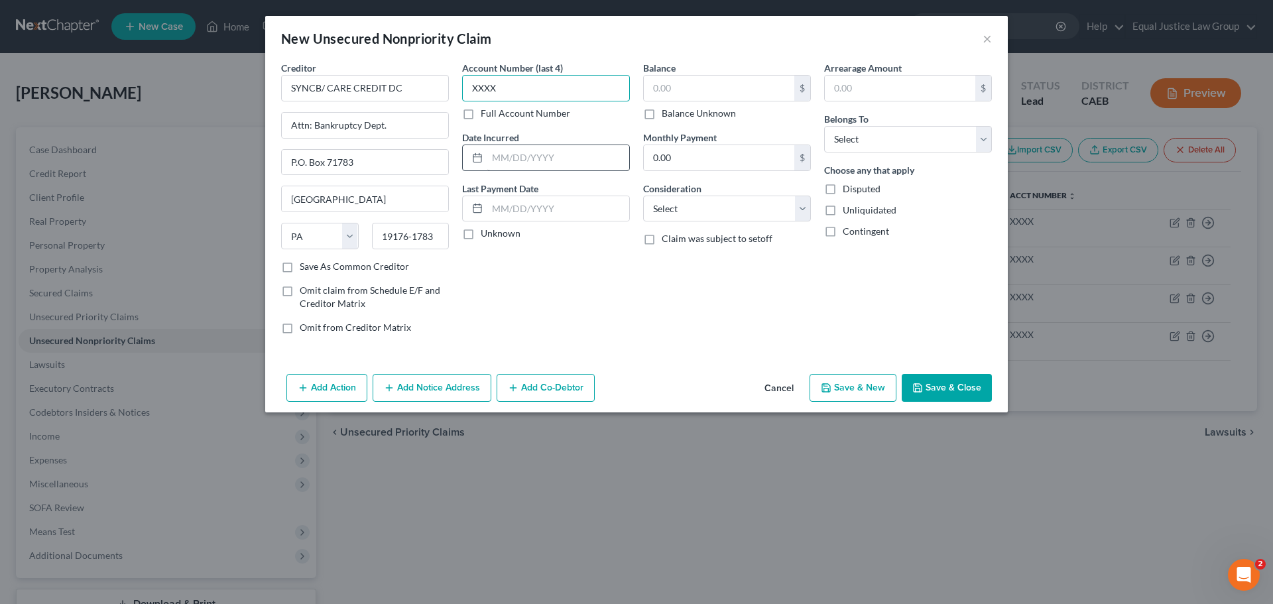
type input "XXXX"
drag, startPoint x: 560, startPoint y: 160, endPoint x: 605, endPoint y: 139, distance: 50.2
click at [560, 160] on input "text" at bounding box center [558, 157] width 142 height 25
type input "[DATE]"
click at [547, 209] on input "text" at bounding box center [558, 208] width 142 height 25
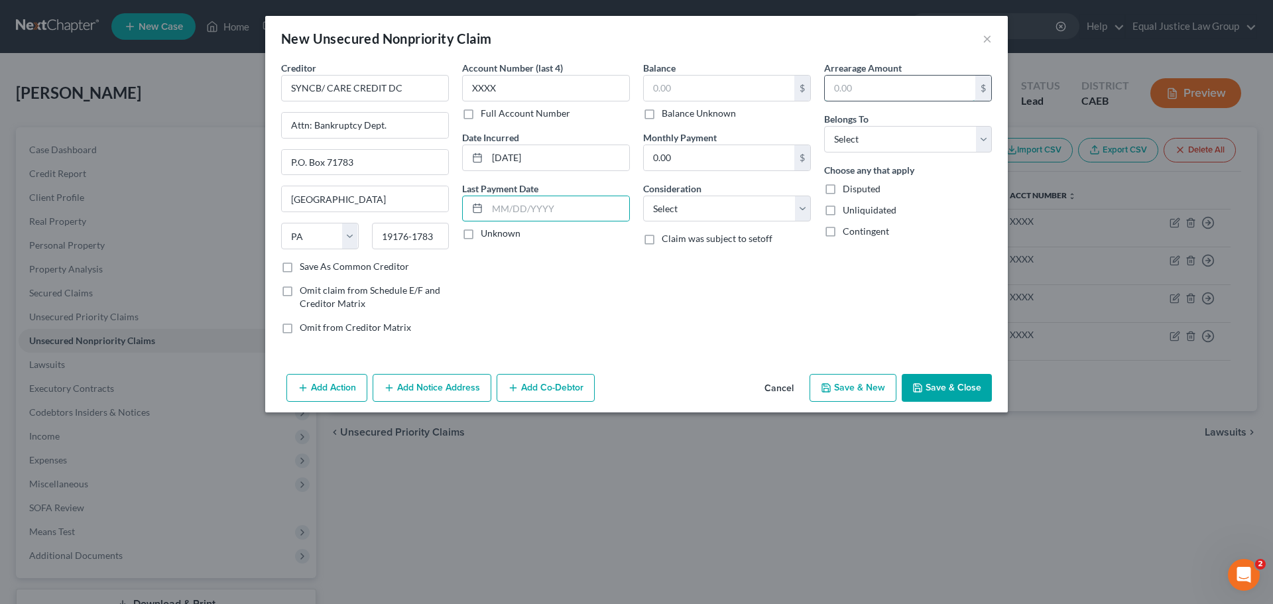
click at [834, 84] on input "text" at bounding box center [900, 88] width 151 height 25
type input "225.00"
click at [853, 128] on select "Select Debtor 1 Only Debtor 2 Only Debtor 1 And Debtor 2 Only At Least One Of T…" at bounding box center [908, 139] width 168 height 27
select select "0"
click at [824, 126] on select "Select Debtor 1 Only Debtor 2 Only Debtor 1 And Debtor 2 Only At Least One Of T…" at bounding box center [908, 139] width 168 height 27
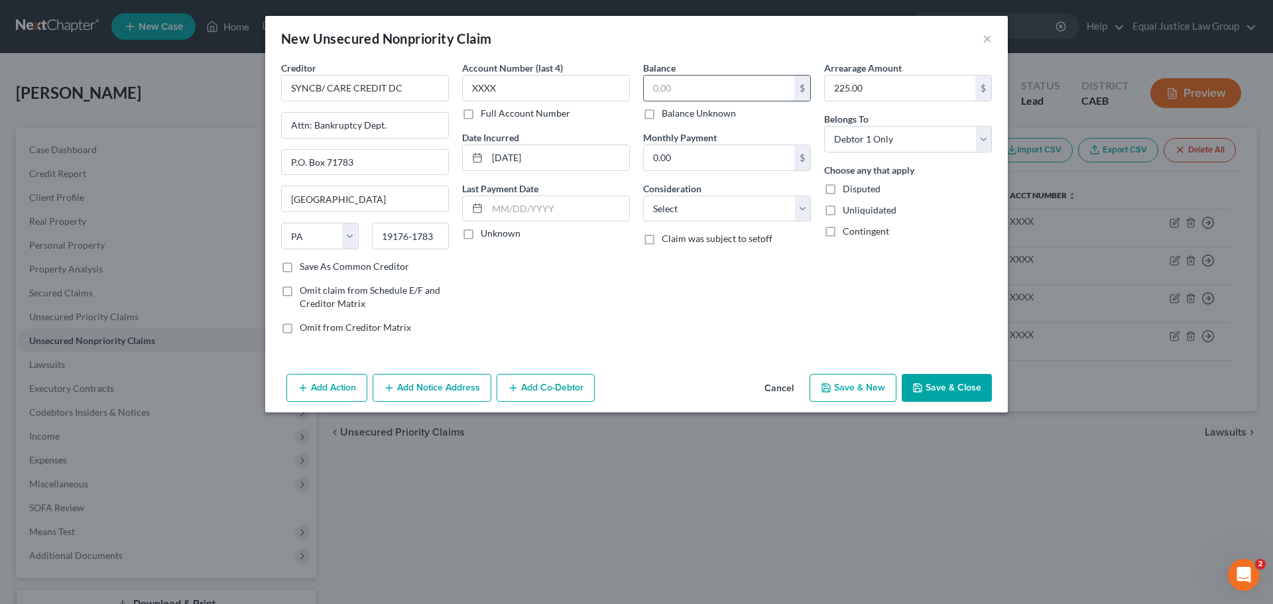
click at [683, 84] on input "text" at bounding box center [719, 88] width 151 height 25
type input "4,053.00"
click at [754, 164] on input "0.00" at bounding box center [719, 157] width 151 height 25
type input "75.00"
click at [776, 216] on select "Select Cable / Satellite Services Collection Agency Credit Card Debt Debt Couns…" at bounding box center [727, 209] width 168 height 27
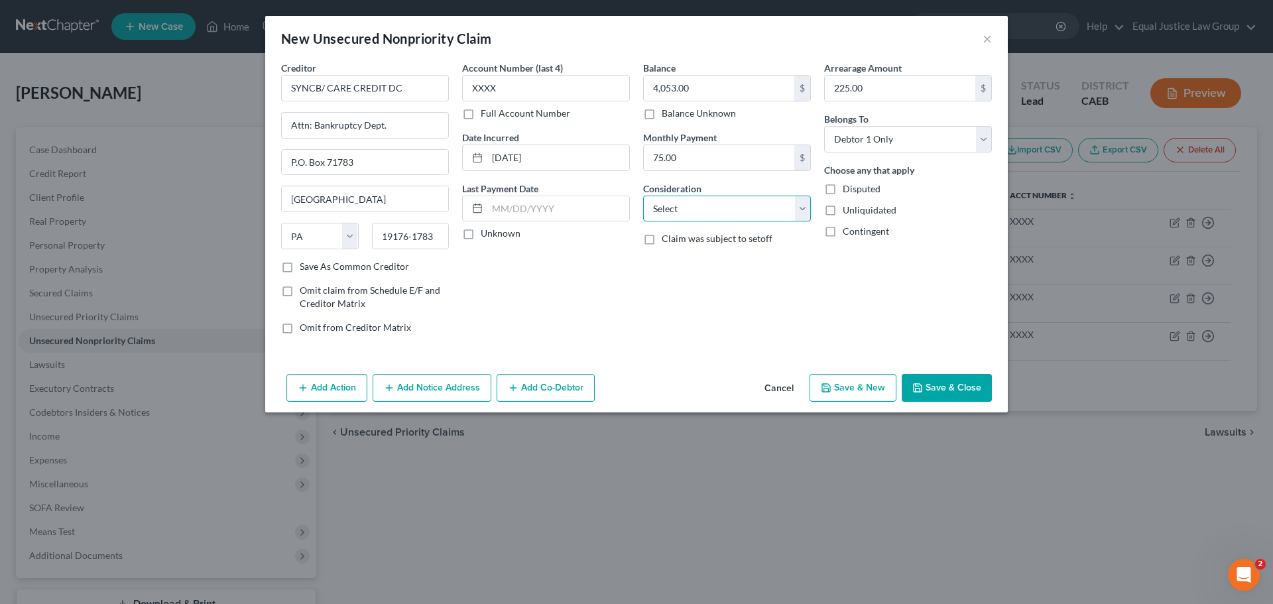
select select "2"
click at [643, 196] on select "Select Cable / Satellite Services Collection Agency Credit Card Debt Debt Couns…" at bounding box center [727, 209] width 168 height 27
click at [819, 277] on div "Arrearage Amount 225.00 $ Belongs To * Select Debtor 1 Only Debtor 2 Only Debto…" at bounding box center [908, 203] width 181 height 284
click at [531, 211] on input "text" at bounding box center [558, 208] width 142 height 25
drag, startPoint x: 490, startPoint y: 234, endPoint x: 634, endPoint y: 273, distance: 149.1
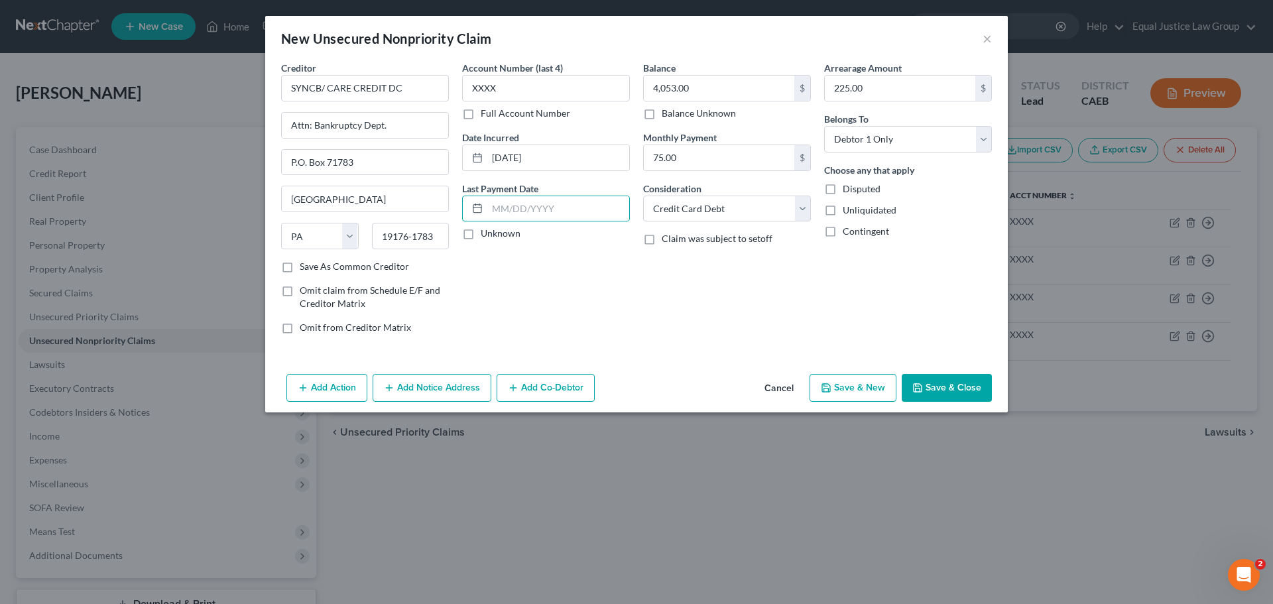
click at [490, 234] on label "Unknown" at bounding box center [501, 233] width 40 height 13
click at [490, 234] on input "Unknown" at bounding box center [490, 231] width 9 height 9
checkbox input "true"
click at [700, 296] on div "Balance 4,053.00 $ Balance Unknown Balance Undetermined 4,053.00 $ Balance Unkn…" at bounding box center [727, 203] width 181 height 284
click at [934, 386] on button "Save & Close" at bounding box center [947, 388] width 90 height 28
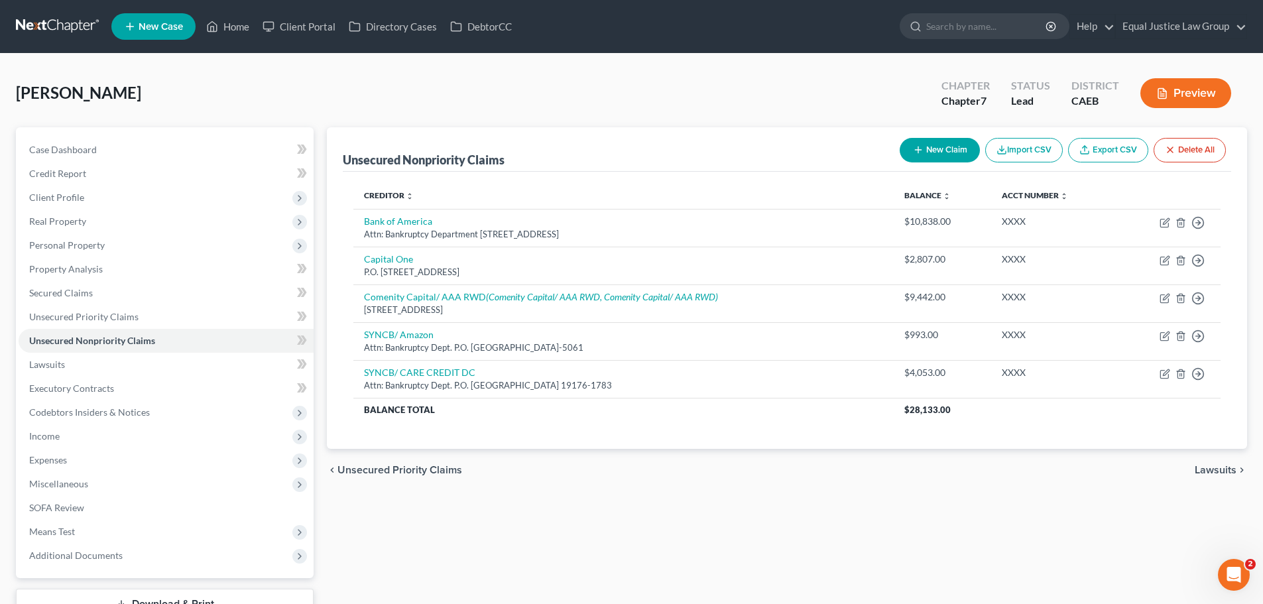
click at [936, 140] on button "New Claim" at bounding box center [940, 150] width 80 height 25
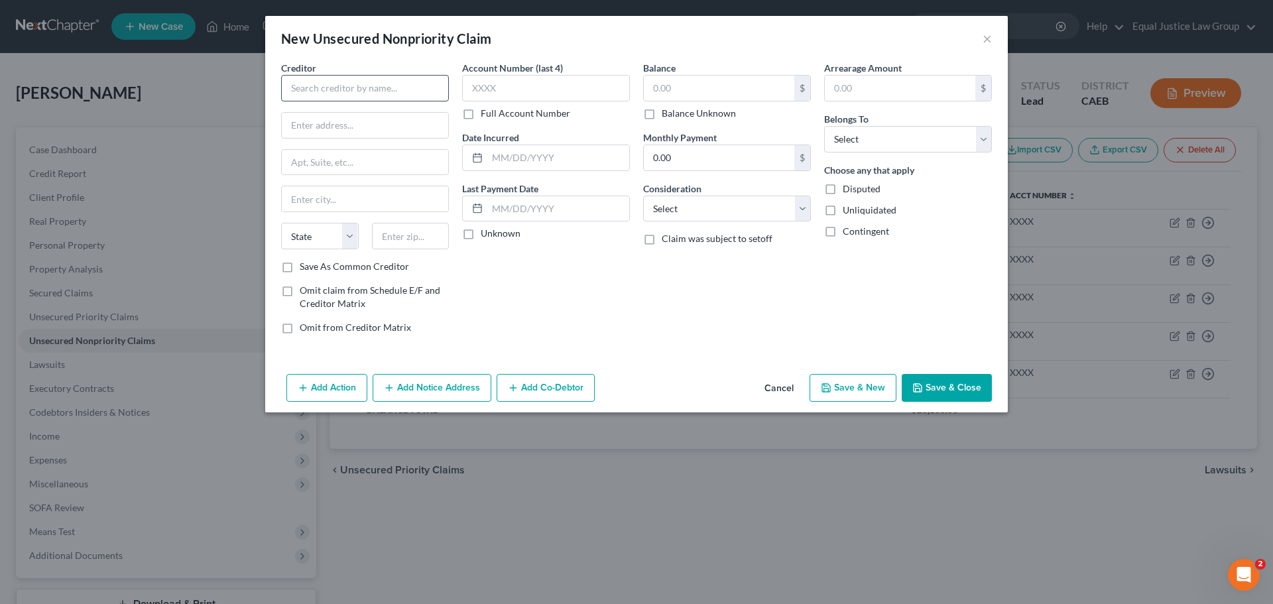
click at [342, 75] on div "Creditor *" at bounding box center [365, 81] width 168 height 40
click at [342, 94] on input "text" at bounding box center [365, 88] width 168 height 27
type input "Citibank/ THD"
click at [342, 117] on input "text" at bounding box center [365, 125] width 166 height 25
click at [316, 155] on input "text" at bounding box center [365, 162] width 166 height 25
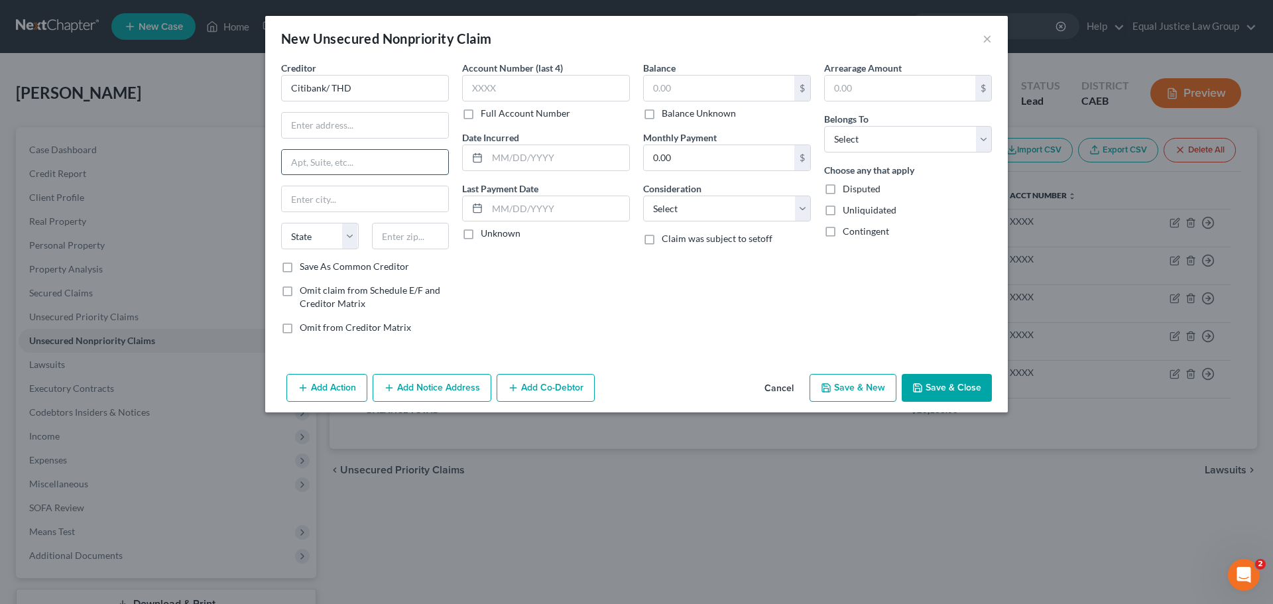
paste input "P.O. Box 7032"
type input "P.O. Box 7032"
click at [324, 125] on input "text" at bounding box center [365, 125] width 166 height 25
type input "Attn: Bankruptcy Dept."
click at [364, 196] on input "text" at bounding box center [365, 198] width 166 height 25
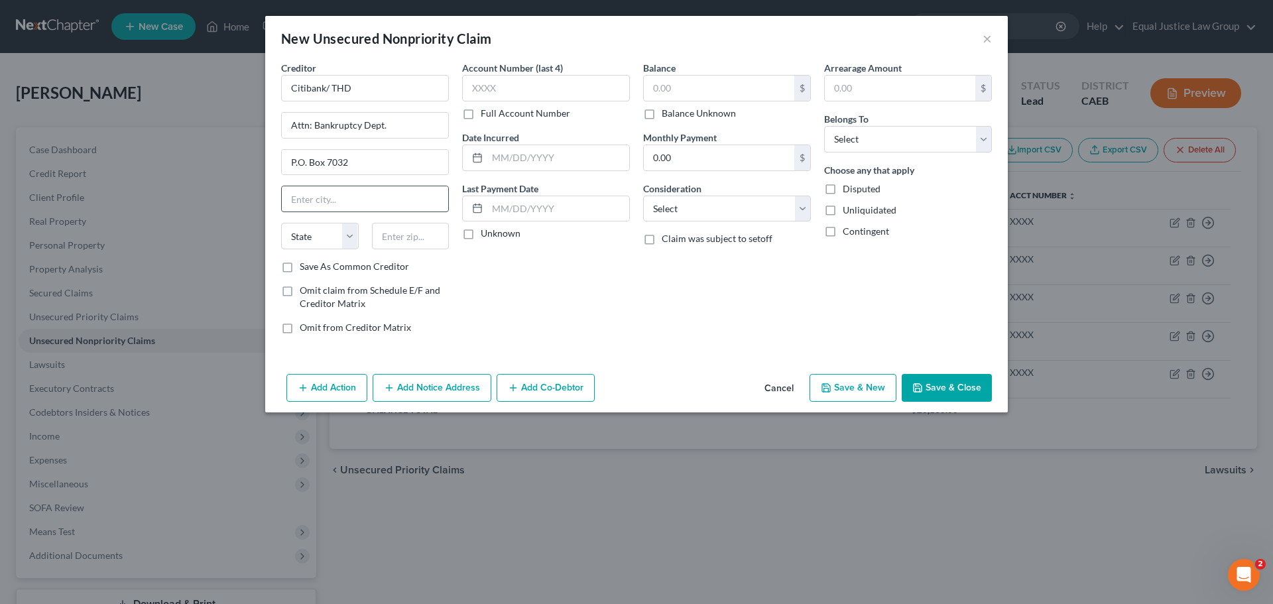
paste input "[GEOGRAPHIC_DATA]"
type input "[GEOGRAPHIC_DATA]"
drag, startPoint x: 527, startPoint y: 308, endPoint x: 516, endPoint y: 306, distance: 10.8
click at [527, 308] on div "Account Number (last 4) Full Account Number Date Incurred Last Payment Date Unk…" at bounding box center [546, 203] width 181 height 284
click at [393, 239] on input "text" at bounding box center [411, 236] width 78 height 27
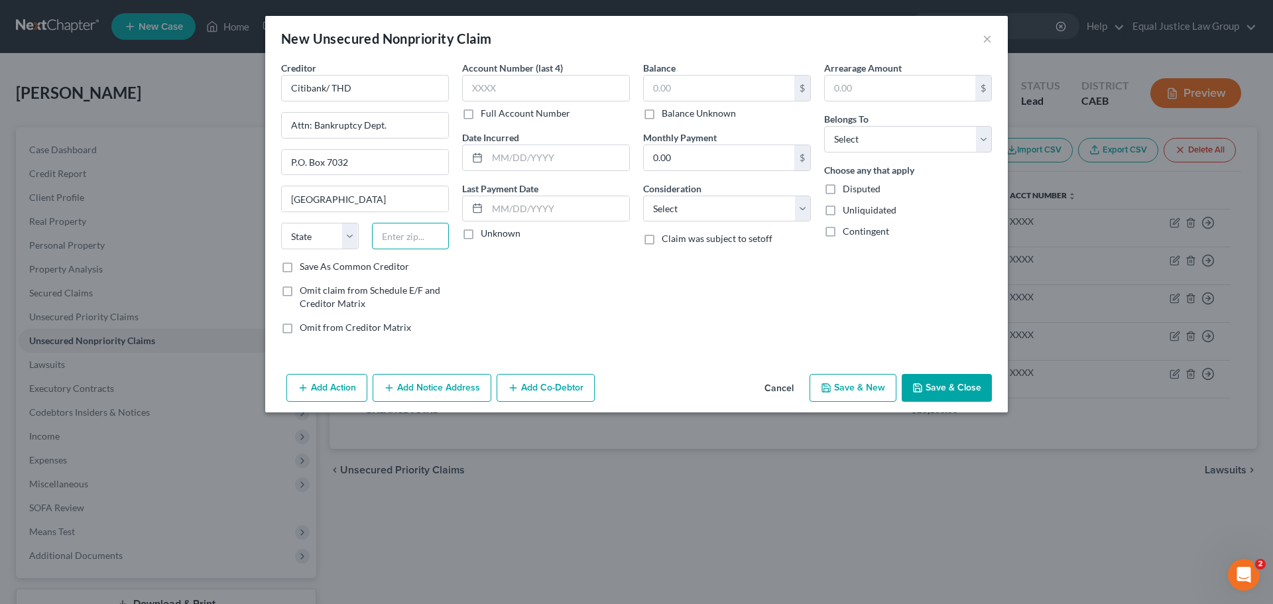
paste input "57117"
type input "57117"
select select "43"
click at [424, 233] on input "57117" at bounding box center [411, 236] width 78 height 27
type input "57117-7032"
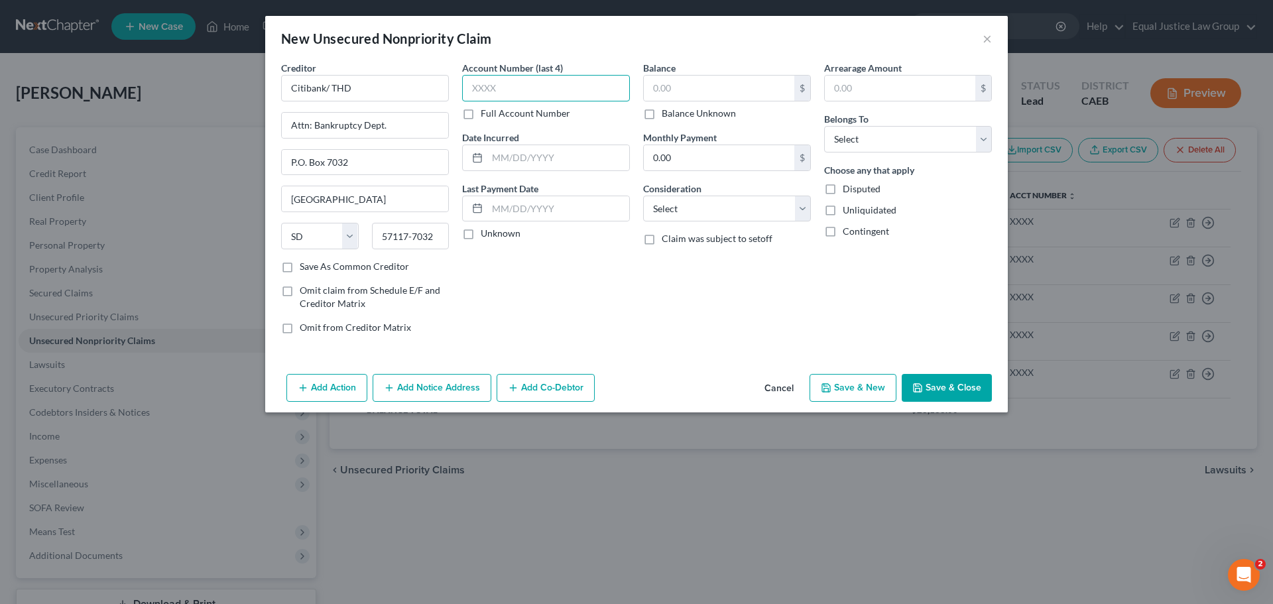
click at [524, 82] on input "text" at bounding box center [546, 88] width 168 height 27
type input "XXXX"
click at [511, 153] on input "text" at bounding box center [558, 157] width 142 height 25
type input "[DATE]"
click at [558, 214] on input "text" at bounding box center [558, 208] width 142 height 25
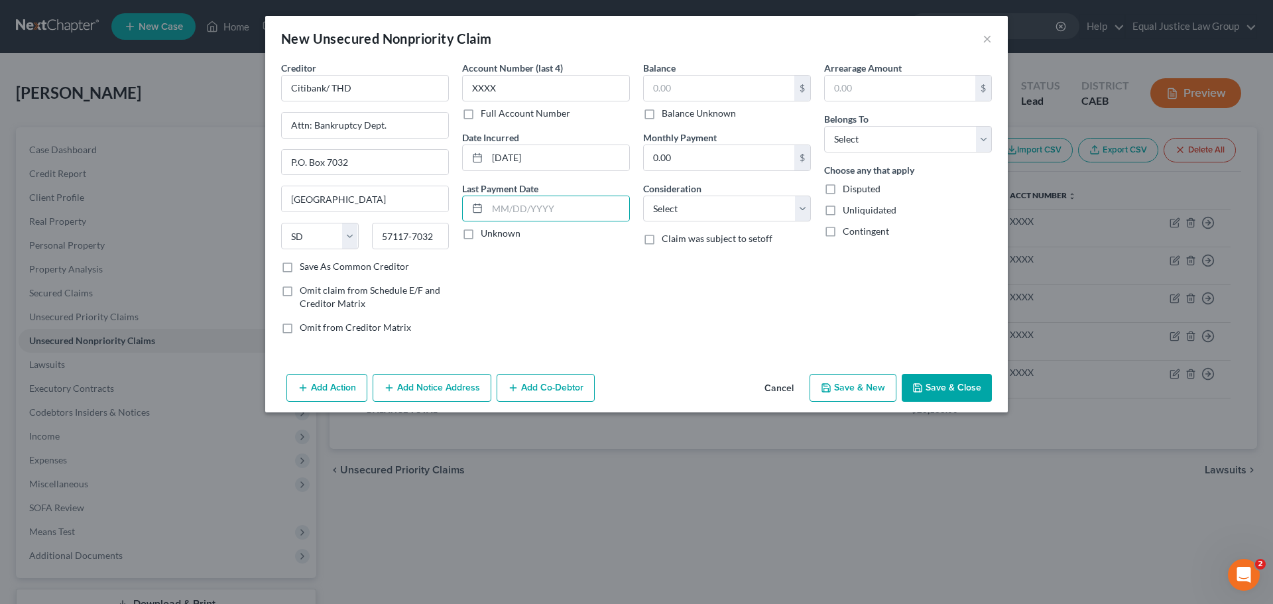
click at [480, 231] on div "Unknown" at bounding box center [546, 233] width 168 height 13
click at [495, 235] on label "Unknown" at bounding box center [501, 233] width 40 height 13
click at [495, 235] on input "Unknown" at bounding box center [490, 231] width 9 height 9
checkbox input "true"
click at [700, 73] on div "Balance $ Balance Unknown Balance Undetermined $ Balance Unknown" at bounding box center [727, 90] width 168 height 59
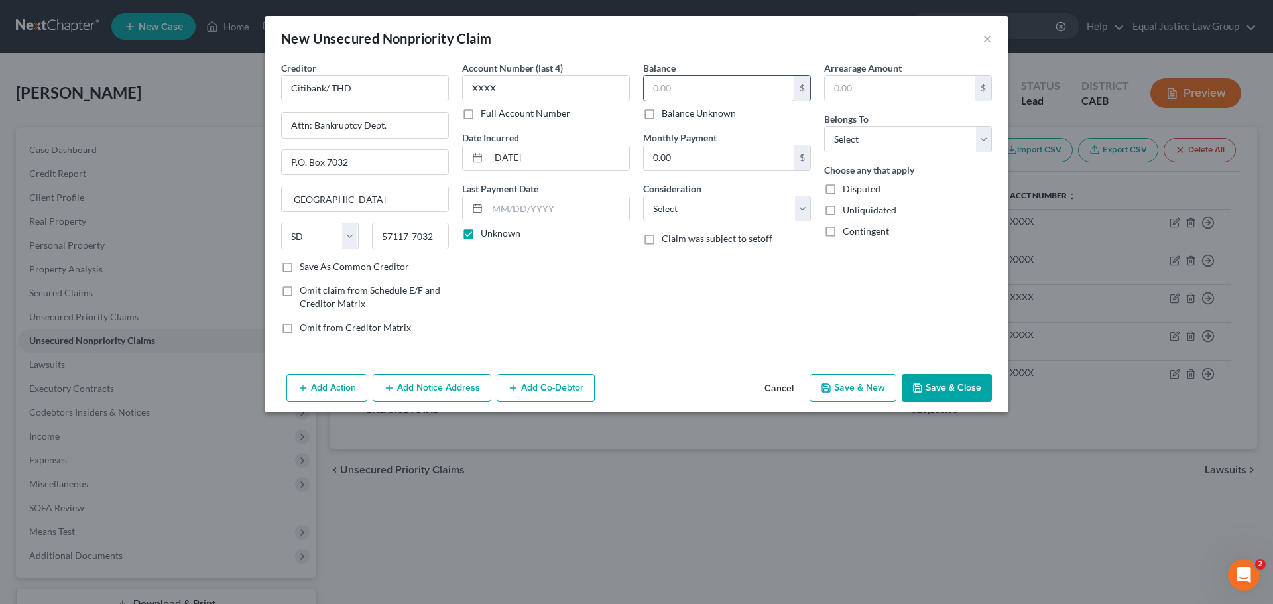
click at [702, 87] on input "text" at bounding box center [719, 88] width 151 height 25
type input "39.00"
click at [729, 161] on input "0.00" at bounding box center [719, 157] width 151 height 25
type input "29.00"
click at [733, 202] on select "Select Cable / Satellite Services Collection Agency Credit Card Debt Debt Couns…" at bounding box center [727, 209] width 168 height 27
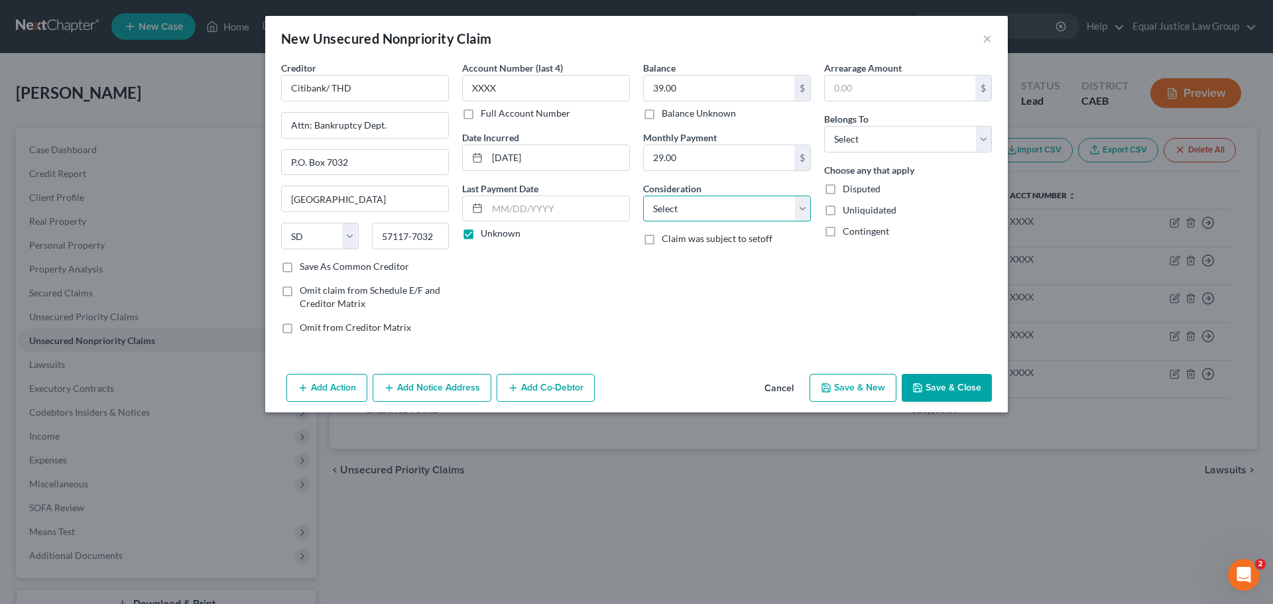
select select "2"
click at [643, 196] on select "Select Cable / Satellite Services Collection Agency Credit Card Debt Debt Couns…" at bounding box center [727, 209] width 168 height 27
drag, startPoint x: 846, startPoint y: 306, endPoint x: 855, endPoint y: 198, distance: 108.6
click at [846, 306] on div "Arrearage Amount $ Belongs To * Select Debtor 1 Only Debtor 2 Only Debtor 1 And…" at bounding box center [908, 203] width 181 height 284
click at [907, 142] on select "Select Debtor 1 Only Debtor 2 Only Debtor 1 And Debtor 2 Only At Least One Of T…" at bounding box center [908, 139] width 168 height 27
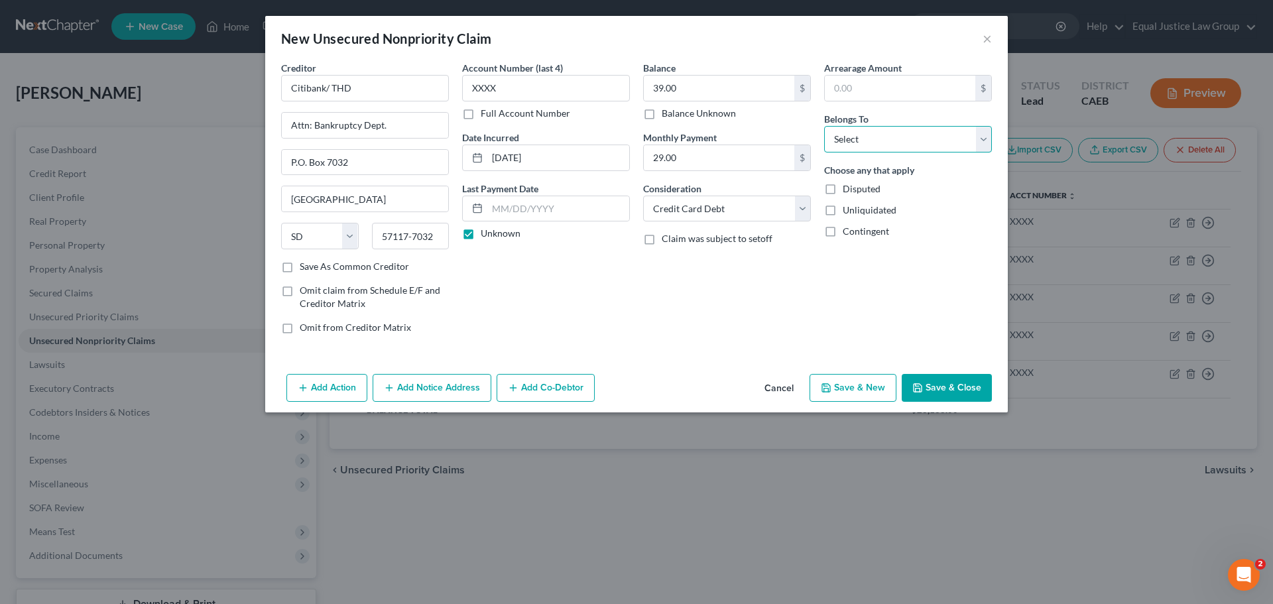
select select "0"
click at [824, 126] on select "Select Debtor 1 Only Debtor 2 Only Debtor 1 And Debtor 2 Only At Least One Of T…" at bounding box center [908, 139] width 168 height 27
click at [938, 330] on div "Arrearage Amount $ Belongs To * Select Debtor 1 Only Debtor 2 Only Debtor 1 And…" at bounding box center [908, 203] width 181 height 284
click at [932, 385] on button "Save & Close" at bounding box center [947, 388] width 90 height 28
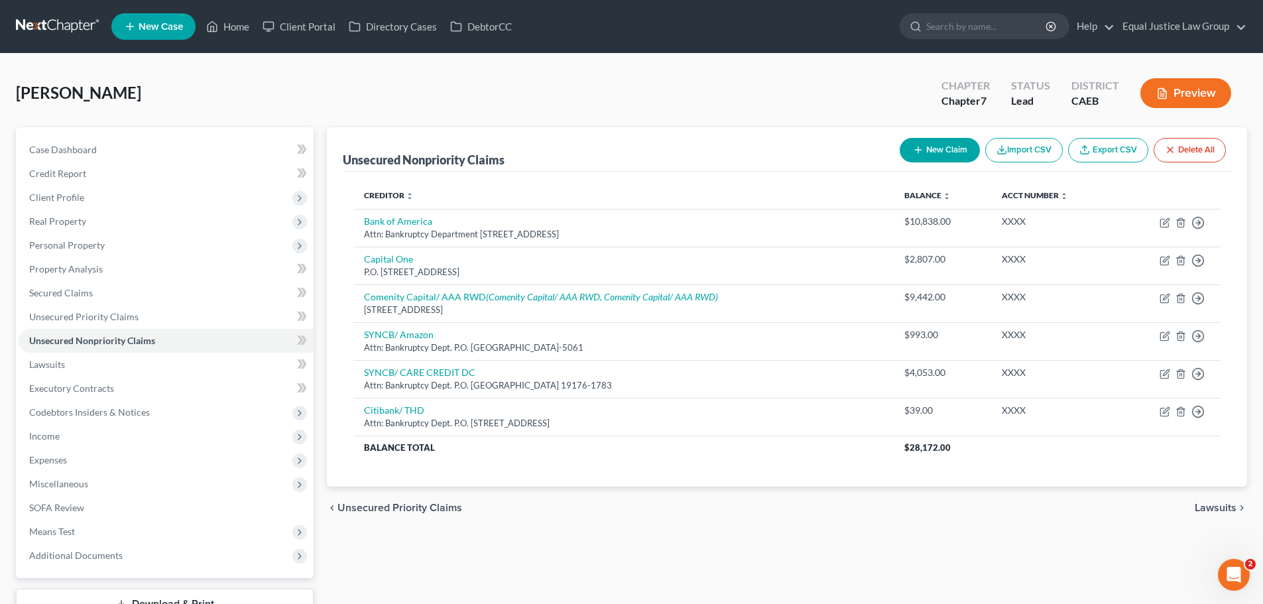
click at [574, 103] on div "[PERSON_NAME] Upgraded Chapter Chapter 7 Status Lead District CAEB Preview" at bounding box center [632, 99] width 1232 height 58
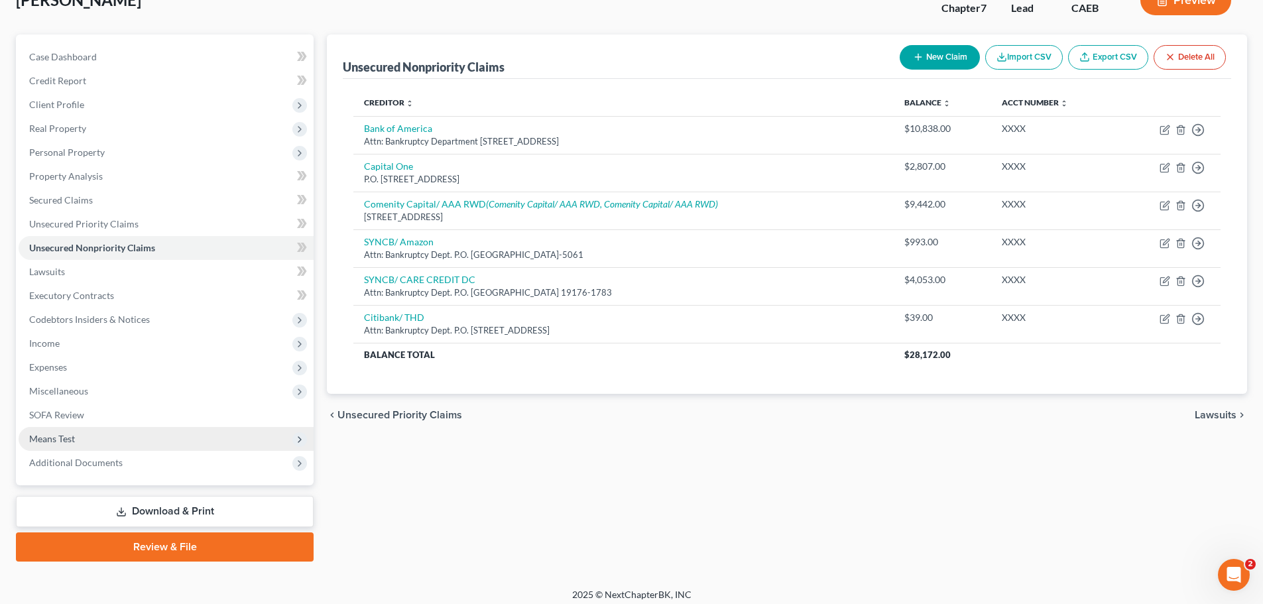
scroll to position [101, 0]
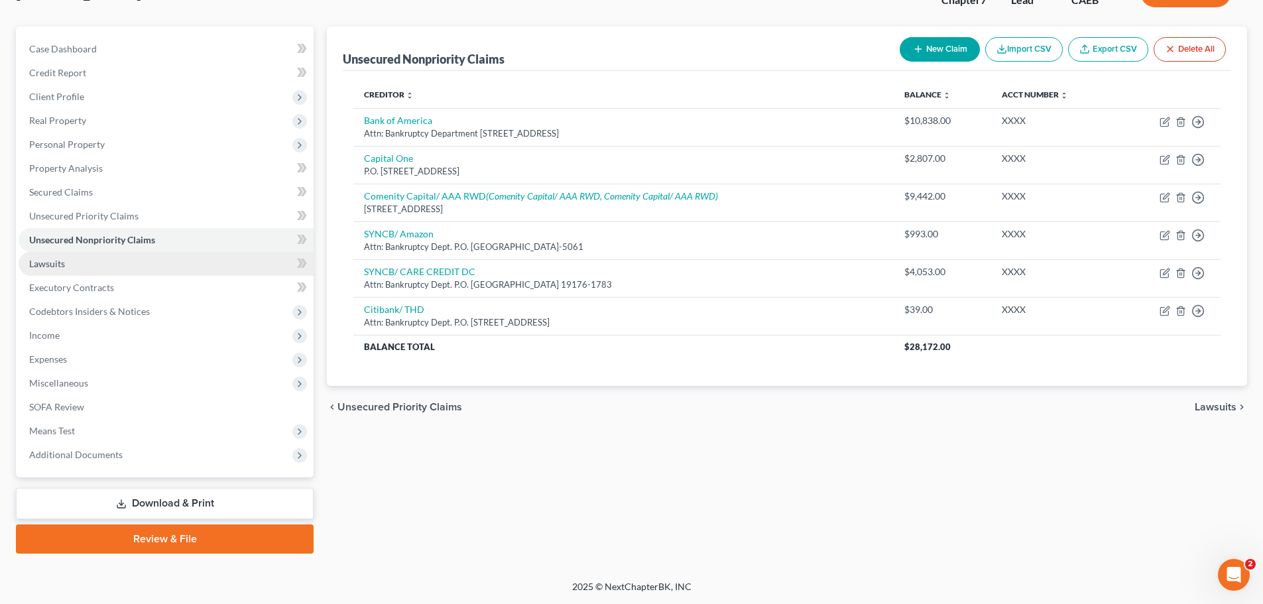
click at [92, 263] on link "Lawsuits" at bounding box center [166, 264] width 295 height 24
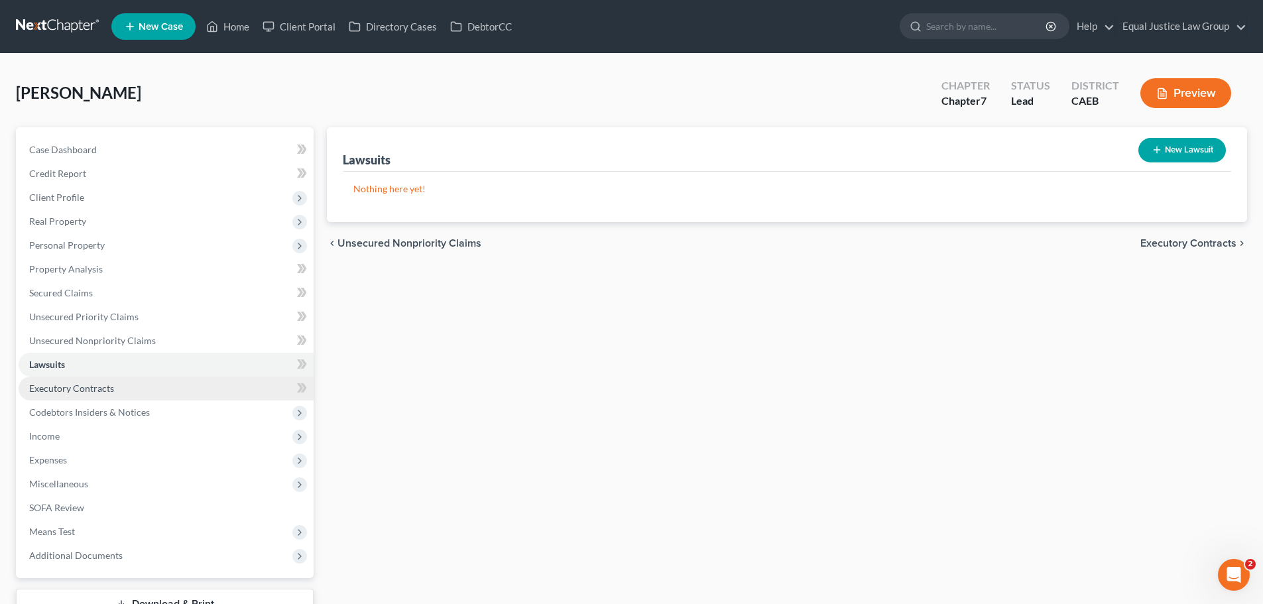
click at [76, 393] on span "Executory Contracts" at bounding box center [71, 388] width 85 height 11
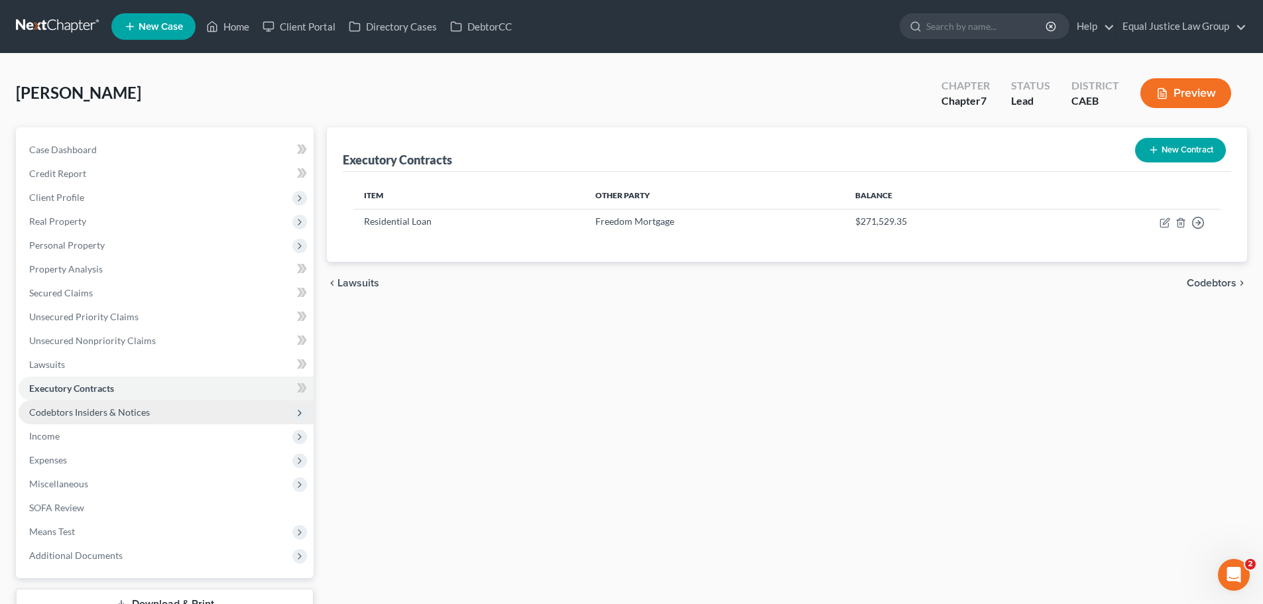
click at [91, 413] on span "Codebtors Insiders & Notices" at bounding box center [89, 412] width 121 height 11
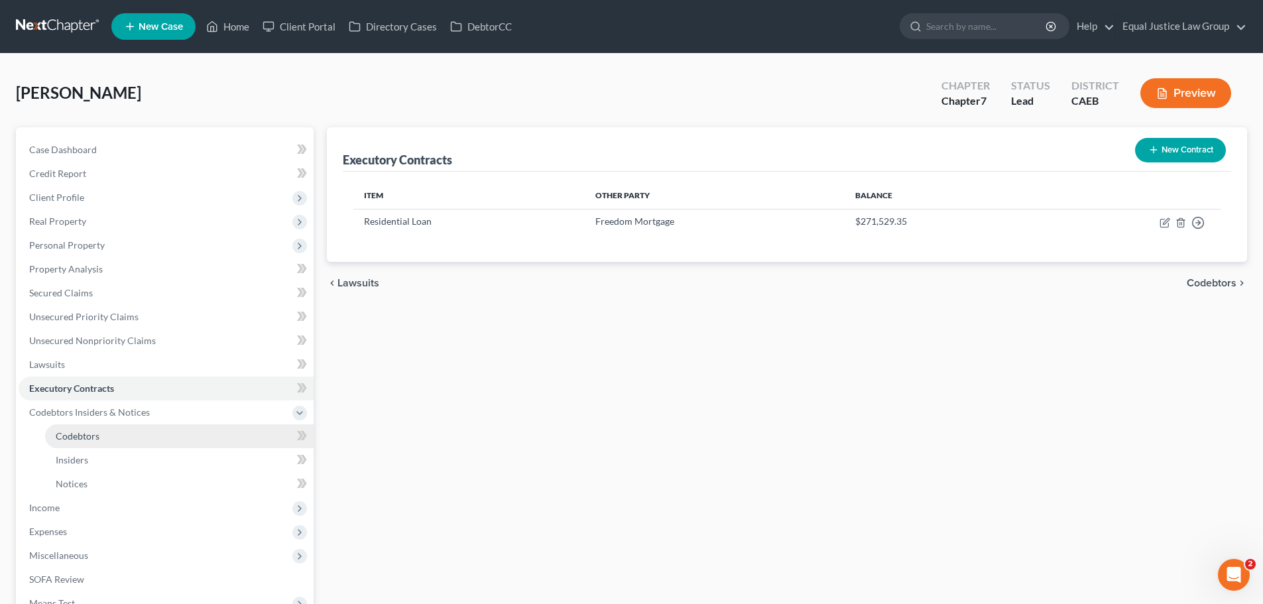
click at [86, 432] on span "Codebtors" at bounding box center [78, 435] width 44 height 11
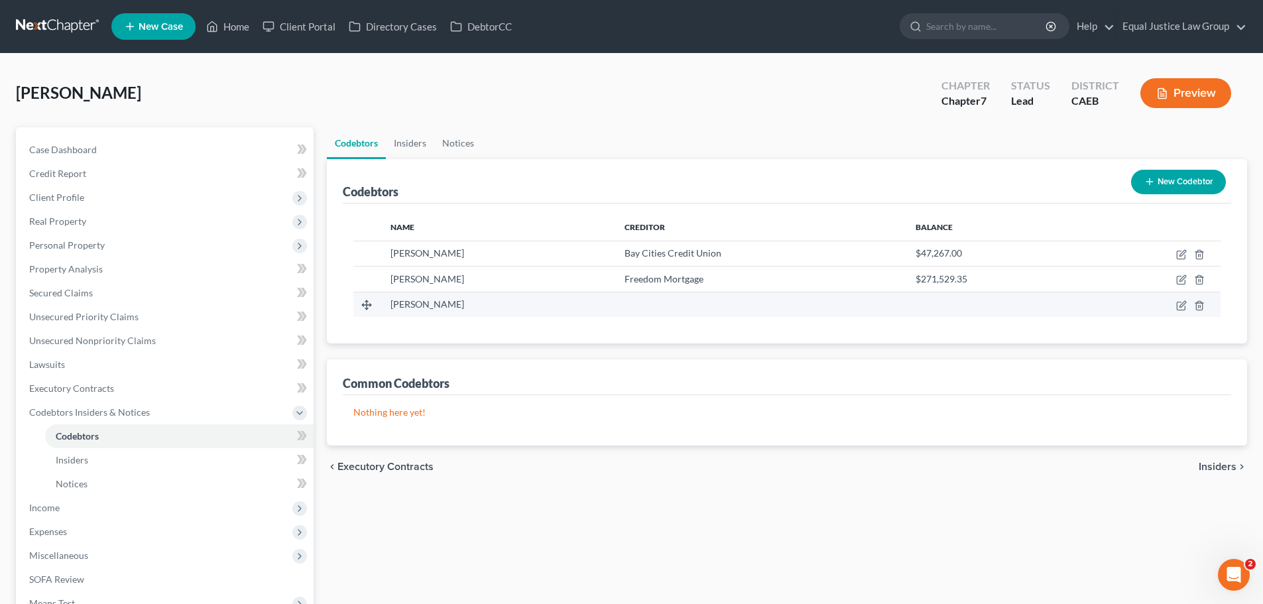
click at [458, 305] on span "[PERSON_NAME]" at bounding box center [428, 303] width 74 height 11
click at [1180, 304] on icon "button" at bounding box center [1181, 305] width 11 height 11
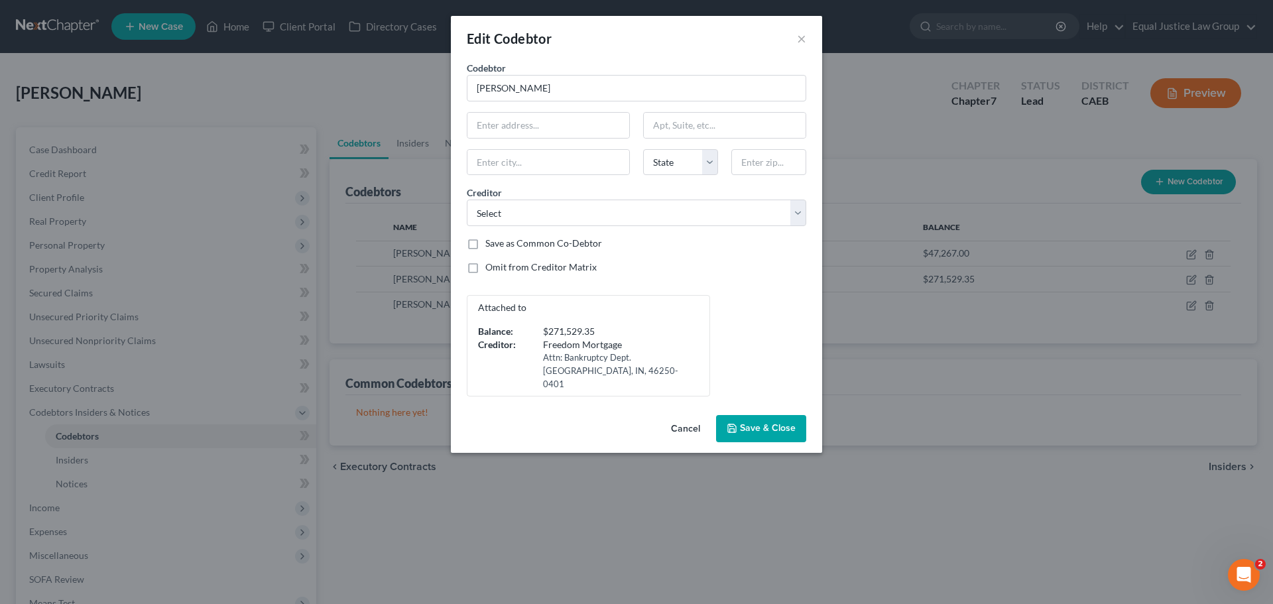
click at [690, 416] on button "Cancel" at bounding box center [686, 429] width 50 height 27
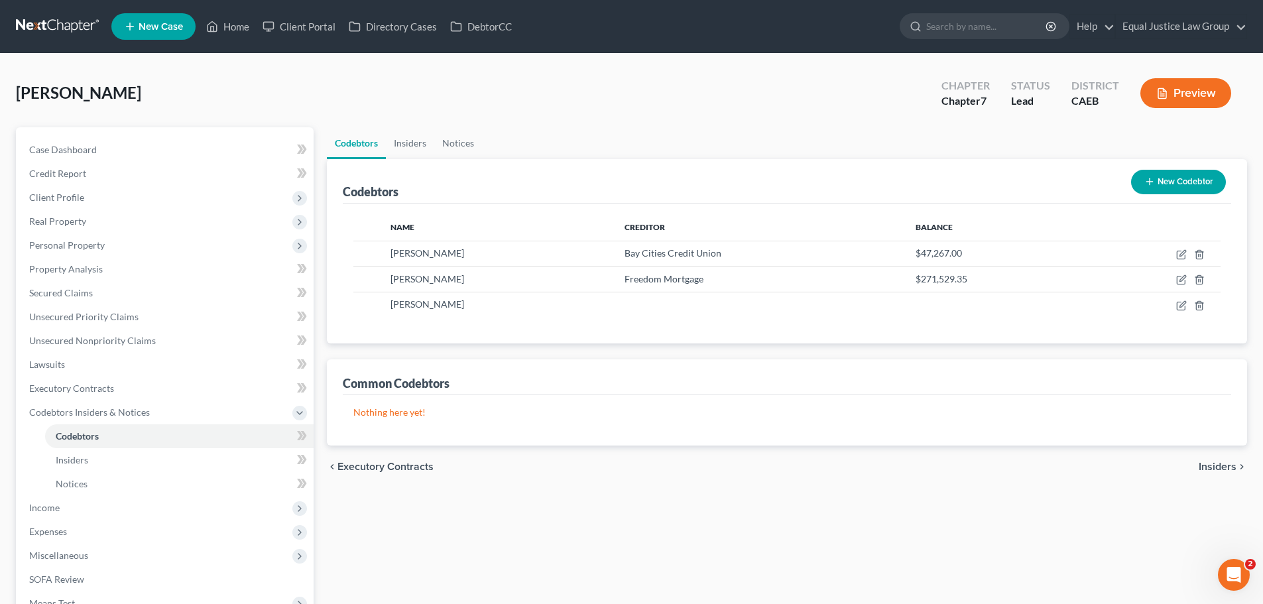
click at [771, 511] on div "Codebtors Insiders Notices Codebtors New Codebtor Name Creditor Balance [PERSON…" at bounding box center [787, 426] width 934 height 599
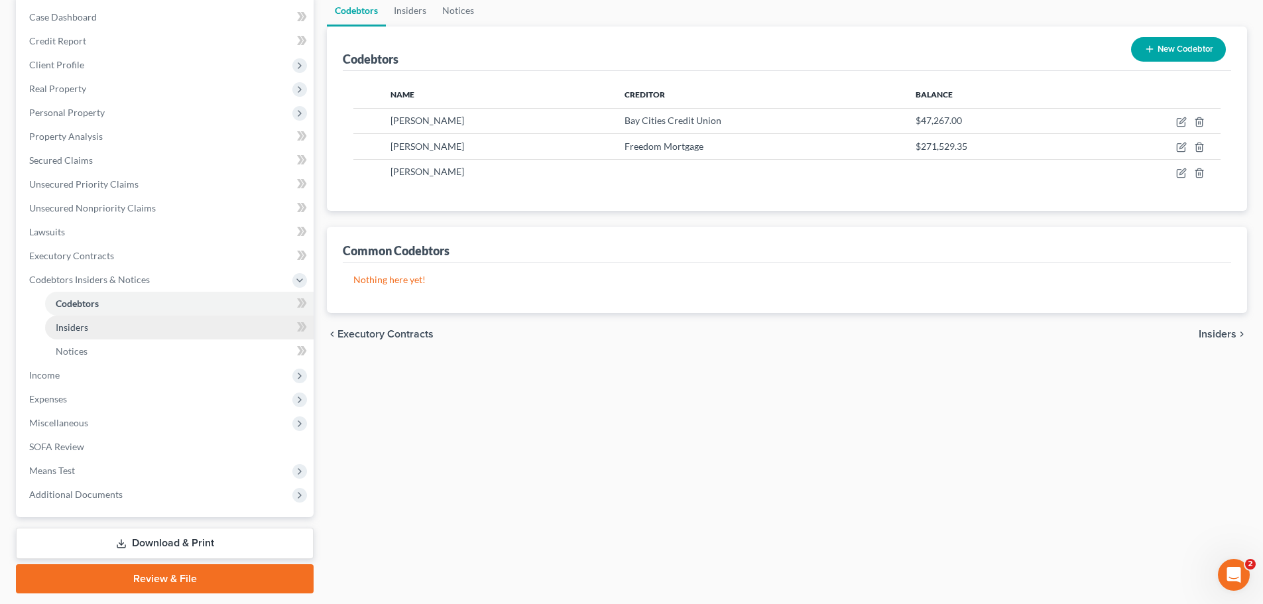
click at [121, 322] on link "Insiders" at bounding box center [179, 328] width 269 height 24
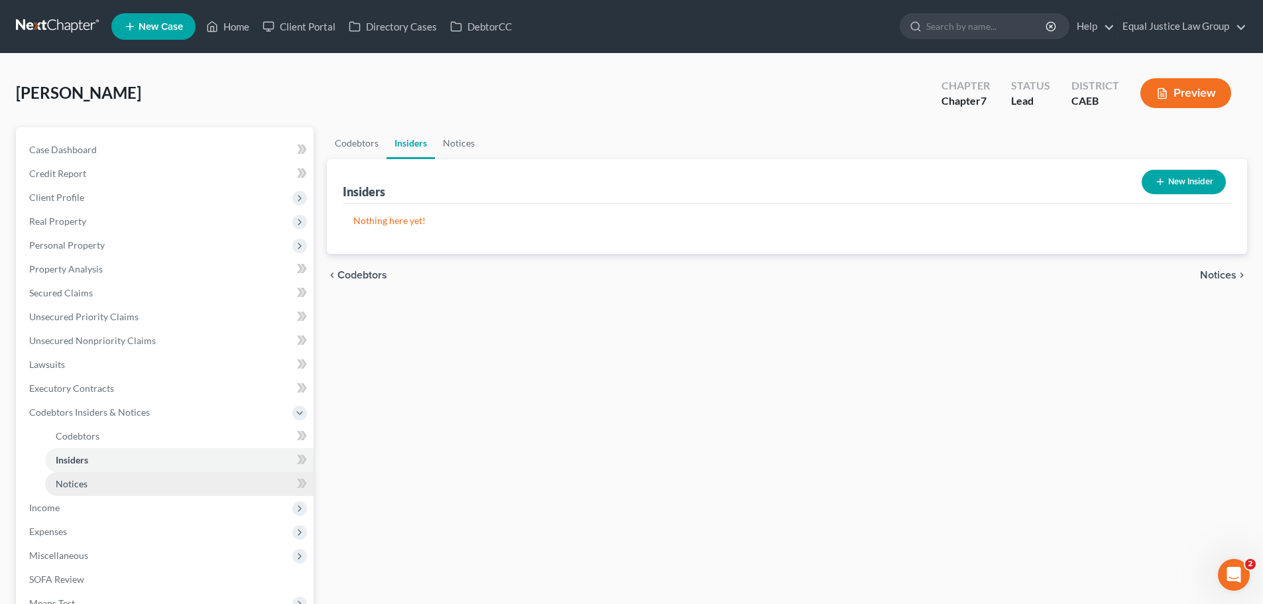
click at [103, 484] on link "Notices" at bounding box center [179, 484] width 269 height 24
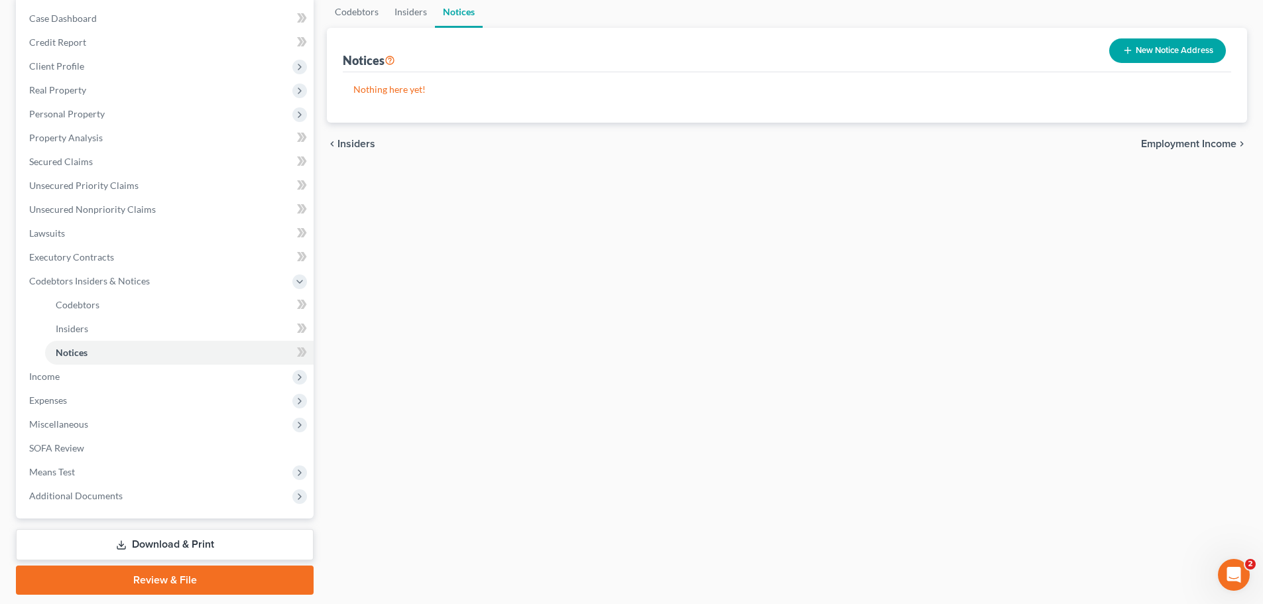
scroll to position [133, 0]
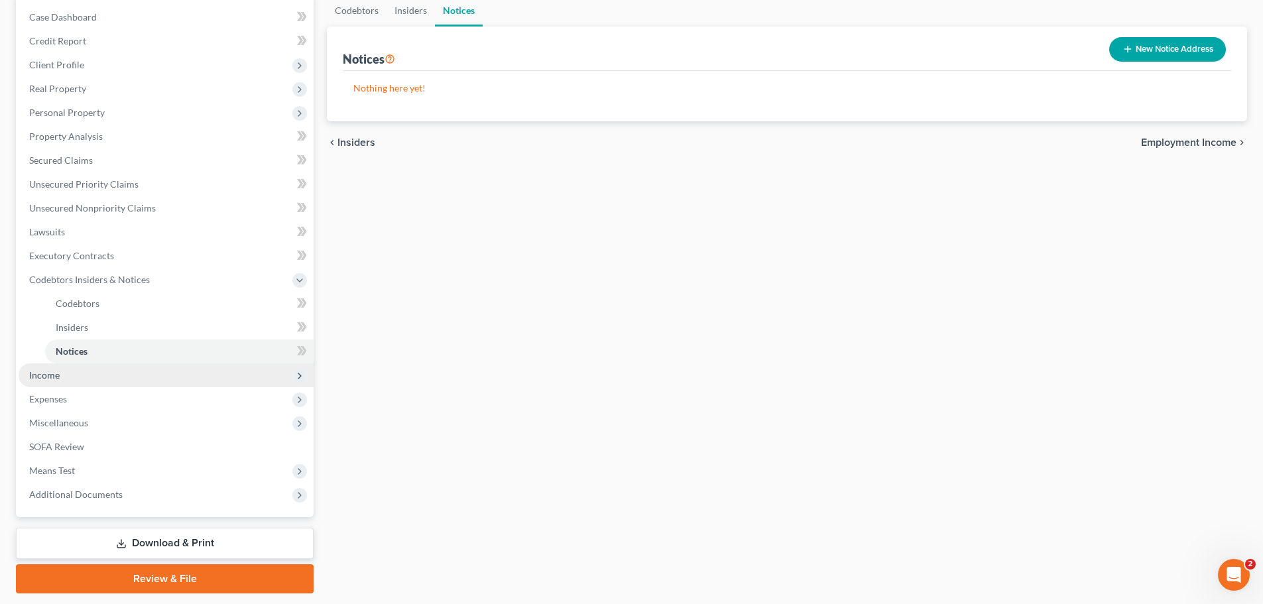
click at [122, 382] on span "Income" at bounding box center [166, 375] width 295 height 24
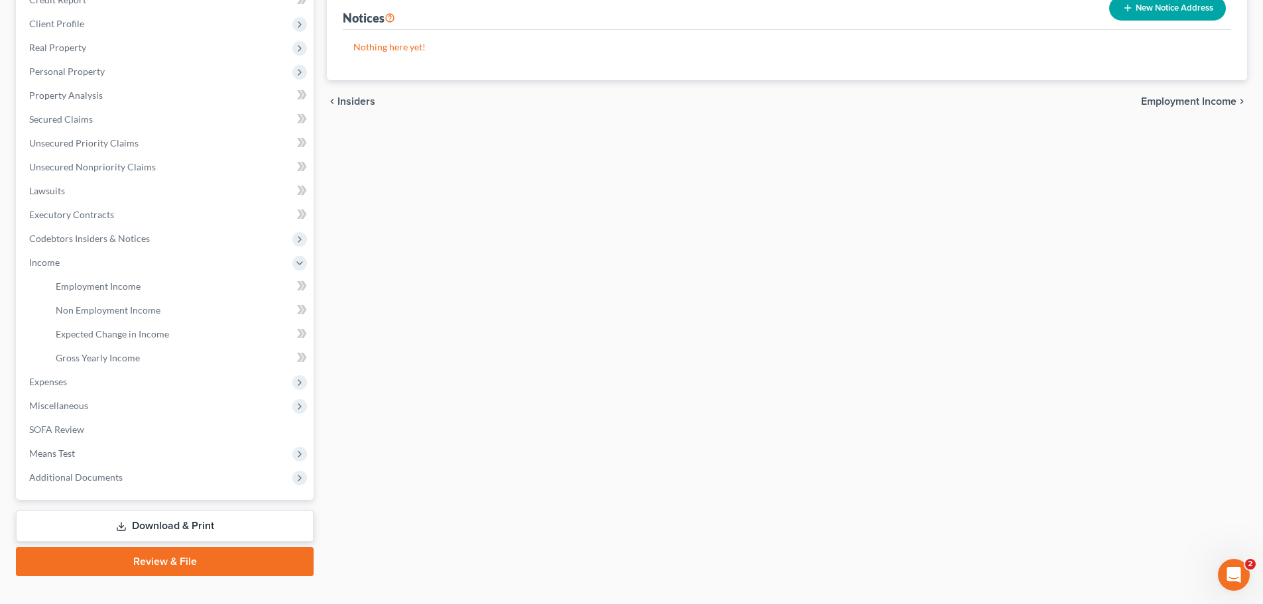
scroll to position [196, 0]
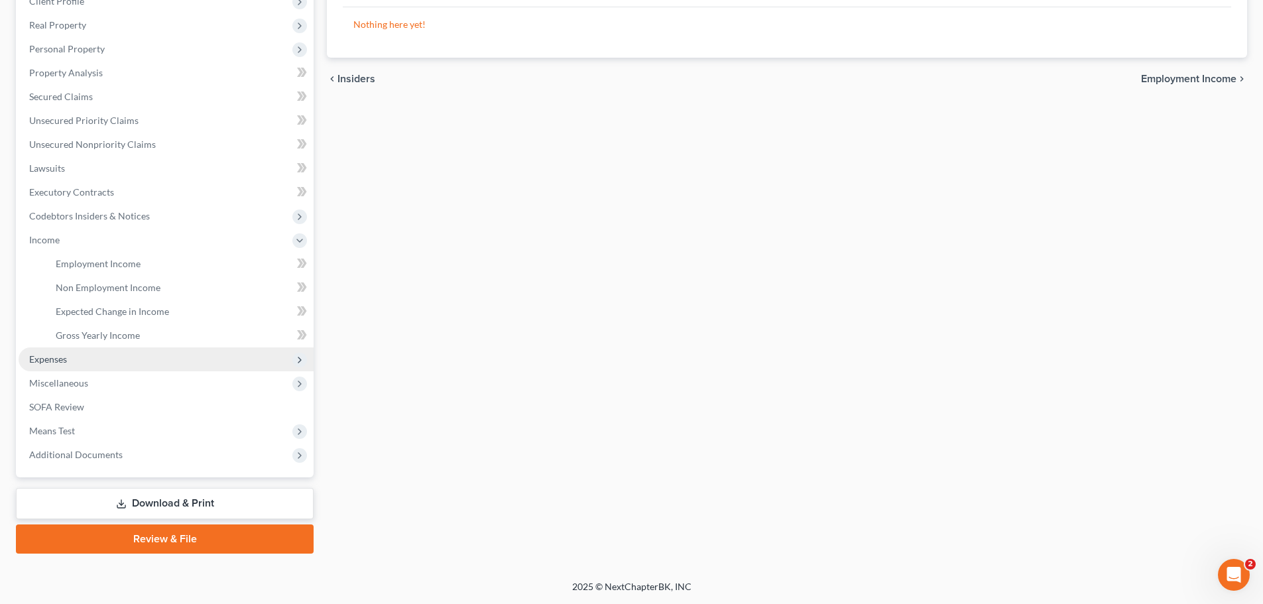
click at [68, 361] on span "Expenses" at bounding box center [166, 360] width 295 height 24
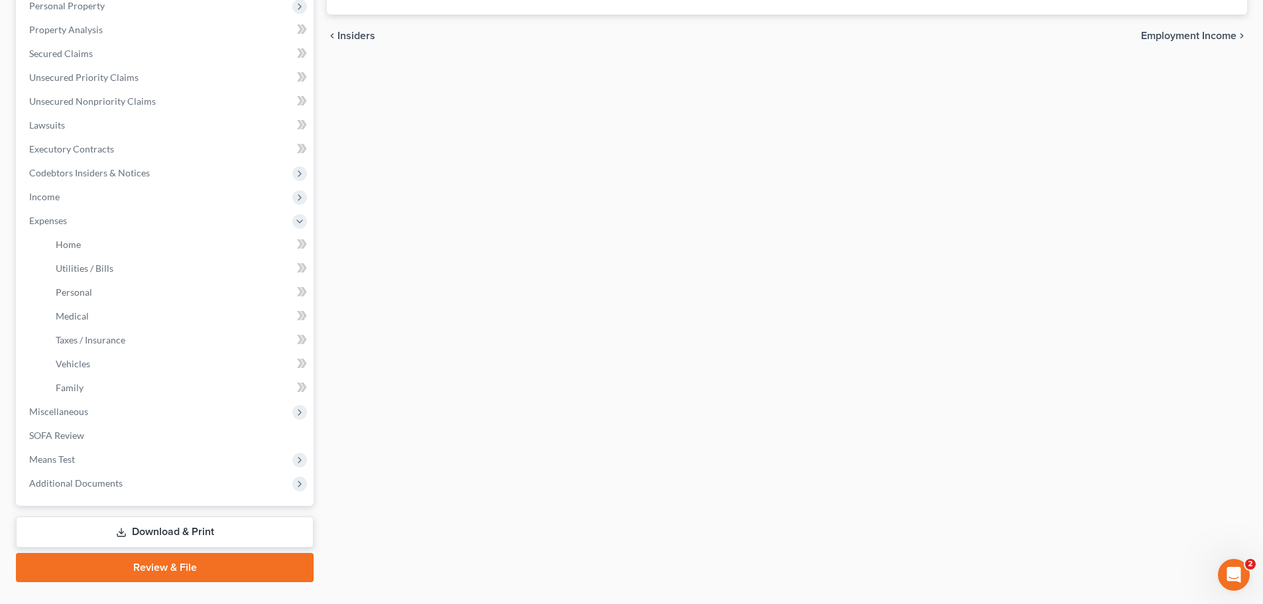
scroll to position [268, 0]
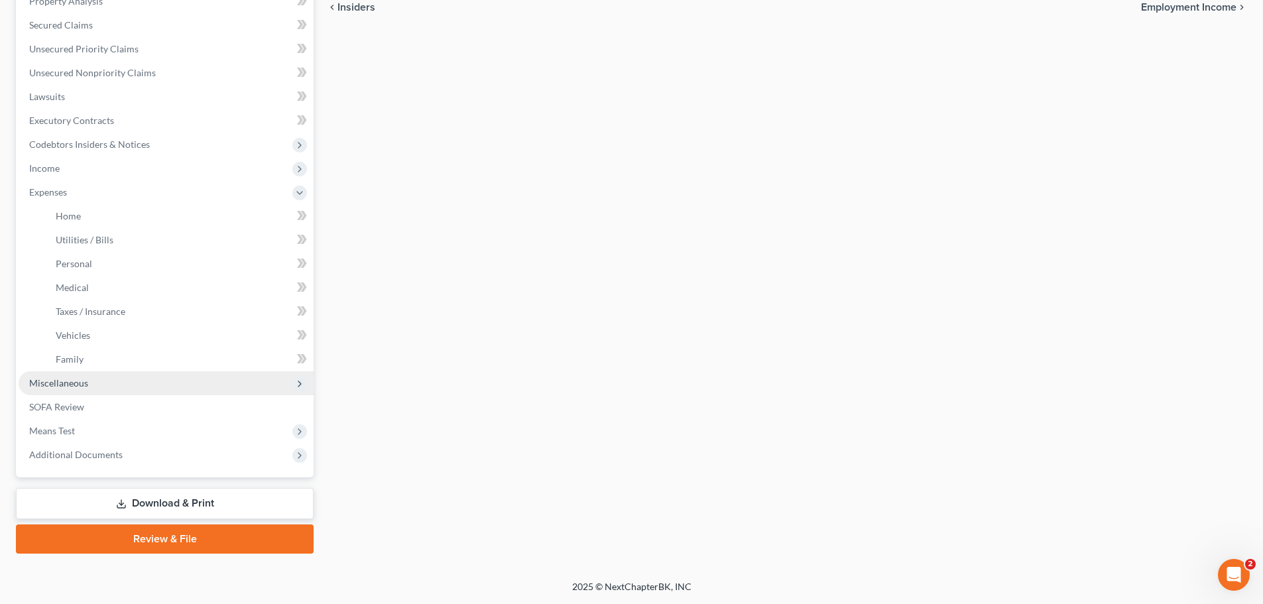
click at [95, 377] on span "Miscellaneous" at bounding box center [166, 383] width 295 height 24
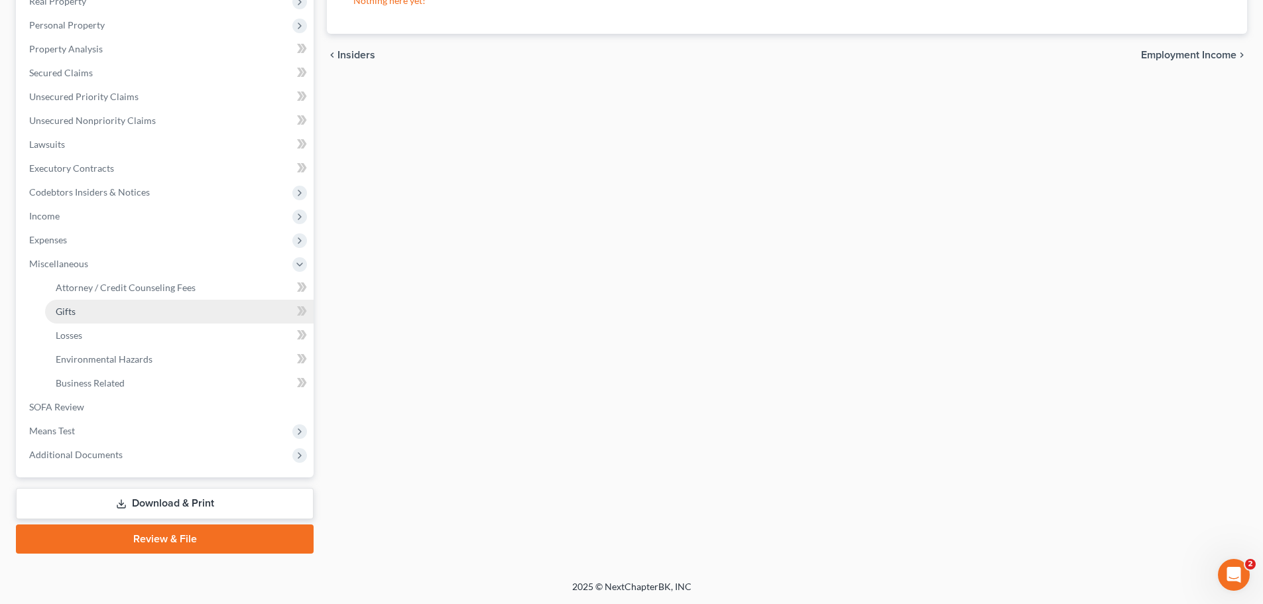
scroll to position [0, 0]
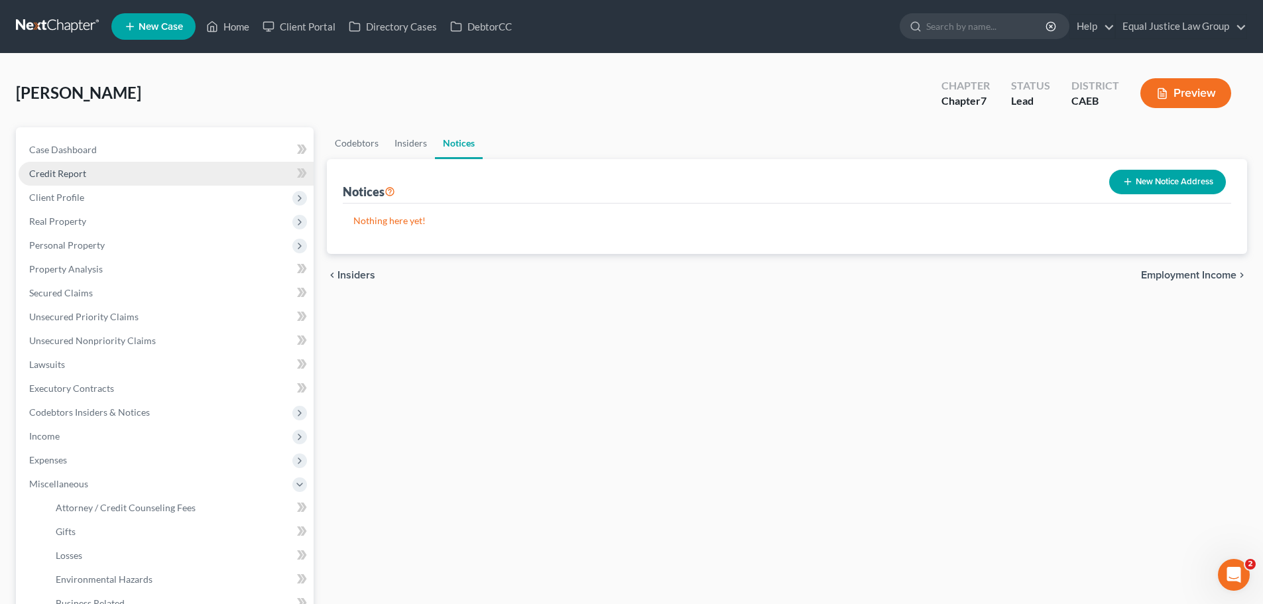
drag, startPoint x: 101, startPoint y: 184, endPoint x: 107, endPoint y: 182, distance: 6.9
click at [100, 184] on link "Credit Report" at bounding box center [166, 174] width 295 height 24
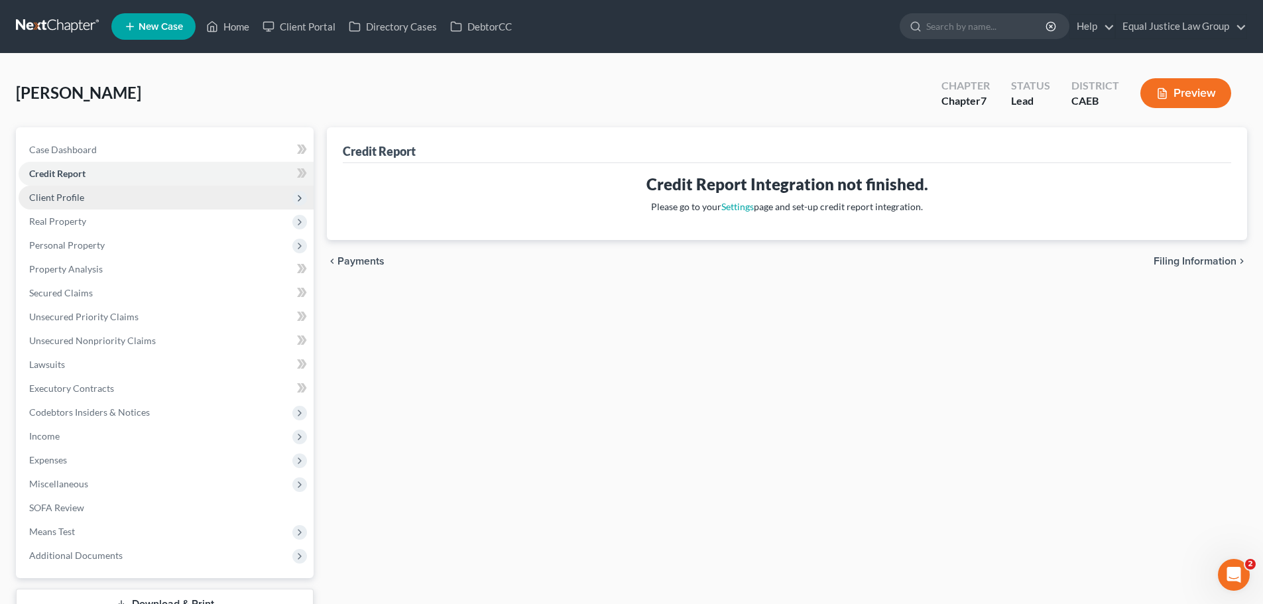
click at [88, 202] on span "Client Profile" at bounding box center [166, 198] width 295 height 24
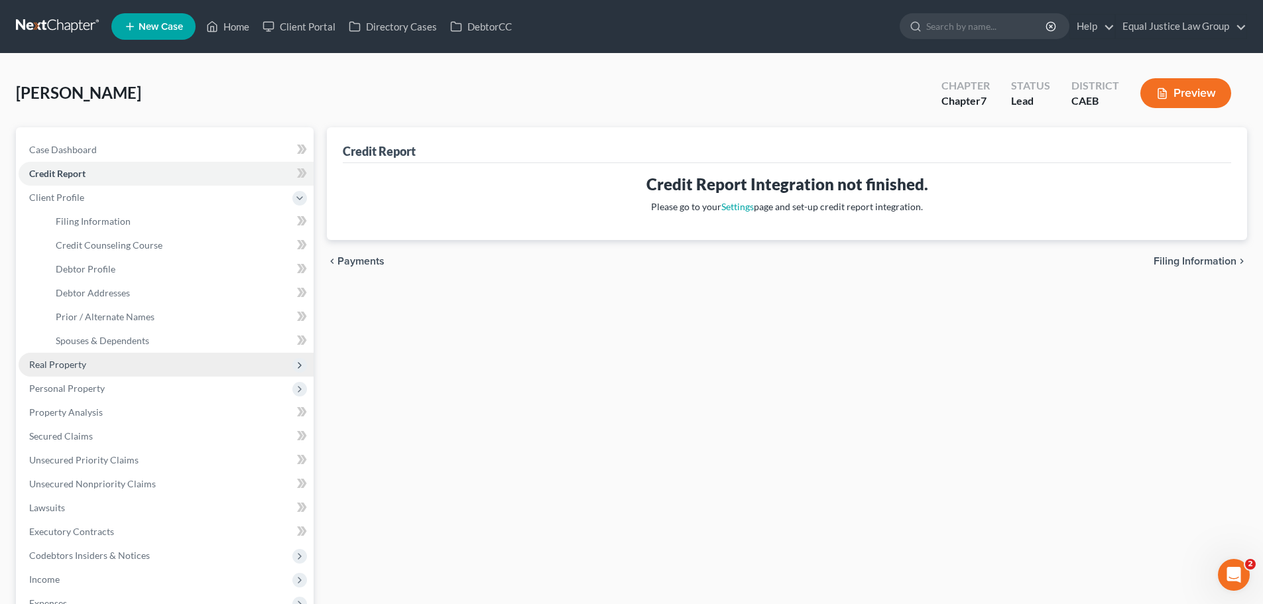
click at [83, 359] on span "Real Property" at bounding box center [57, 364] width 57 height 11
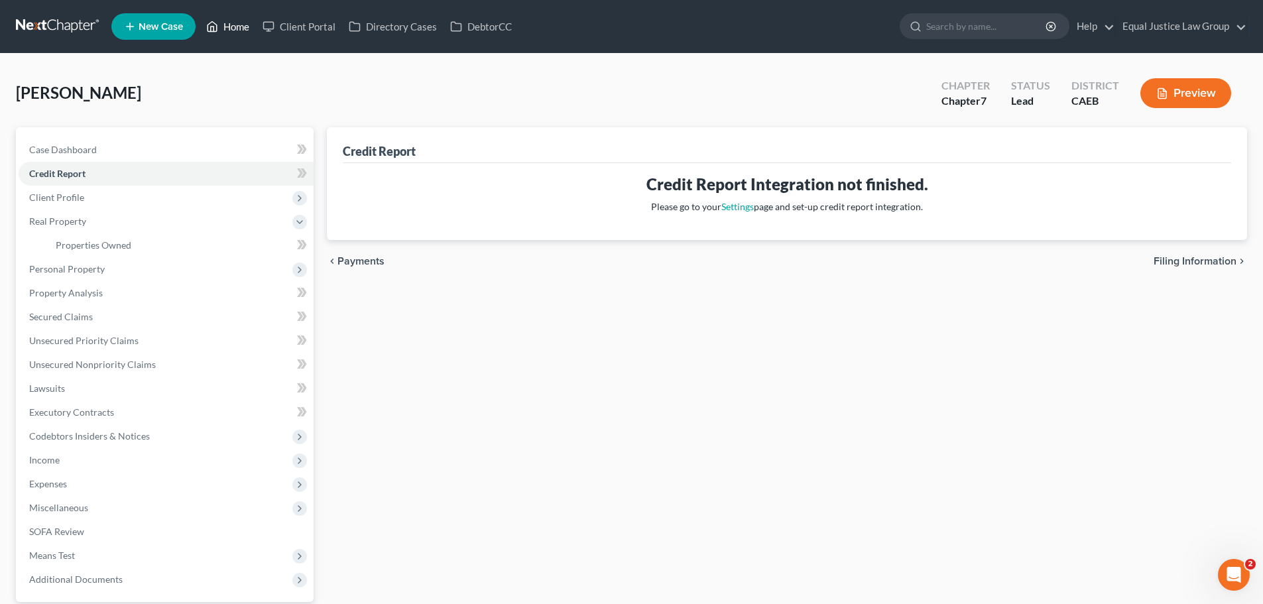
click at [237, 30] on link "Home" at bounding box center [228, 27] width 56 height 24
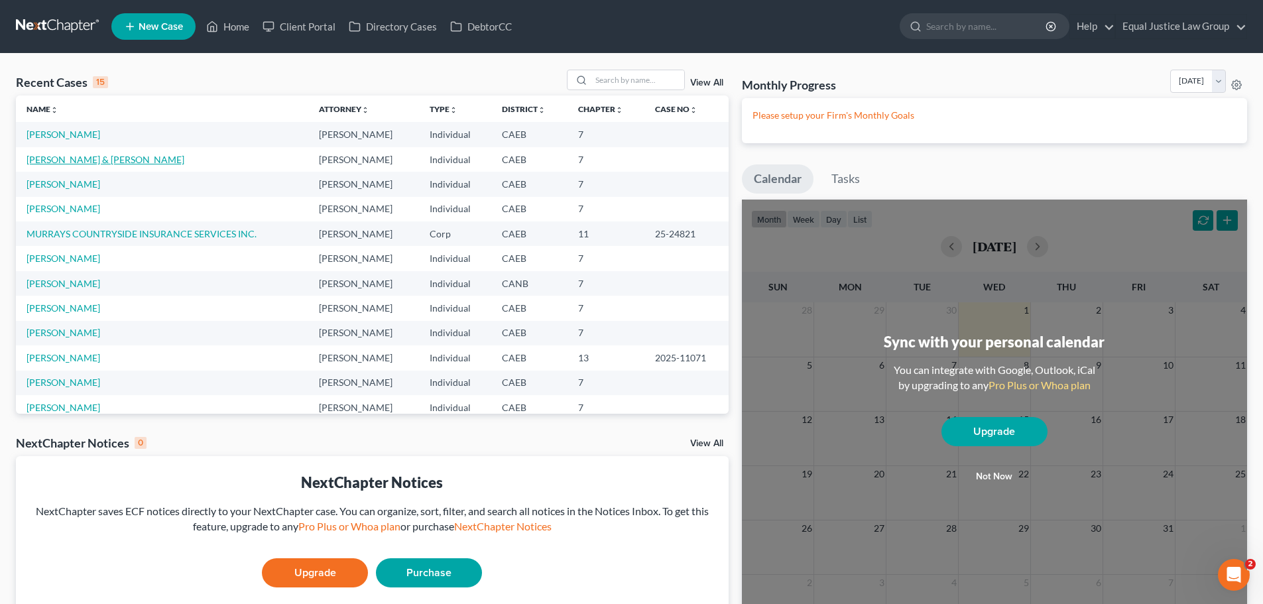
click at [70, 159] on link "[PERSON_NAME] & [PERSON_NAME]" at bounding box center [106, 159] width 158 height 11
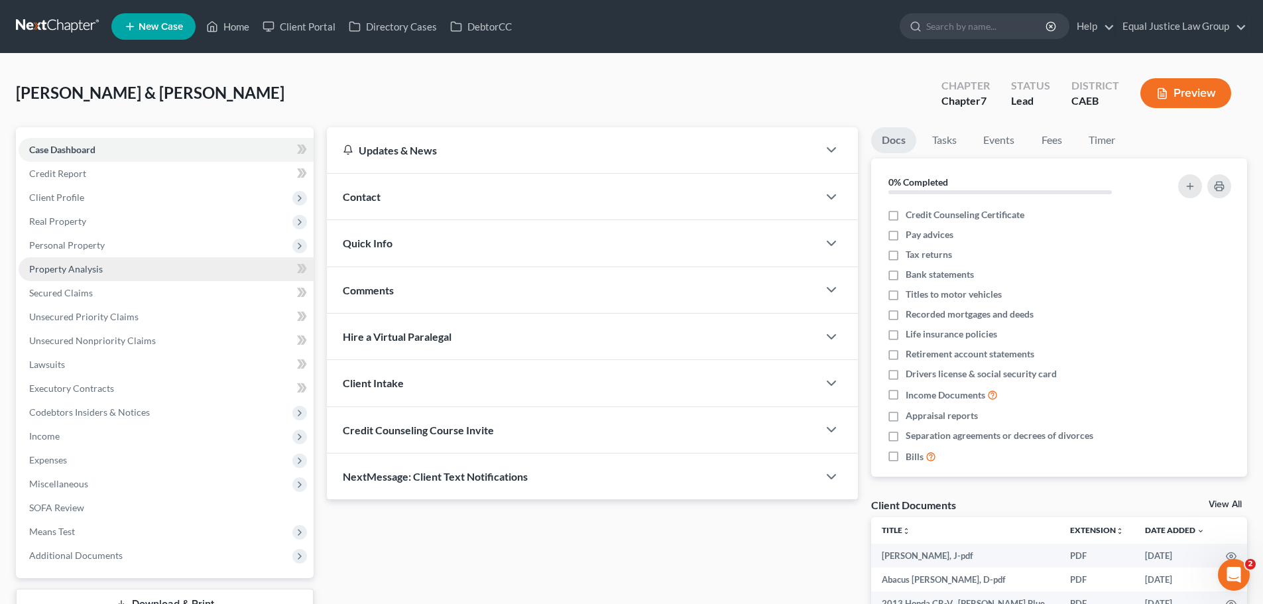
click at [70, 261] on link "Property Analysis" at bounding box center [166, 269] width 295 height 24
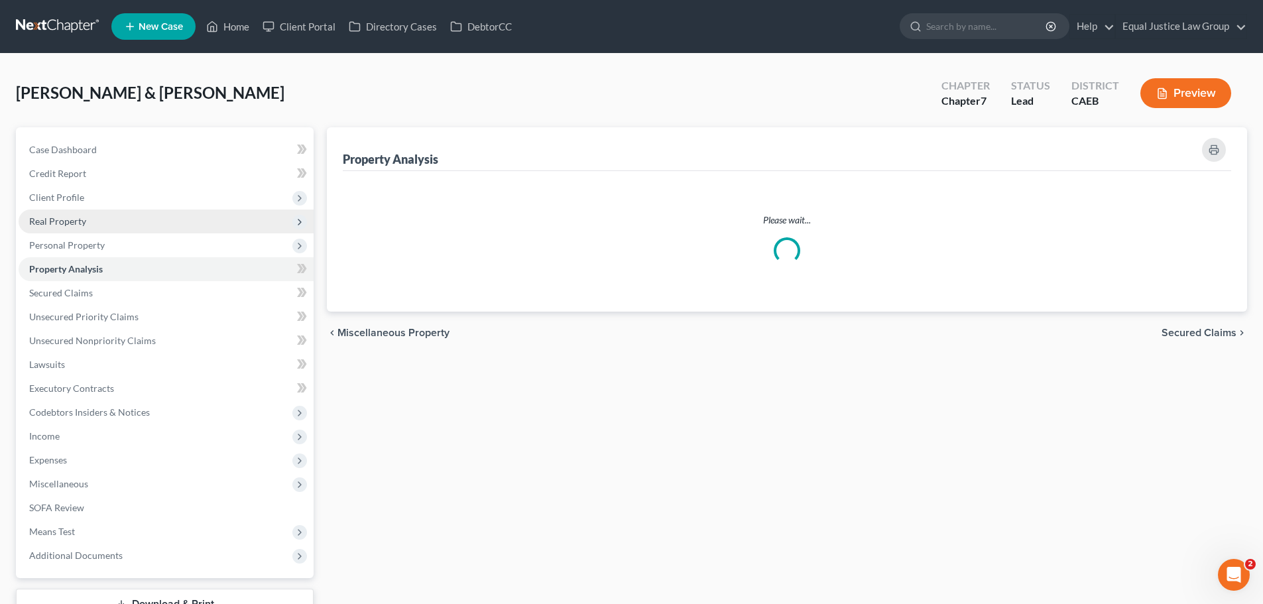
click at [73, 222] on span "Real Property" at bounding box center [57, 221] width 57 height 11
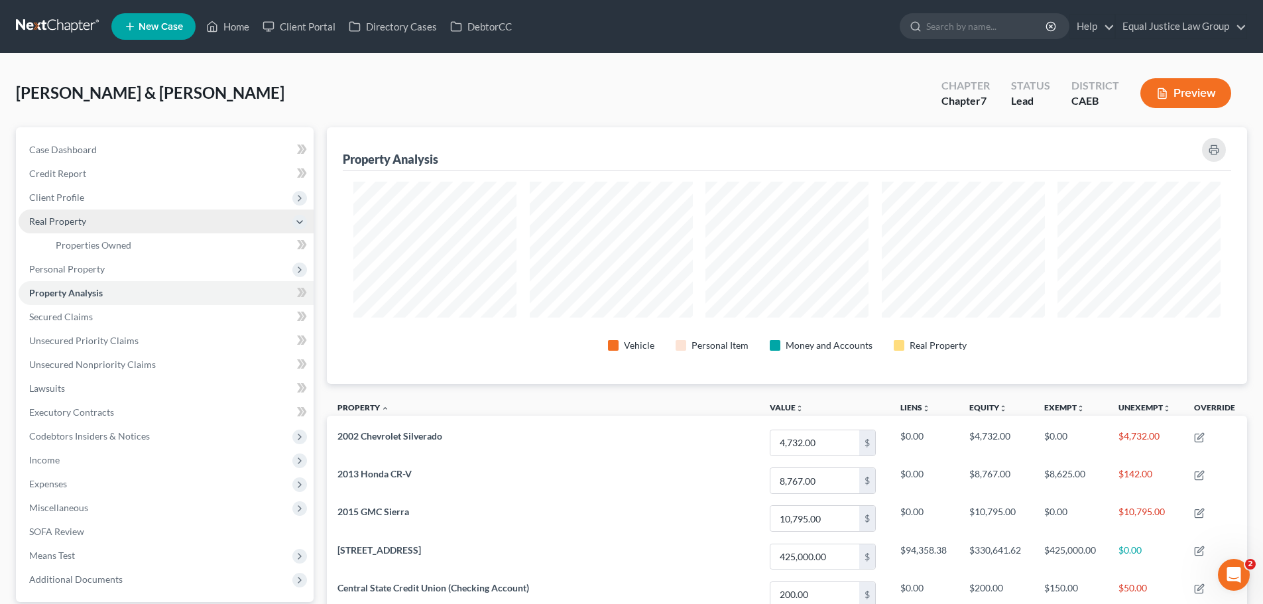
scroll to position [257, 920]
click at [81, 276] on span "Personal Property" at bounding box center [166, 269] width 295 height 24
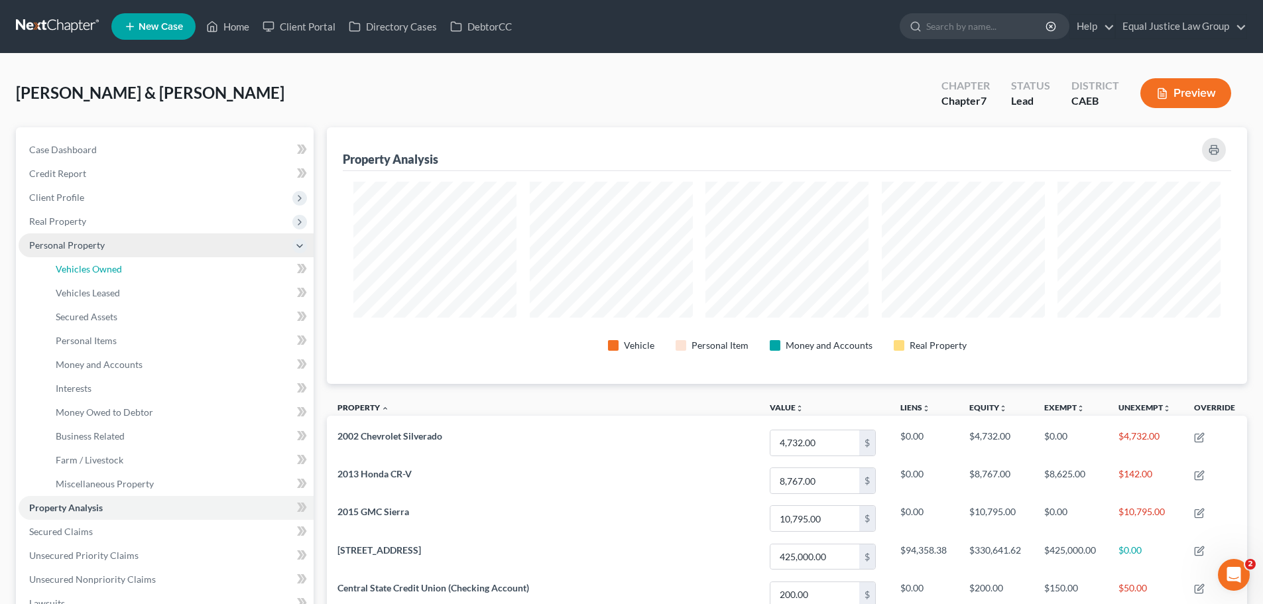
click at [81, 276] on link "Vehicles Owned" at bounding box center [179, 269] width 269 height 24
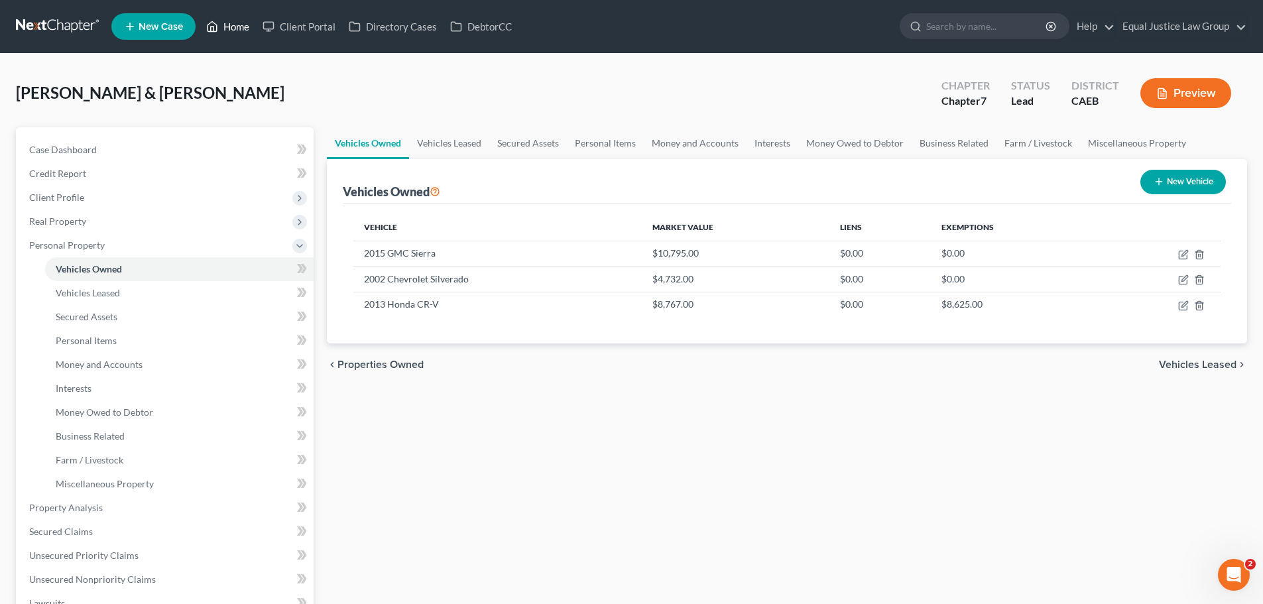
click at [234, 22] on link "Home" at bounding box center [228, 27] width 56 height 24
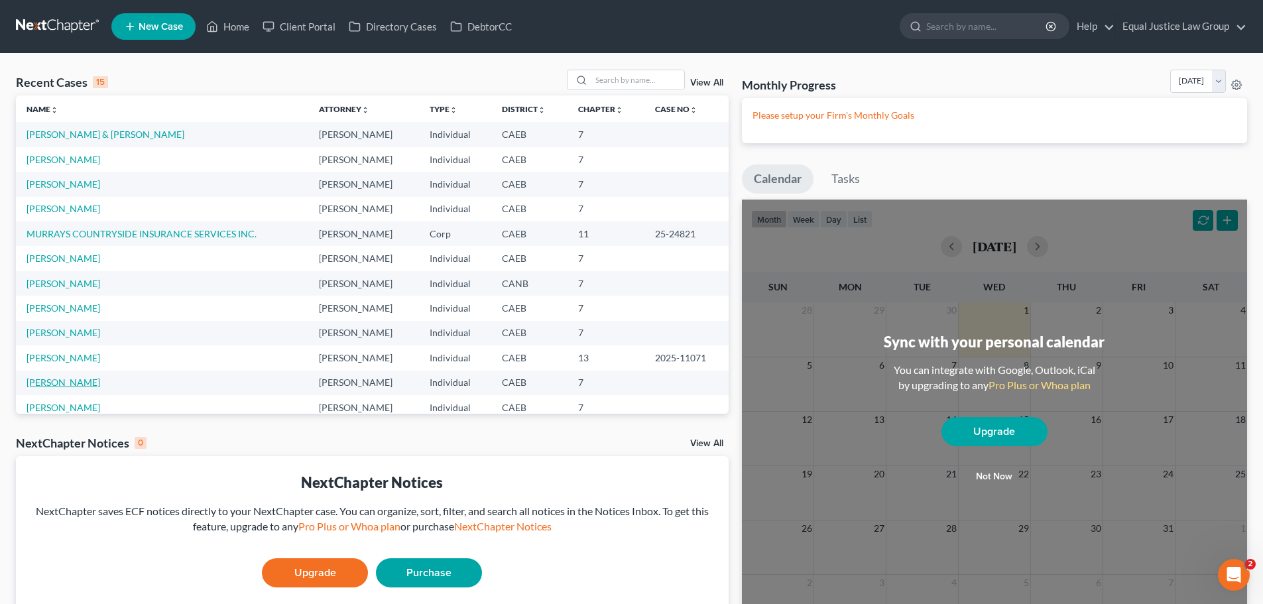
click at [85, 386] on link "[PERSON_NAME]" at bounding box center [64, 382] width 74 height 11
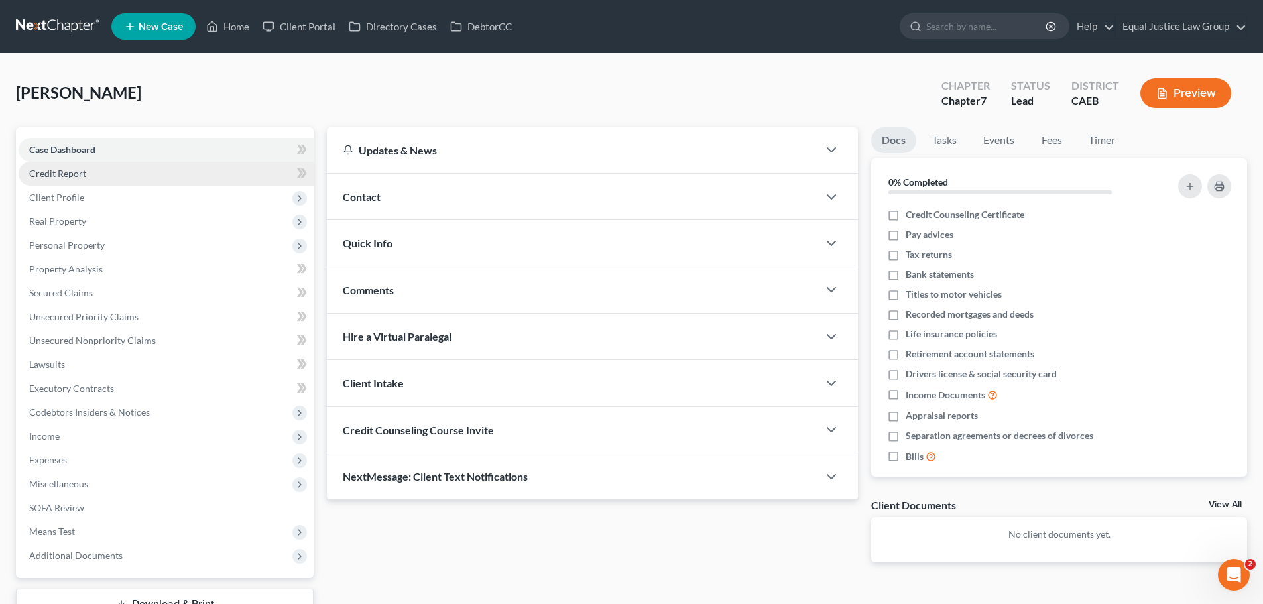
click at [74, 179] on link "Credit Report" at bounding box center [166, 174] width 295 height 24
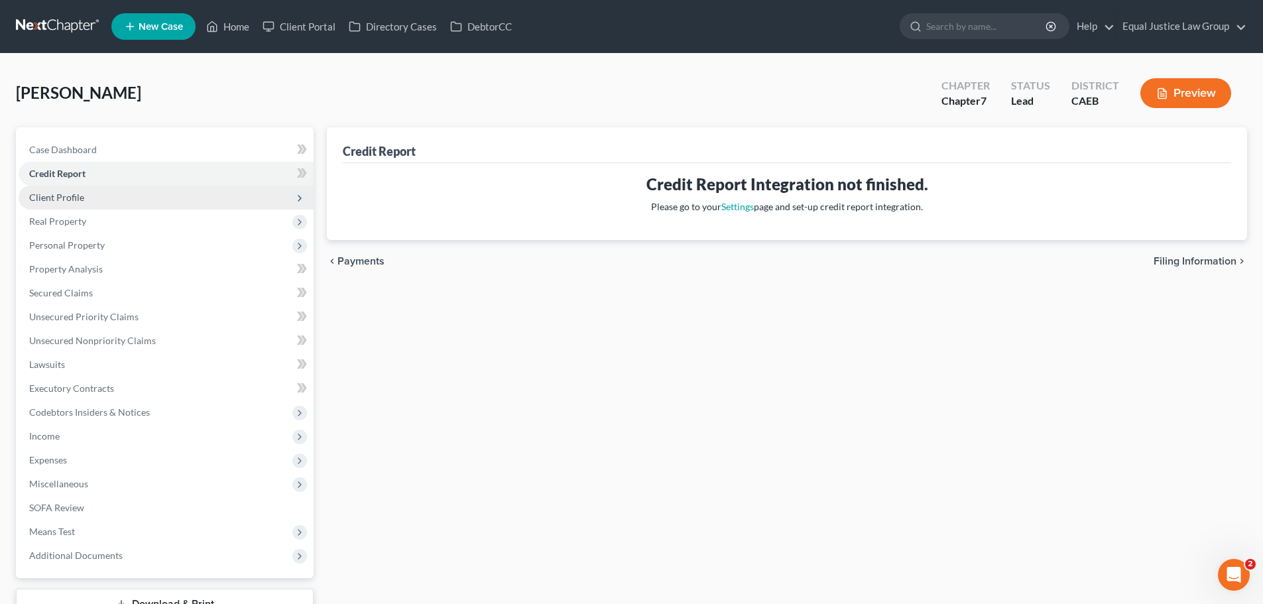
click at [79, 197] on span "Client Profile" at bounding box center [56, 197] width 55 height 11
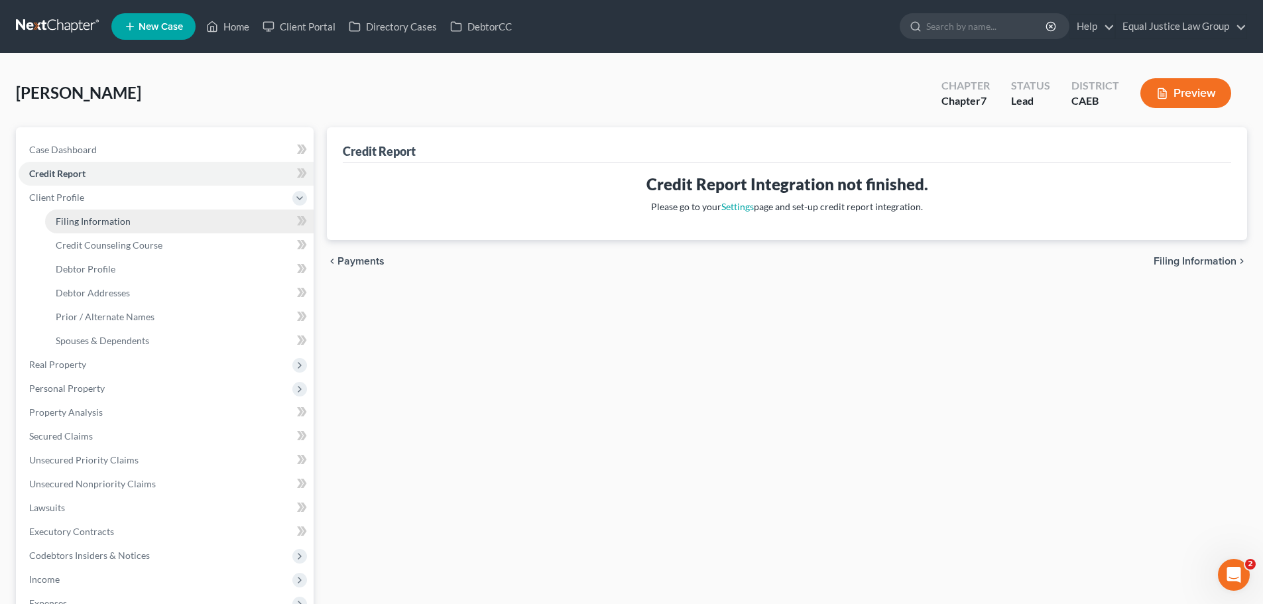
click at [99, 218] on span "Filing Information" at bounding box center [93, 221] width 75 height 11
select select "1"
select select "0"
select select "8"
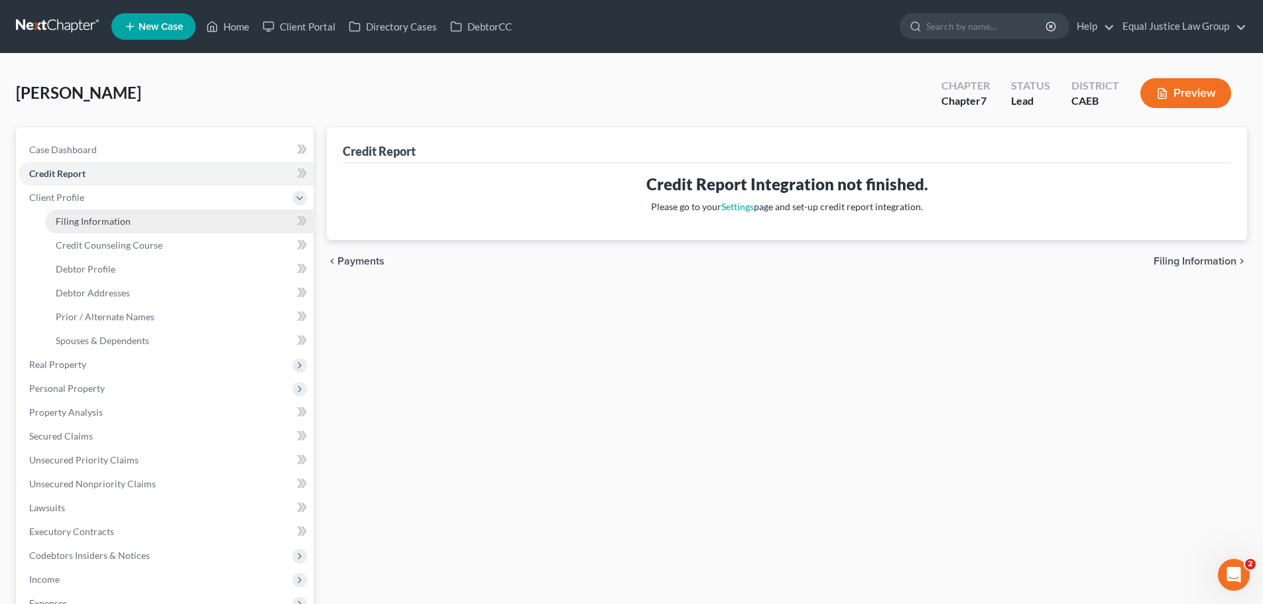
select select "0"
select select "4"
select select "0"
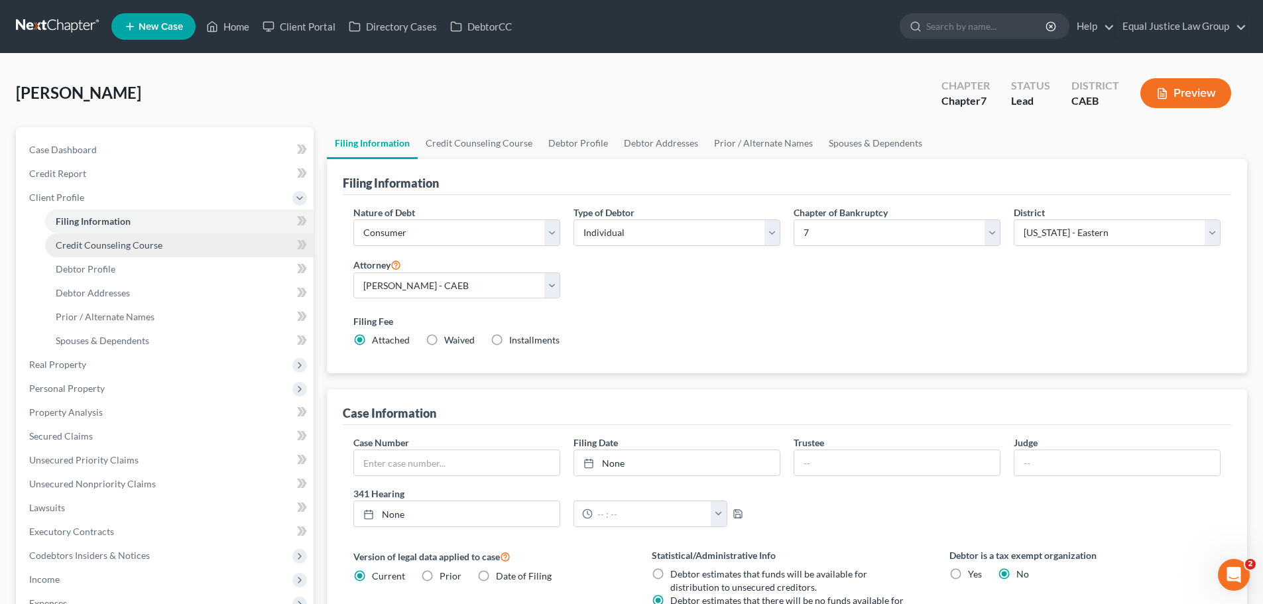
click at [109, 243] on span "Credit Counseling Course" at bounding box center [109, 244] width 107 height 11
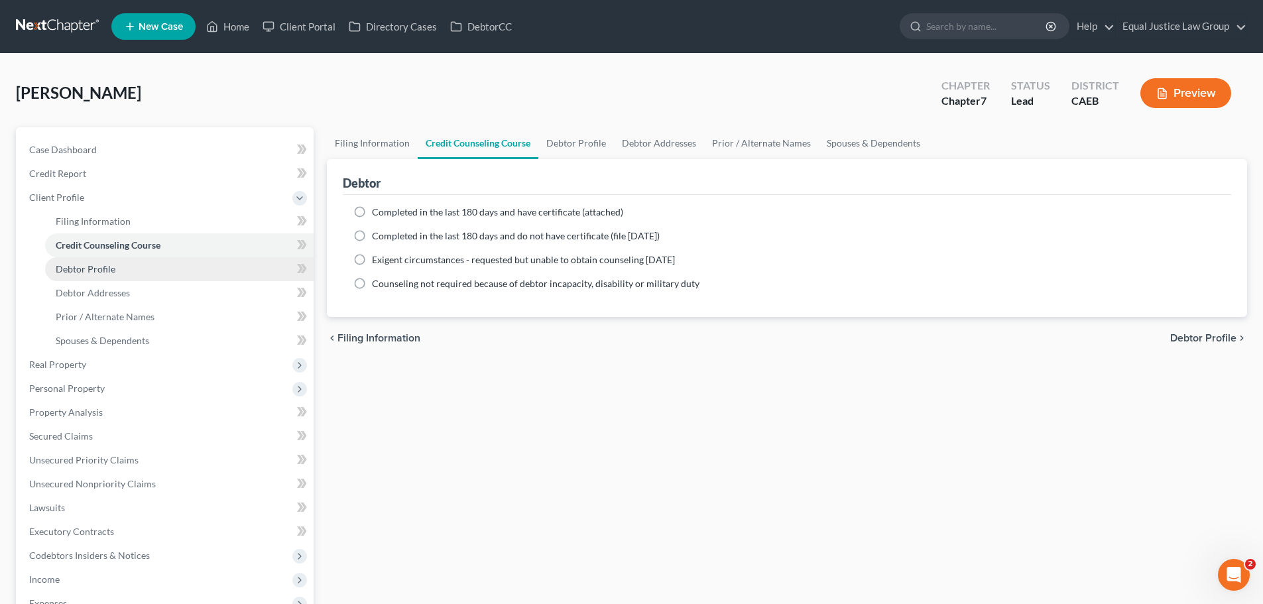
click at [102, 270] on span "Debtor Profile" at bounding box center [86, 268] width 60 height 11
select select "0"
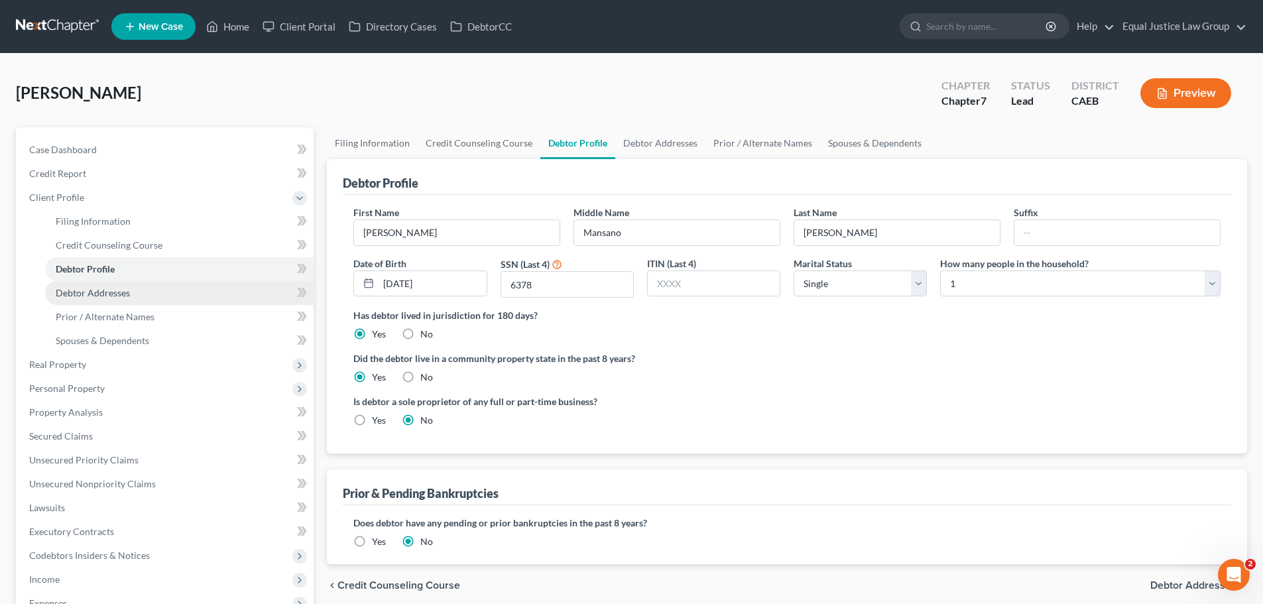
click at [99, 296] on span "Debtor Addresses" at bounding box center [93, 292] width 74 height 11
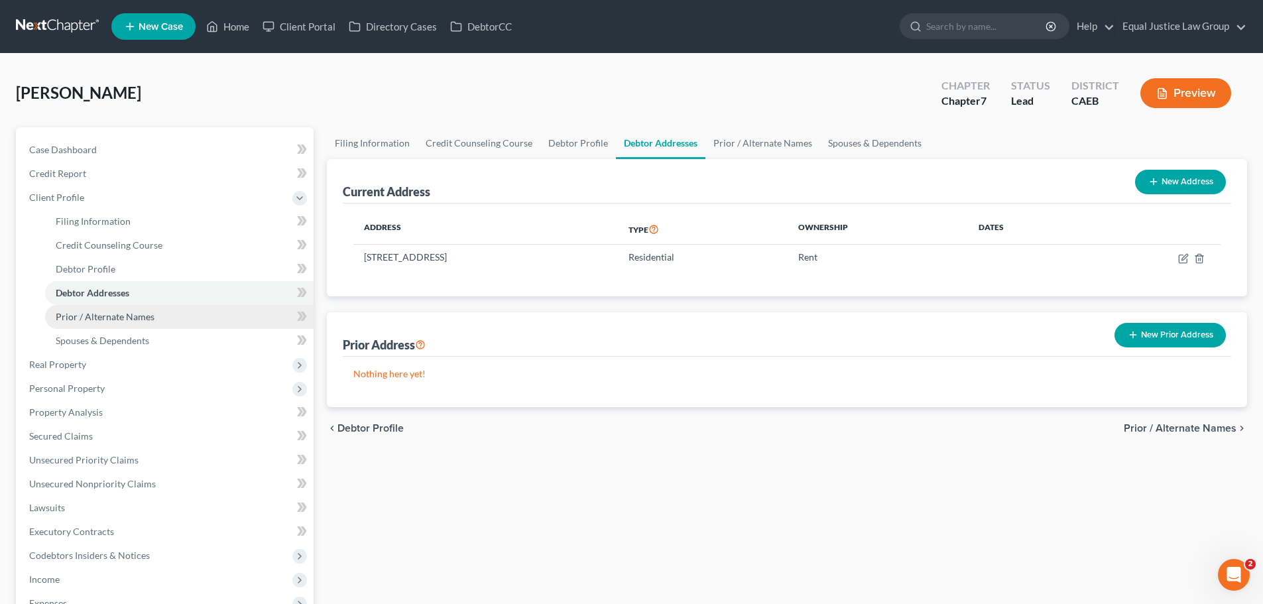
click at [80, 316] on span "Prior / Alternate Names" at bounding box center [105, 316] width 99 height 11
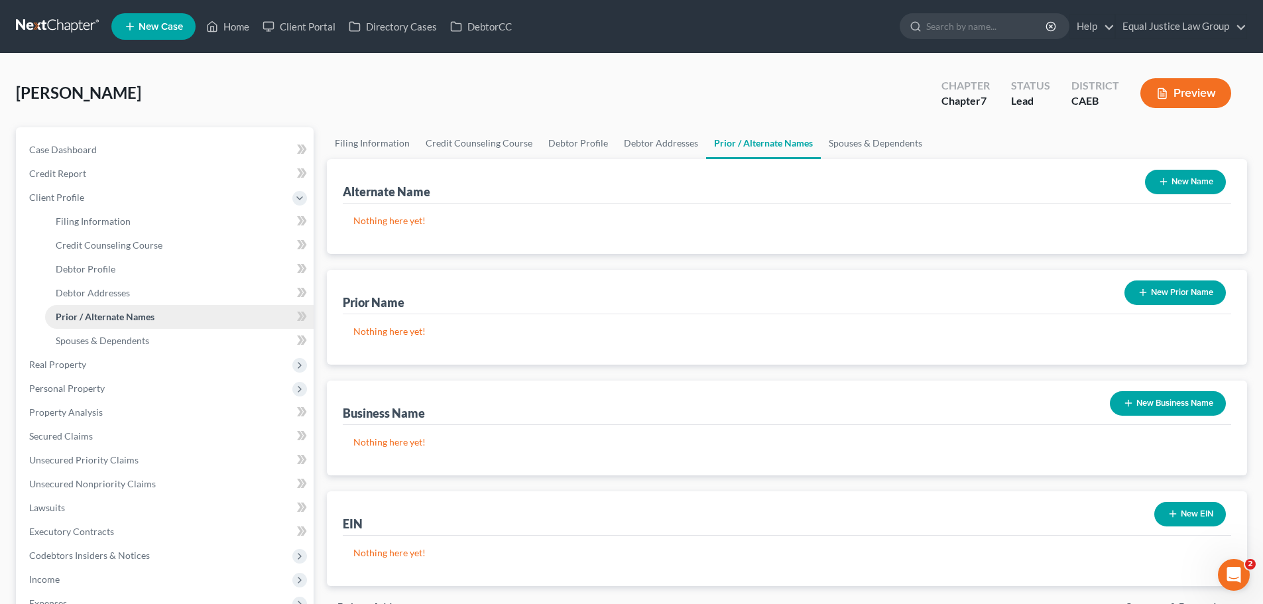
click at [82, 320] on span "Prior / Alternate Names" at bounding box center [105, 316] width 99 height 11
click at [105, 340] on span "Spouses & Dependents" at bounding box center [103, 340] width 94 height 11
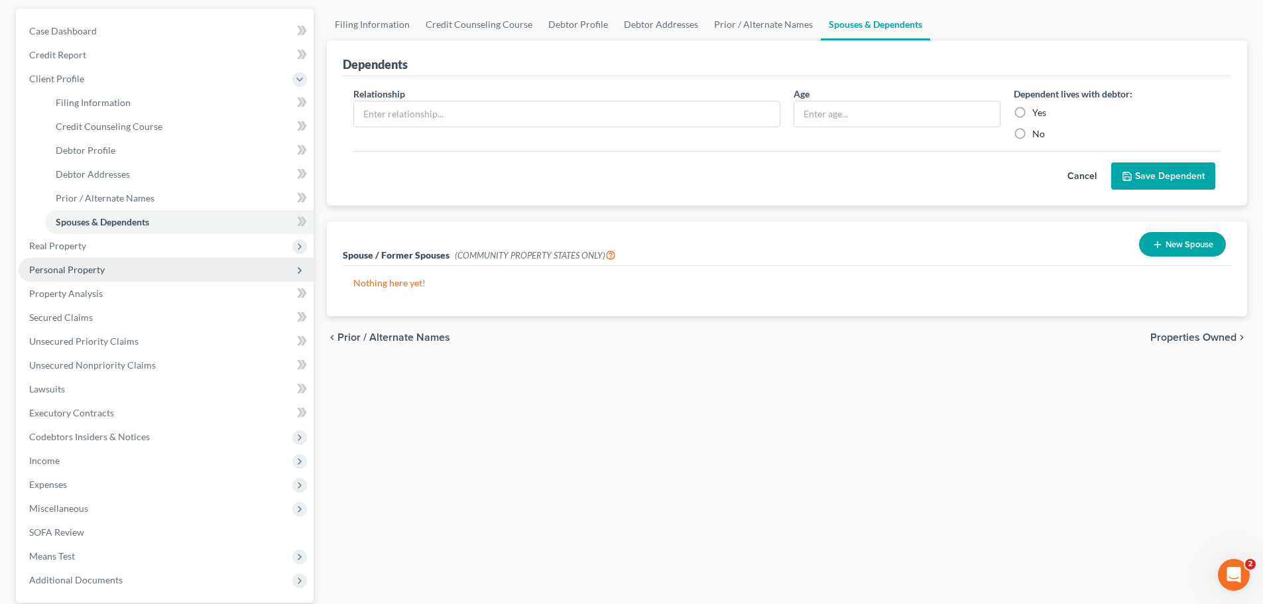
scroll to position [133, 0]
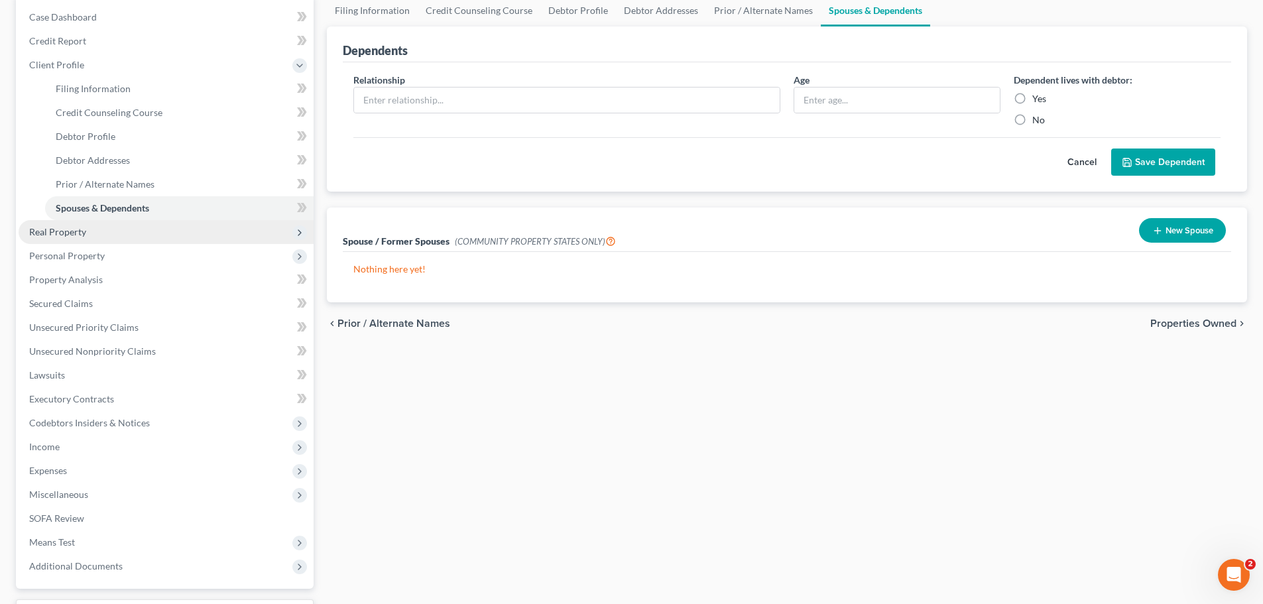
click at [107, 239] on span "Real Property" at bounding box center [166, 232] width 295 height 24
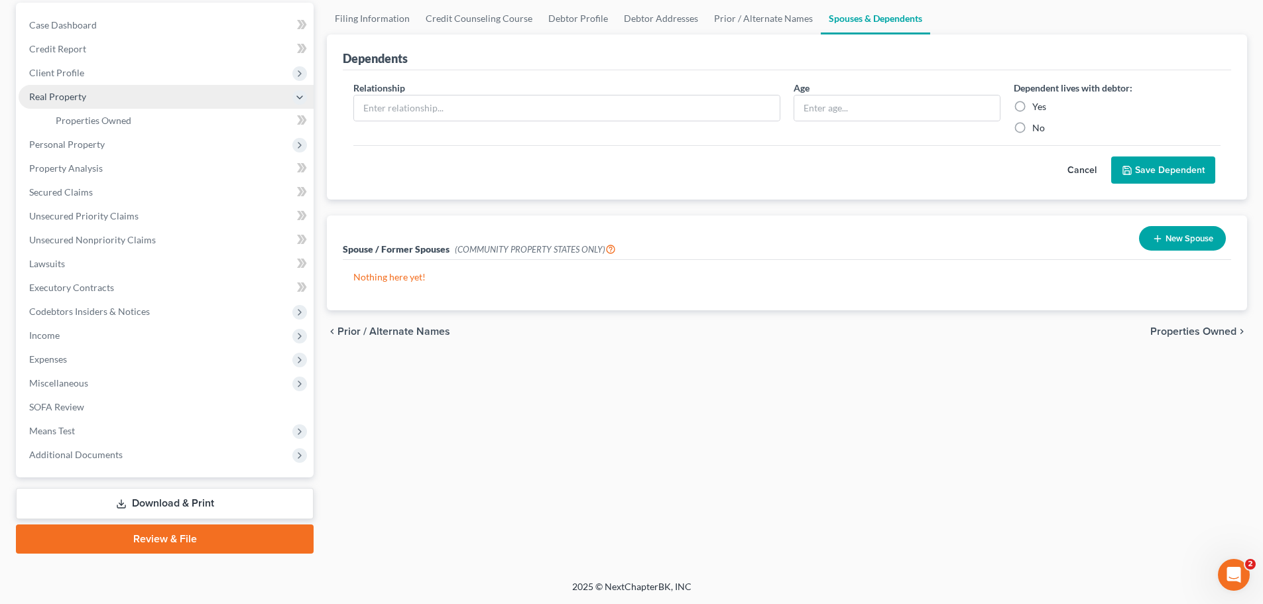
scroll to position [125, 0]
click at [116, 127] on link "Properties Owned" at bounding box center [179, 121] width 269 height 24
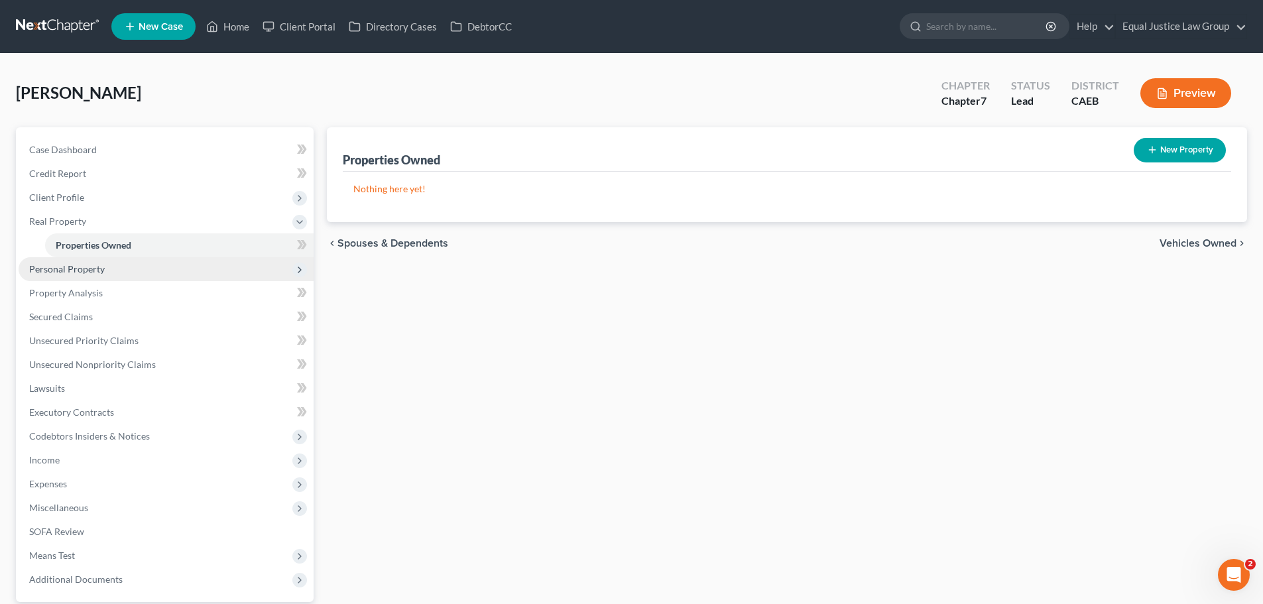
click at [70, 273] on span "Personal Property" at bounding box center [67, 268] width 76 height 11
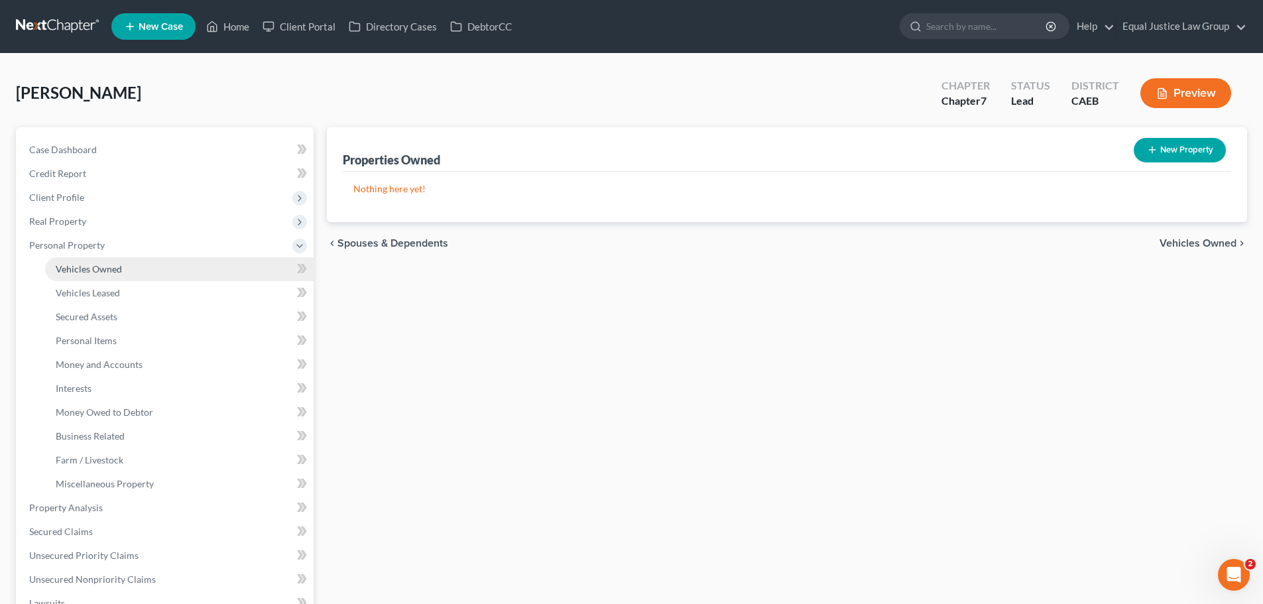
click at [125, 271] on link "Vehicles Owned" at bounding box center [179, 269] width 269 height 24
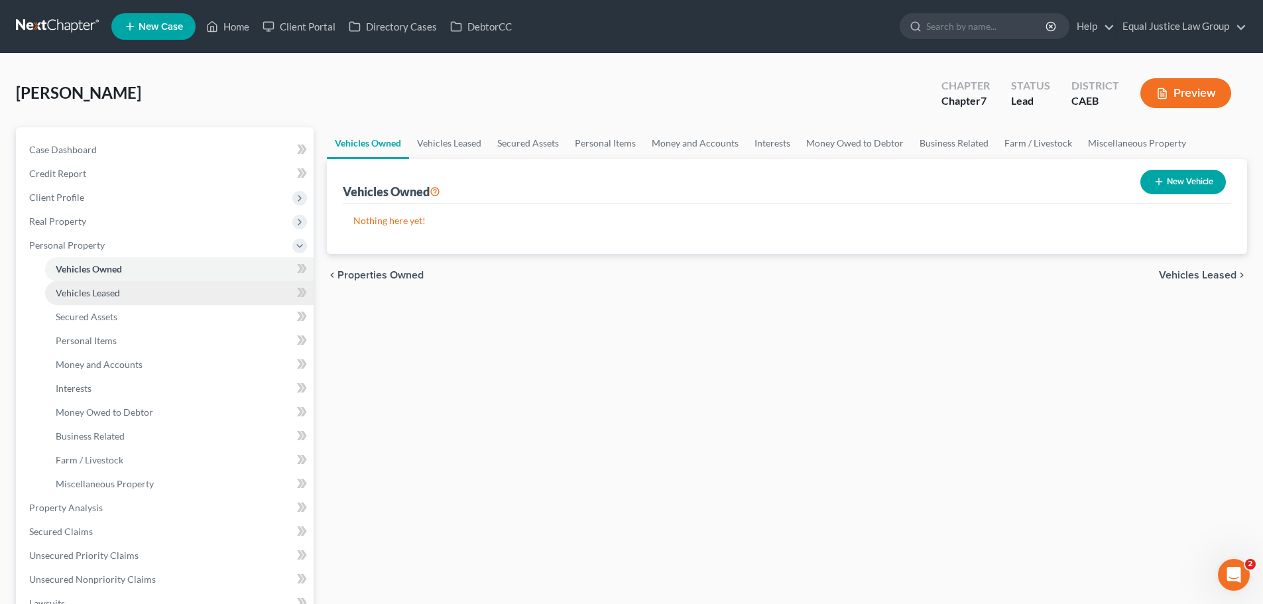
click at [131, 293] on link "Vehicles Leased" at bounding box center [179, 293] width 269 height 24
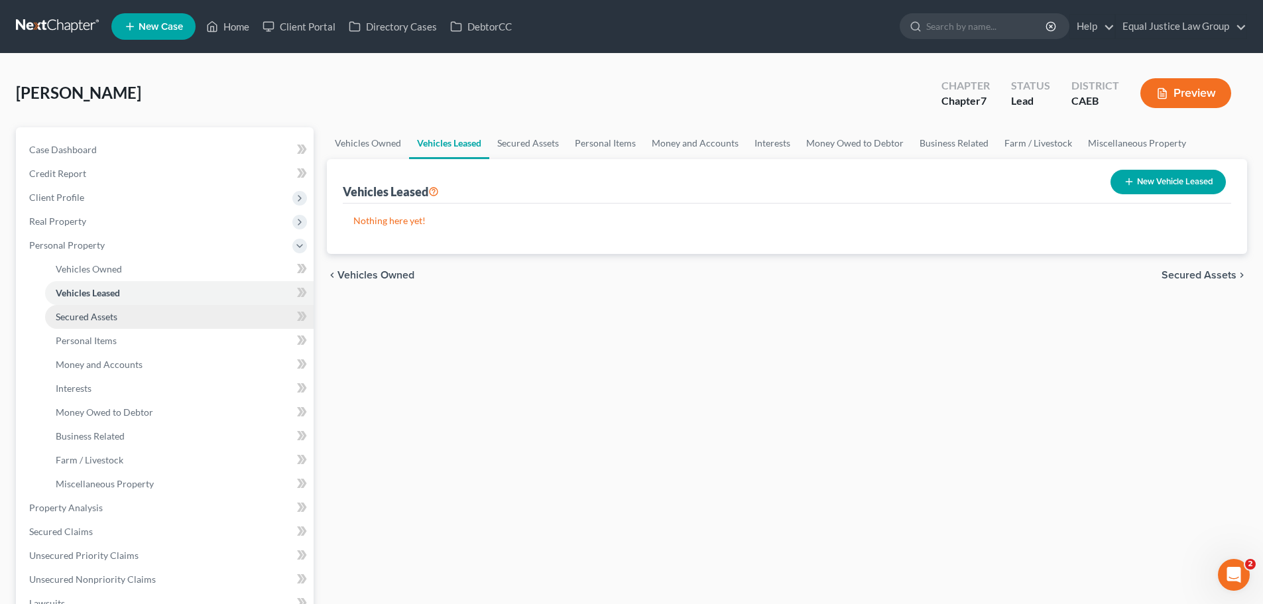
click at [117, 317] on link "Secured Assets" at bounding box center [179, 317] width 269 height 24
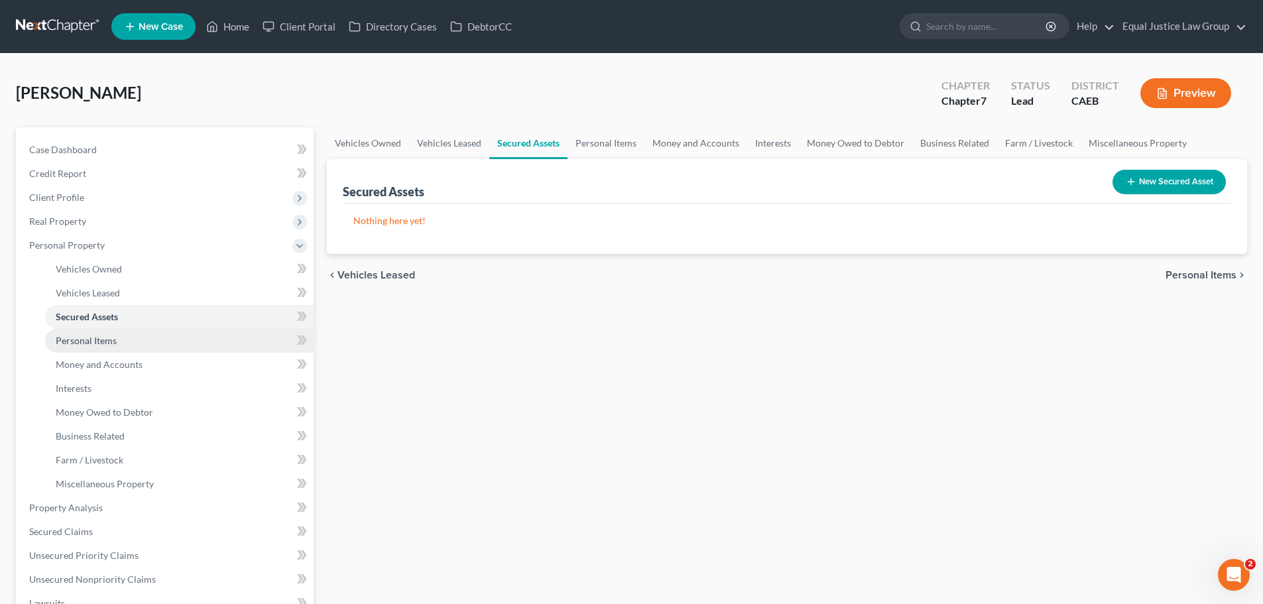
click at [163, 339] on link "Personal Items" at bounding box center [179, 341] width 269 height 24
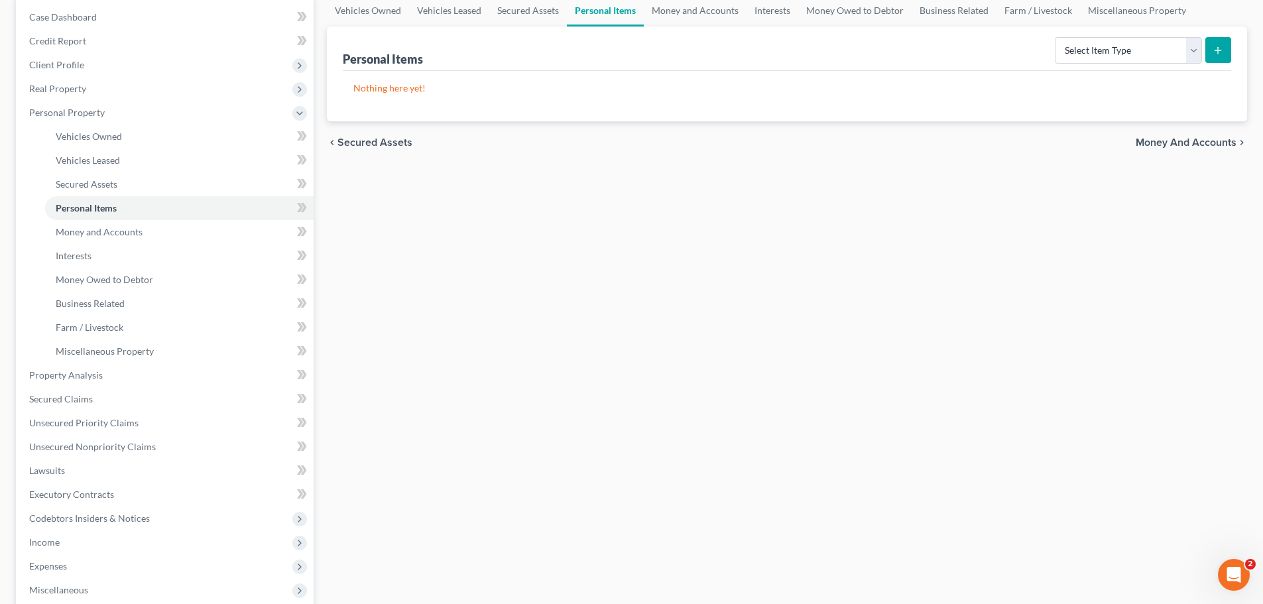
scroll to position [66, 0]
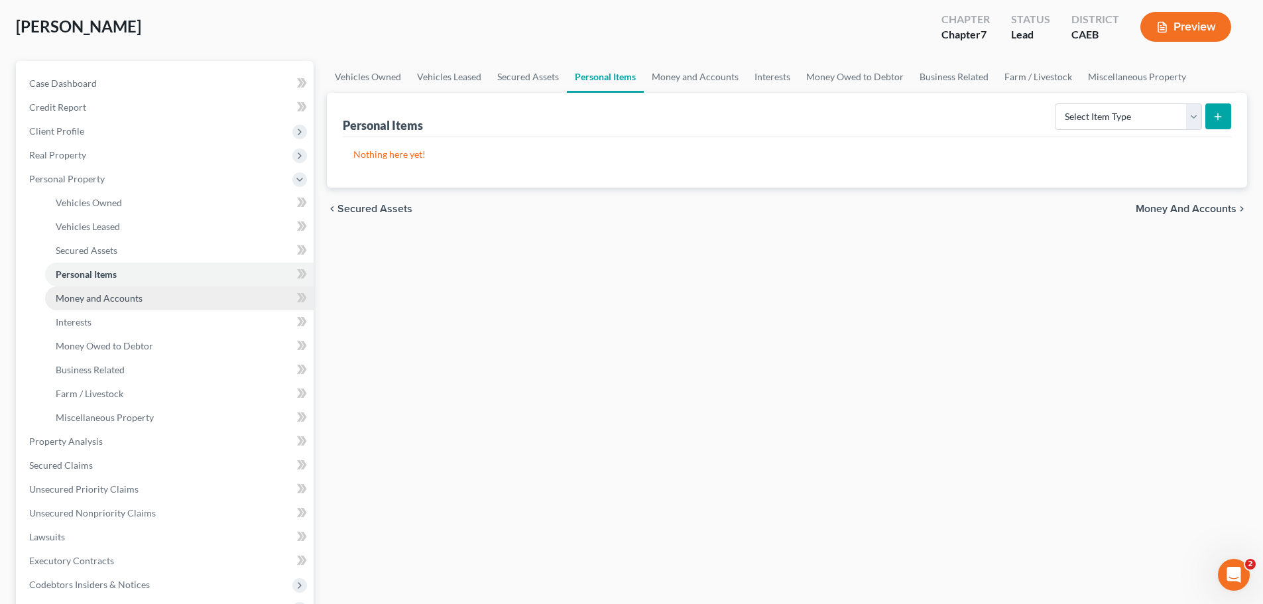
click at [94, 306] on link "Money and Accounts" at bounding box center [179, 298] width 269 height 24
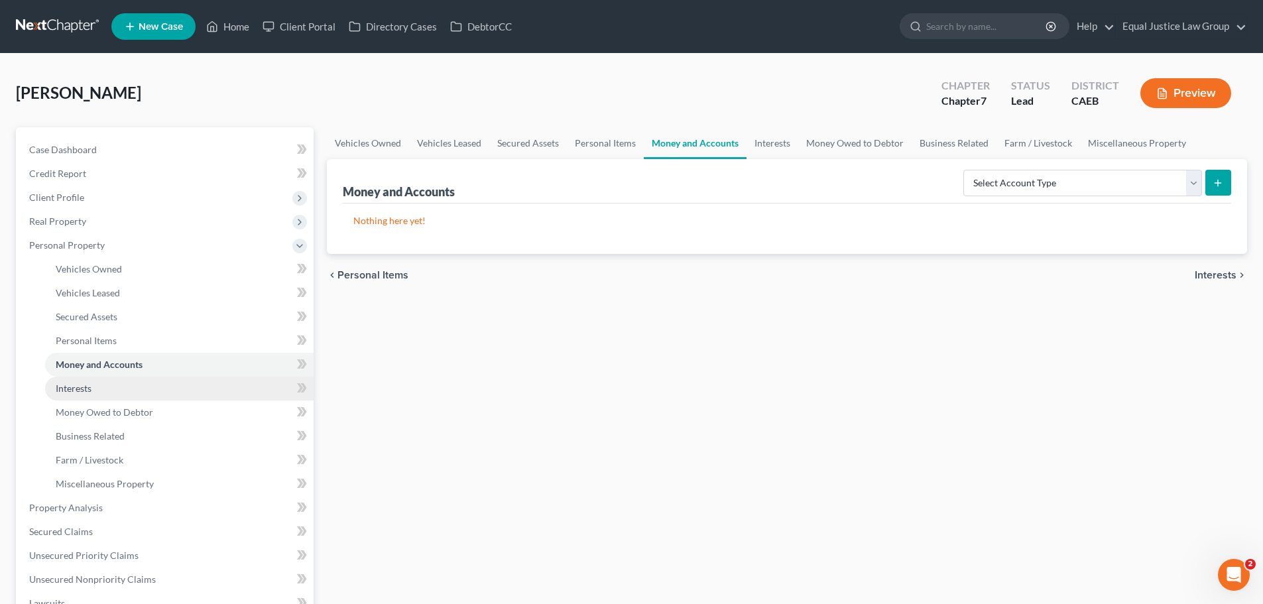
click at [113, 385] on link "Interests" at bounding box center [179, 389] width 269 height 24
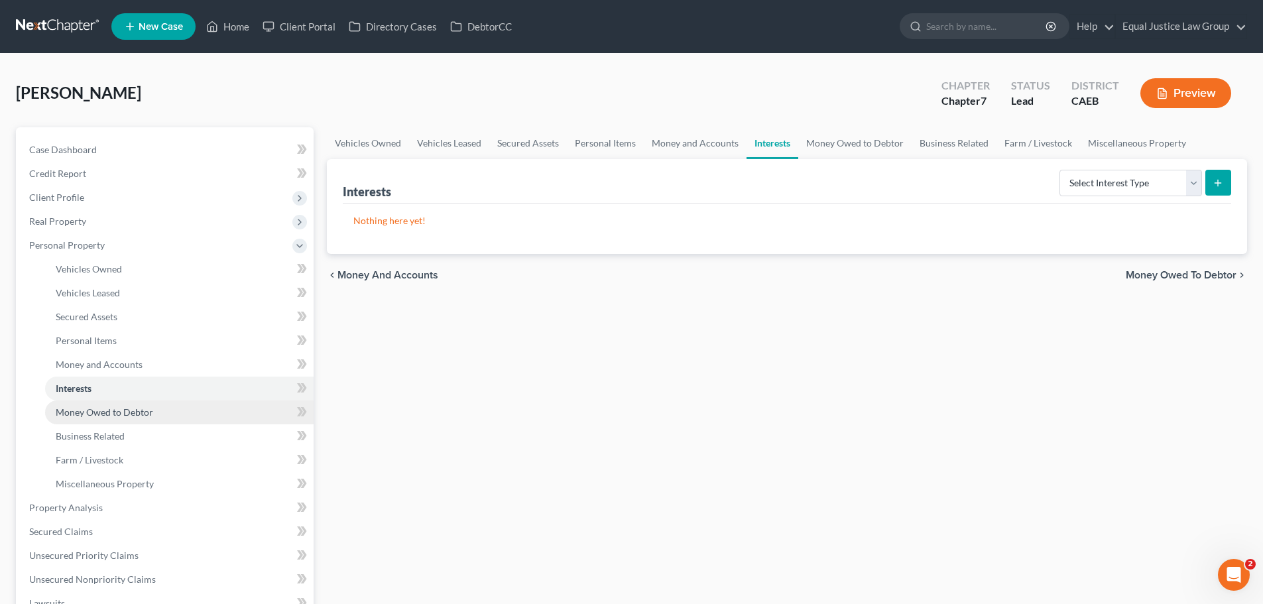
click at [137, 411] on span "Money Owed to Debtor" at bounding box center [104, 412] width 97 height 11
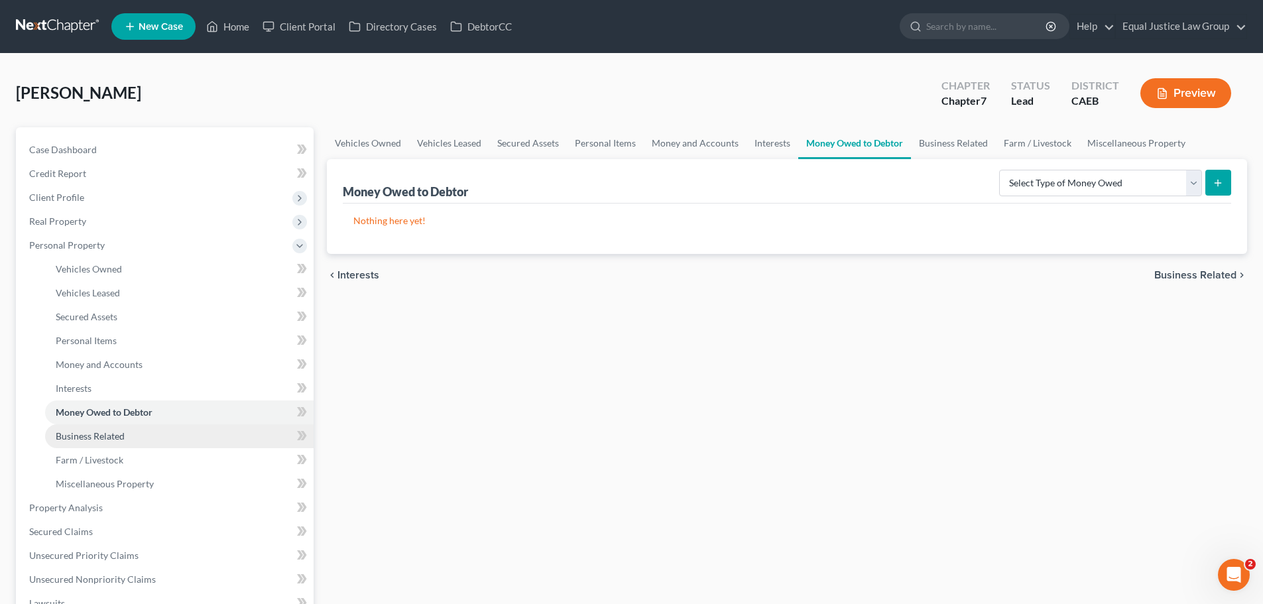
click at [132, 440] on link "Business Related" at bounding box center [179, 436] width 269 height 24
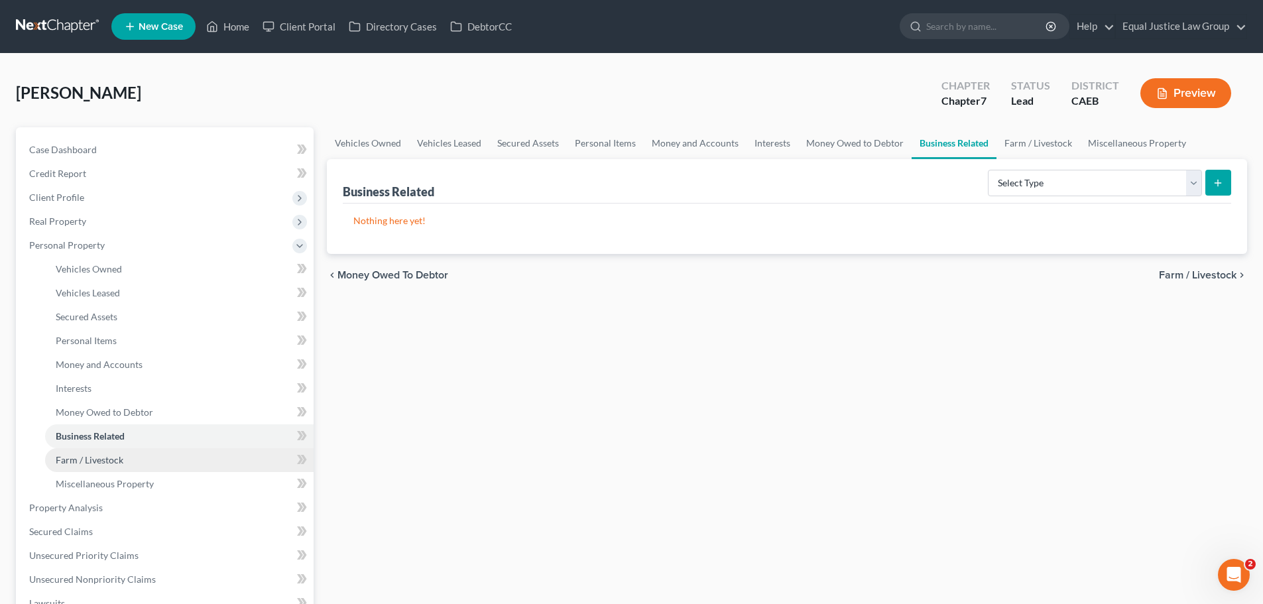
click at [118, 464] on span "Farm / Livestock" at bounding box center [90, 459] width 68 height 11
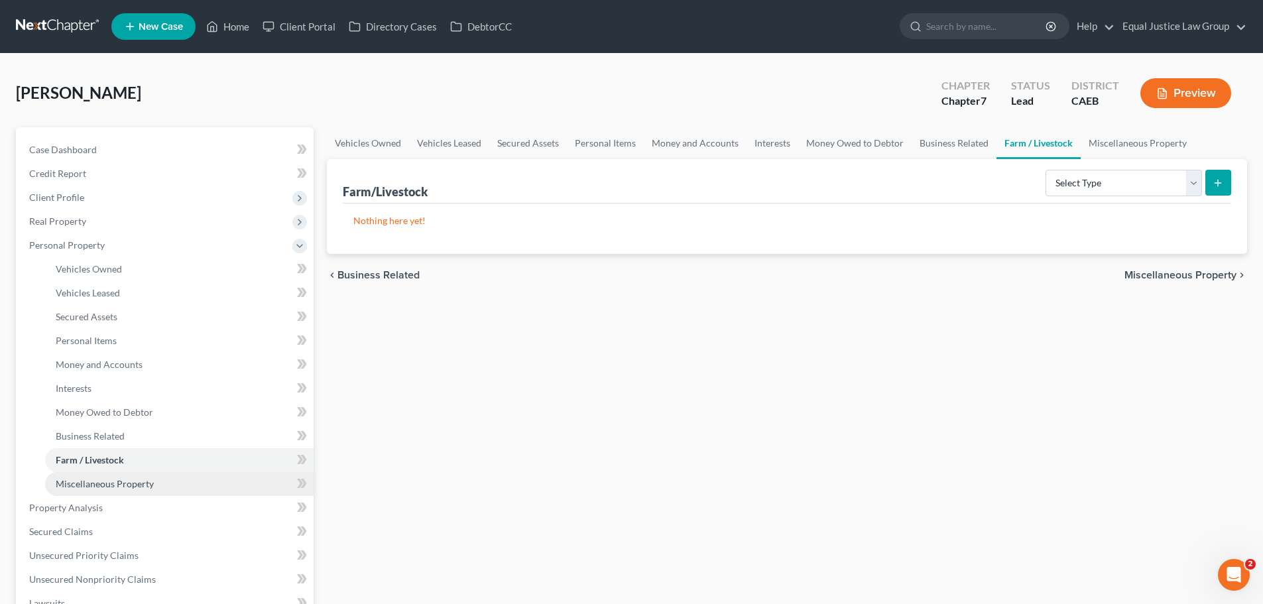
click at [131, 484] on span "Miscellaneous Property" at bounding box center [105, 483] width 98 height 11
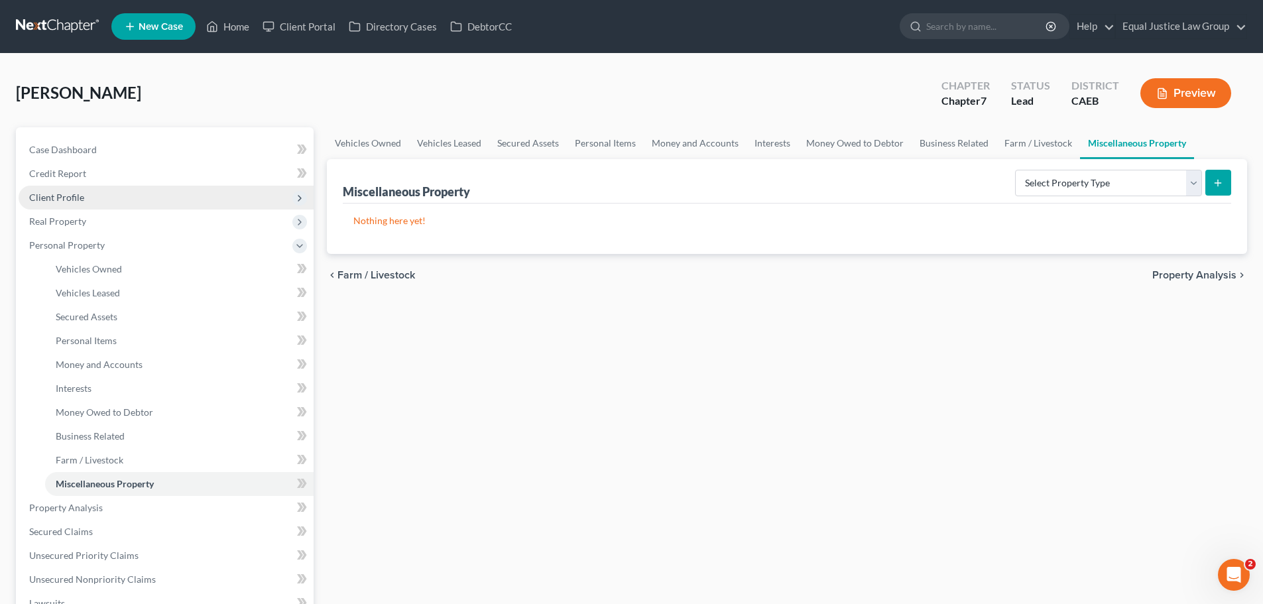
click at [72, 194] on span "Client Profile" at bounding box center [56, 197] width 55 height 11
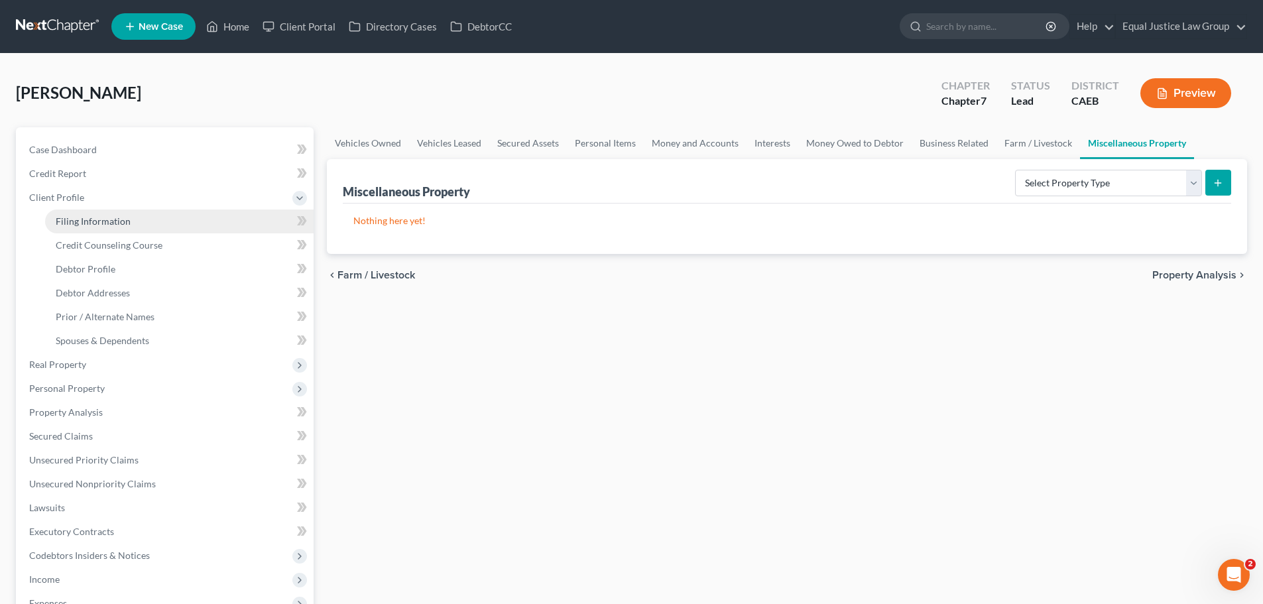
click at [89, 219] on span "Filing Information" at bounding box center [93, 221] width 75 height 11
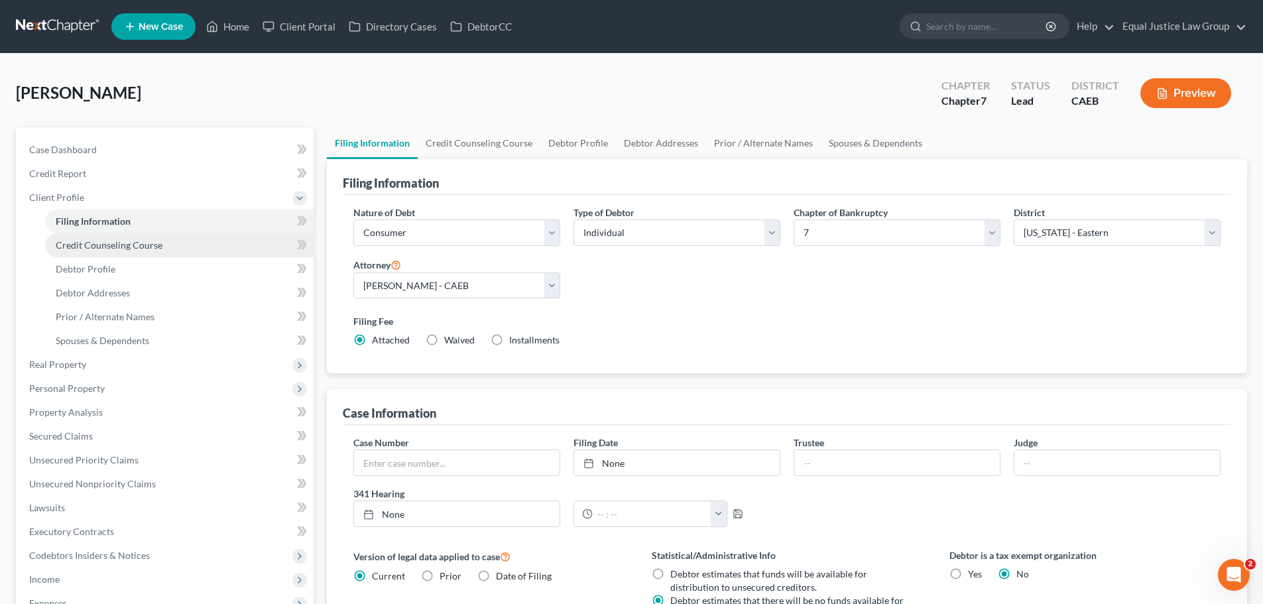
click at [99, 243] on span "Credit Counseling Course" at bounding box center [109, 244] width 107 height 11
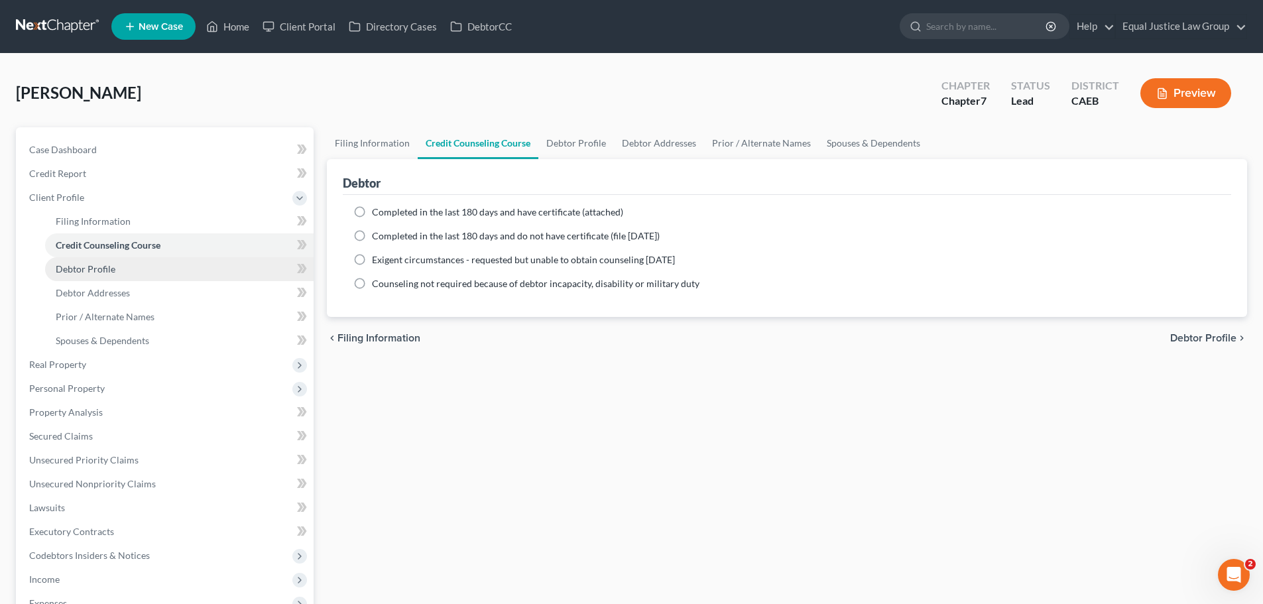
click at [97, 259] on link "Debtor Profile" at bounding box center [179, 269] width 269 height 24
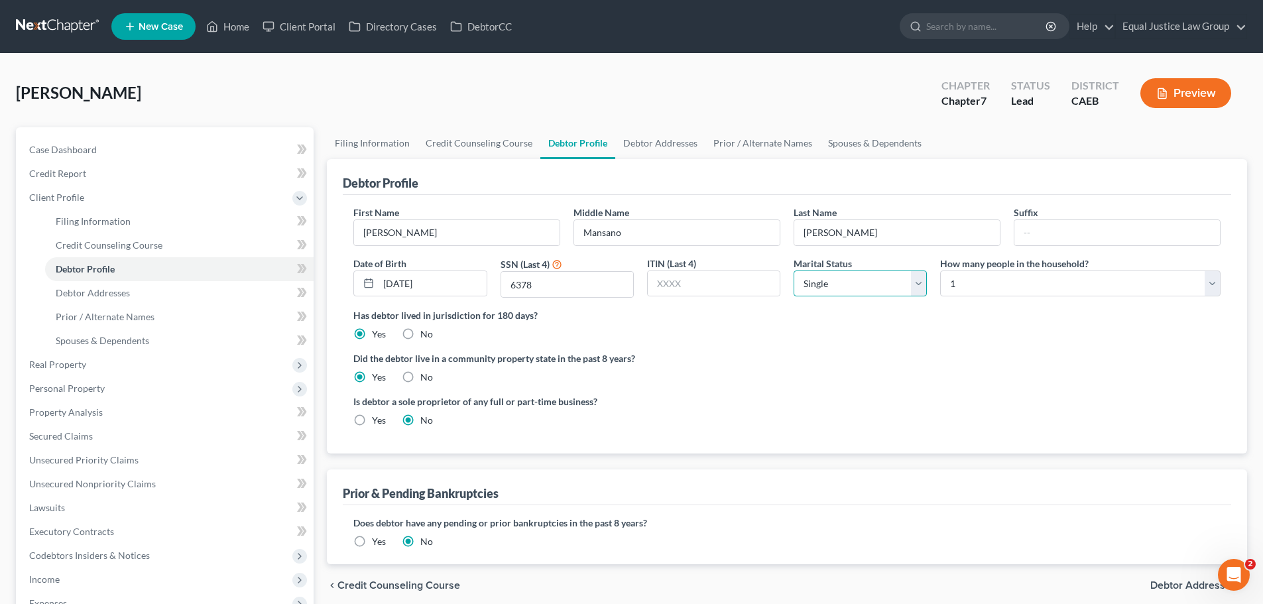
click at [922, 284] on select "Select Single Married Separated Divorced Widowed" at bounding box center [860, 284] width 133 height 27
click at [794, 271] on select "Select Single Married Separated Divorced Widowed" at bounding box center [860, 284] width 133 height 27
click at [880, 341] on div "Has debtor lived in jurisdiction for 180 days? Yes No Debtor must reside in jur…" at bounding box center [786, 324] width 867 height 32
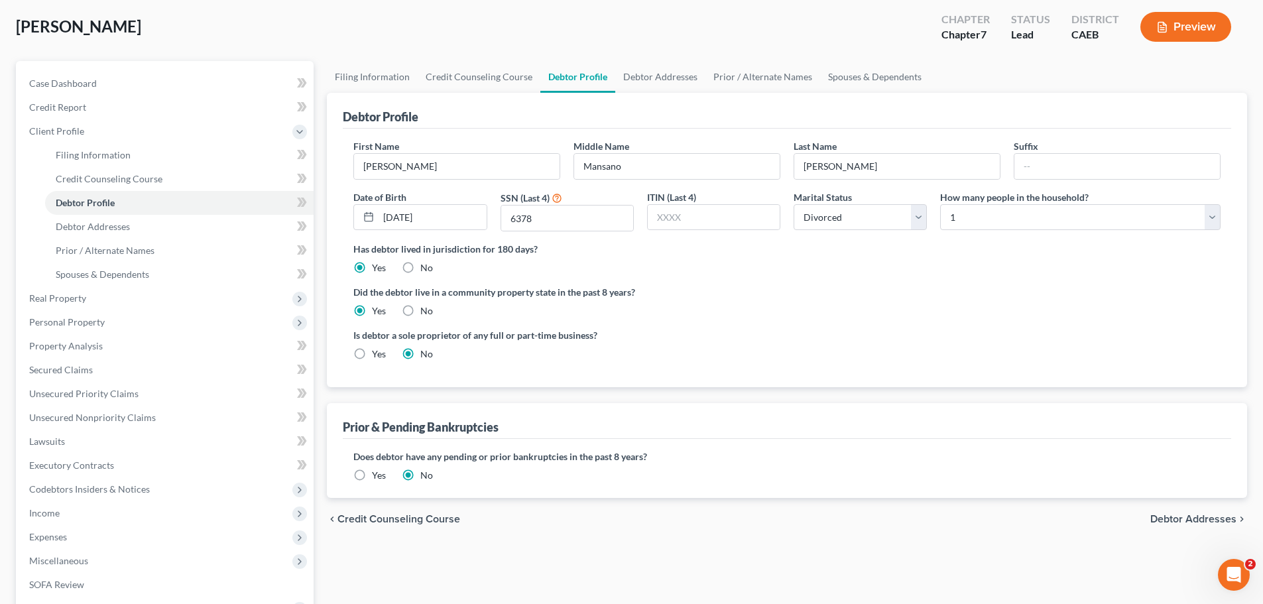
scroll to position [133, 0]
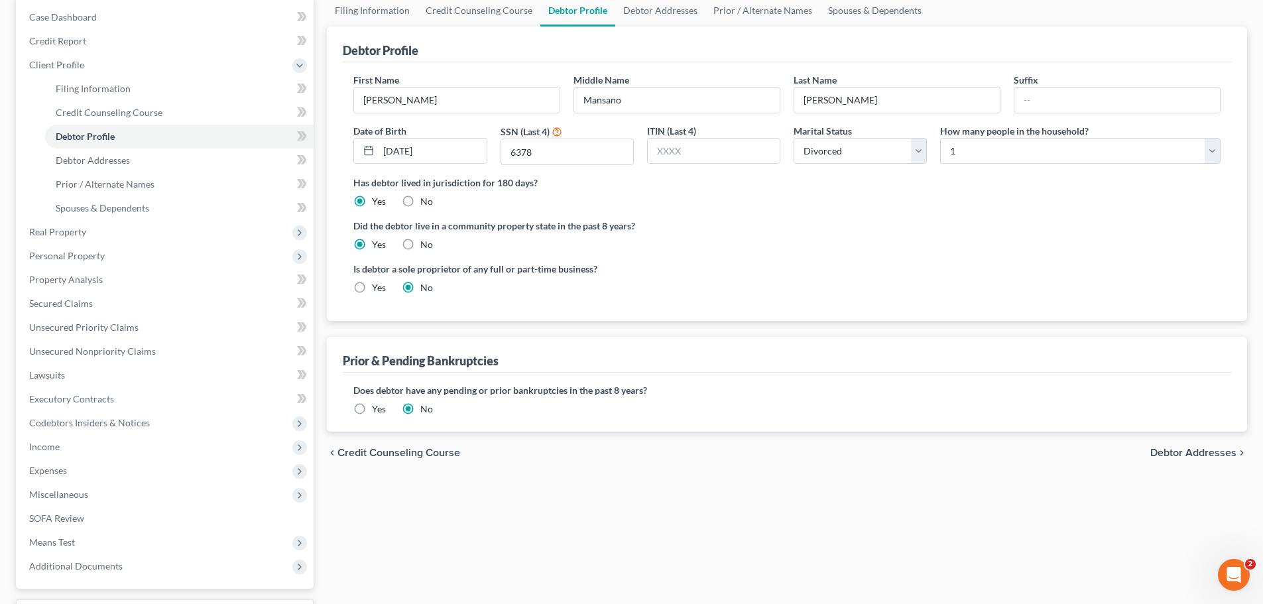
click at [889, 216] on ng-include "First Name [PERSON_NAME] Middle Name [PERSON_NAME] Last Name [PERSON_NAME] Suff…" at bounding box center [786, 189] width 867 height 232
drag, startPoint x: 119, startPoint y: 162, endPoint x: 124, endPoint y: 176, distance: 14.9
click at [119, 162] on span "Debtor Addresses" at bounding box center [93, 160] width 74 height 11
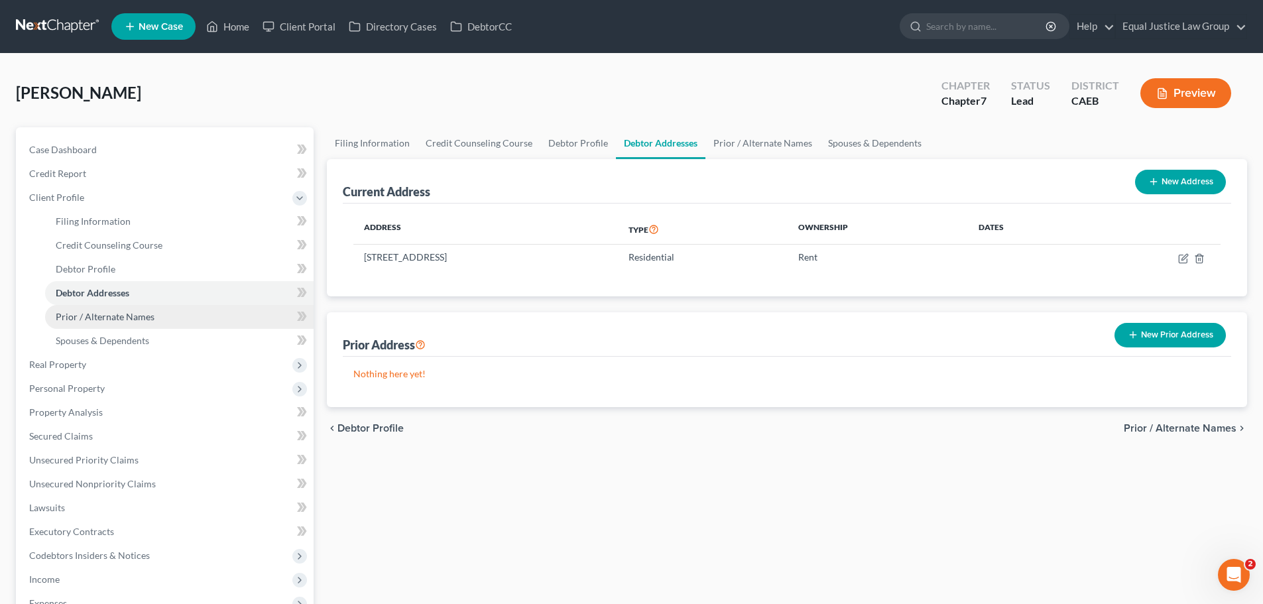
click at [109, 314] on span "Prior / Alternate Names" at bounding box center [105, 316] width 99 height 11
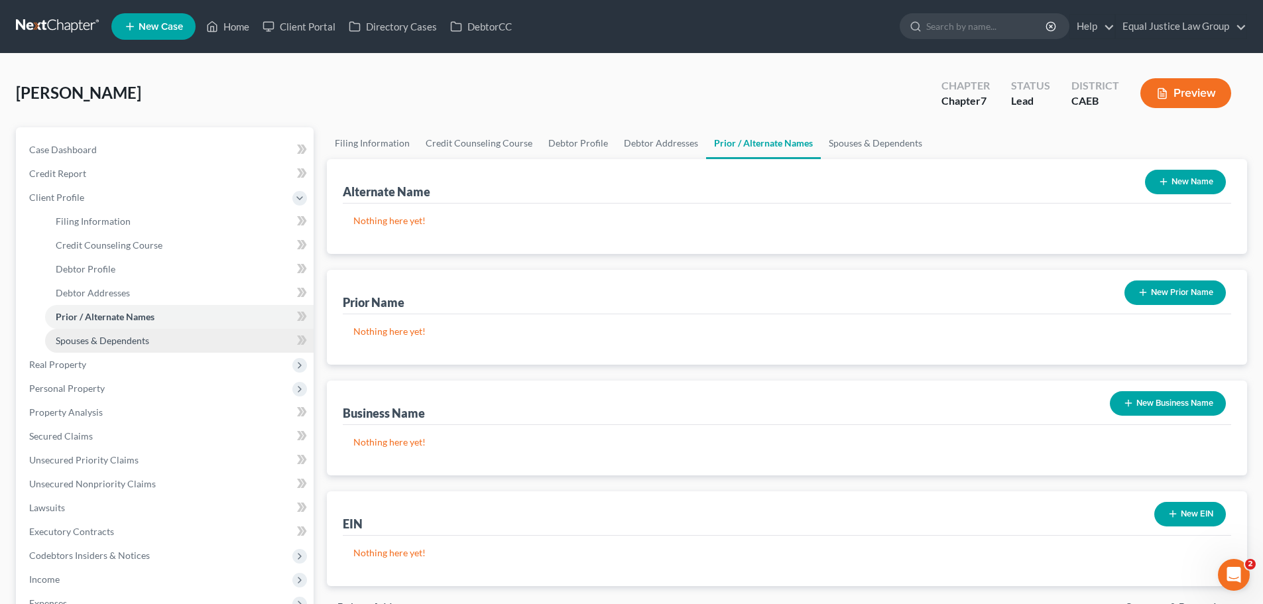
click at [117, 336] on span "Spouses & Dependents" at bounding box center [103, 340] width 94 height 11
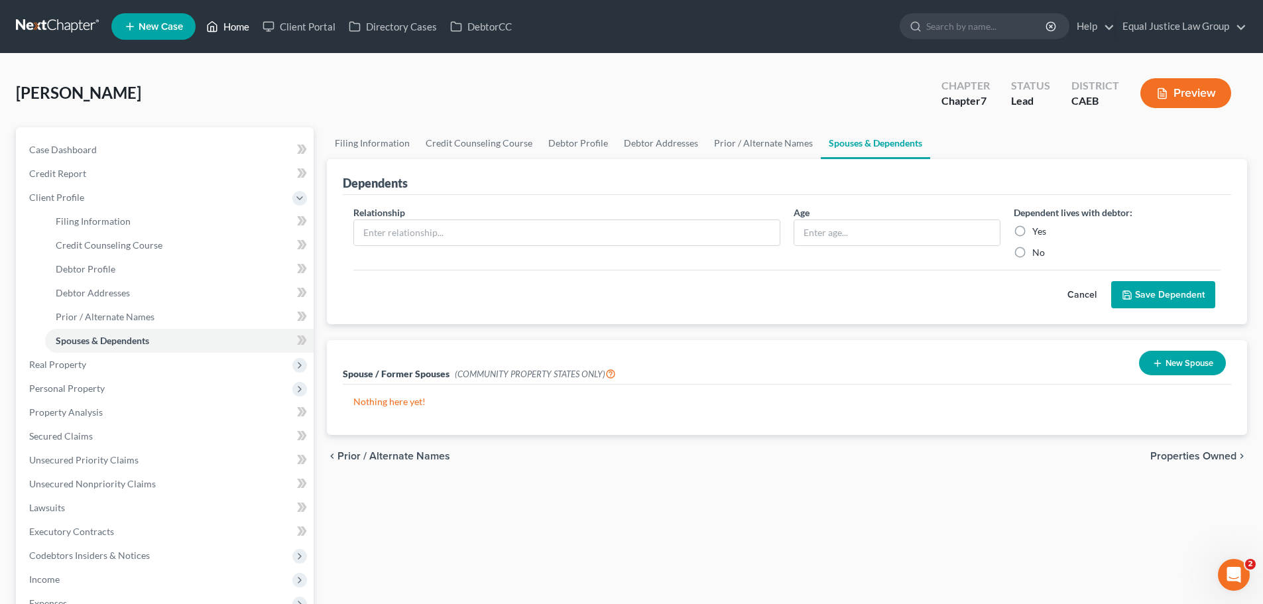
click at [233, 27] on link "Home" at bounding box center [228, 27] width 56 height 24
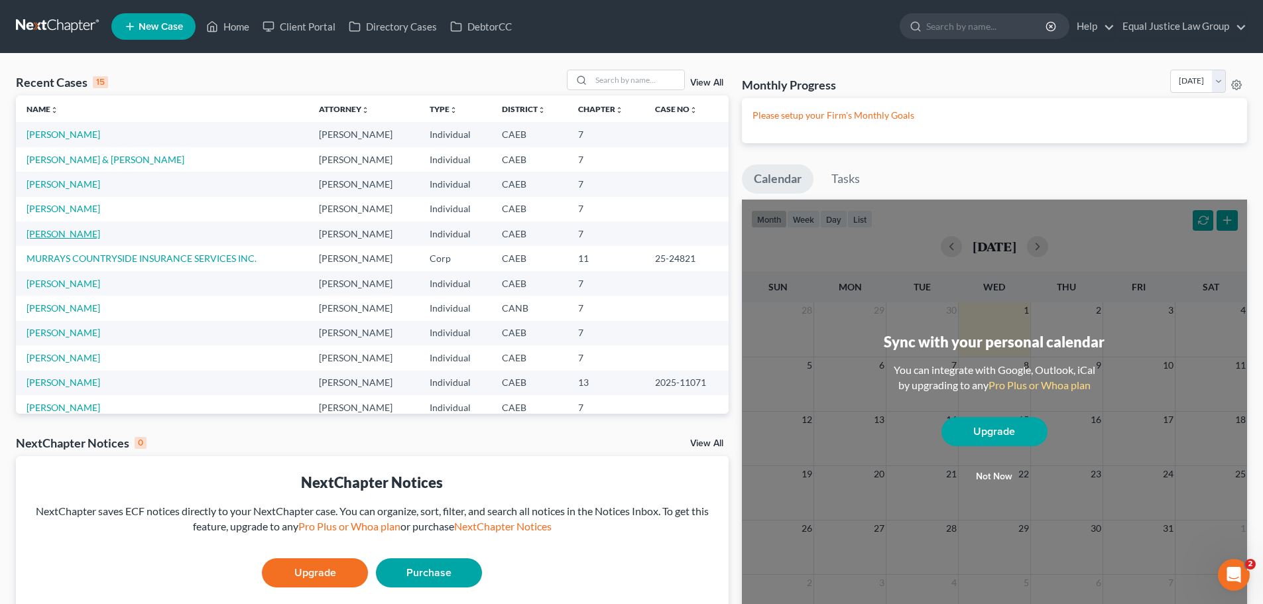
click at [55, 229] on link "[PERSON_NAME]" at bounding box center [64, 233] width 74 height 11
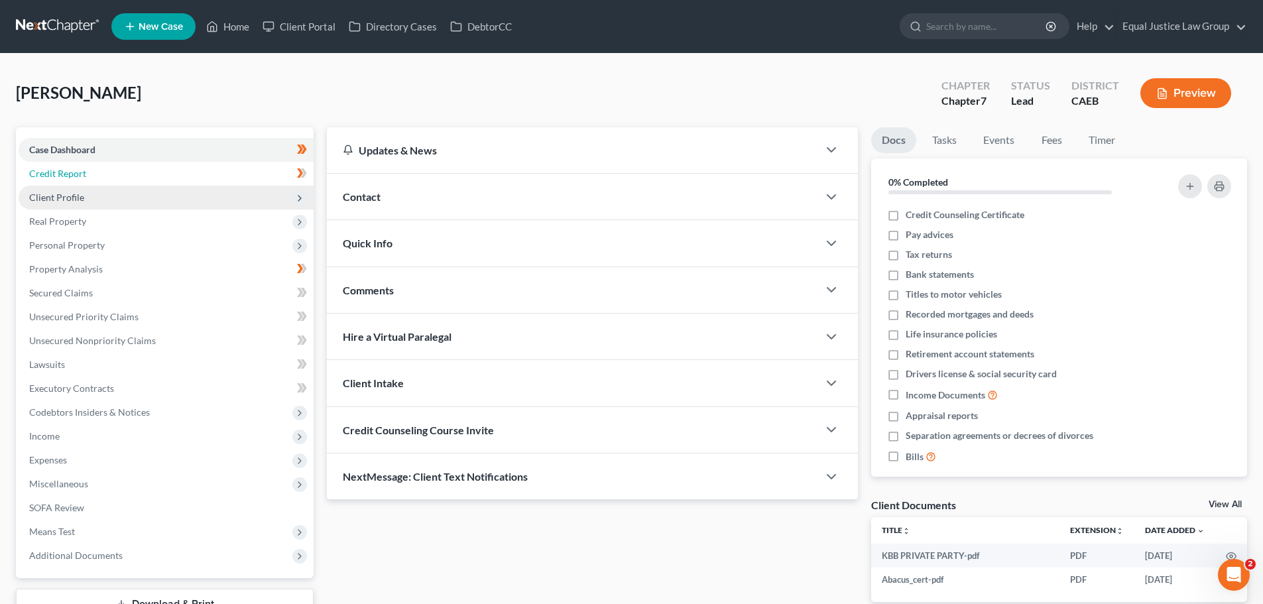
drag, startPoint x: 59, startPoint y: 178, endPoint x: 77, endPoint y: 205, distance: 32.0
click at [59, 178] on span "Credit Report" at bounding box center [57, 173] width 57 height 11
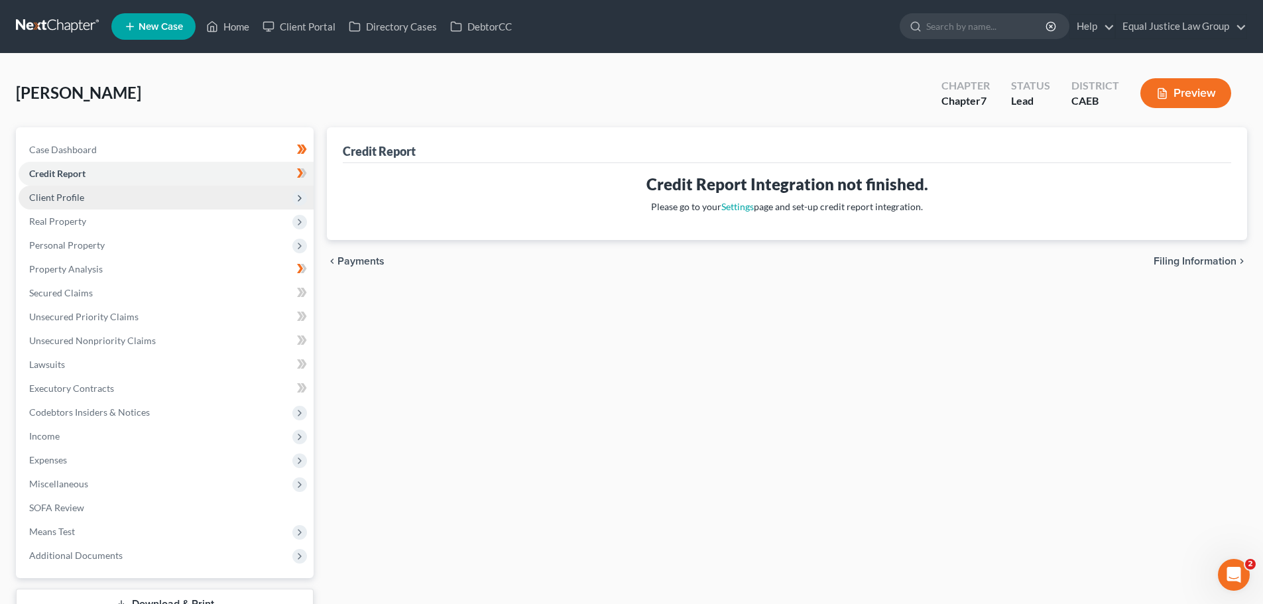
click at [78, 203] on span "Client Profile" at bounding box center [166, 198] width 295 height 24
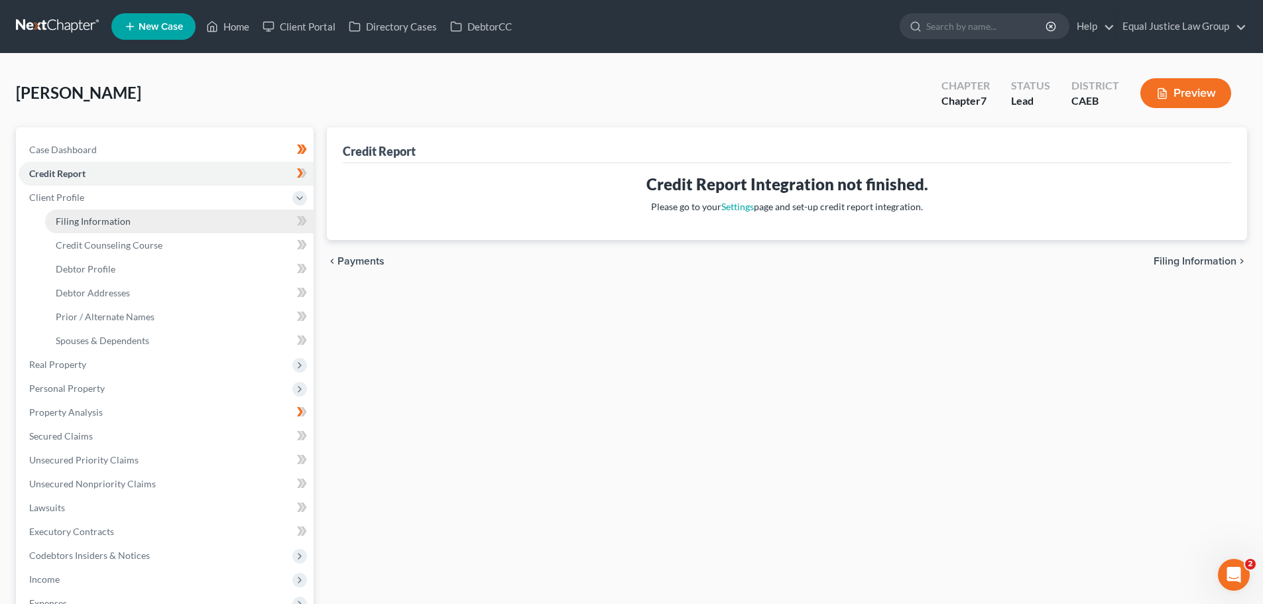
click at [102, 220] on span "Filing Information" at bounding box center [93, 221] width 75 height 11
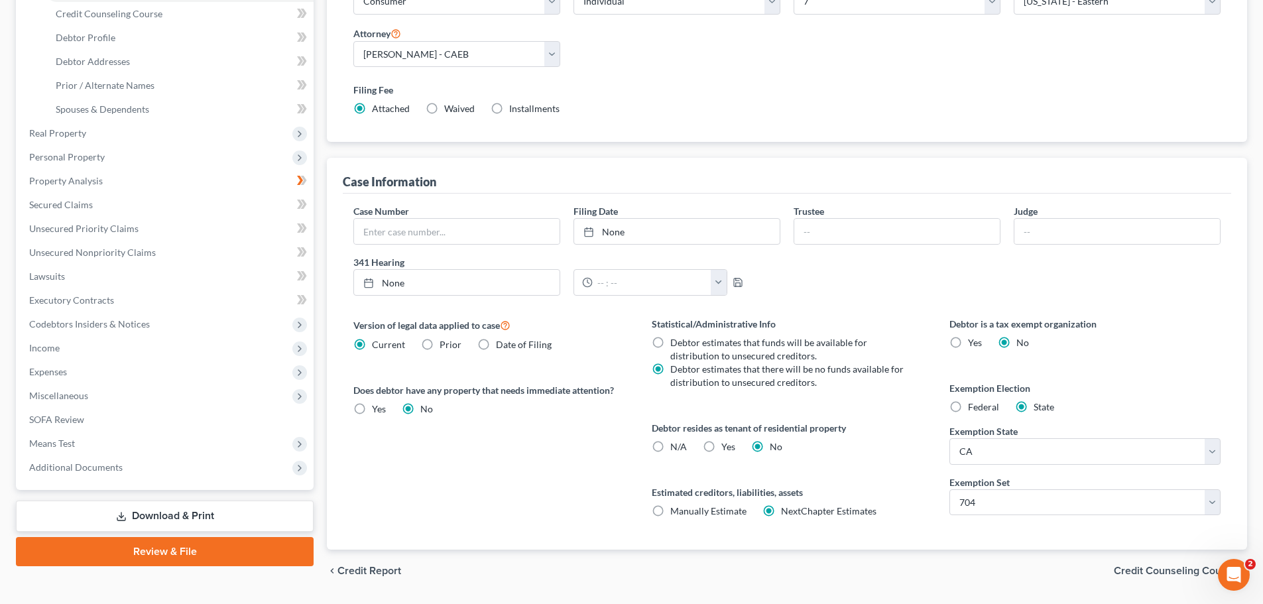
scroll to position [270, 0]
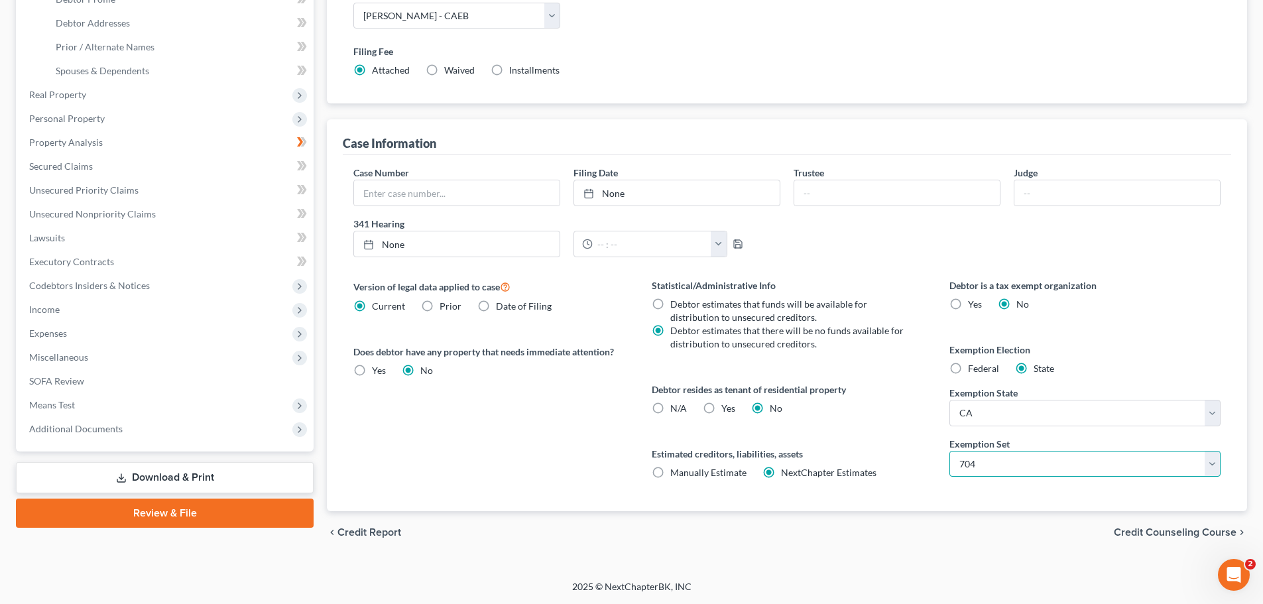
drag, startPoint x: 1045, startPoint y: 464, endPoint x: 1027, endPoint y: 466, distance: 18.7
click at [1045, 464] on select "Select 703 704" at bounding box center [1085, 464] width 271 height 27
click at [950, 451] on select "Select 703 704" at bounding box center [1085, 464] width 271 height 27
click at [1022, 552] on div "chevron_left Credit Report Credit Counseling Course chevron_right" at bounding box center [787, 532] width 920 height 42
click at [1170, 533] on span "Credit Counseling Course" at bounding box center [1175, 532] width 123 height 11
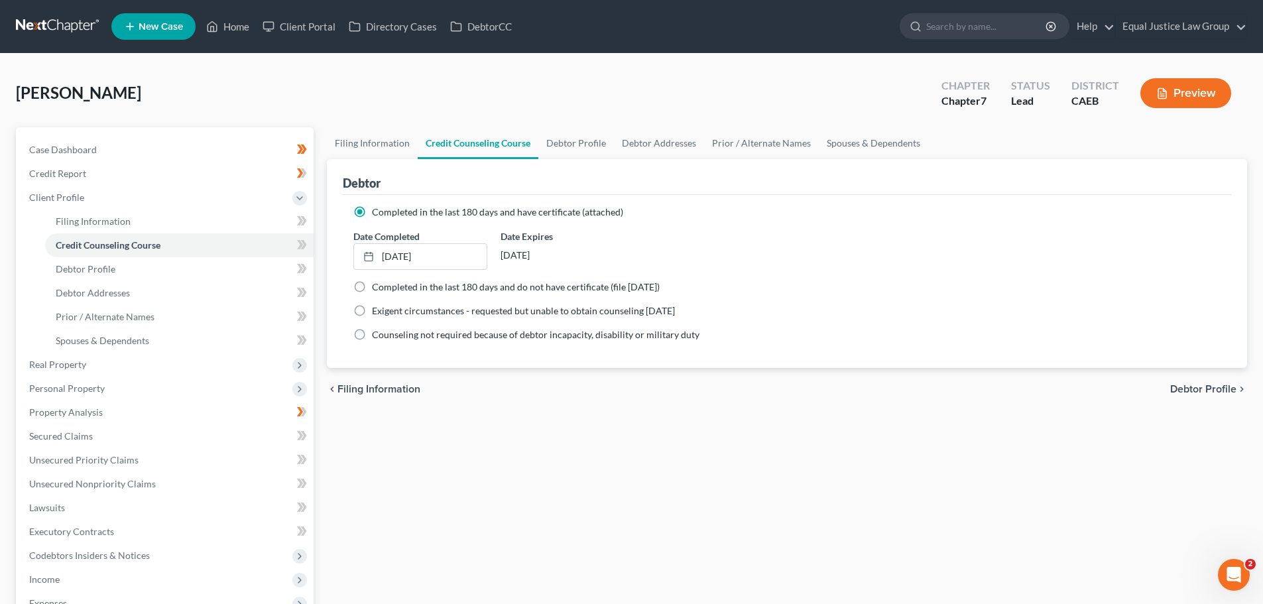
click at [1209, 387] on span "Debtor Profile" at bounding box center [1203, 389] width 66 height 11
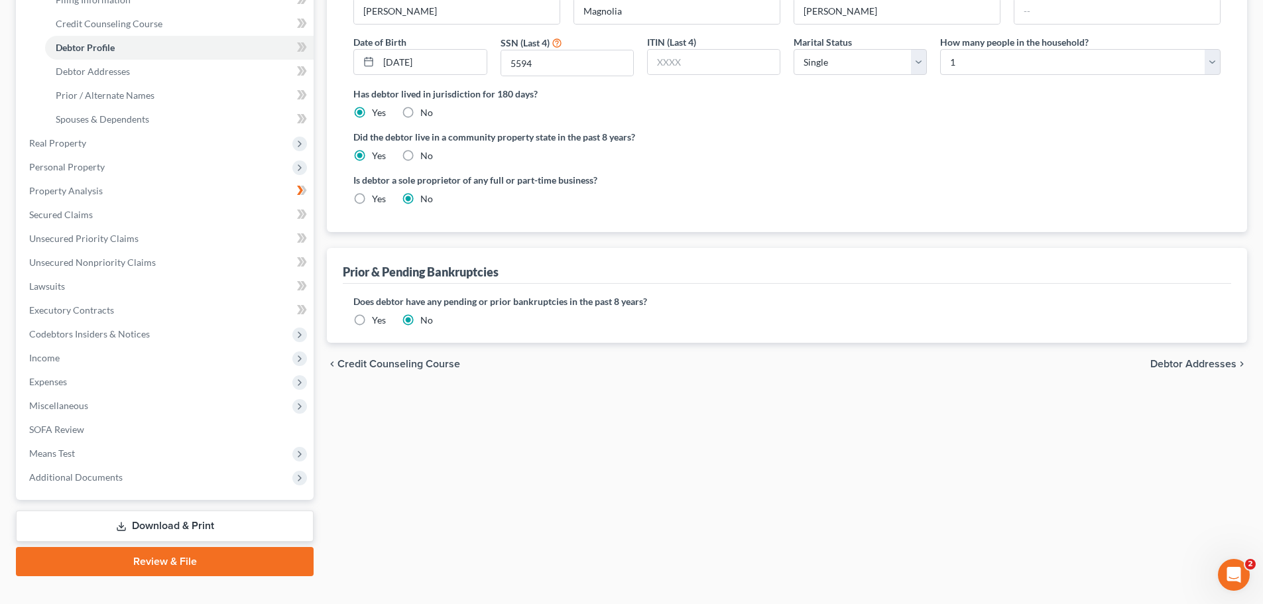
scroll to position [244, 0]
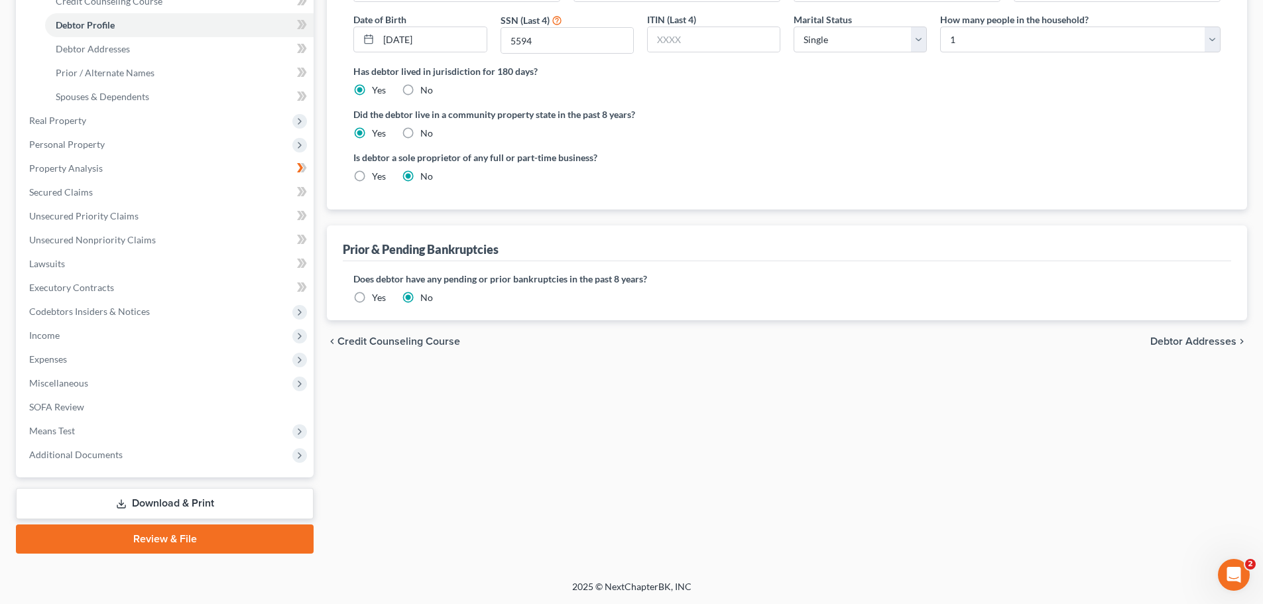
click at [1196, 340] on span "Debtor Addresses" at bounding box center [1194, 341] width 86 height 11
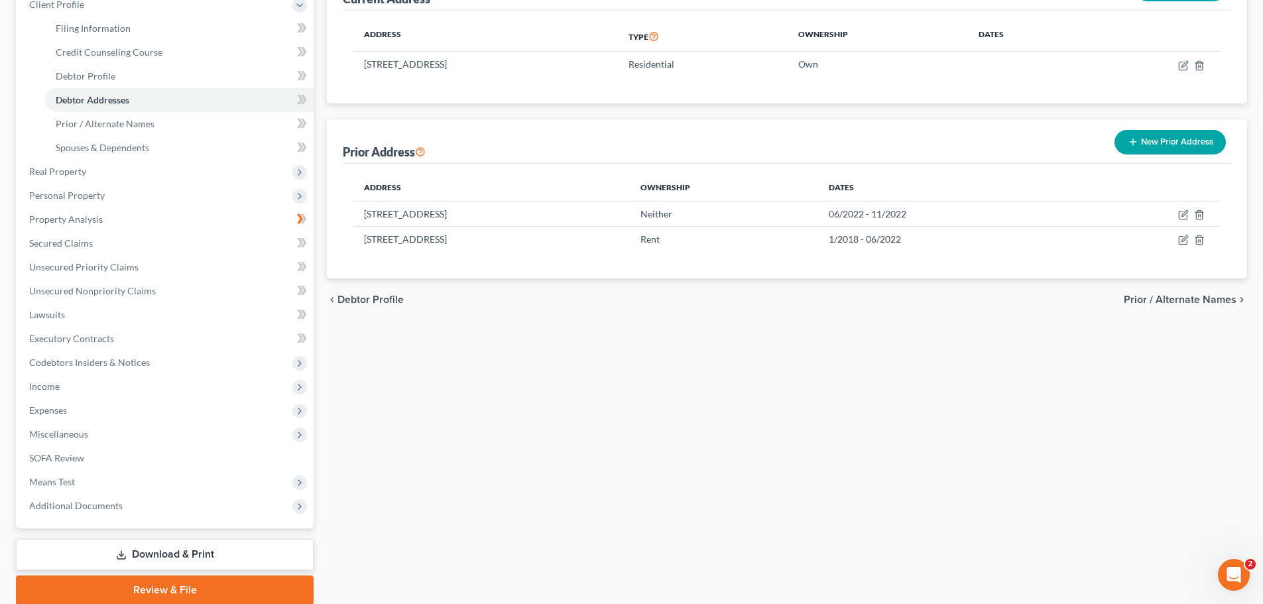
scroll to position [199, 0]
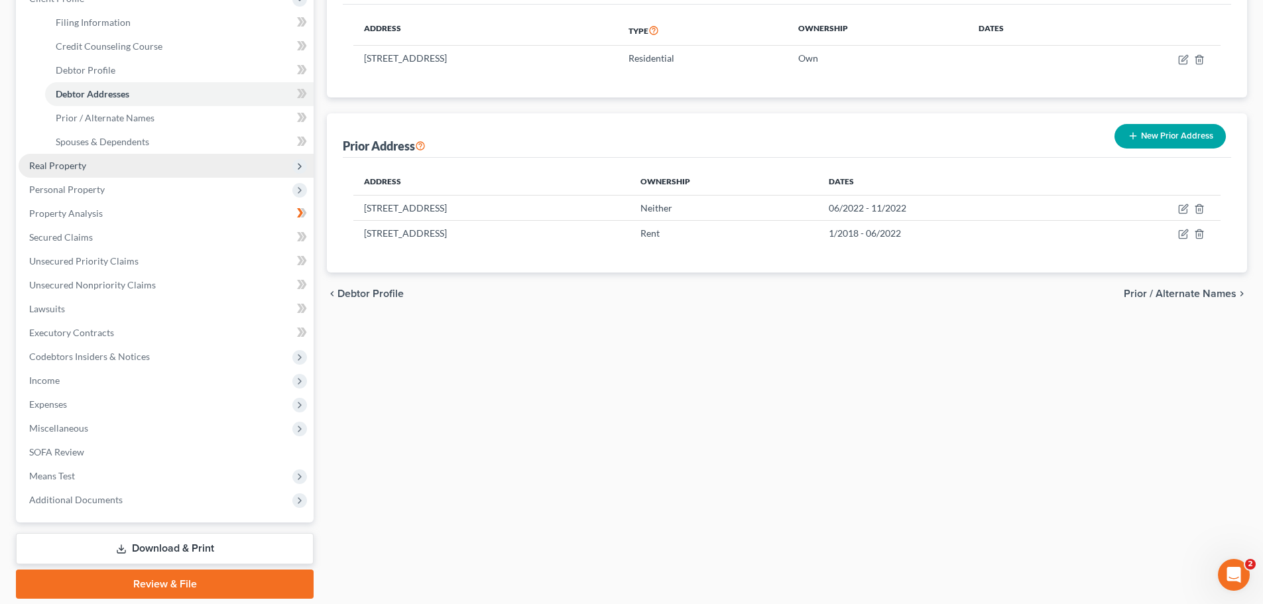
click at [95, 169] on span "Real Property" at bounding box center [166, 166] width 295 height 24
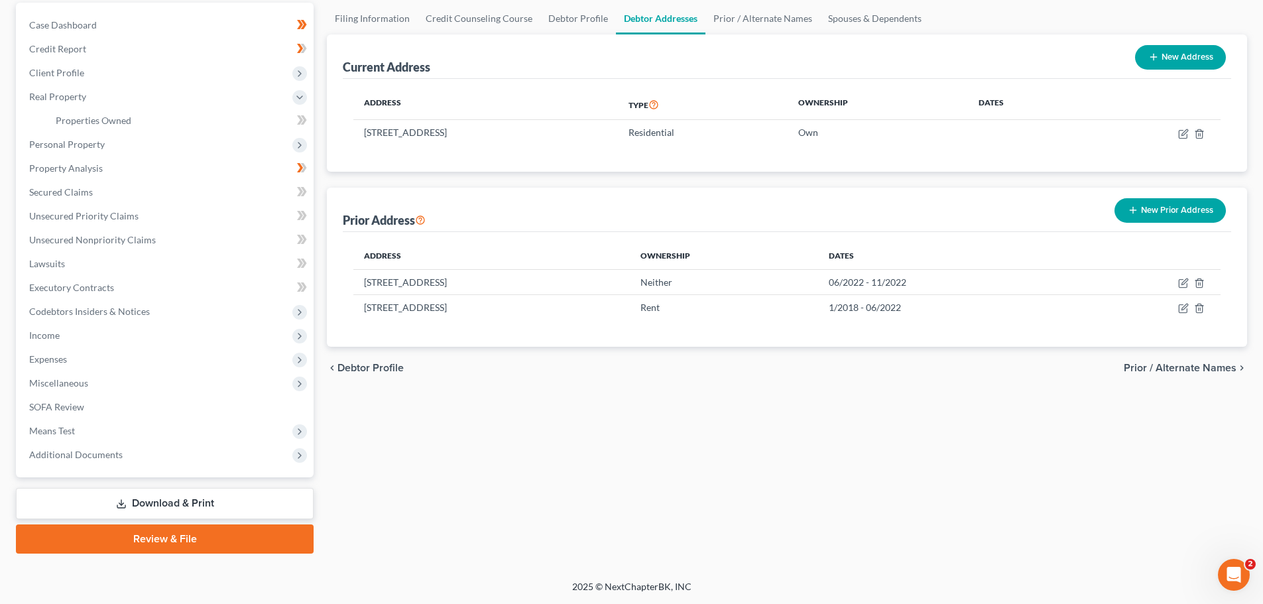
scroll to position [125, 0]
click at [120, 117] on span "Properties Owned" at bounding box center [94, 120] width 76 height 11
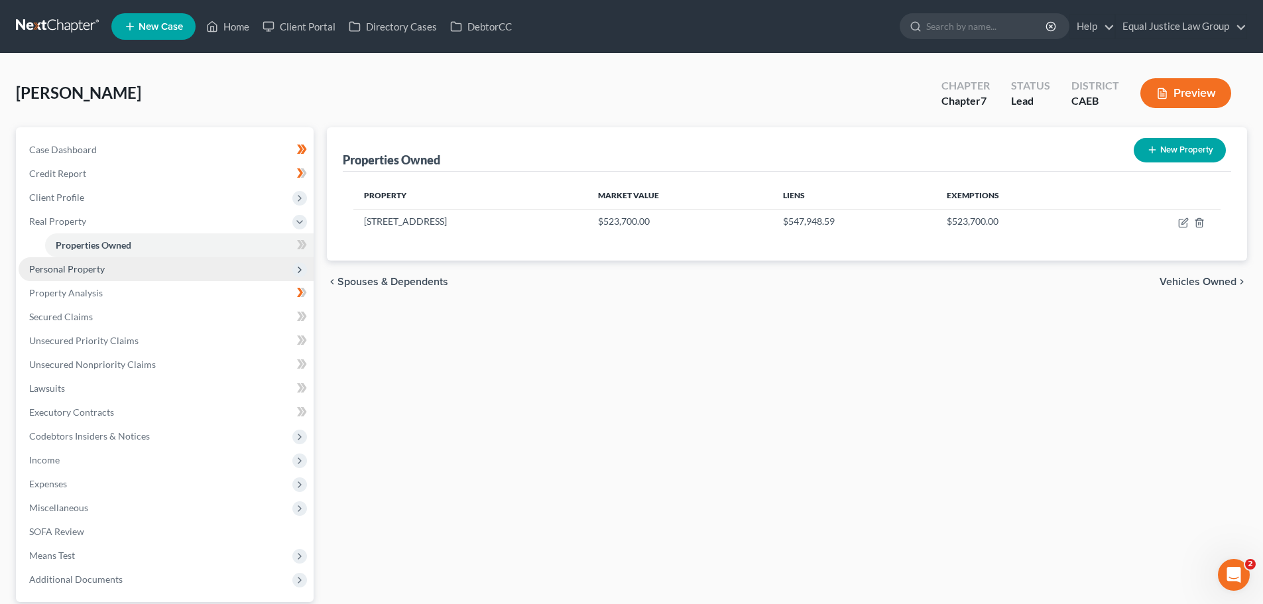
click at [72, 265] on span "Personal Property" at bounding box center [67, 268] width 76 height 11
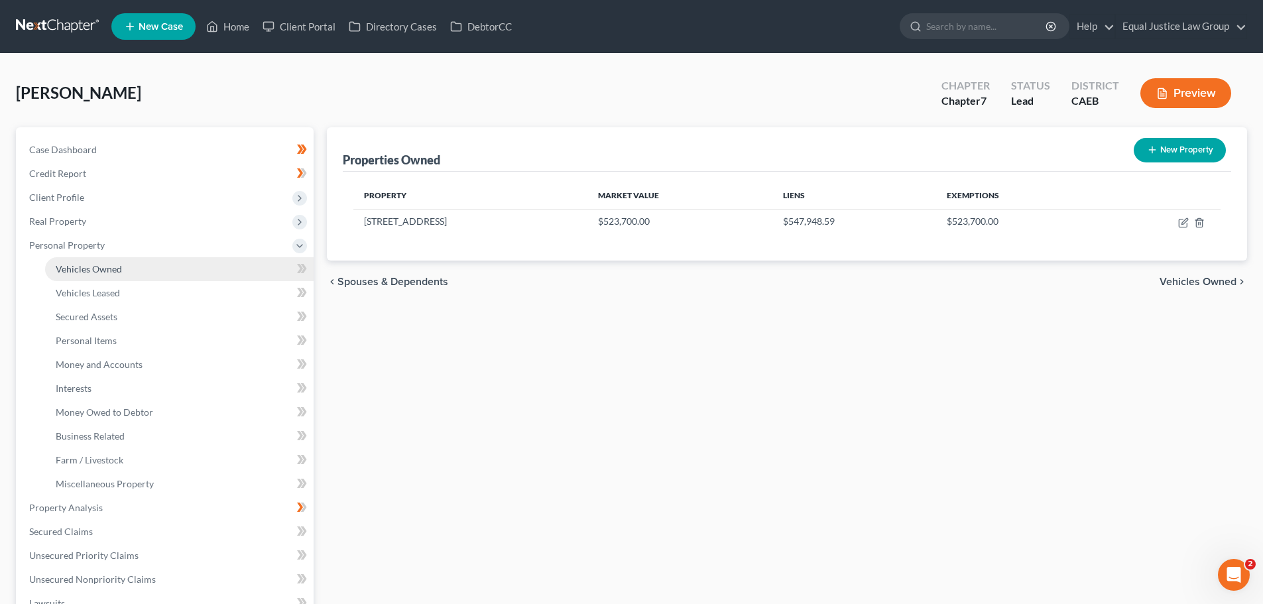
click at [94, 271] on span "Vehicles Owned" at bounding box center [89, 268] width 66 height 11
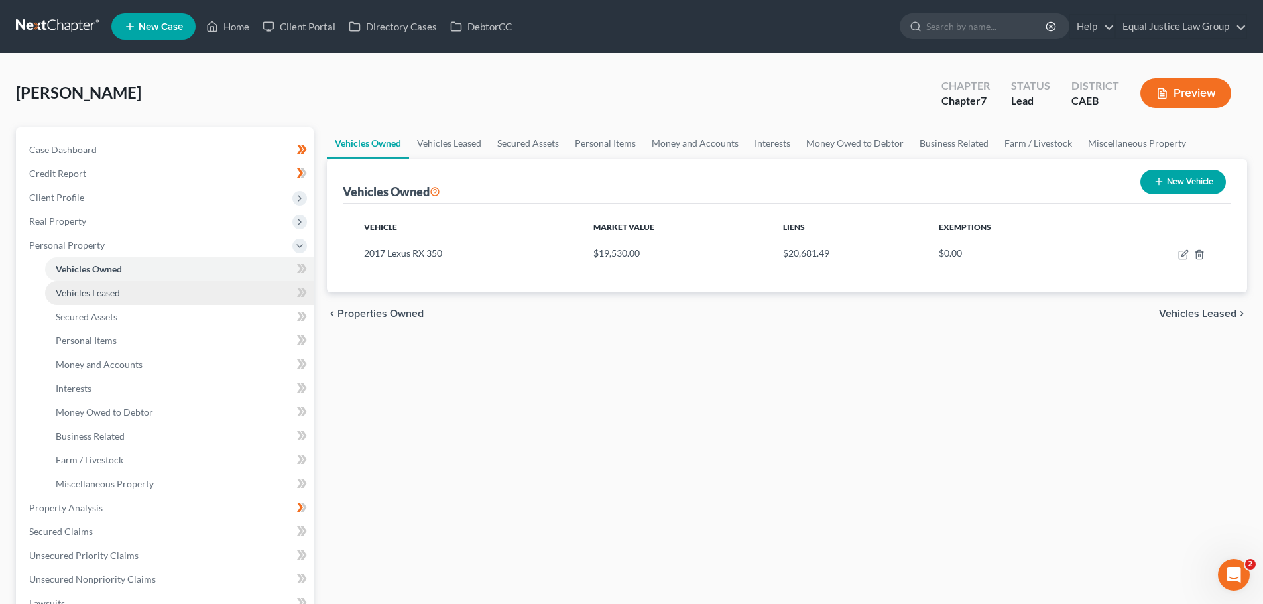
click at [100, 292] on span "Vehicles Leased" at bounding box center [88, 292] width 64 height 11
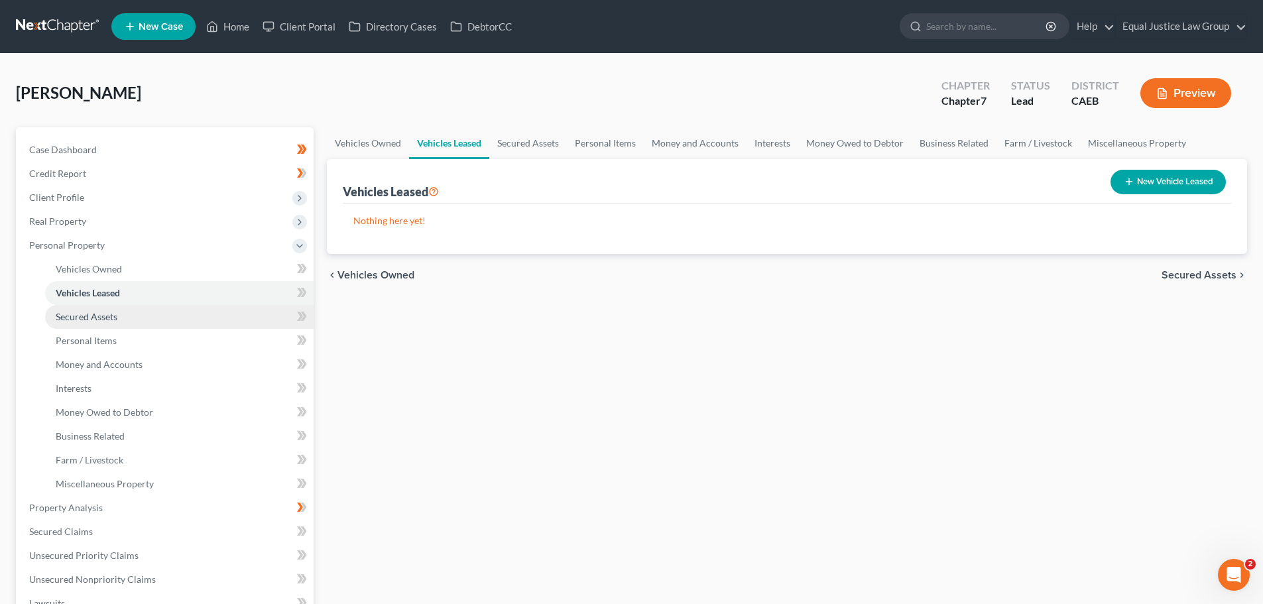
click at [103, 315] on span "Secured Assets" at bounding box center [87, 316] width 62 height 11
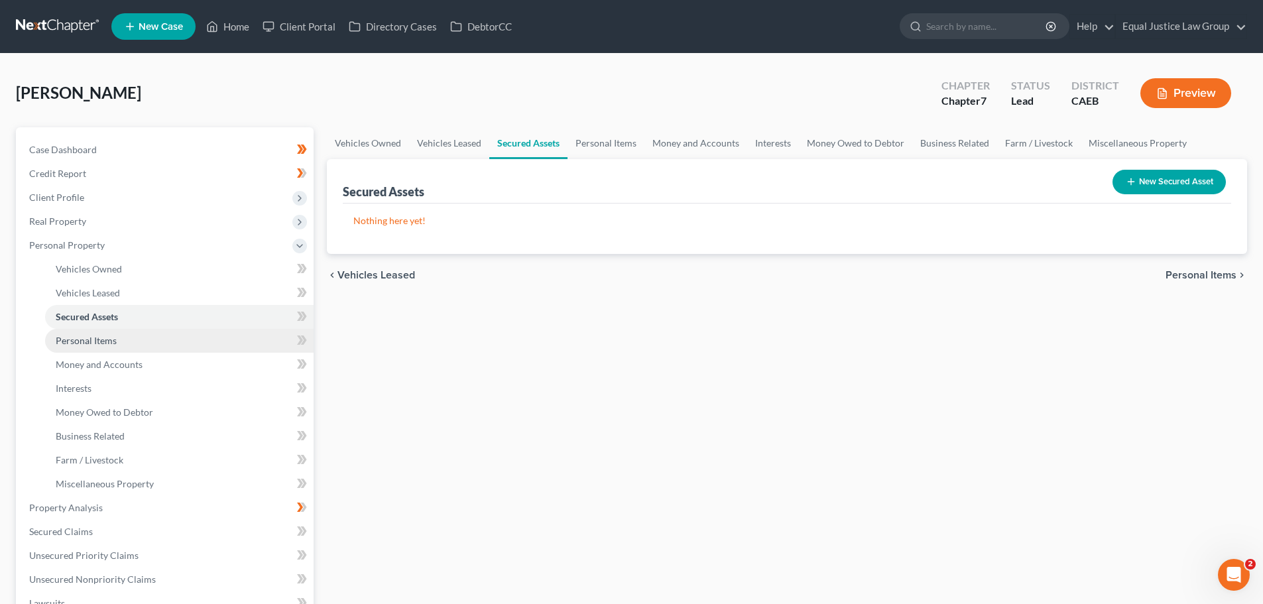
click at [100, 339] on span "Personal Items" at bounding box center [86, 340] width 61 height 11
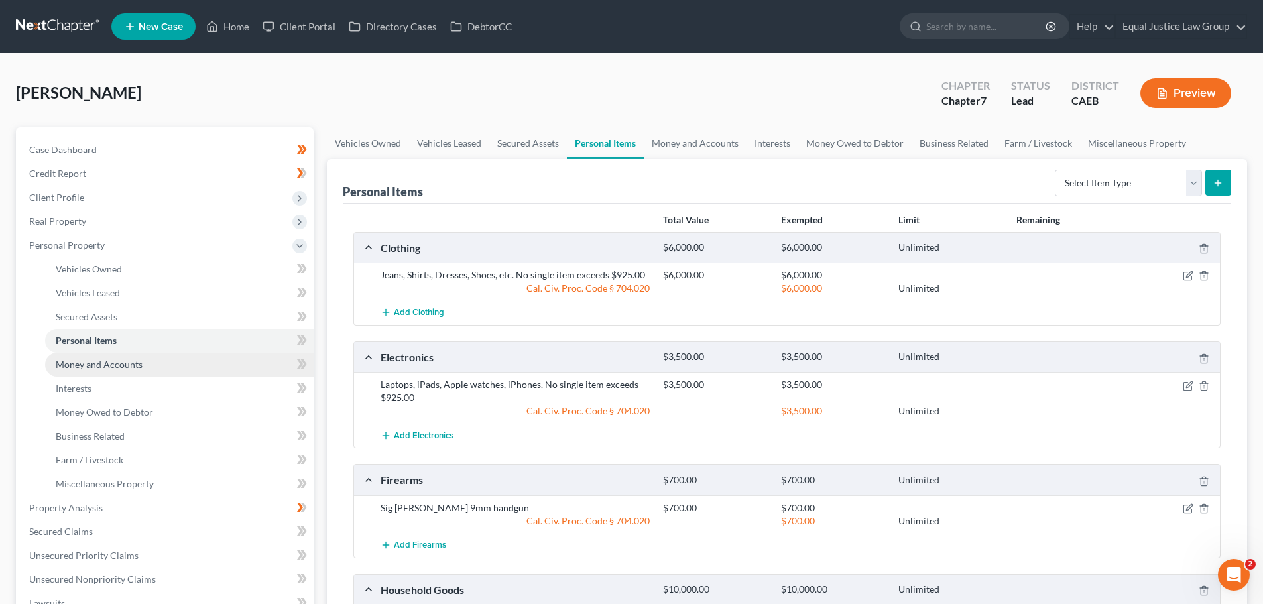
click at [105, 365] on span "Money and Accounts" at bounding box center [99, 364] width 87 height 11
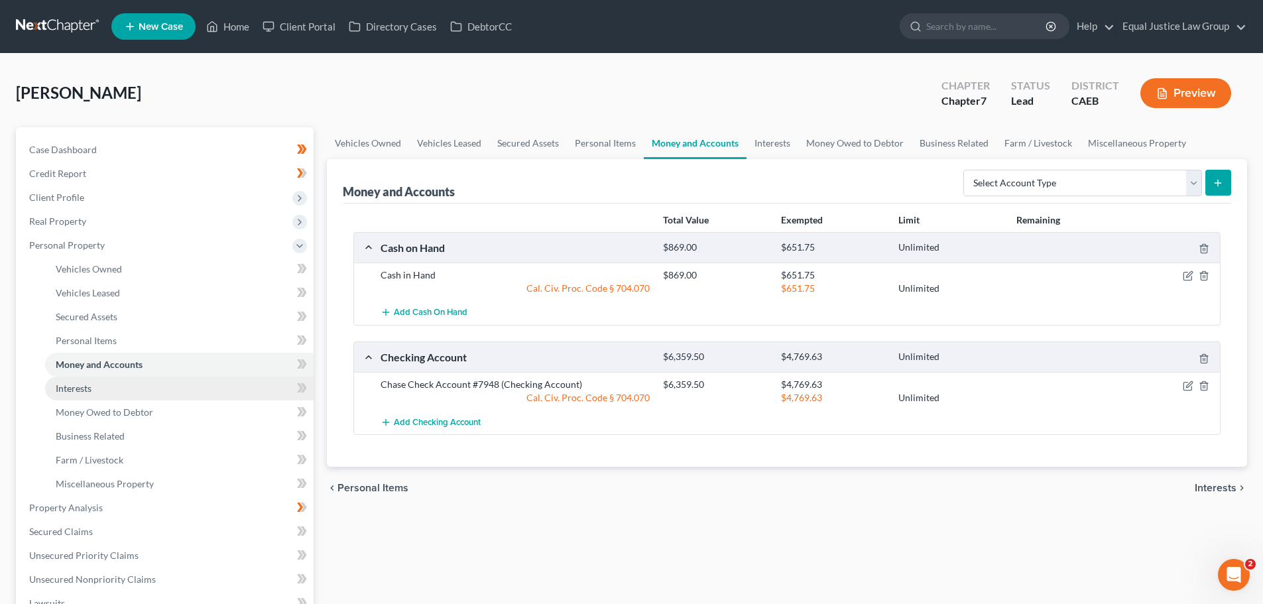
click at [88, 387] on span "Interests" at bounding box center [74, 388] width 36 height 11
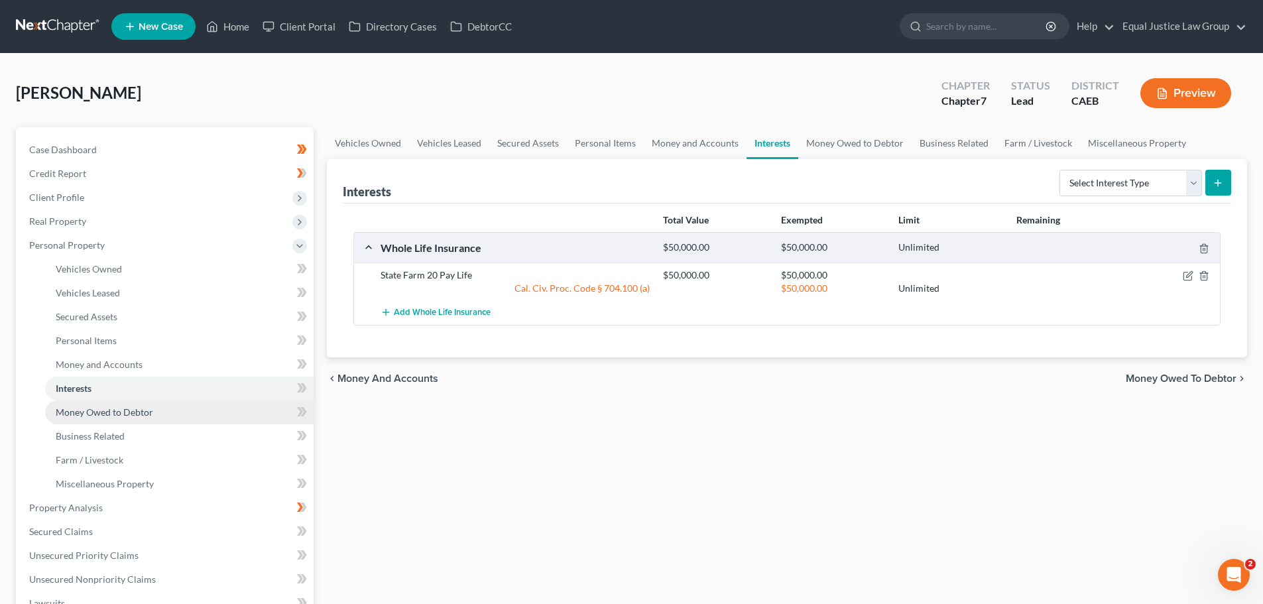
click at [102, 409] on span "Money Owed to Debtor" at bounding box center [104, 412] width 97 height 11
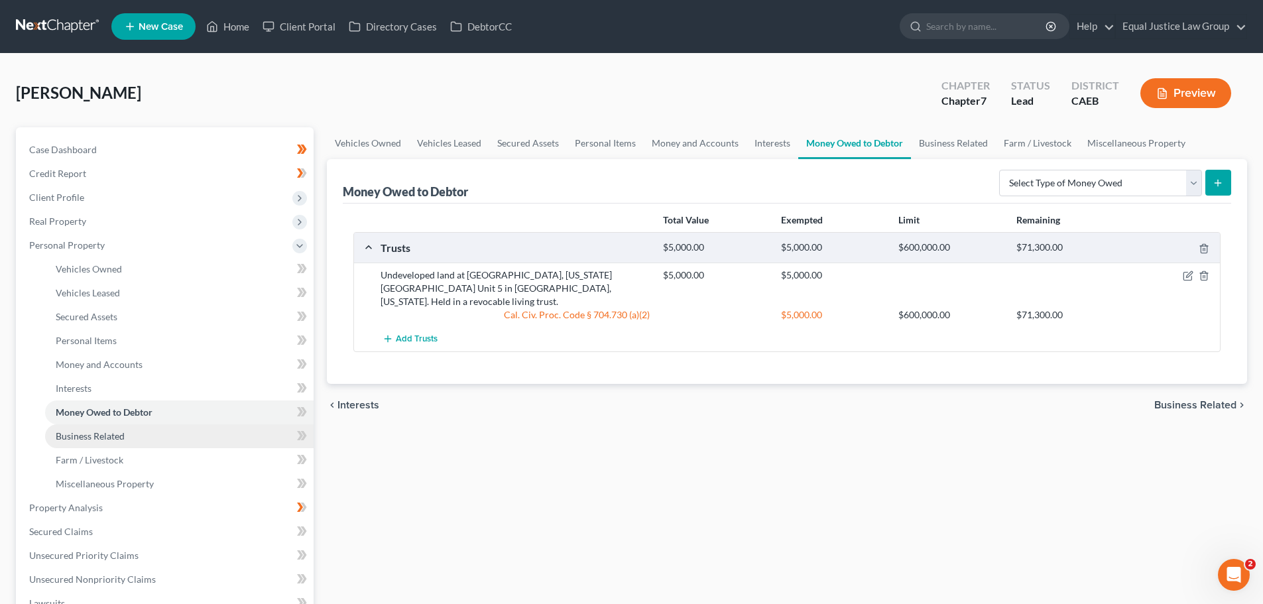
click at [111, 430] on span "Business Related" at bounding box center [90, 435] width 69 height 11
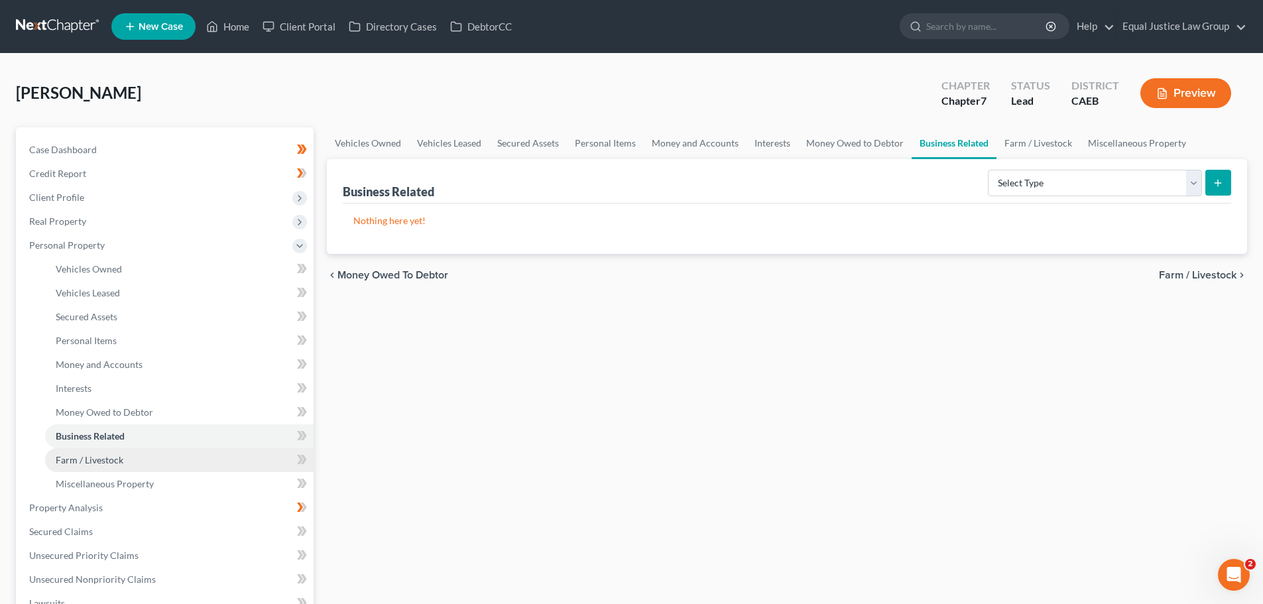
click at [110, 454] on span "Farm / Livestock" at bounding box center [90, 459] width 68 height 11
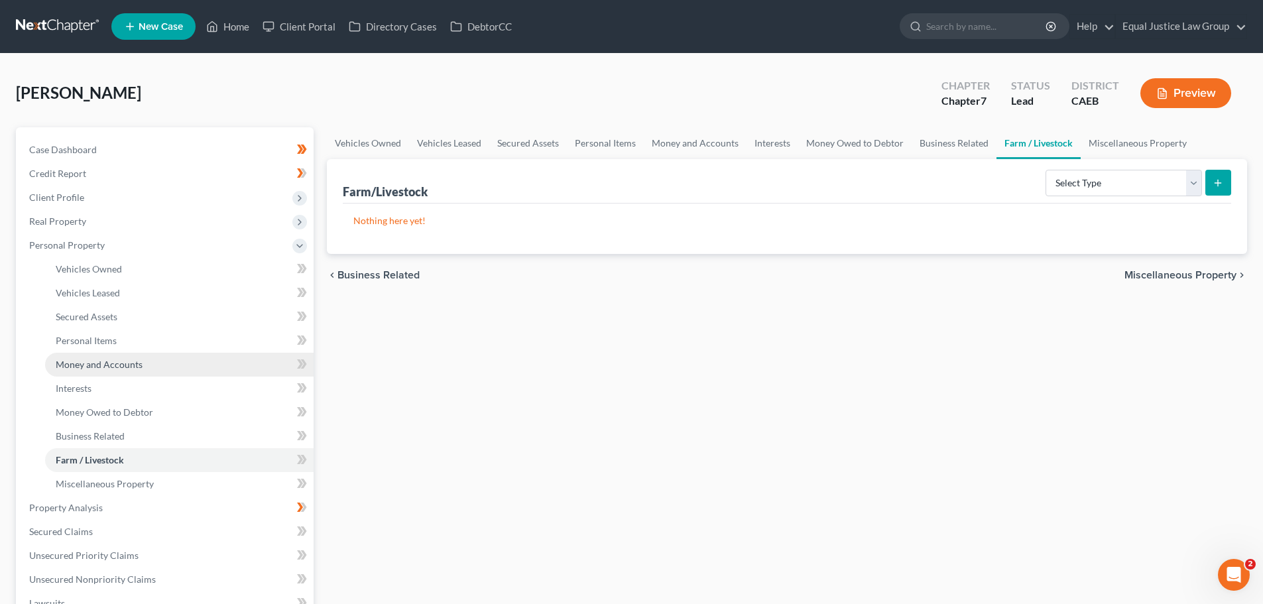
click at [94, 361] on span "Money and Accounts" at bounding box center [99, 364] width 87 height 11
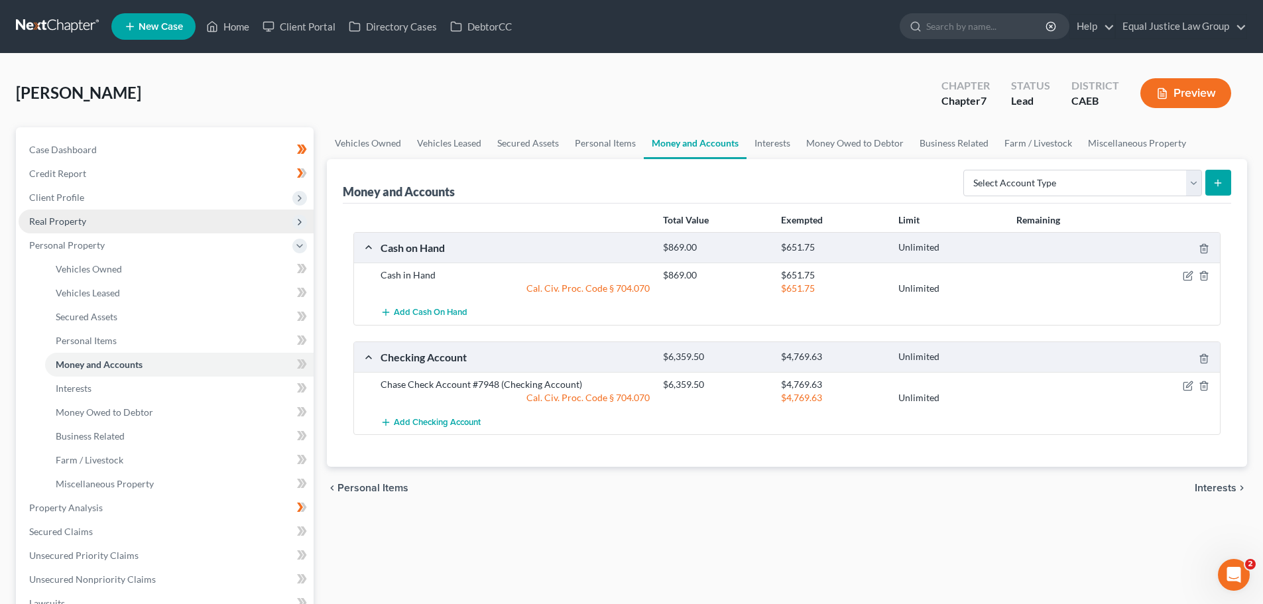
click at [66, 222] on span "Real Property" at bounding box center [57, 221] width 57 height 11
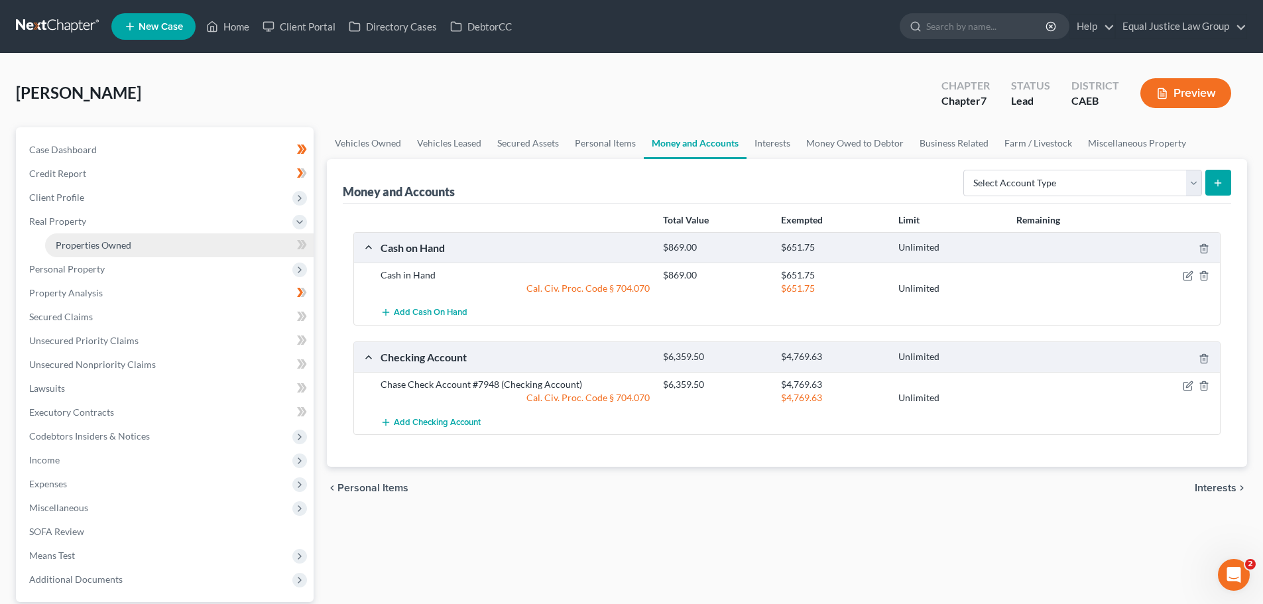
click at [111, 245] on span "Properties Owned" at bounding box center [94, 244] width 76 height 11
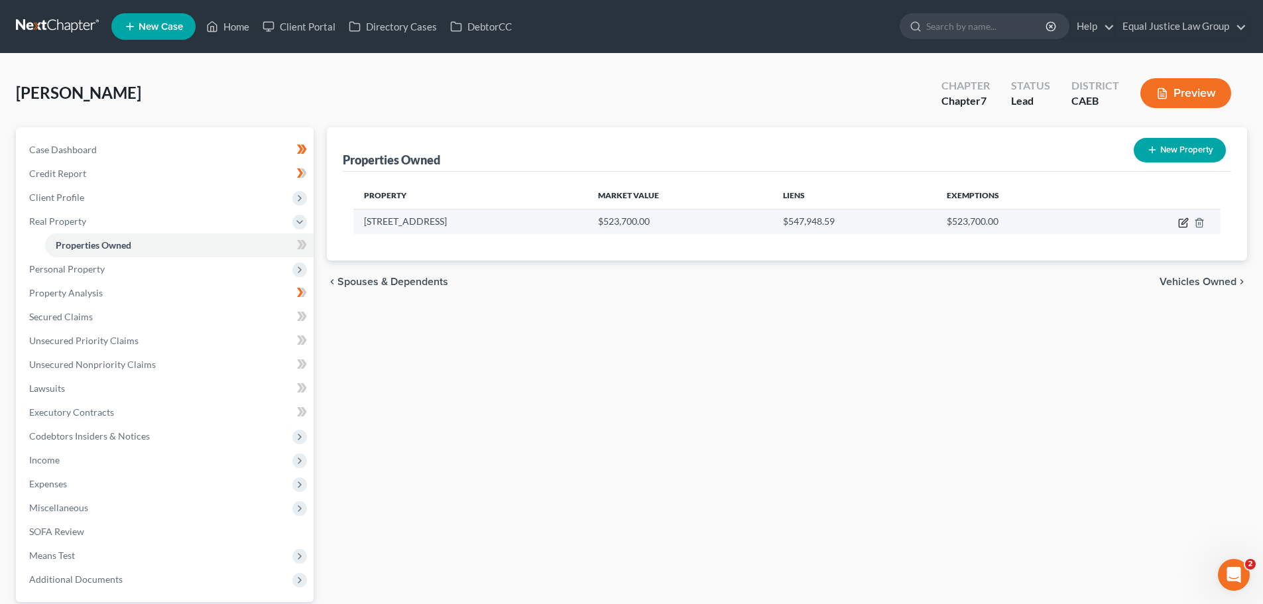
click at [1184, 222] on icon "button" at bounding box center [1183, 223] width 11 height 11
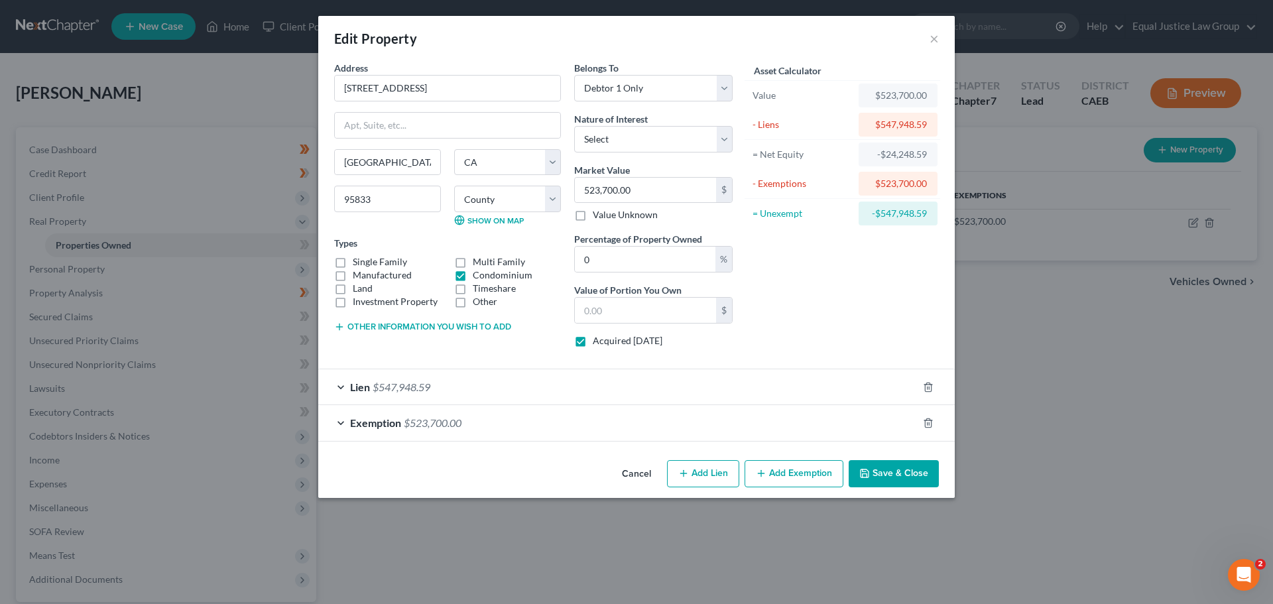
click at [639, 470] on button "Cancel" at bounding box center [636, 475] width 50 height 27
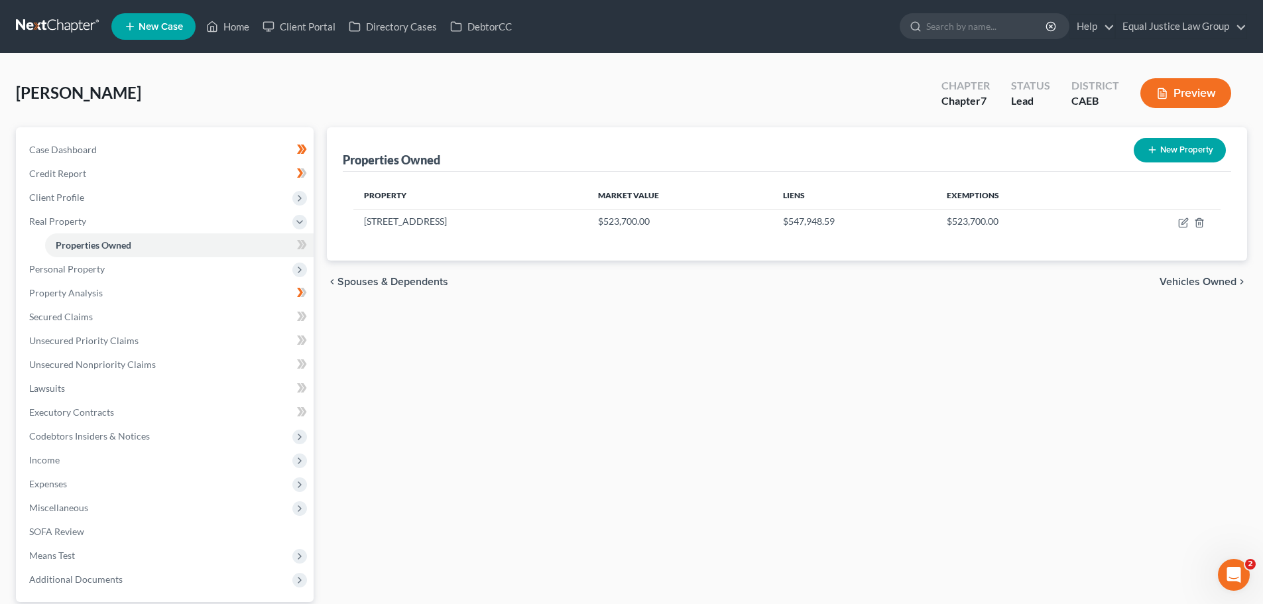
click at [1033, 434] on div "Properties Owned New Property Property Market Value Liens Exemptions [STREET_AD…" at bounding box center [787, 402] width 934 height 551
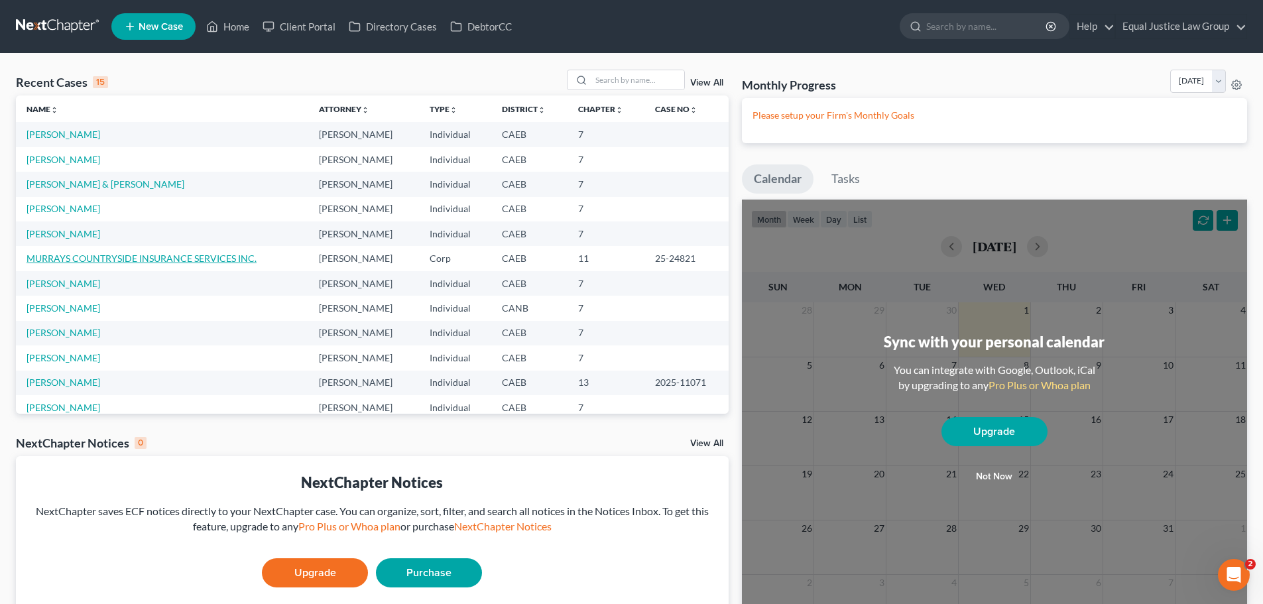
click at [74, 255] on link "MURRAYS COUNTRYSIDE INSURANCE SERVICES INC." at bounding box center [142, 258] width 230 height 11
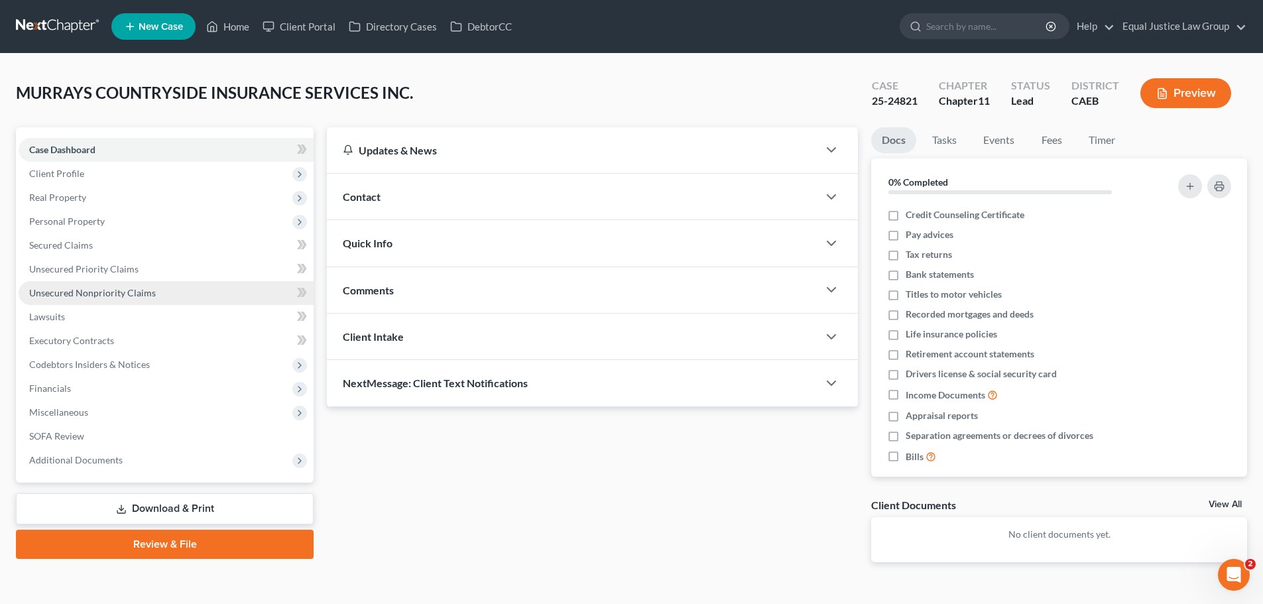
click at [63, 294] on span "Unsecured Nonpriority Claims" at bounding box center [92, 292] width 127 height 11
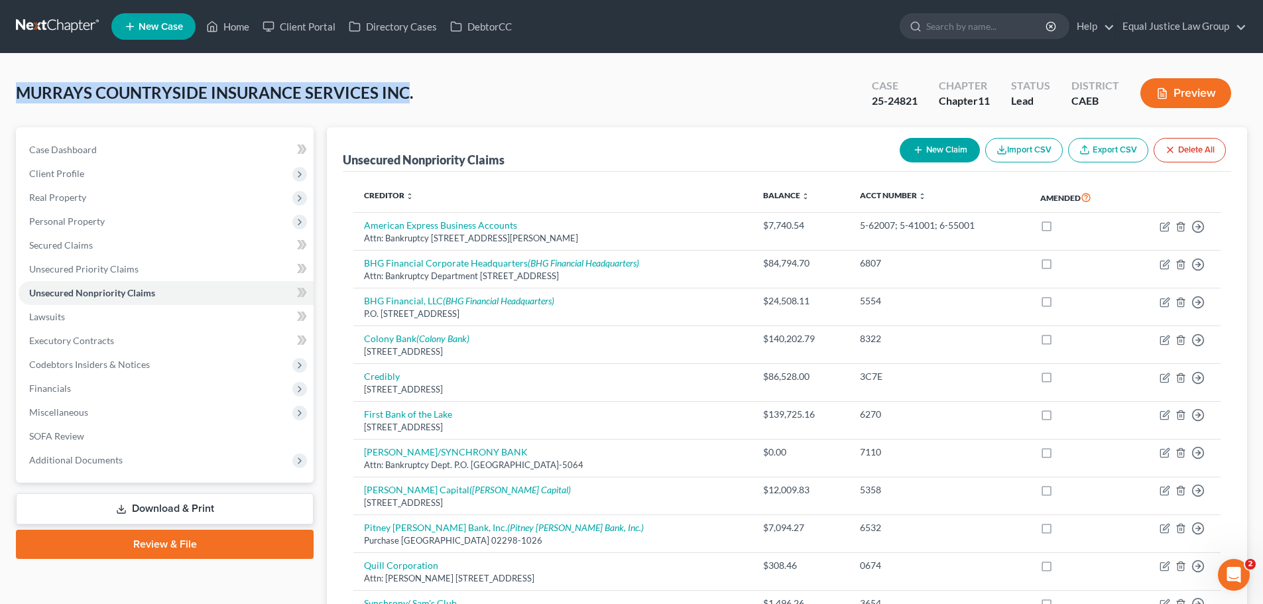
drag, startPoint x: 406, startPoint y: 92, endPoint x: 22, endPoint y: 104, distance: 384.2
click at [22, 104] on div "MURRAYS COUNTRYSIDE INSURANCE SERVICES INC. Upgraded Case 25-24821 Chapter Chap…" at bounding box center [632, 99] width 1232 height 58
click at [423, 92] on div "MURRAYS COUNTRYSIDE INSURANCE SERVICES INC. Upgraded Case 25-24821 Chapter Chap…" at bounding box center [632, 99] width 1232 height 58
drag, startPoint x: 412, startPoint y: 96, endPoint x: 11, endPoint y: 109, distance: 402.1
click at [11, 109] on div "MURRAYS COUNTRYSIDE INSURANCE SERVICES INC. Upgraded Case 25-24821 Chapter Chap…" at bounding box center [631, 495] width 1263 height 883
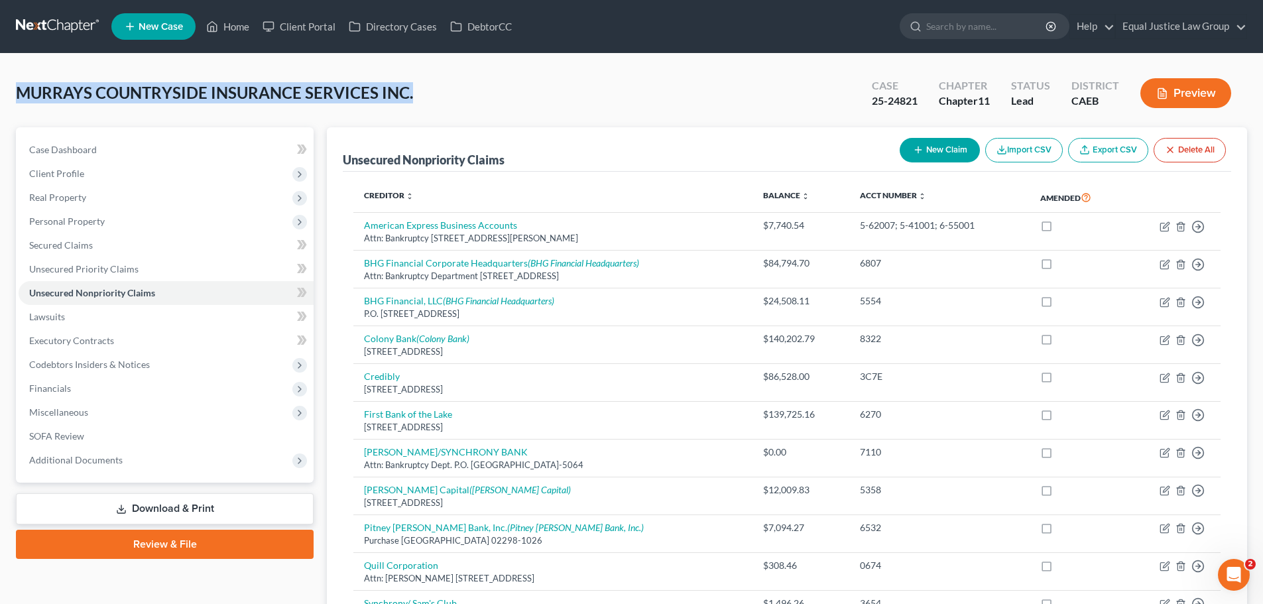
click at [414, 82] on div "MURRAYS COUNTRYSIDE INSURANCE SERVICES INC. Upgraded Case 25-24821 Chapter Chap…" at bounding box center [632, 99] width 1232 height 58
drag, startPoint x: 410, startPoint y: 92, endPoint x: 373, endPoint y: 101, distance: 38.3
click at [373, 101] on span "MURRAYS COUNTRYSIDE INSURANCE SERVICES INC." at bounding box center [214, 92] width 397 height 19
click at [438, 98] on div "MURRAYS COUNTRYSIDE INSURANCE SERVICES INC. Upgraded Case 25-24821 Chapter Chap…" at bounding box center [632, 99] width 1232 height 58
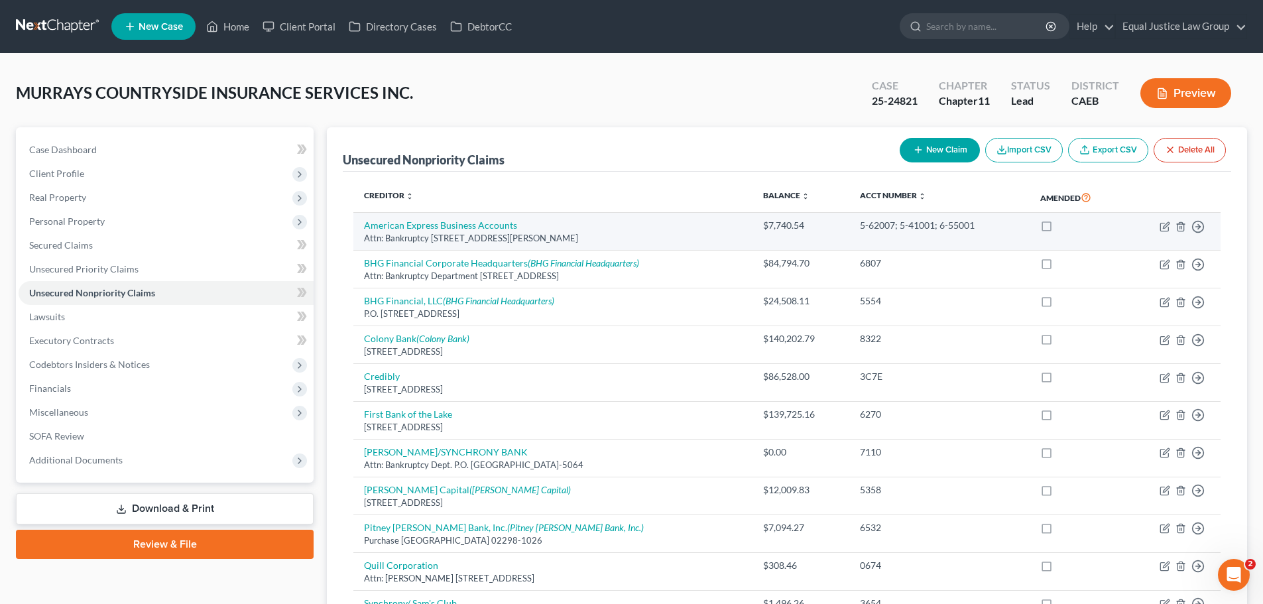
drag, startPoint x: 635, startPoint y: 241, endPoint x: 357, endPoint y: 231, distance: 277.4
click at [357, 231] on td "American Express Business Accounts Attn: Bankruptcy 16 General Warren Blvd, Mal…" at bounding box center [552, 232] width 399 height 38
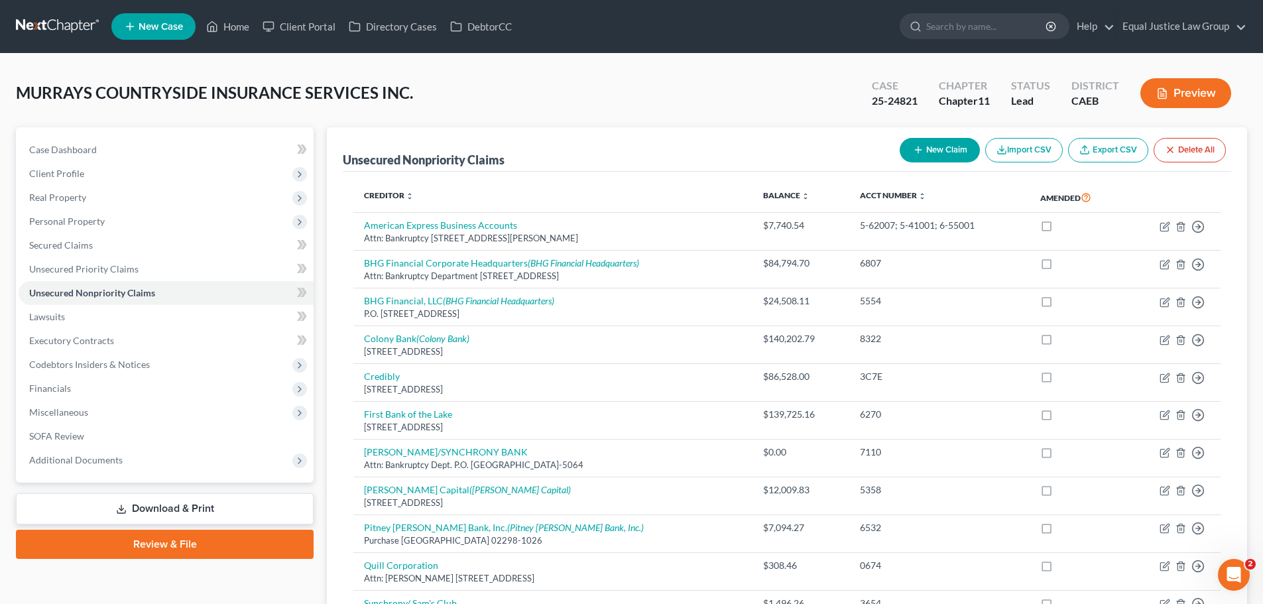
click at [540, 197] on th "Creditor expand_more expand_less unfold_more" at bounding box center [552, 197] width 399 height 31
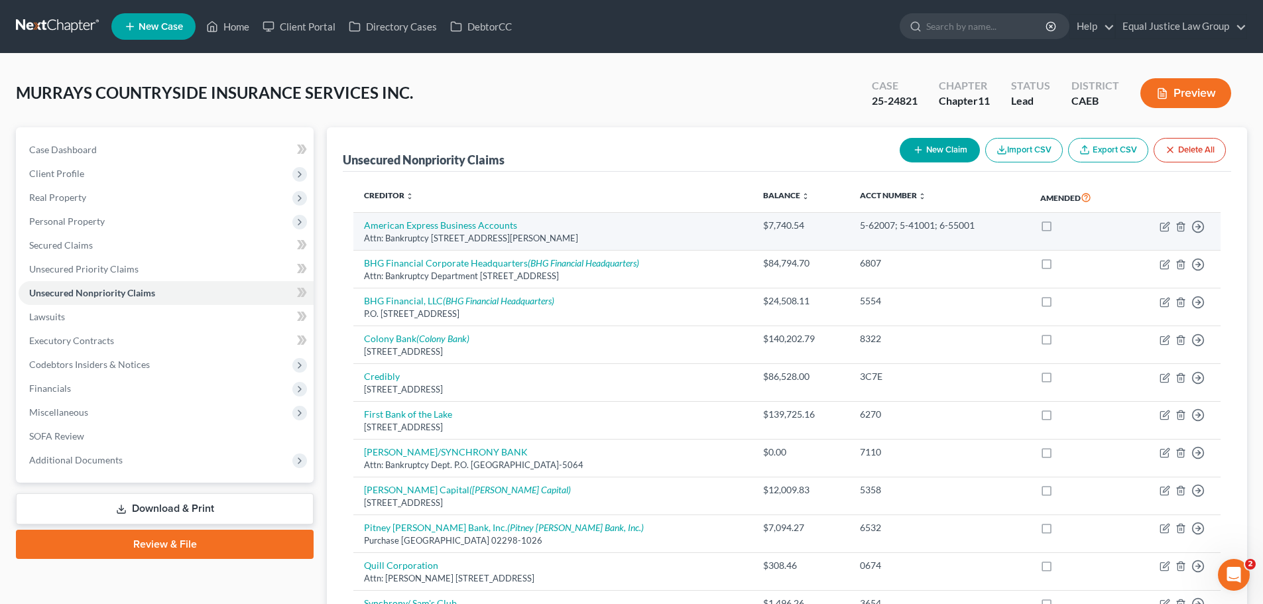
drag, startPoint x: 621, startPoint y: 241, endPoint x: 360, endPoint y: 230, distance: 260.9
click at [360, 230] on td "American Express Business Accounts Attn: Bankruptcy 16 General Warren Blvd, Mal…" at bounding box center [552, 232] width 399 height 38
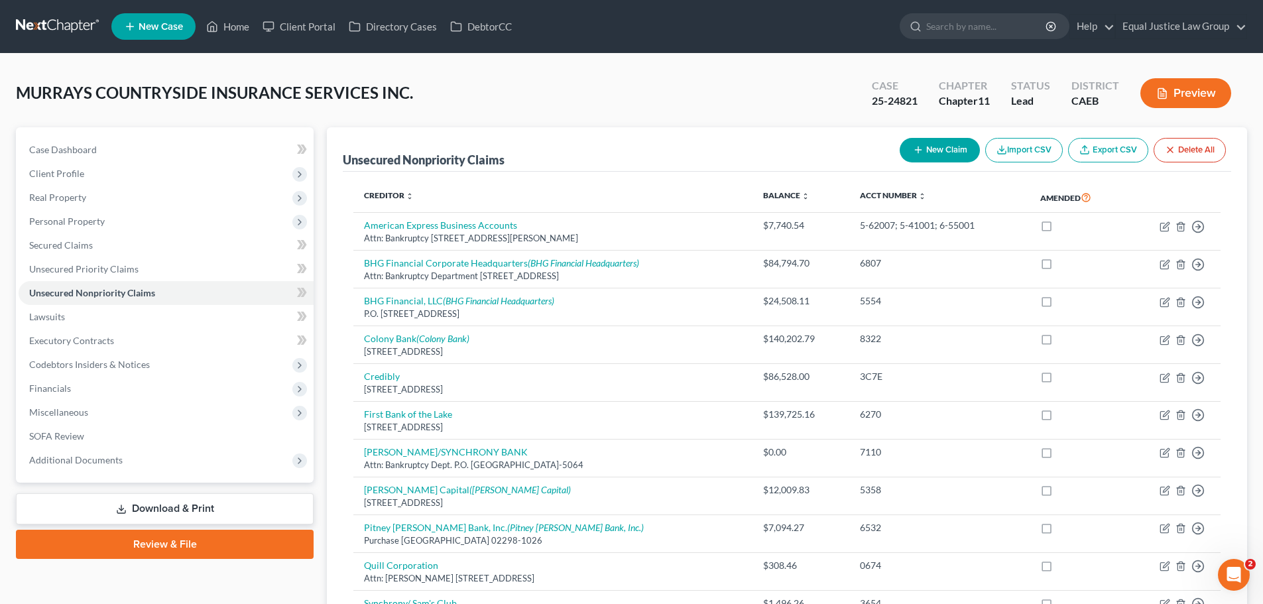
click at [604, 145] on div "Unsecured Nonpriority Claims New Claim Import CSV Export CSV Delete All" at bounding box center [787, 149] width 889 height 44
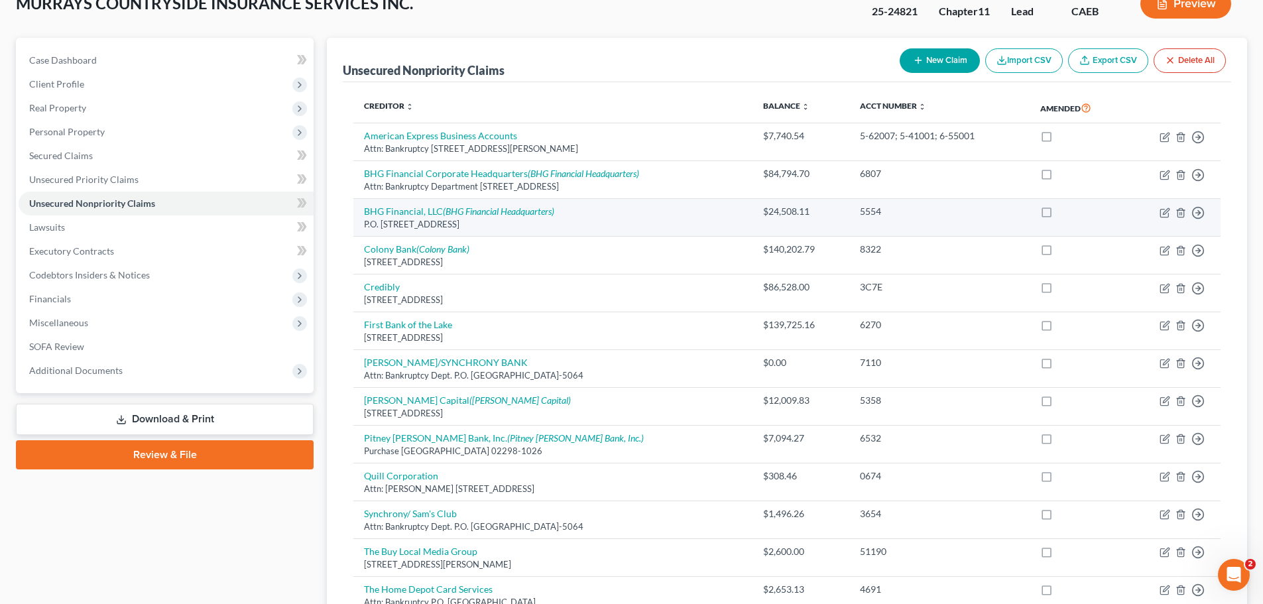
scroll to position [66, 0]
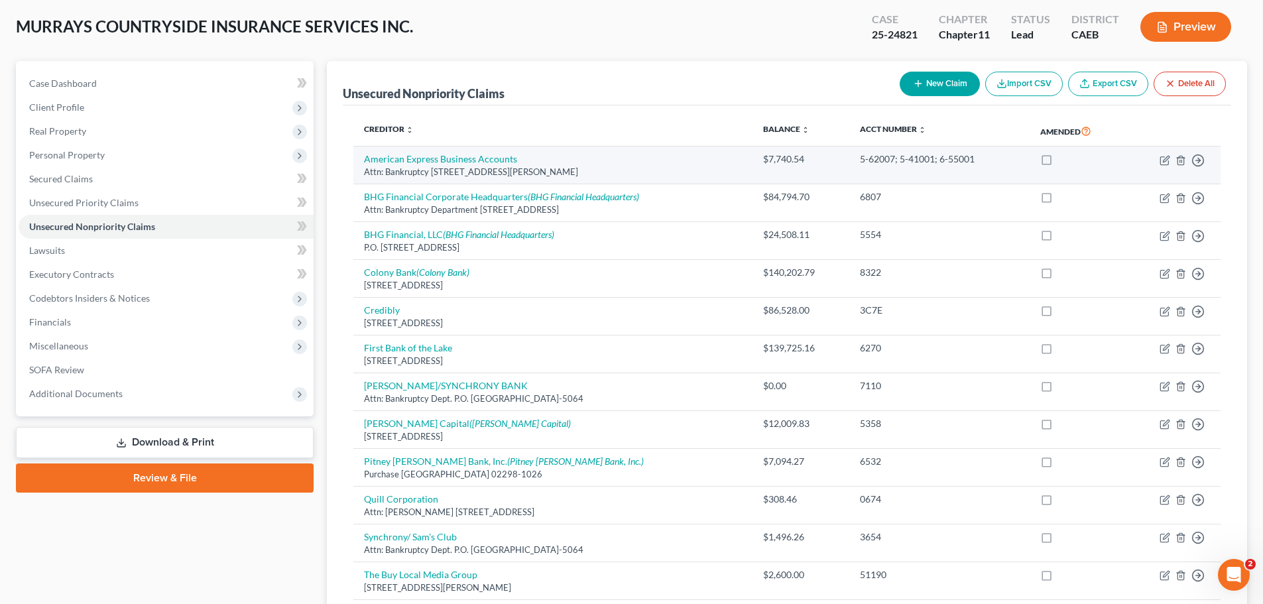
drag, startPoint x: 611, startPoint y: 174, endPoint x: 361, endPoint y: 164, distance: 250.2
click at [361, 164] on td "American Express Business Accounts Attn: Bankruptcy 16 General Warren Blvd, Mal…" at bounding box center [552, 166] width 399 height 38
click at [567, 75] on div "Unsecured Nonpriority Claims New Claim Import CSV Export CSV Delete All" at bounding box center [787, 83] width 889 height 44
drag, startPoint x: 429, startPoint y: 135, endPoint x: 357, endPoint y: 132, distance: 71.7
click at [357, 132] on th "Creditor expand_more expand_less unfold_more" at bounding box center [552, 131] width 399 height 31
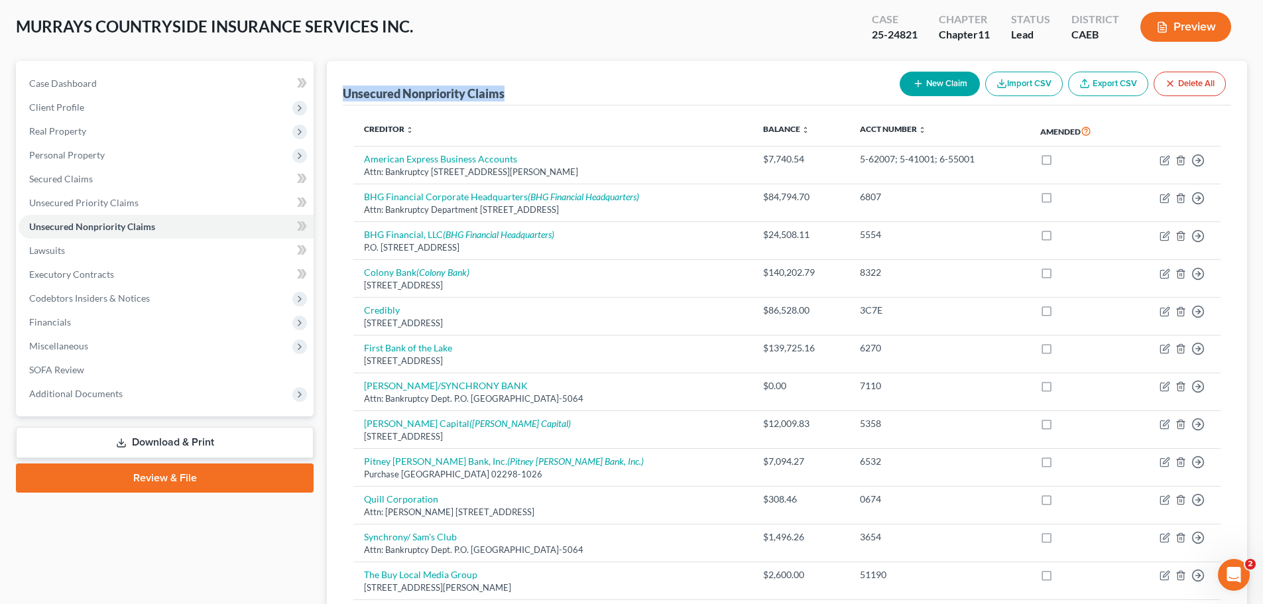
drag, startPoint x: 511, startPoint y: 95, endPoint x: 343, endPoint y: 101, distance: 168.6
click at [343, 101] on div "Unsecured Nonpriority Claims New Claim Import CSV Export CSV Delete All" at bounding box center [787, 83] width 889 height 44
drag, startPoint x: 92, startPoint y: 87, endPoint x: 85, endPoint y: 108, distance: 22.4
click at [92, 87] on span "Case Dashboard" at bounding box center [63, 83] width 68 height 11
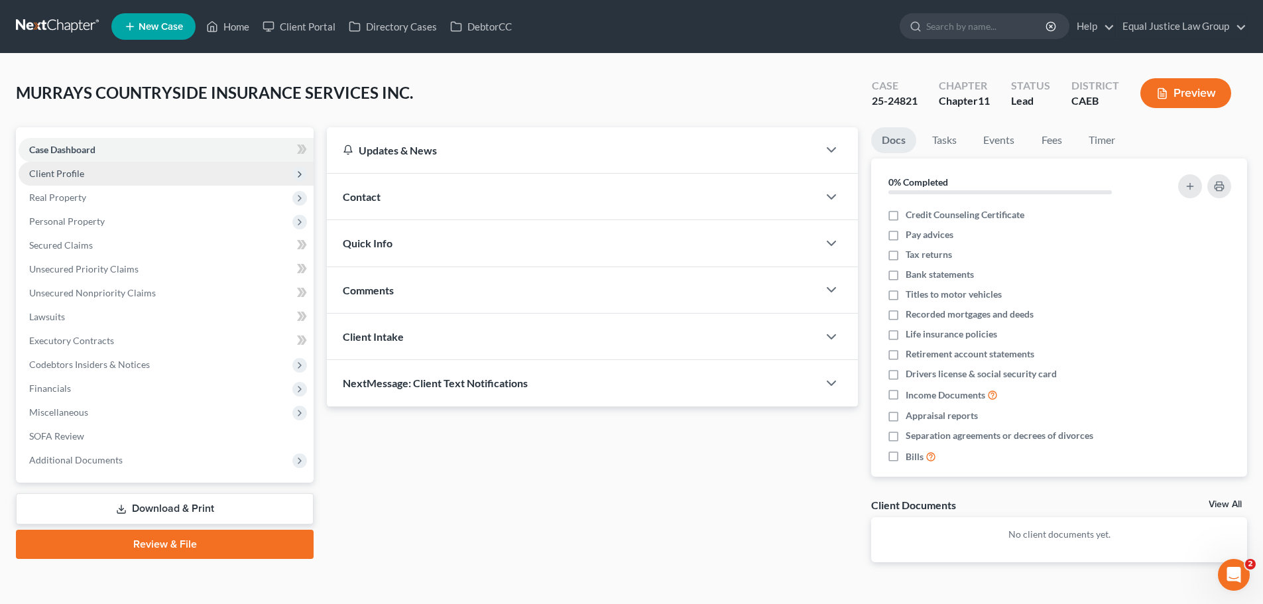
click at [79, 173] on span "Client Profile" at bounding box center [56, 173] width 55 height 11
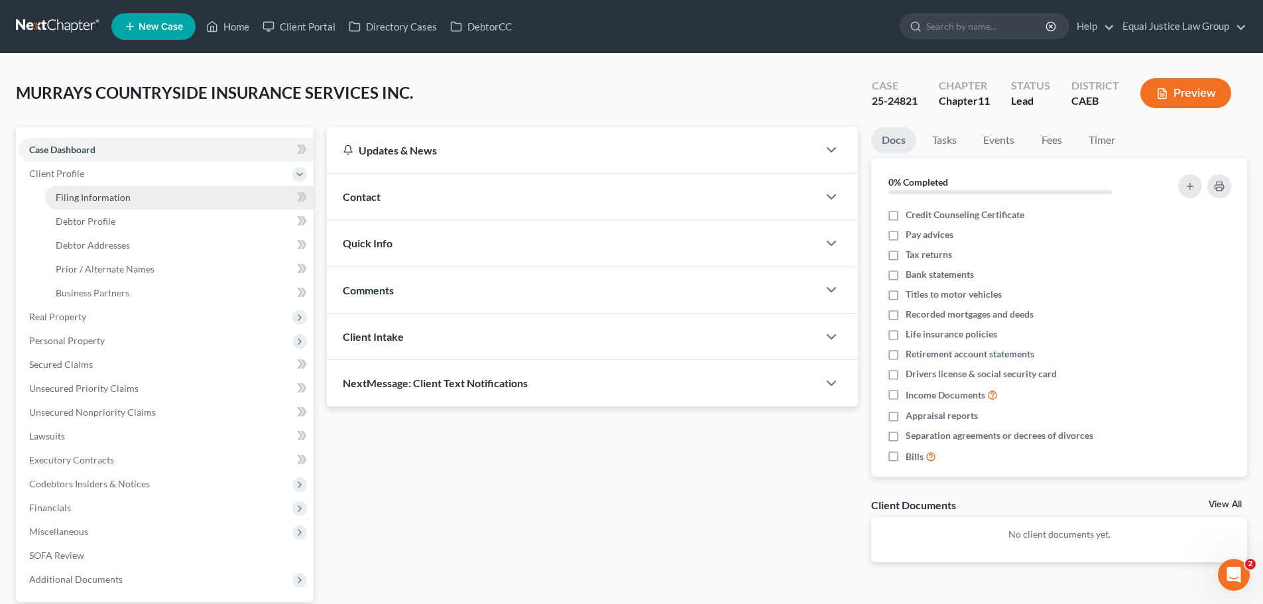
click at [105, 200] on span "Filing Information" at bounding box center [93, 197] width 75 height 11
select select "3"
select select "1"
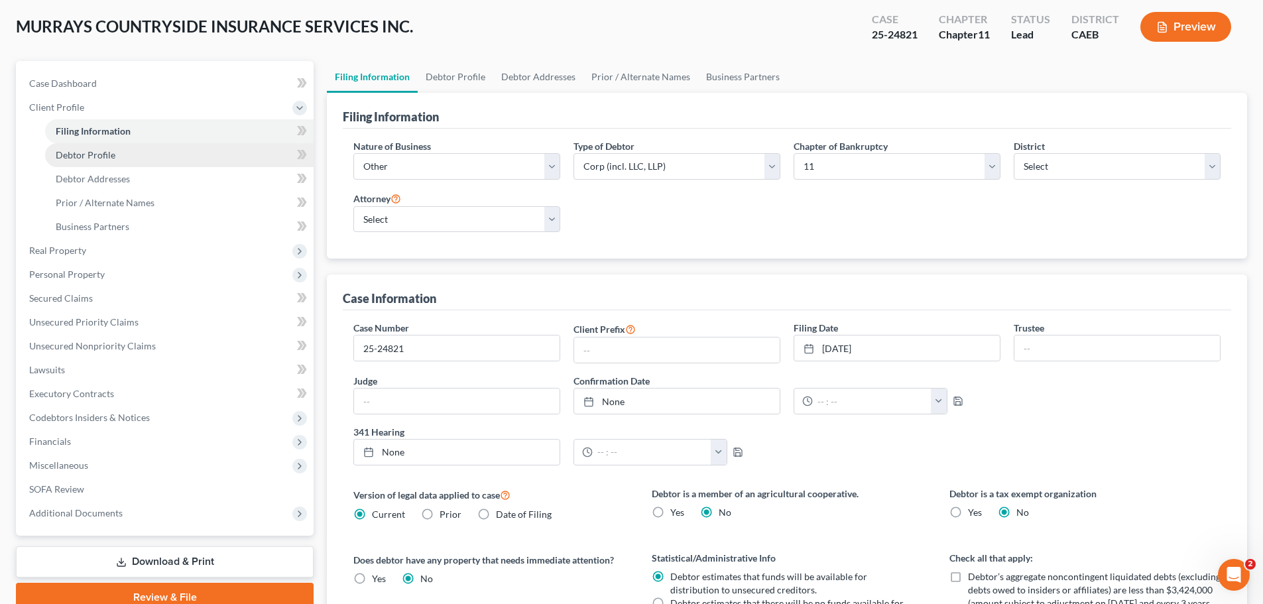
click at [101, 160] on link "Debtor Profile" at bounding box center [179, 155] width 269 height 24
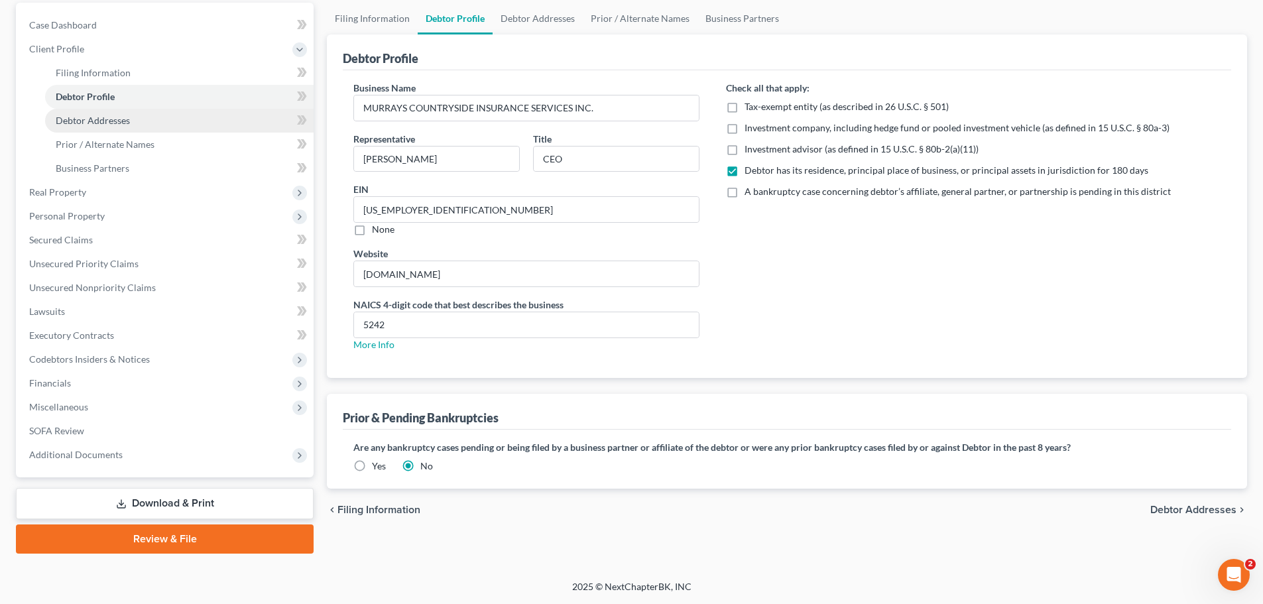
click at [85, 117] on span "Debtor Addresses" at bounding box center [93, 120] width 74 height 11
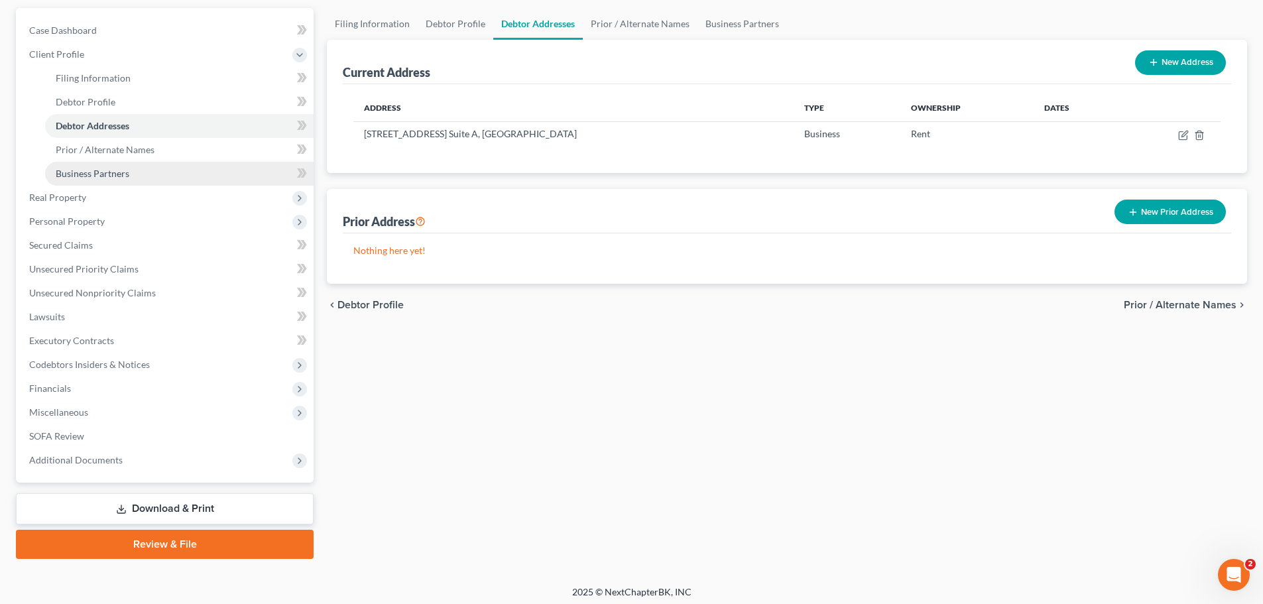
scroll to position [125, 0]
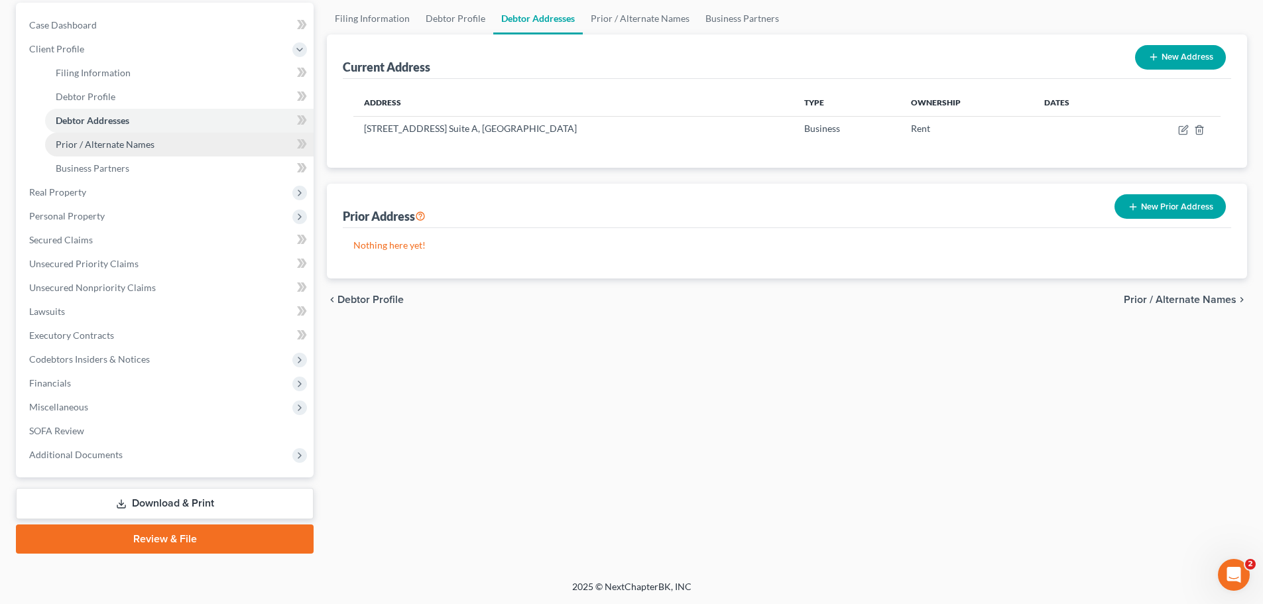
click at [127, 142] on span "Prior / Alternate Names" at bounding box center [105, 144] width 99 height 11
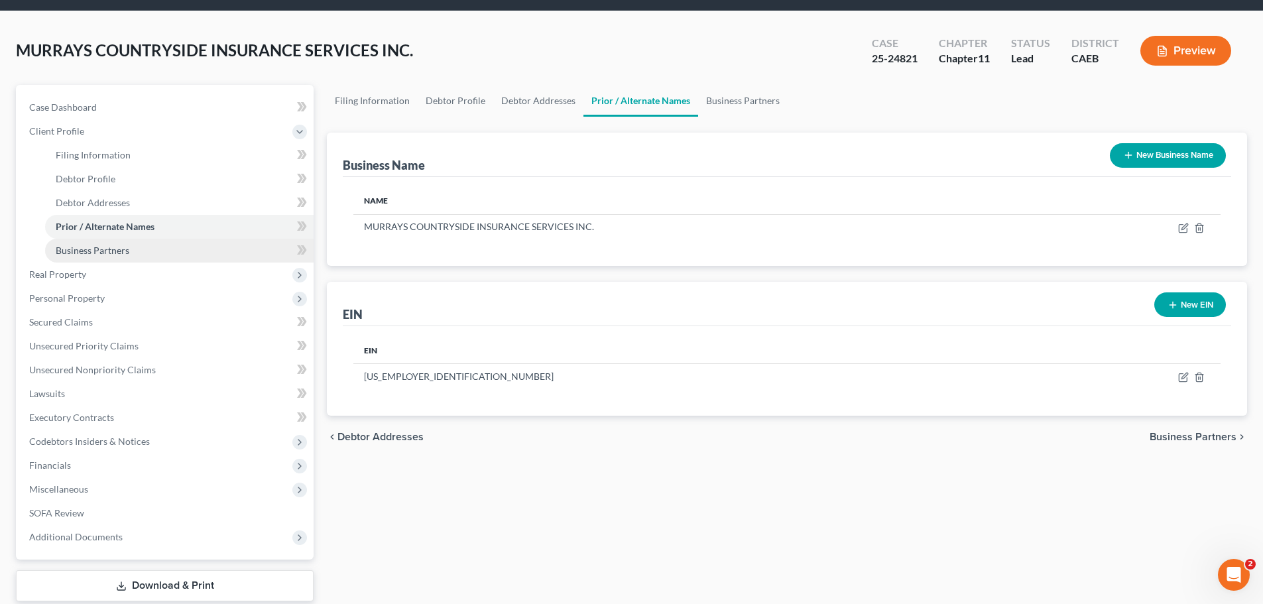
scroll to position [66, 0]
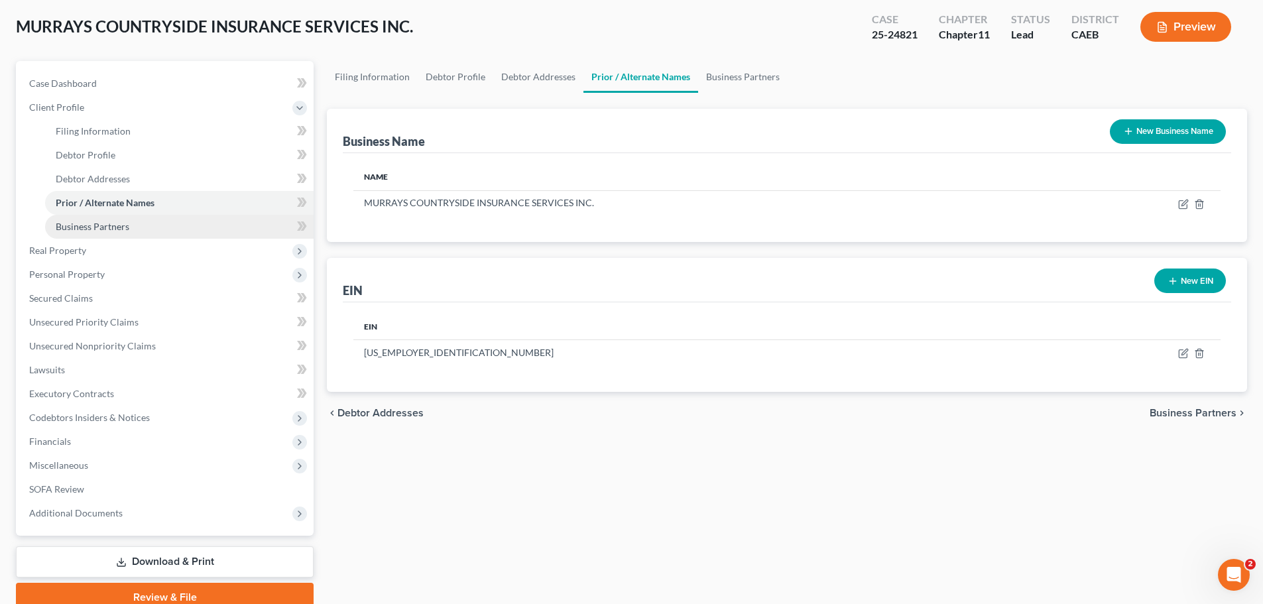
click at [98, 227] on span "Business Partners" at bounding box center [93, 226] width 74 height 11
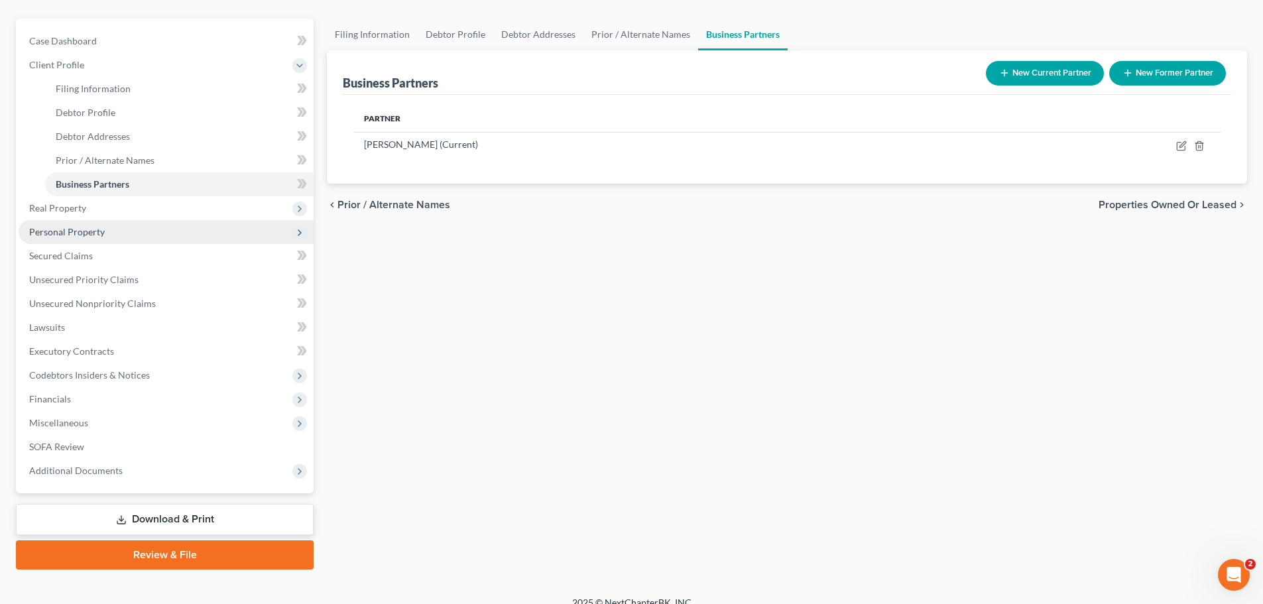
scroll to position [125, 0]
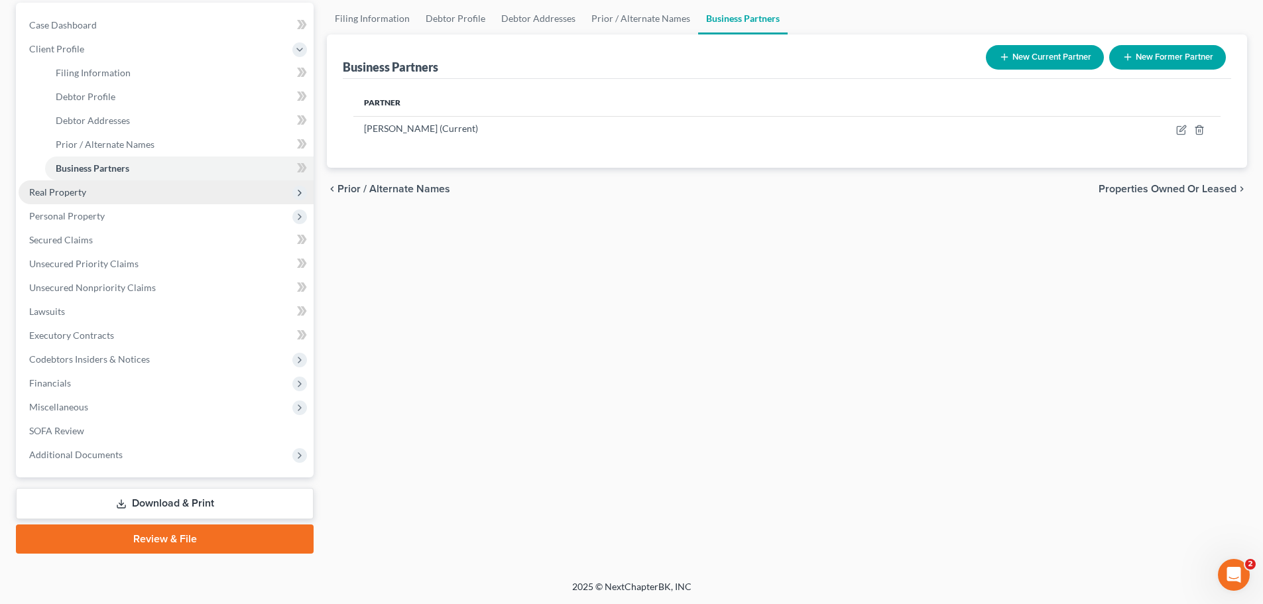
click at [97, 193] on span "Real Property" at bounding box center [166, 192] width 295 height 24
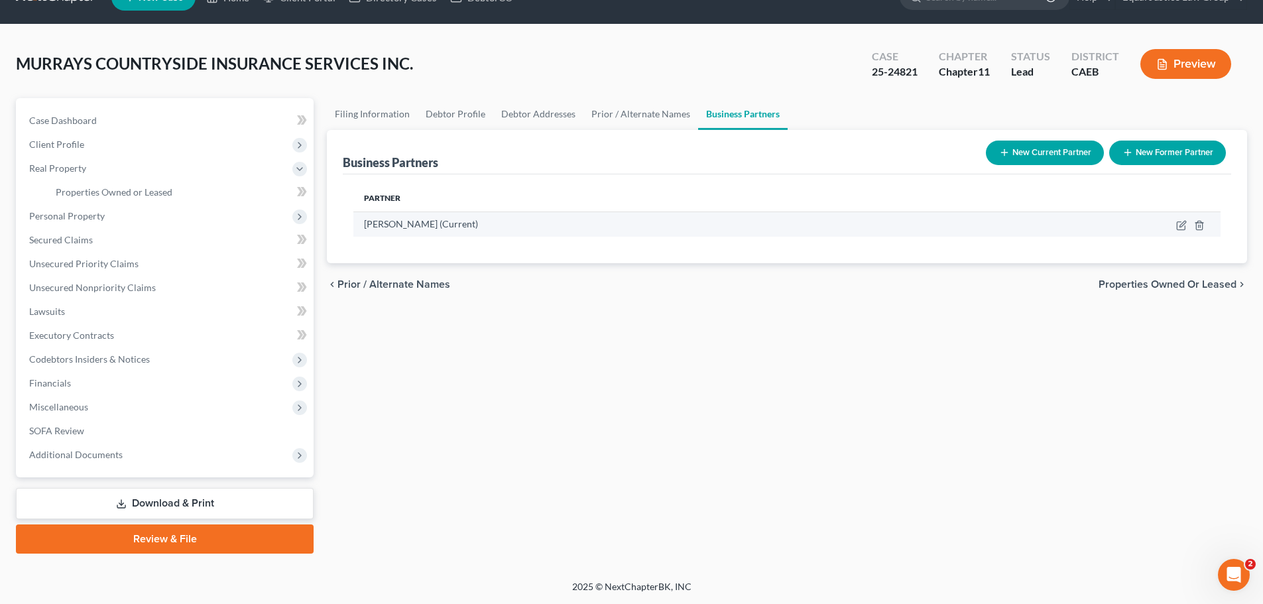
scroll to position [29, 0]
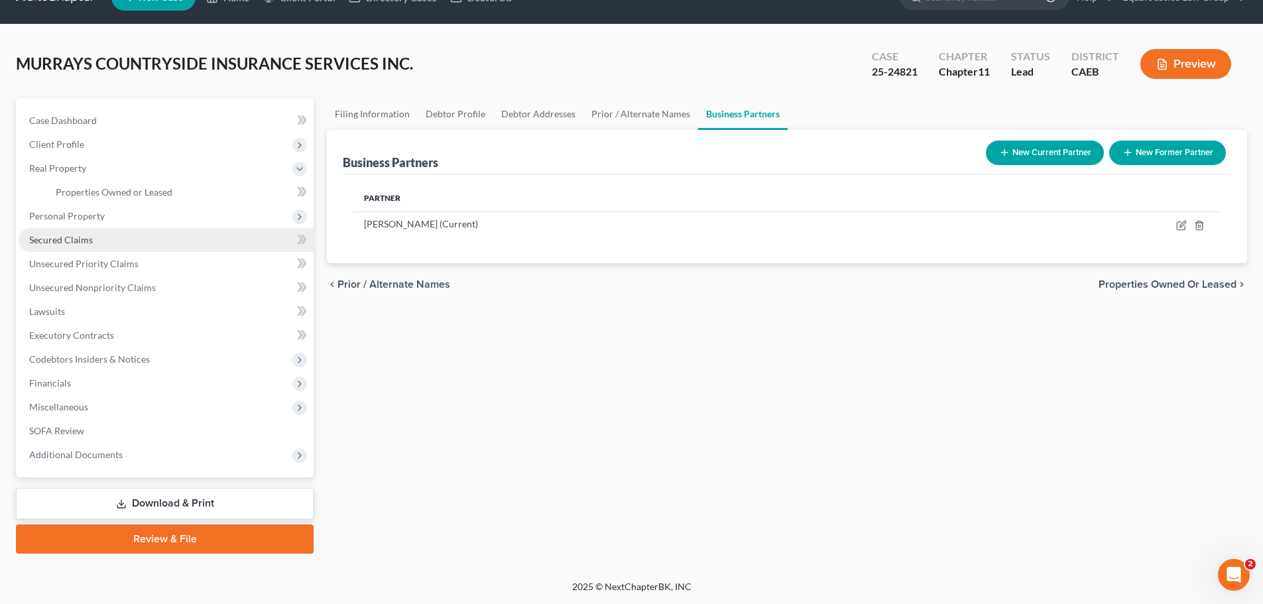
click at [90, 239] on span "Secured Claims" at bounding box center [61, 239] width 64 height 11
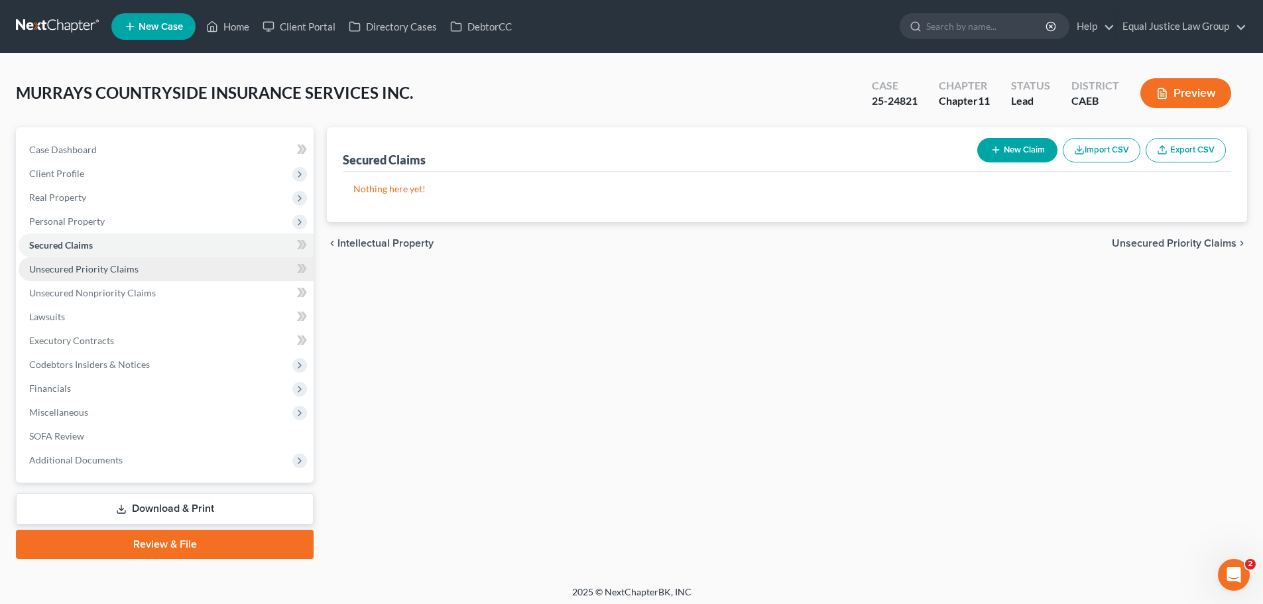
click at [95, 267] on span "Unsecured Priority Claims" at bounding box center [83, 268] width 109 height 11
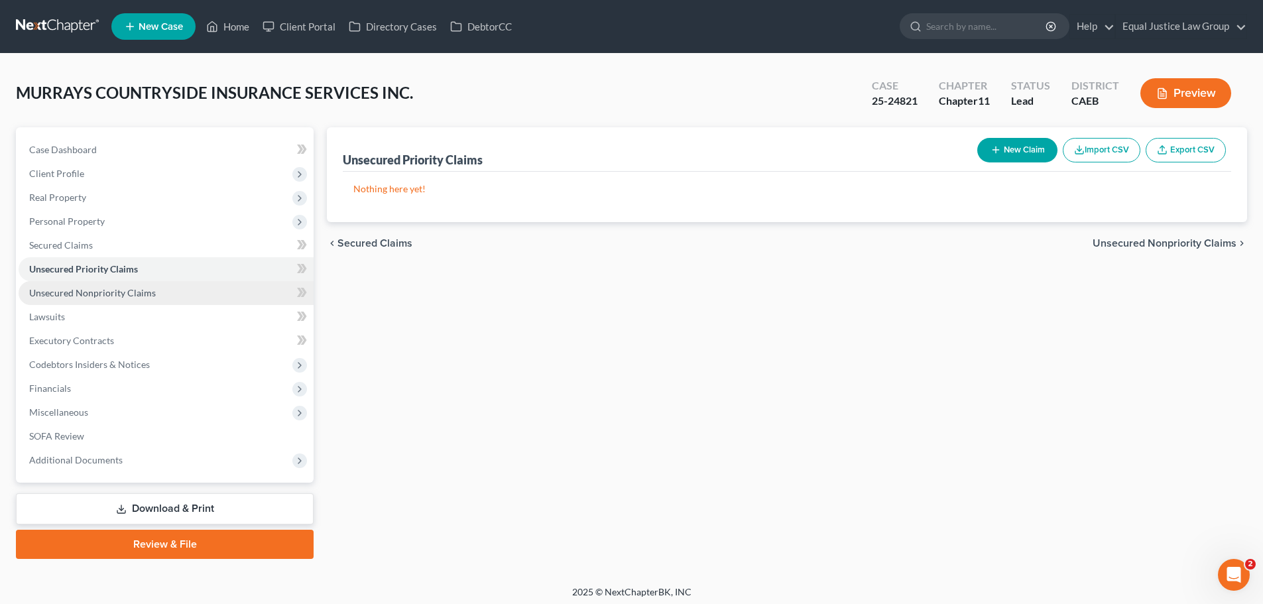
click at [129, 295] on span "Unsecured Nonpriority Claims" at bounding box center [92, 292] width 127 height 11
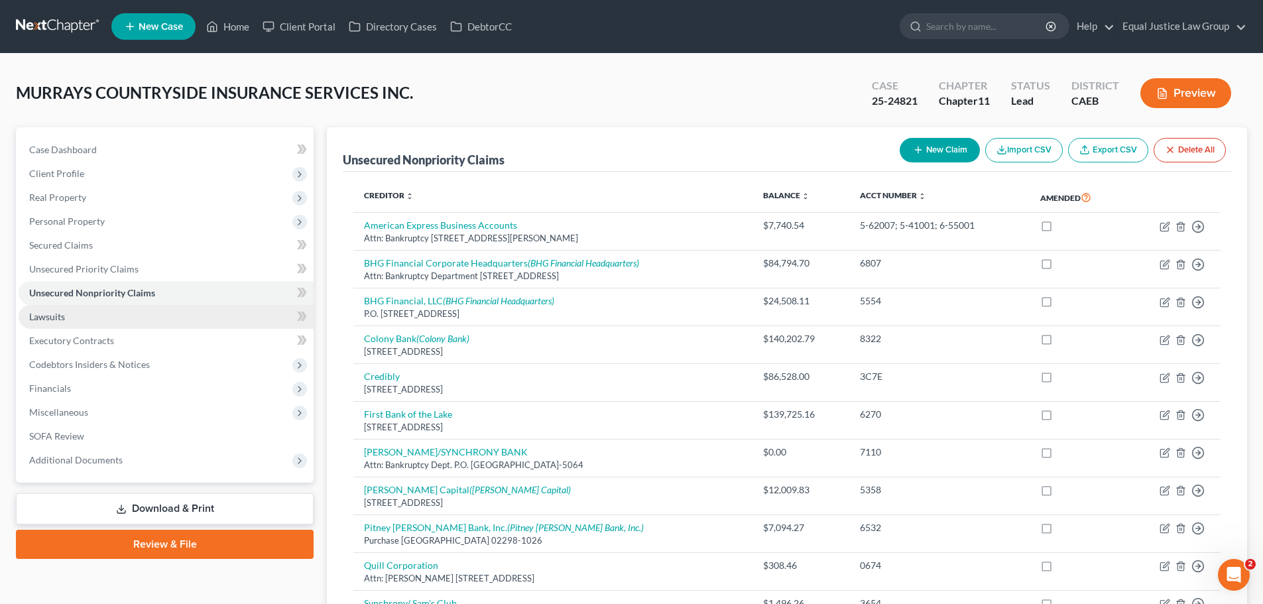
click at [67, 319] on link "Lawsuits" at bounding box center [166, 317] width 295 height 24
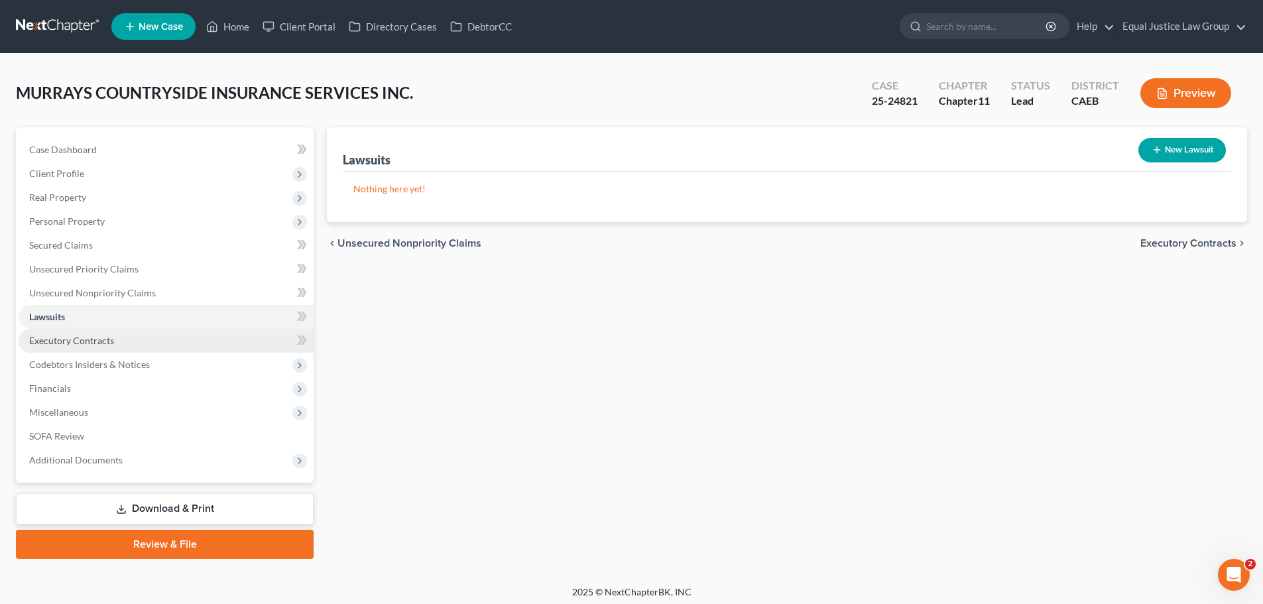
click at [103, 344] on span "Executory Contracts" at bounding box center [71, 340] width 85 height 11
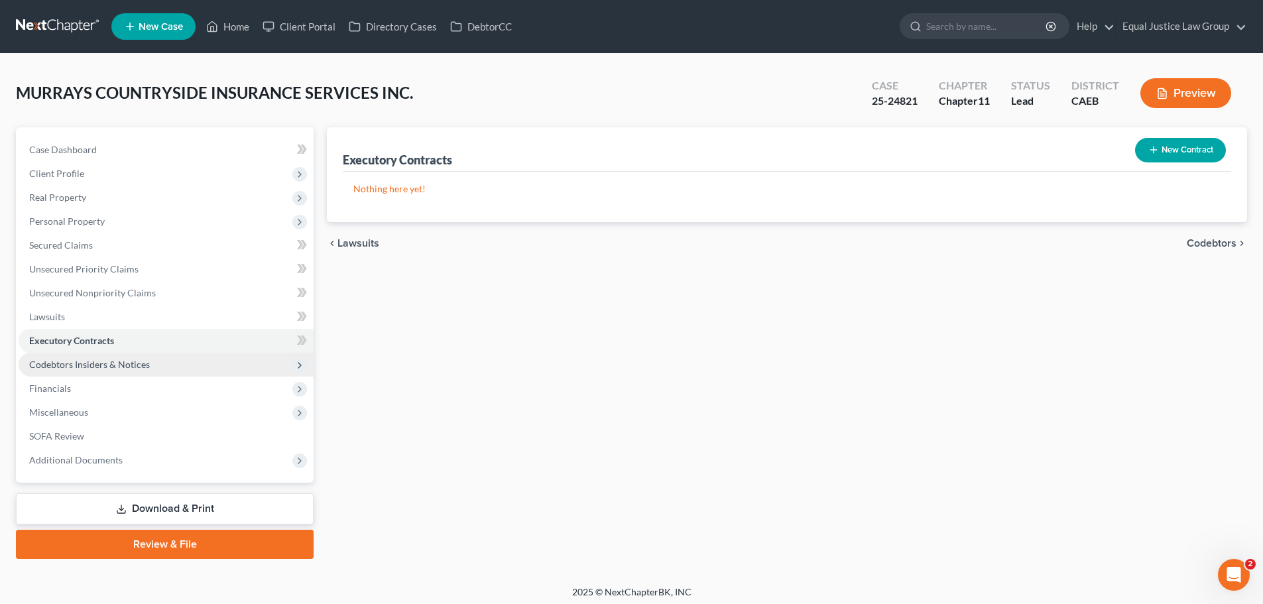
click at [115, 366] on span "Codebtors Insiders & Notices" at bounding box center [89, 364] width 121 height 11
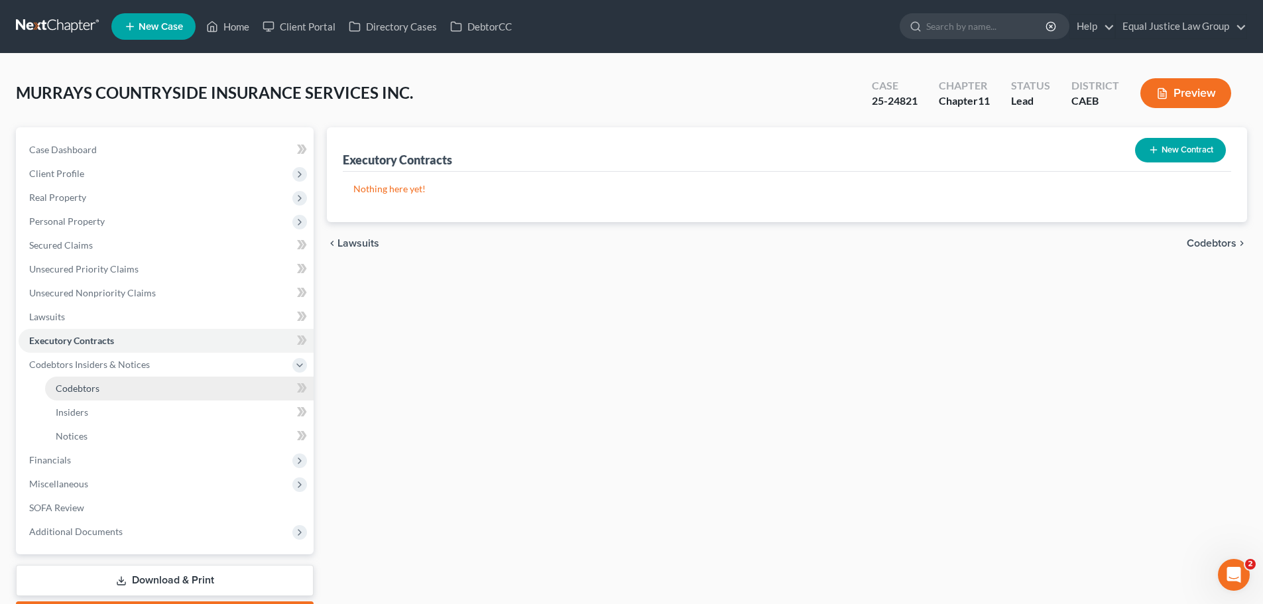
click at [91, 392] on span "Codebtors" at bounding box center [78, 388] width 44 height 11
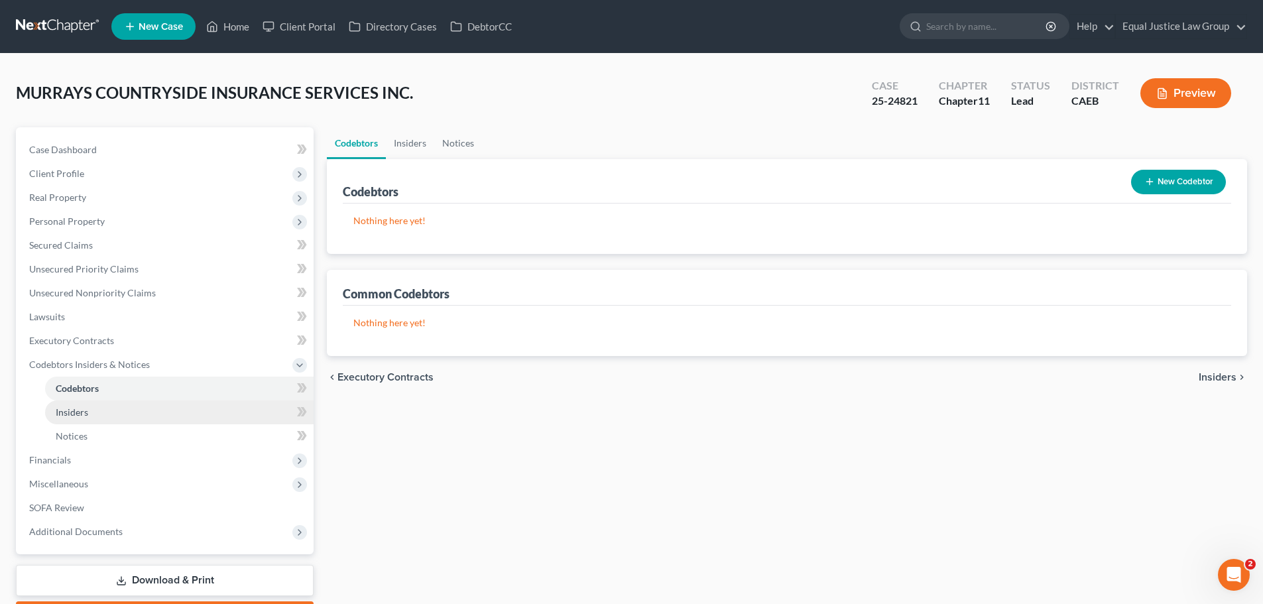
click at [84, 408] on span "Insiders" at bounding box center [72, 412] width 32 height 11
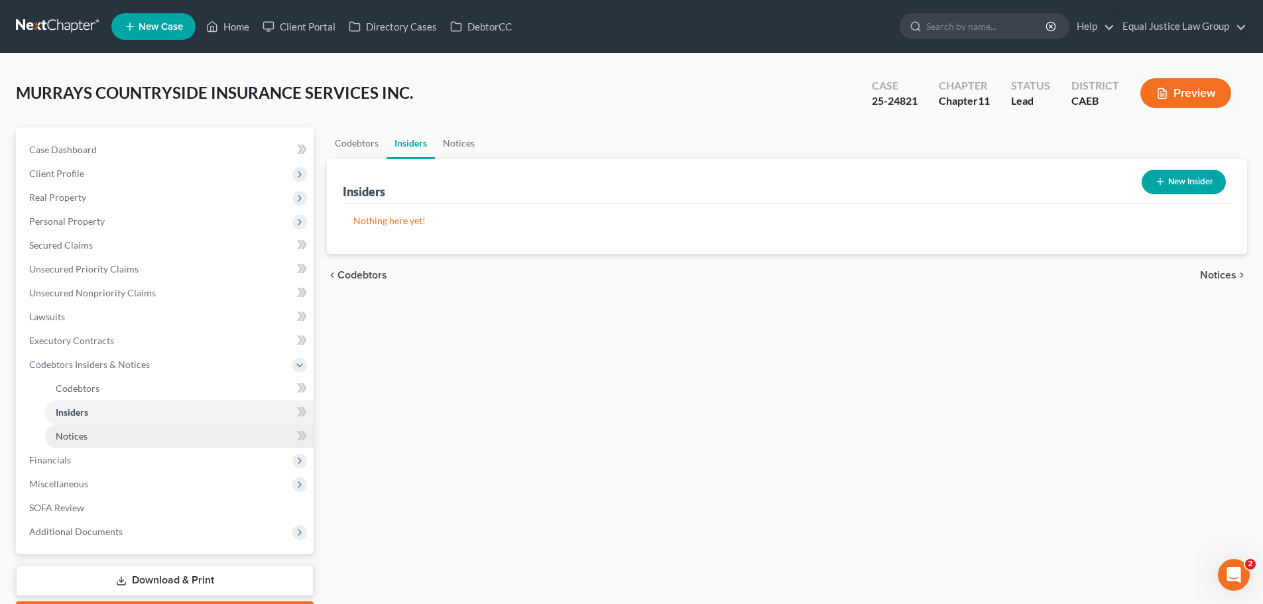
click at [87, 430] on span "Notices" at bounding box center [72, 435] width 32 height 11
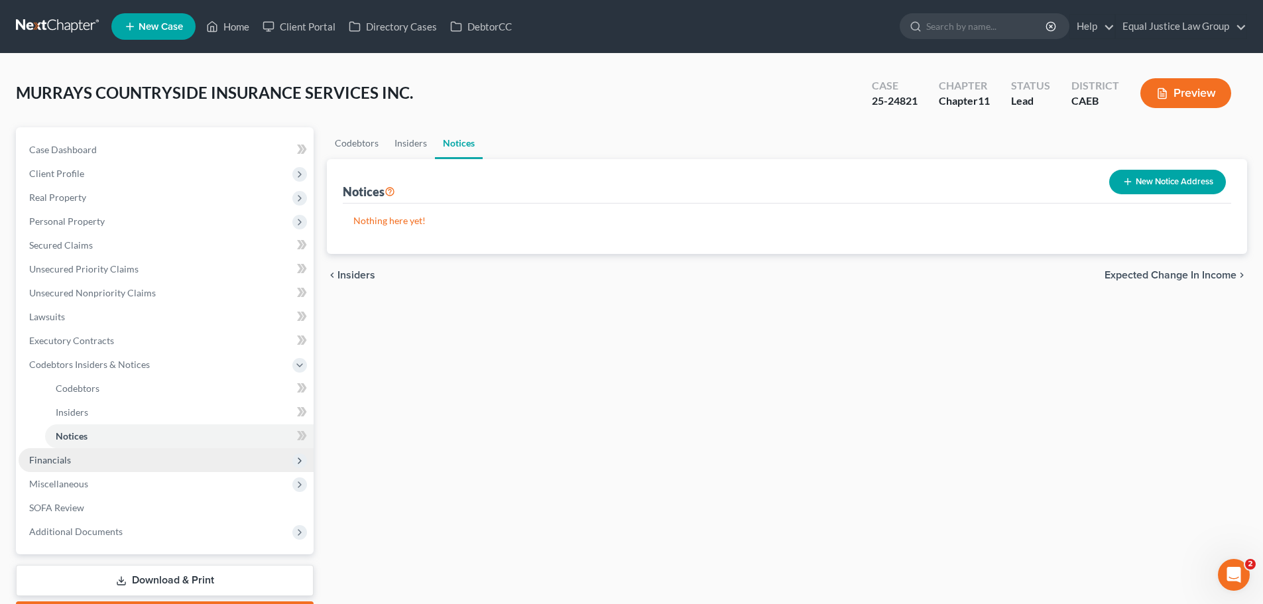
click at [62, 458] on span "Financials" at bounding box center [50, 459] width 42 height 11
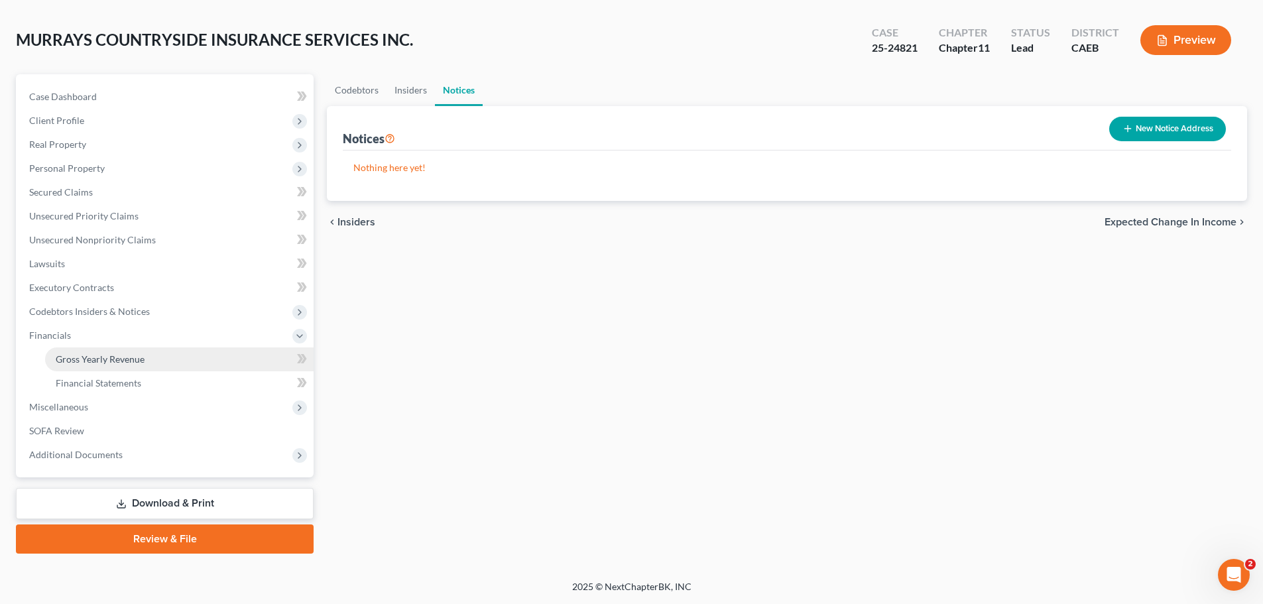
click at [117, 351] on link "Gross Yearly Revenue" at bounding box center [179, 360] width 269 height 24
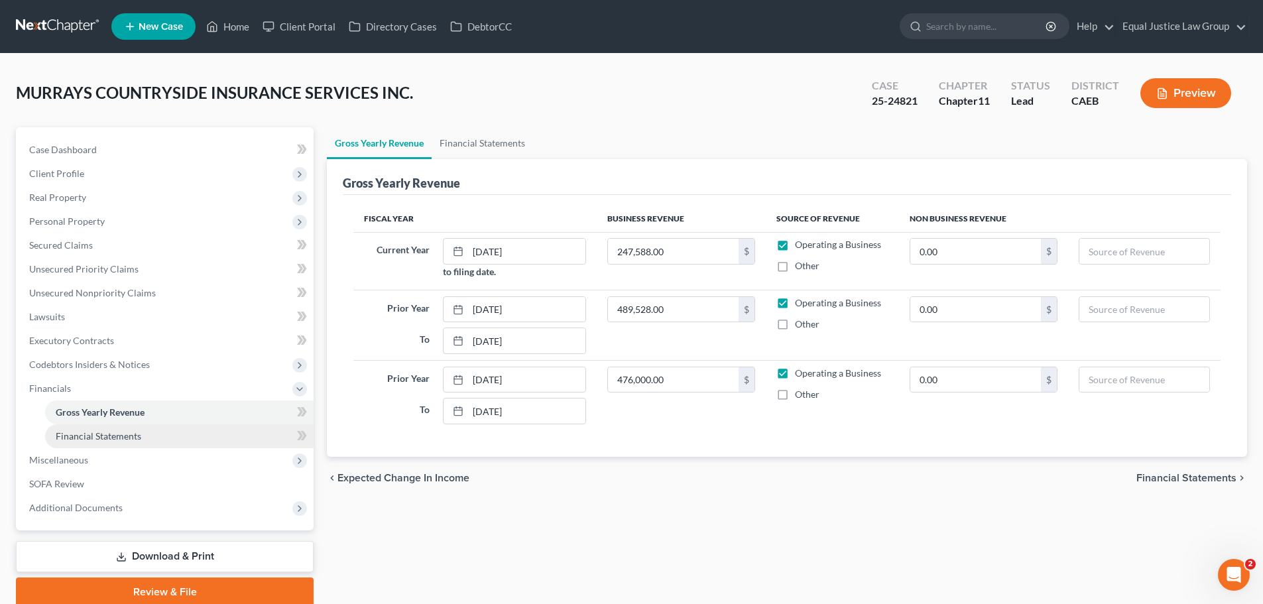
click at [125, 441] on span "Financial Statements" at bounding box center [99, 435] width 86 height 11
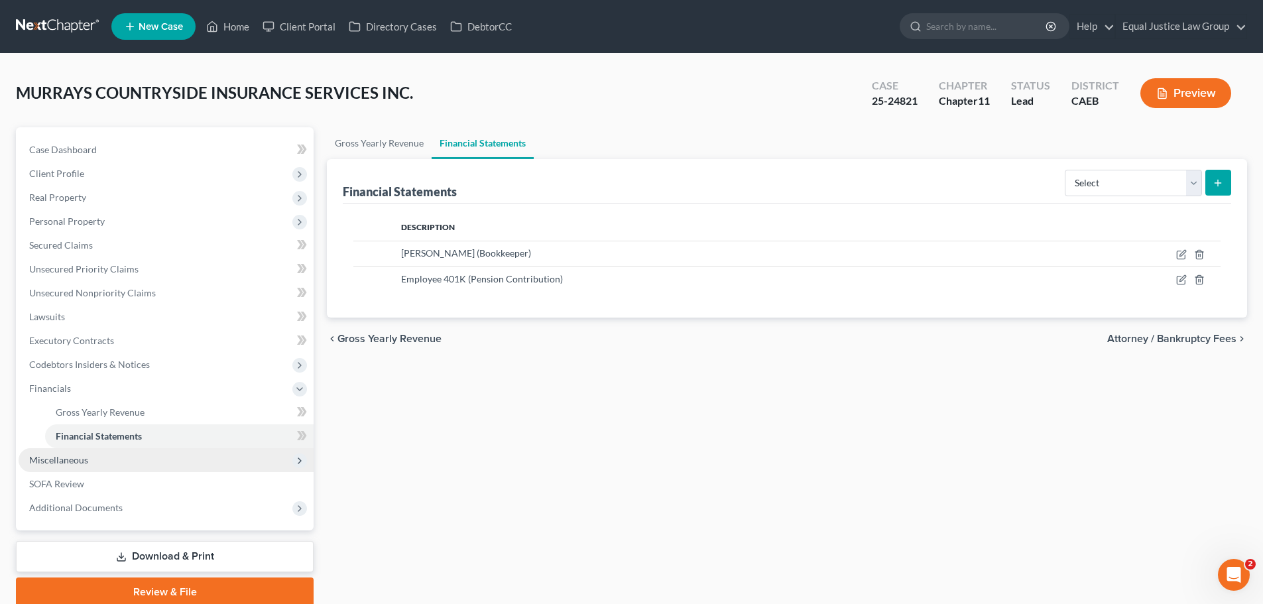
click at [96, 465] on span "Miscellaneous" at bounding box center [166, 460] width 295 height 24
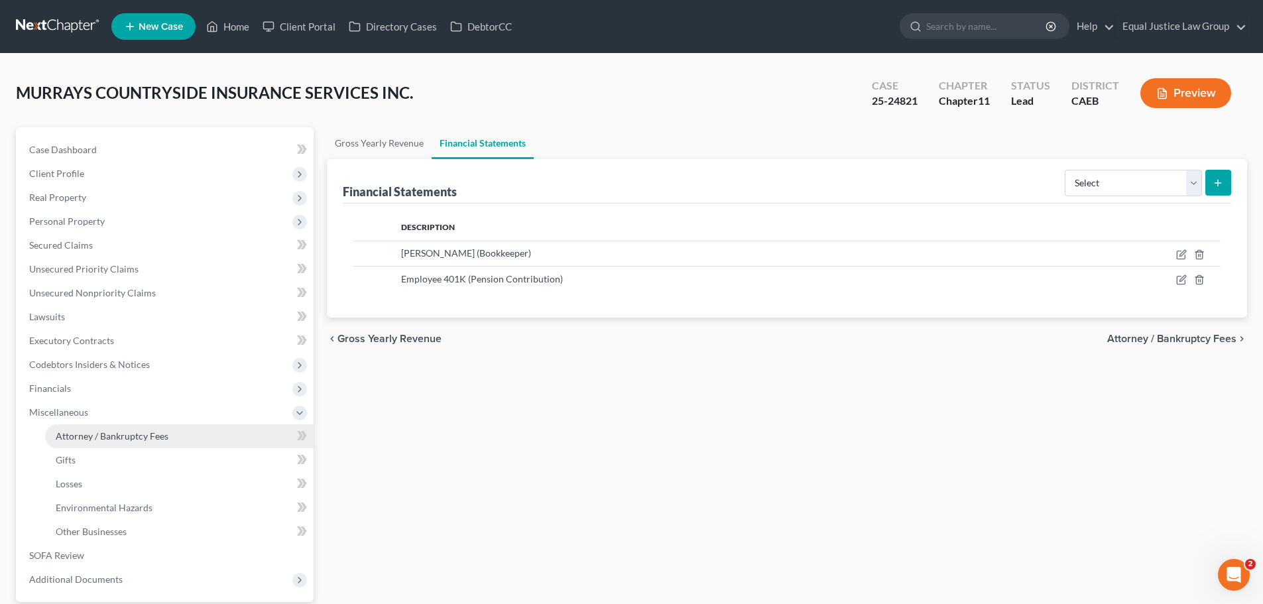
click at [145, 440] on span "Attorney / Bankruptcy Fees" at bounding box center [112, 435] width 113 height 11
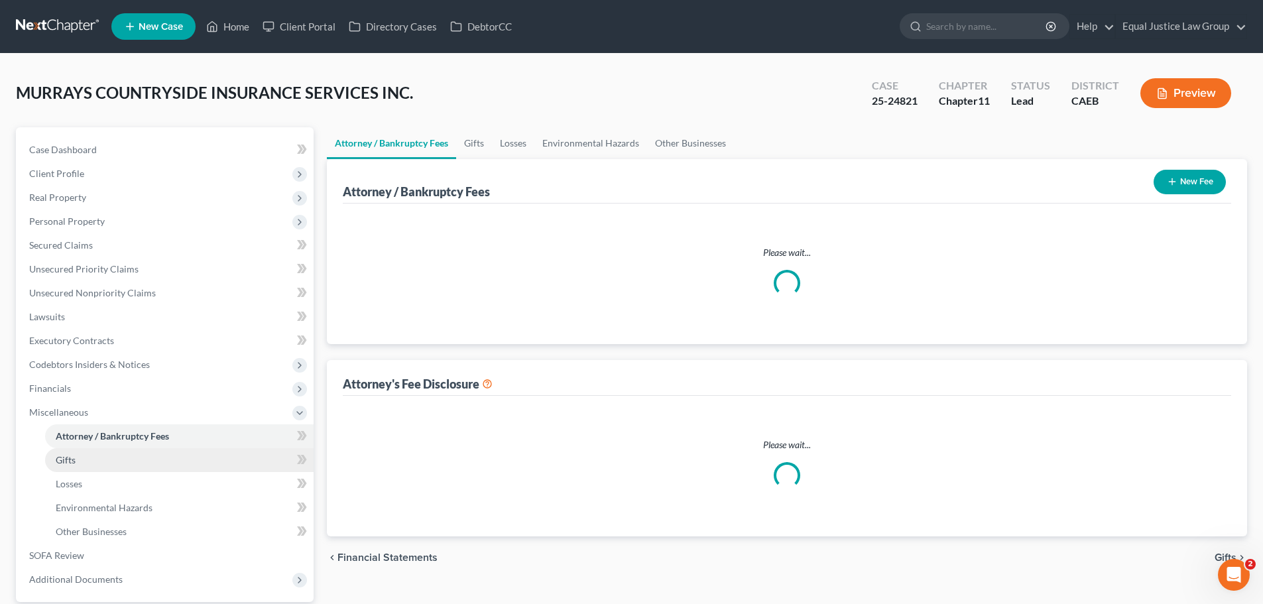
select select "0"
